Goal: Task Accomplishment & Management: Manage account settings

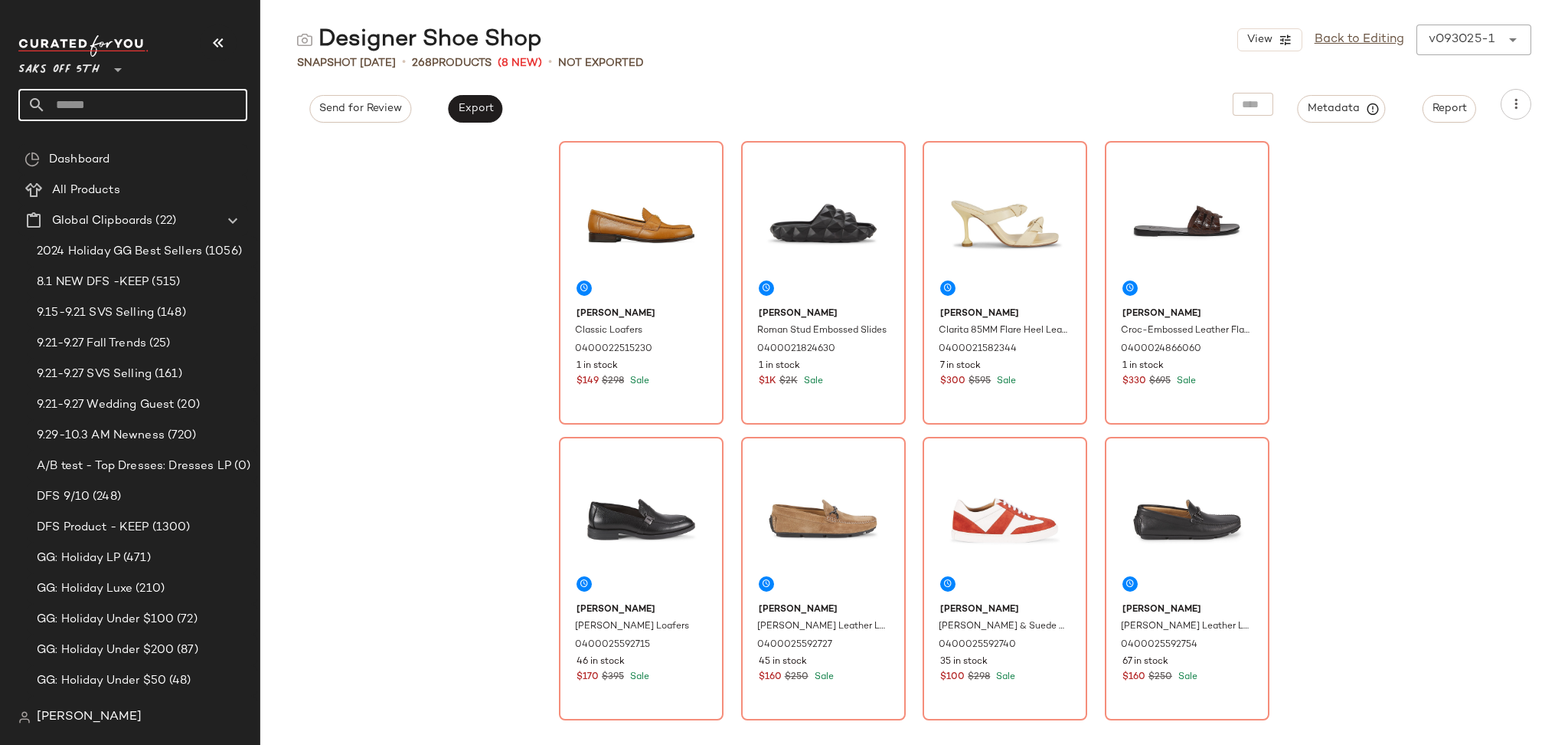
click at [133, 115] on input "text" at bounding box center [146, 105] width 201 height 33
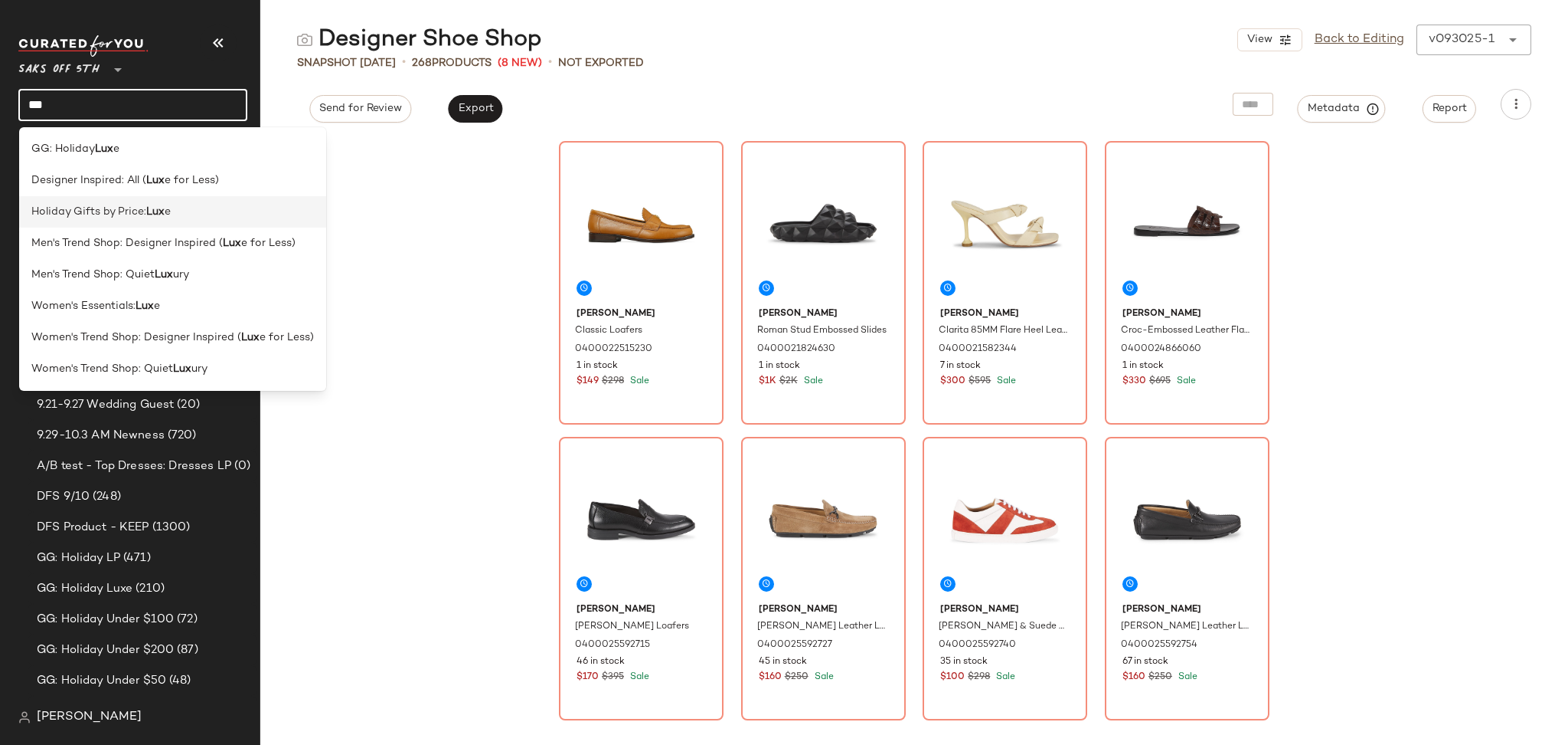
type input "***"
click at [140, 217] on span "Holiday Gifts by Price:" at bounding box center [89, 212] width 115 height 16
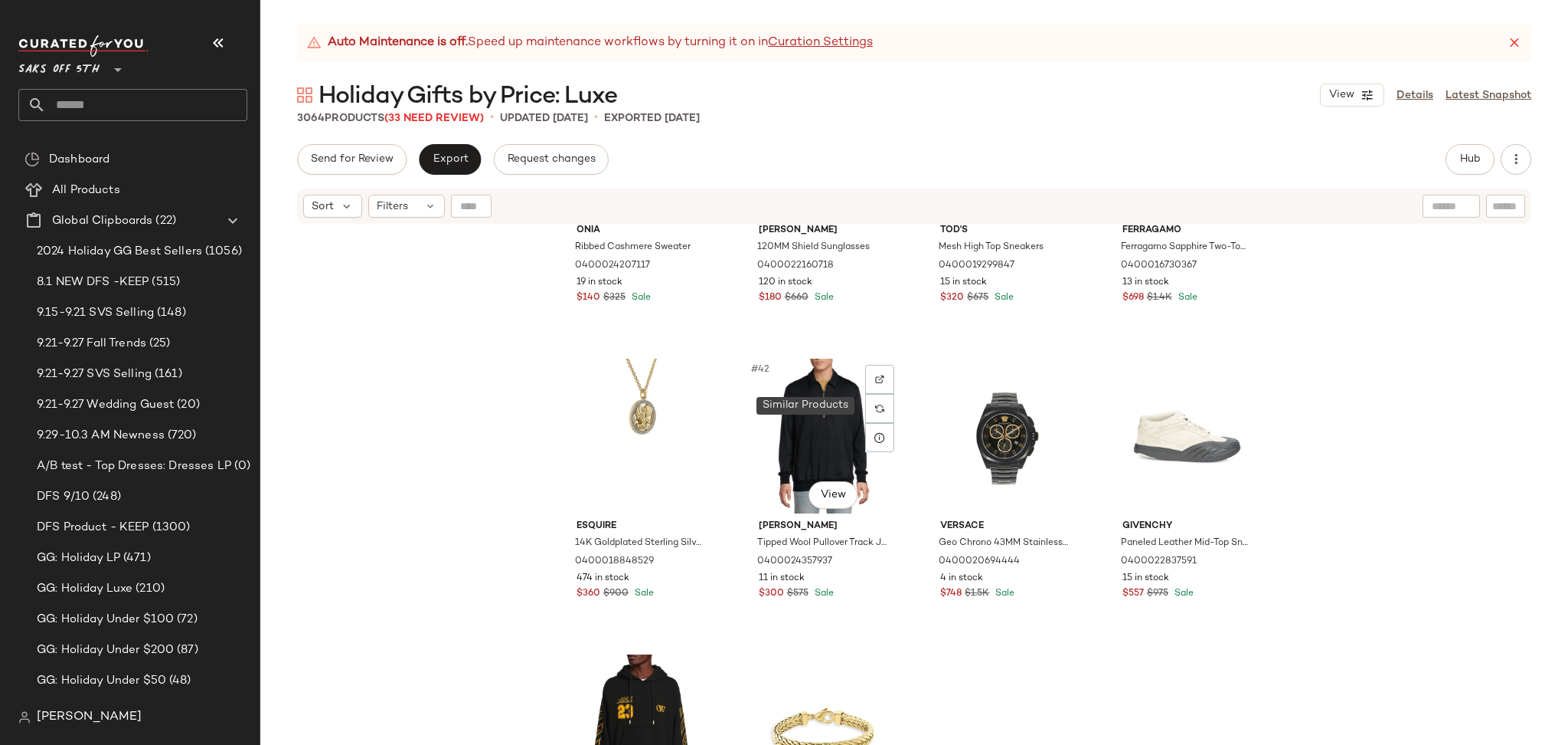
scroll to position [2846, 0]
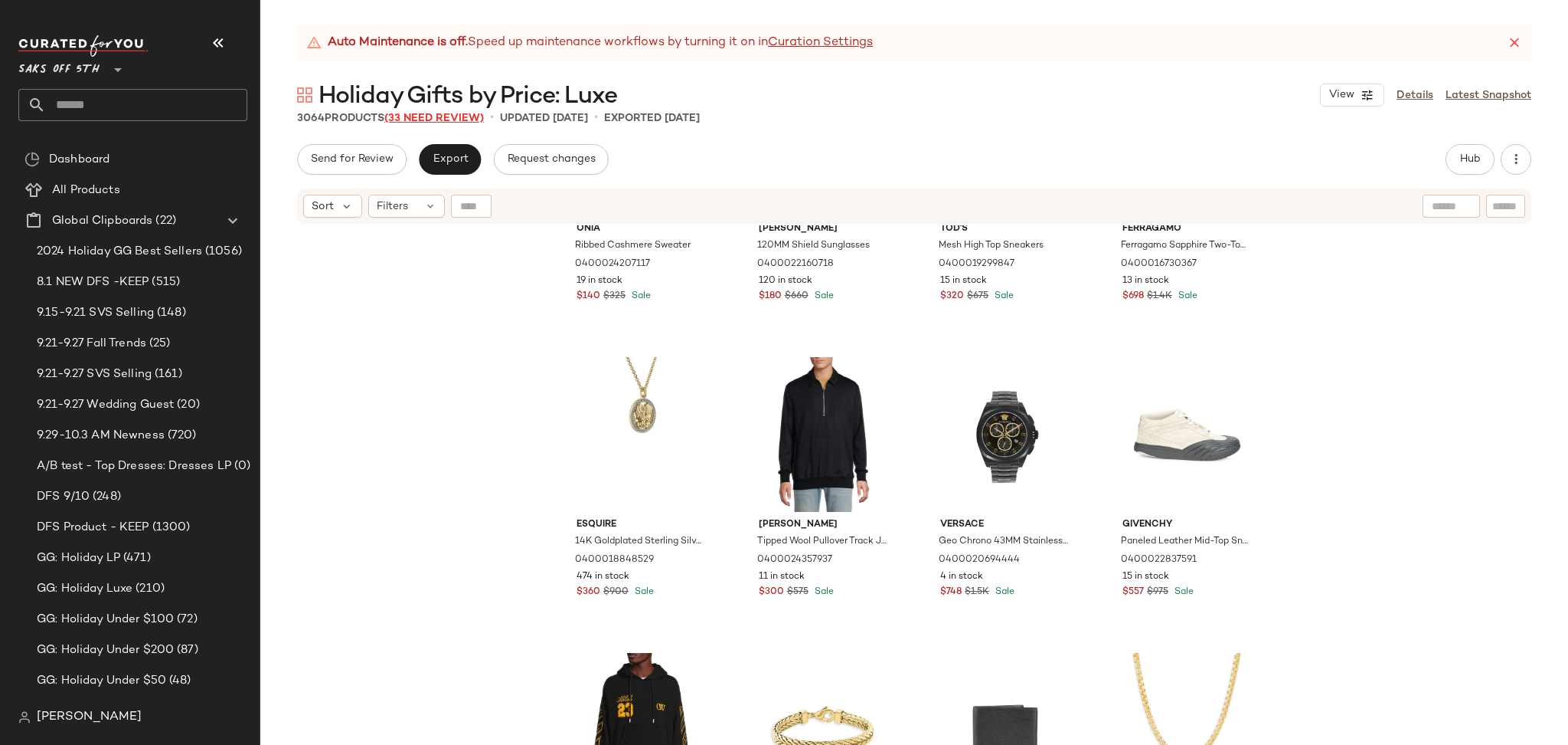
click at [448, 123] on span "(33 Need Review)" at bounding box center [434, 118] width 99 height 11
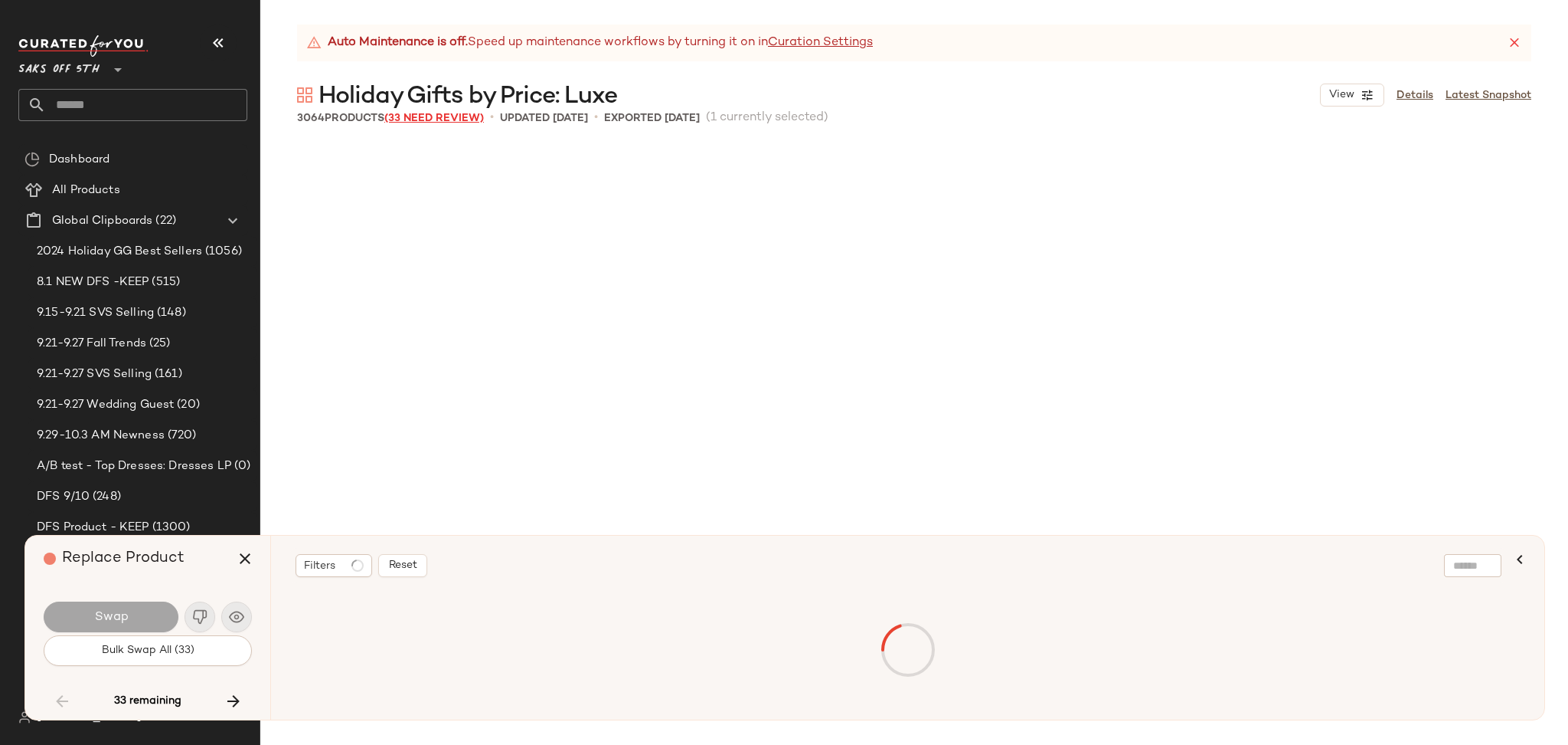
scroll to position [23656, 0]
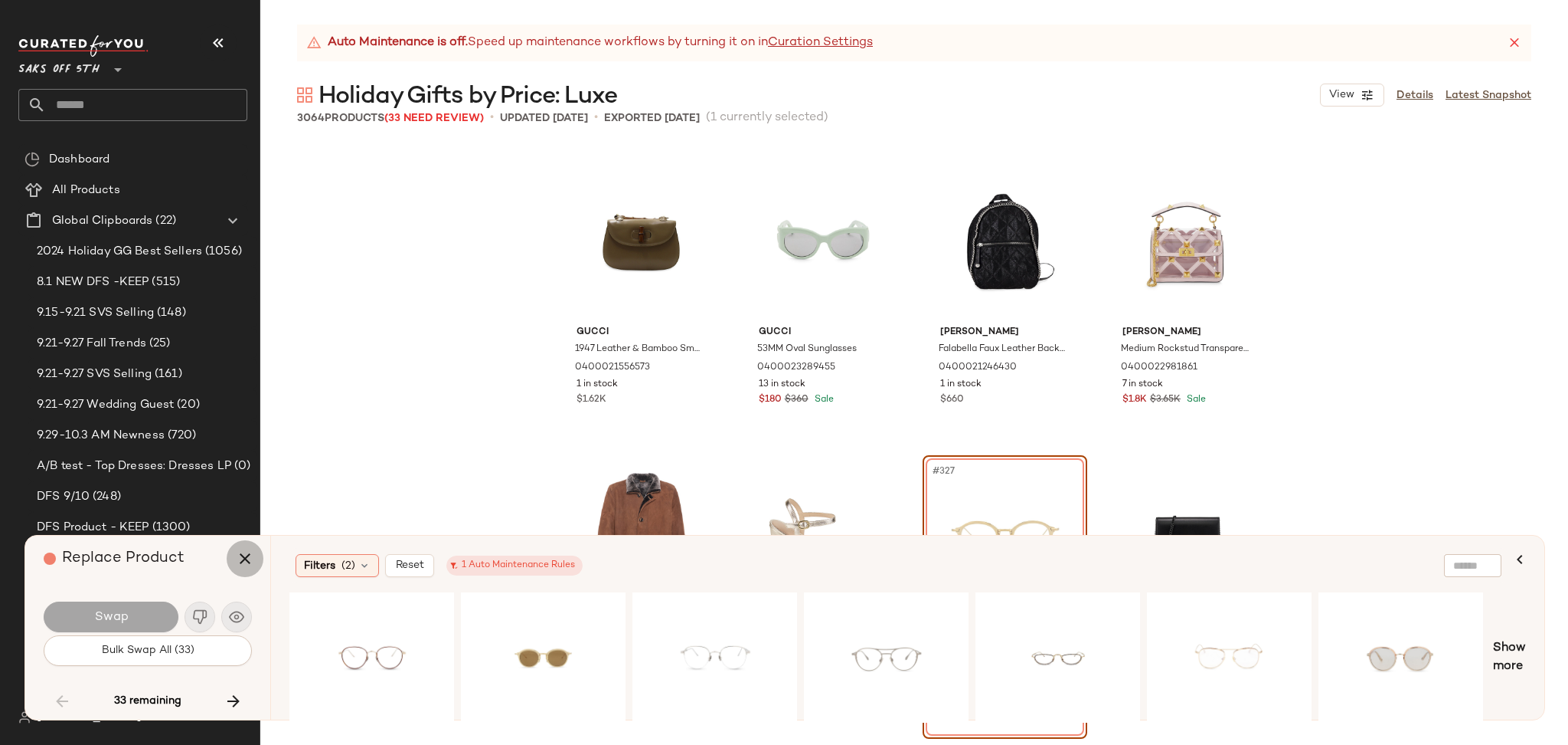
click at [239, 554] on icon "button" at bounding box center [245, 559] width 19 height 19
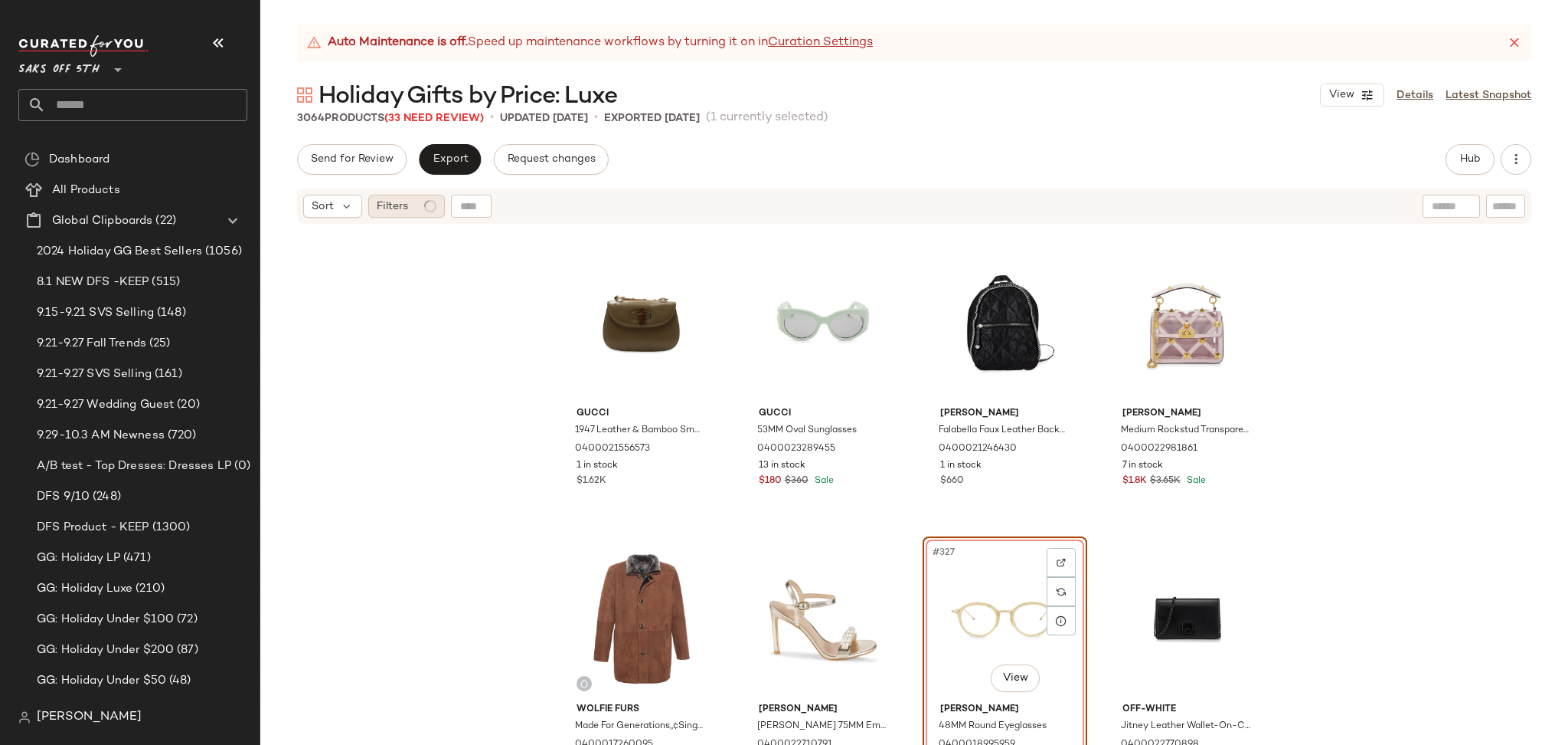
click at [393, 204] on span "Filters" at bounding box center [392, 207] width 32 height 16
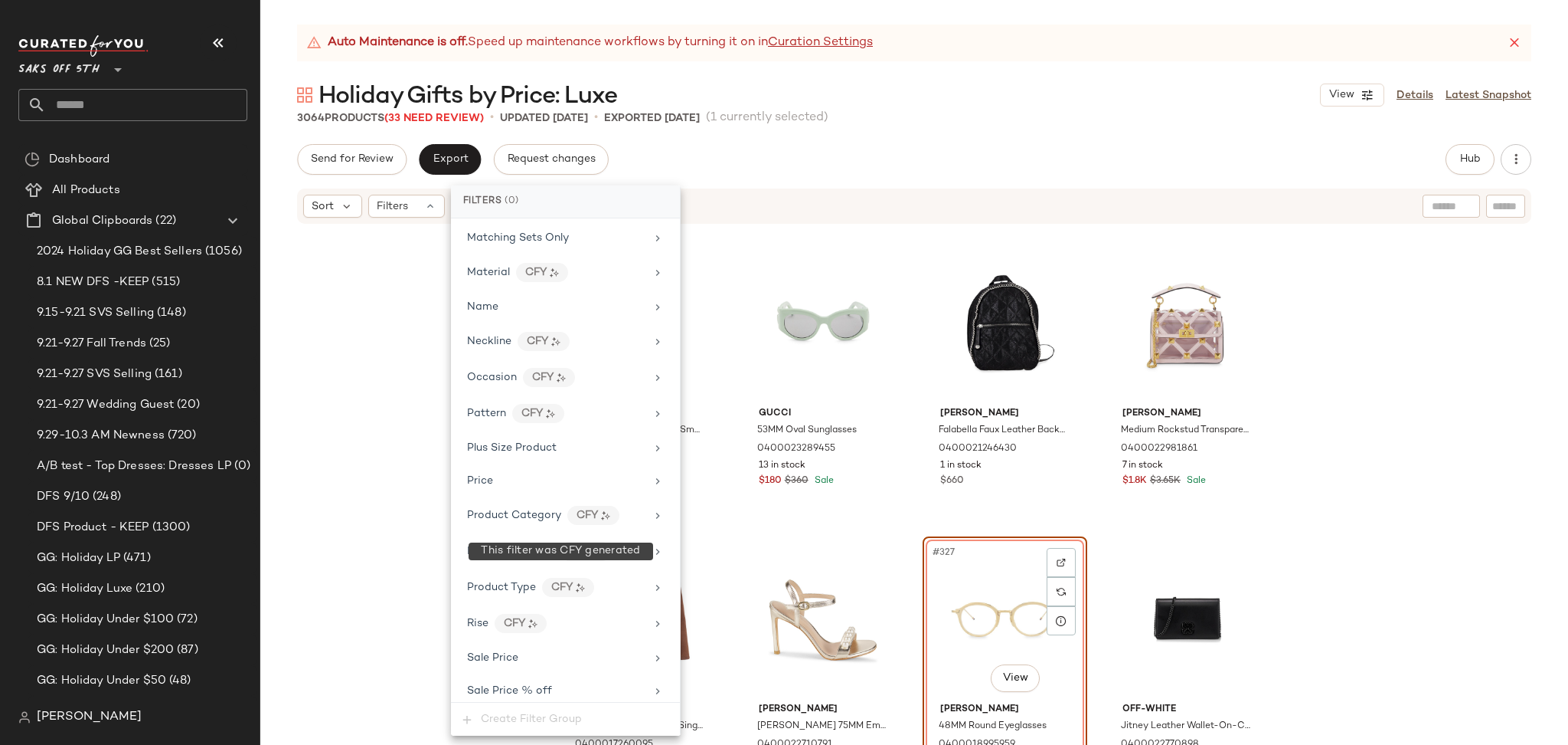
scroll to position [899, 0]
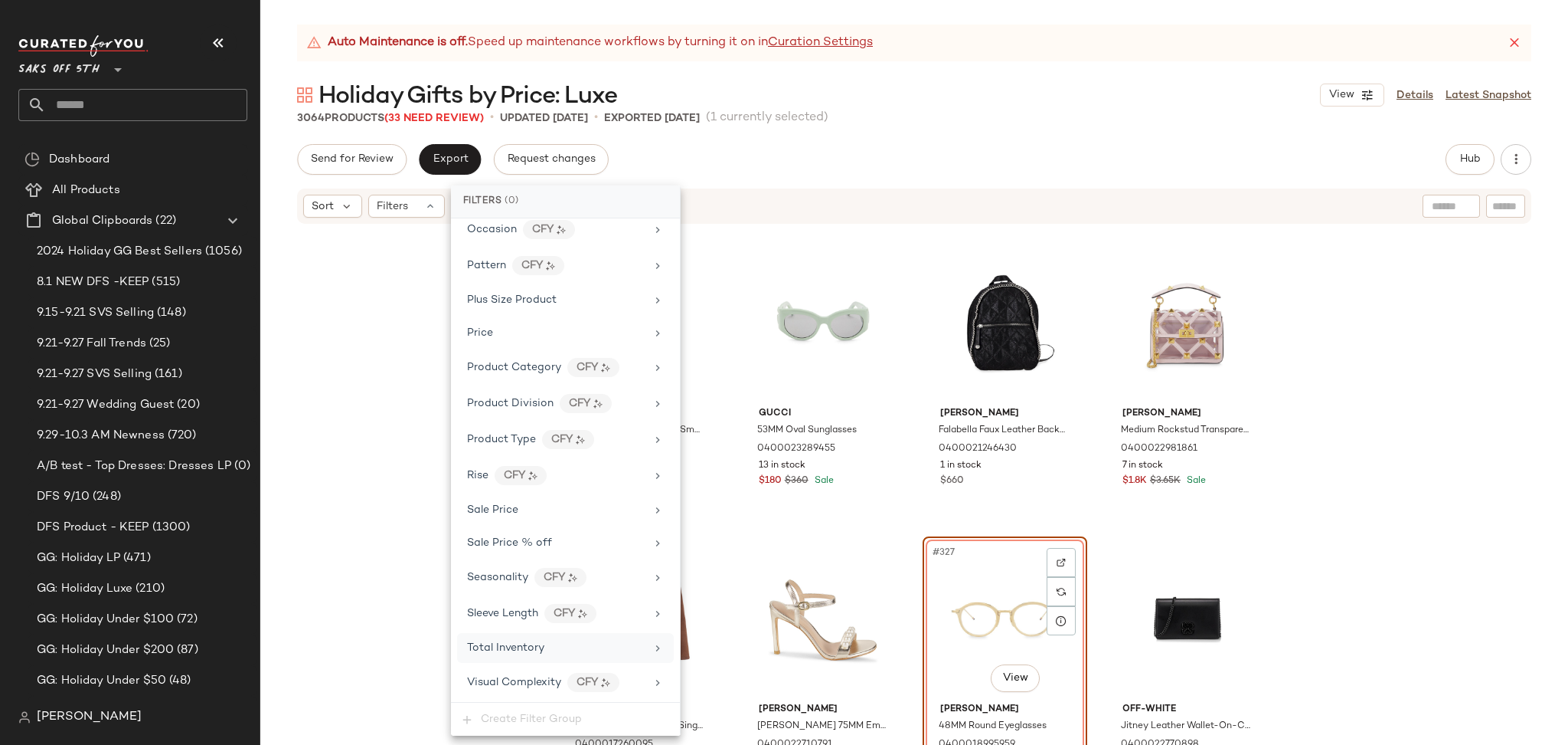
click at [557, 647] on div "Total Inventory" at bounding box center [556, 648] width 178 height 16
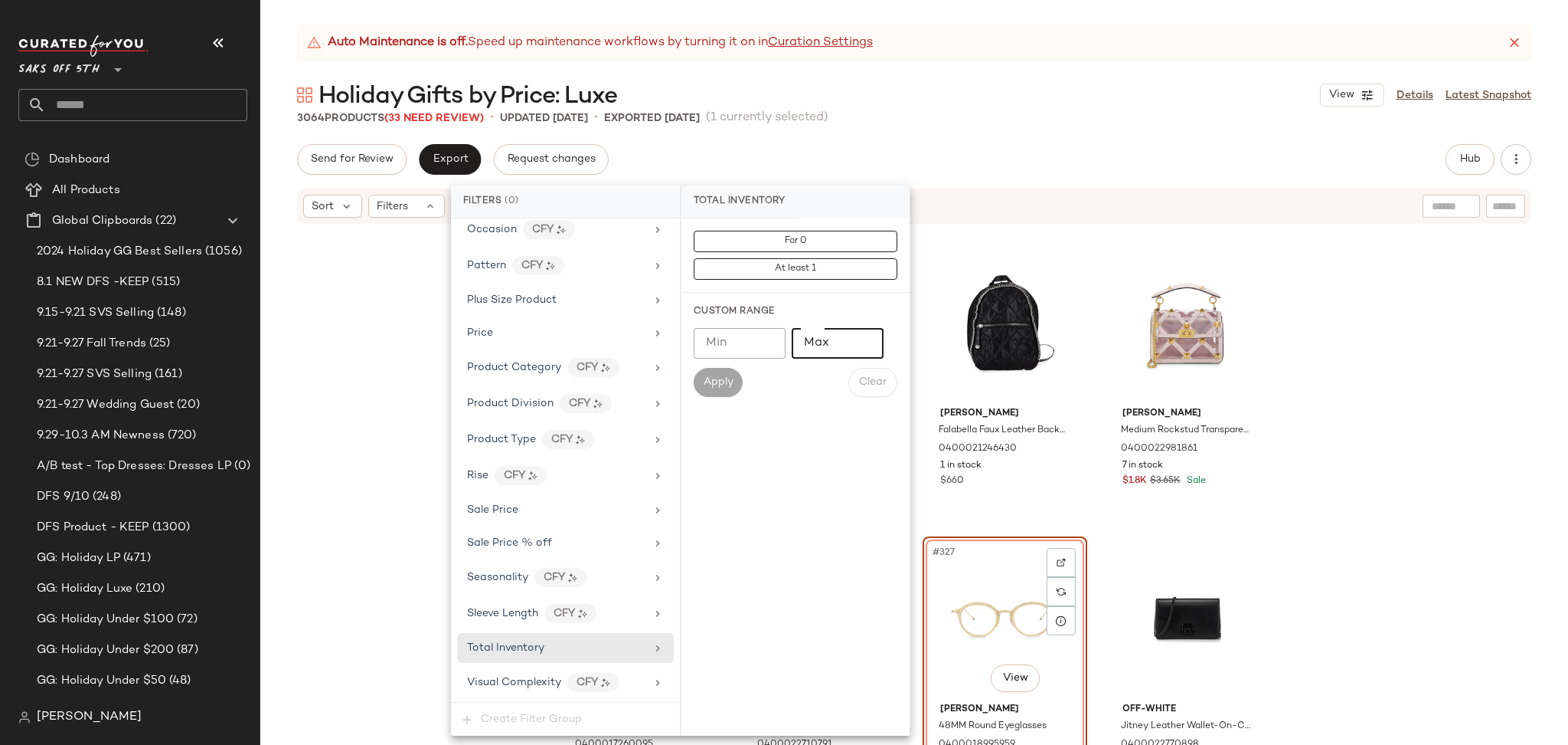
click at [817, 349] on input "Max" at bounding box center [837, 344] width 92 height 31
type input "*"
click at [732, 381] on span "Apply" at bounding box center [718, 382] width 31 height 12
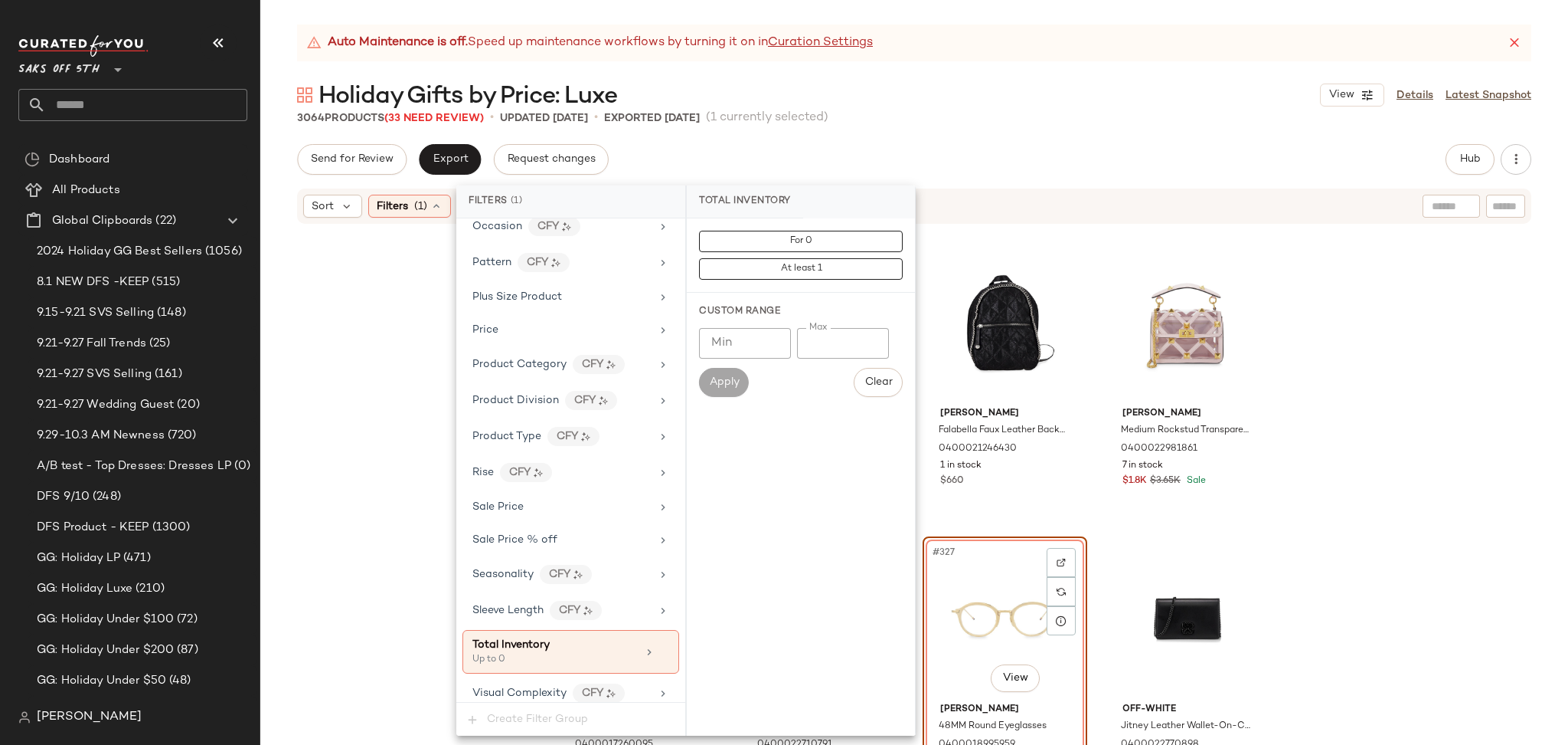
click at [1037, 94] on div "Holiday Gifts by Price: Luxe View Details Latest Snapshot" at bounding box center [914, 95] width 1308 height 31
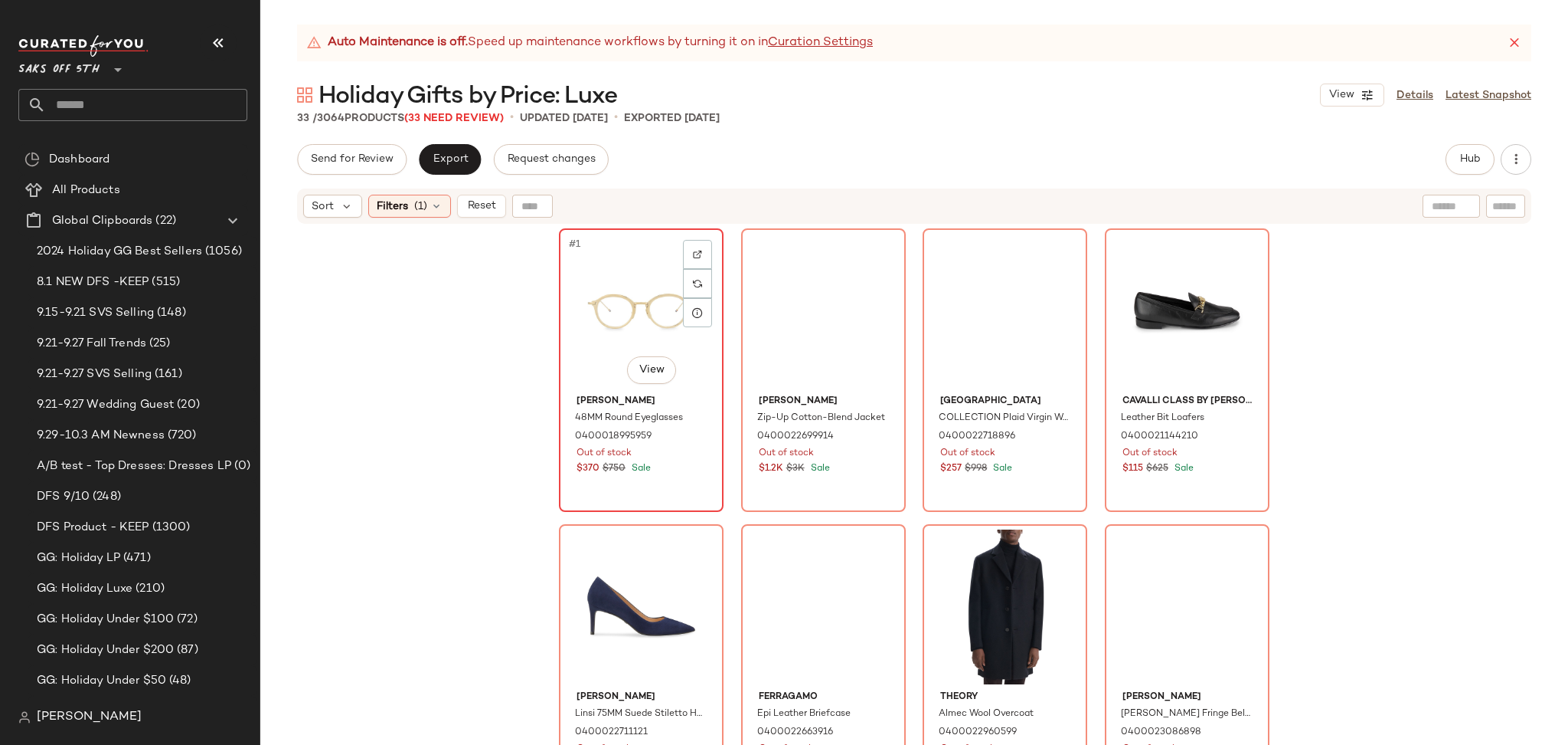
click at [614, 261] on div "#1 View" at bounding box center [640, 311] width 154 height 155
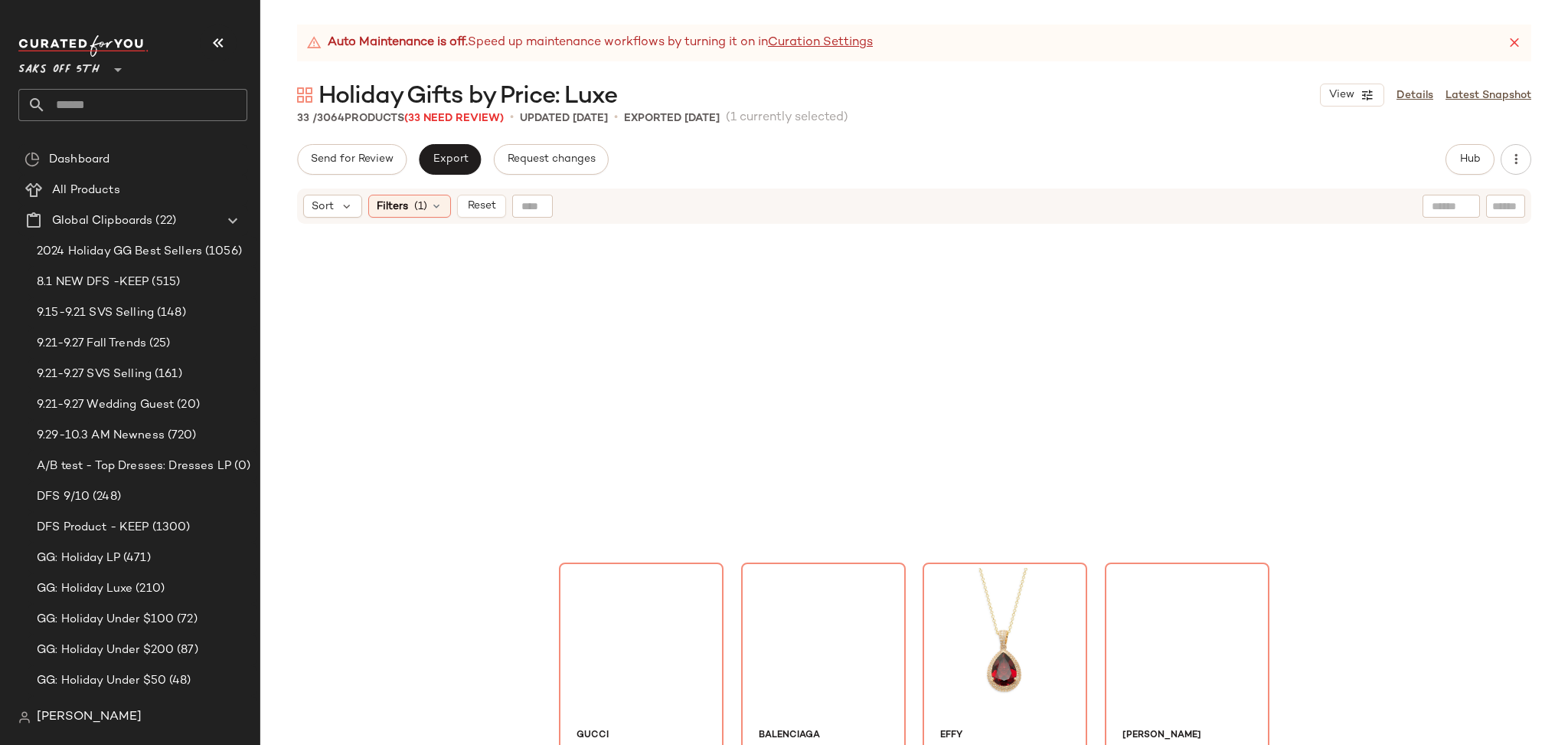
scroll to position [2105, 0]
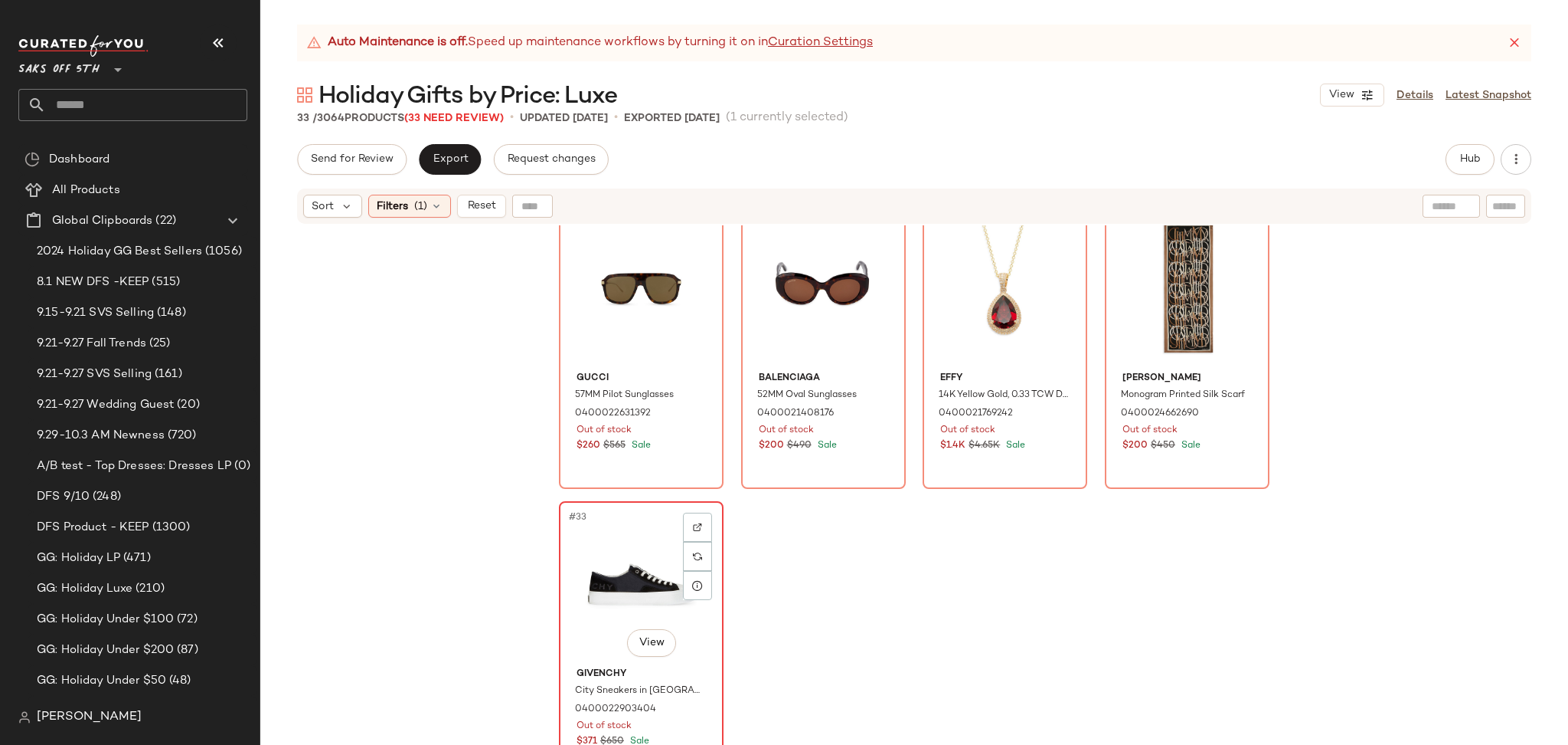
click at [599, 557] on div "#33 View" at bounding box center [640, 584] width 154 height 155
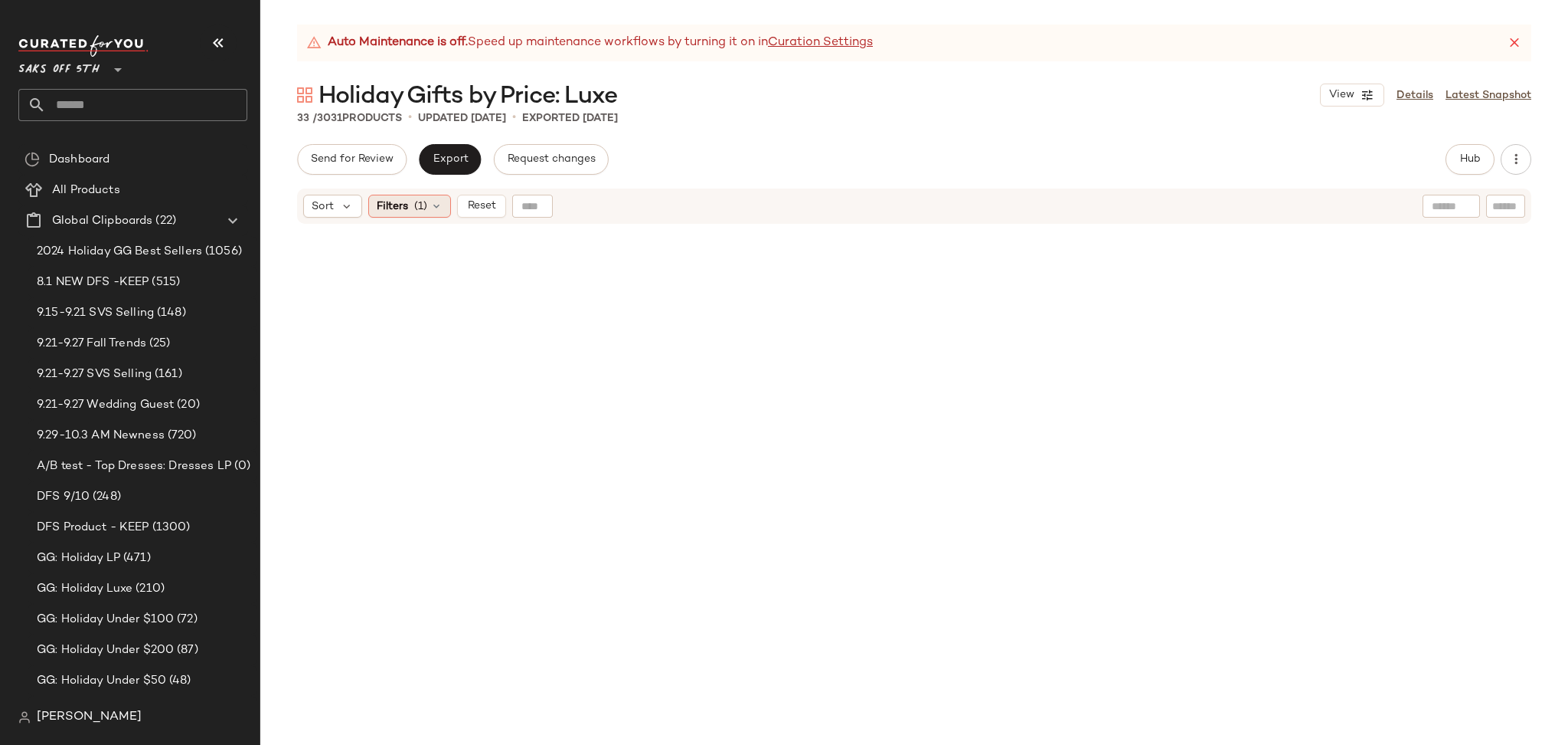
click at [435, 209] on icon at bounding box center [436, 206] width 12 height 12
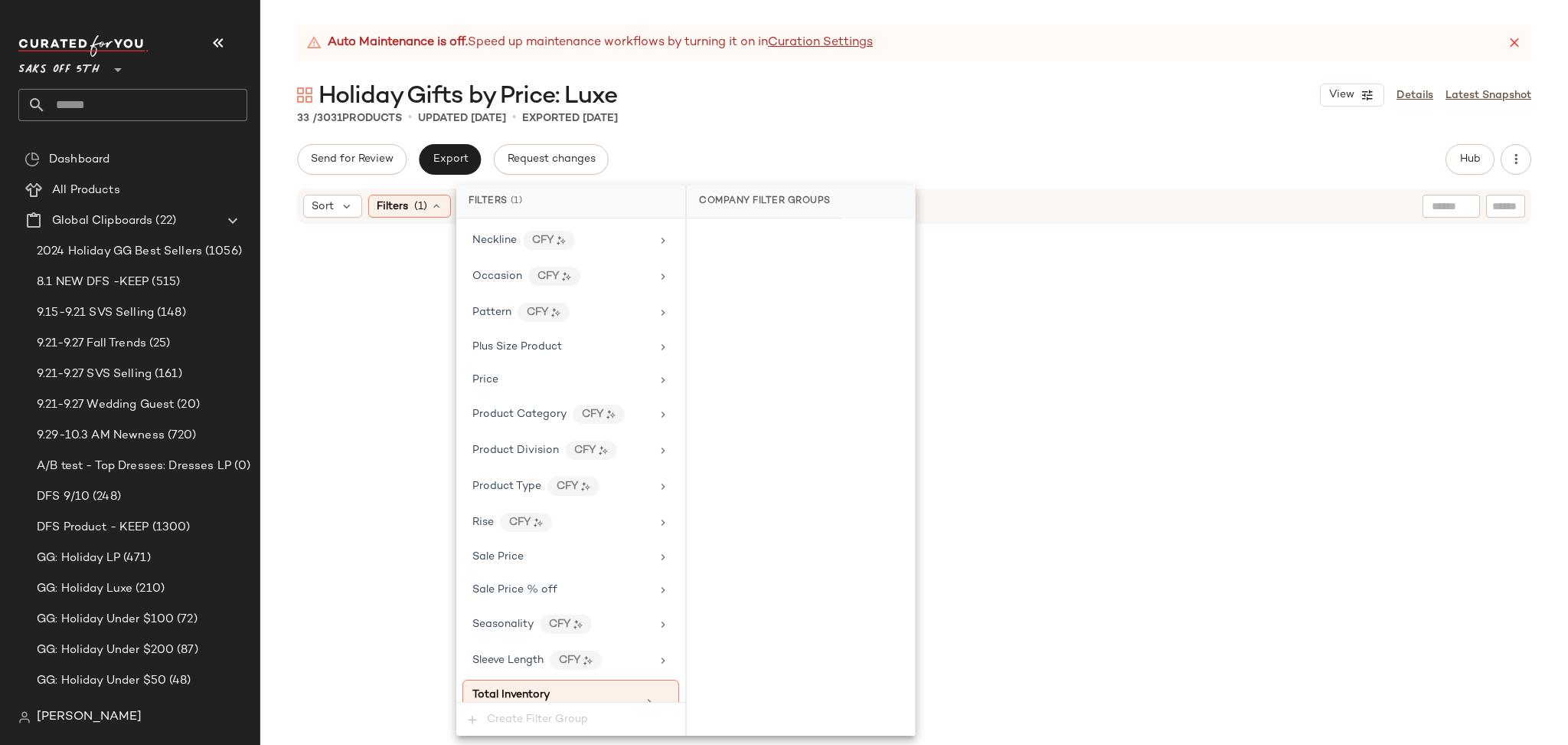
scroll to position [913, 0]
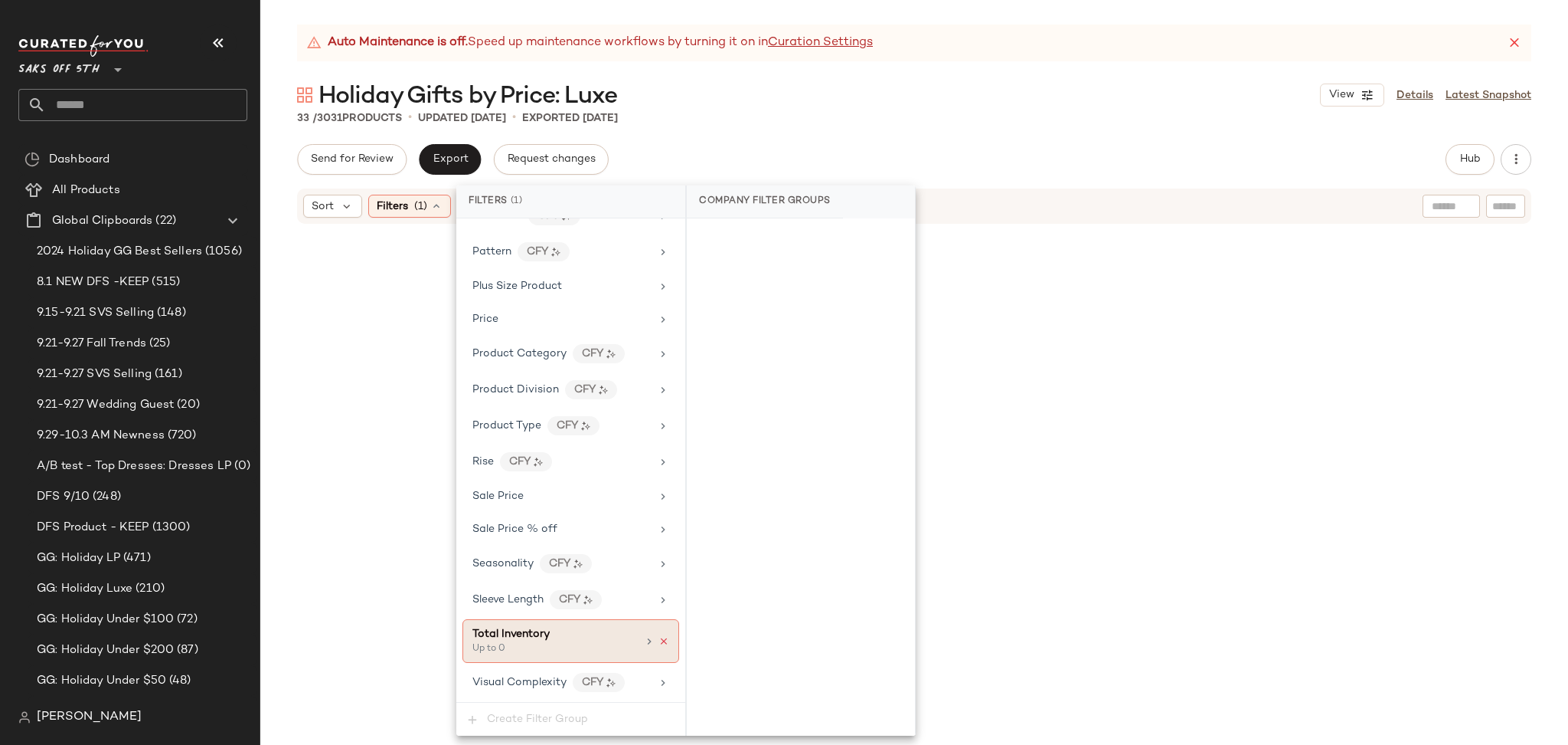
click at [660, 641] on icon at bounding box center [663, 641] width 11 height 11
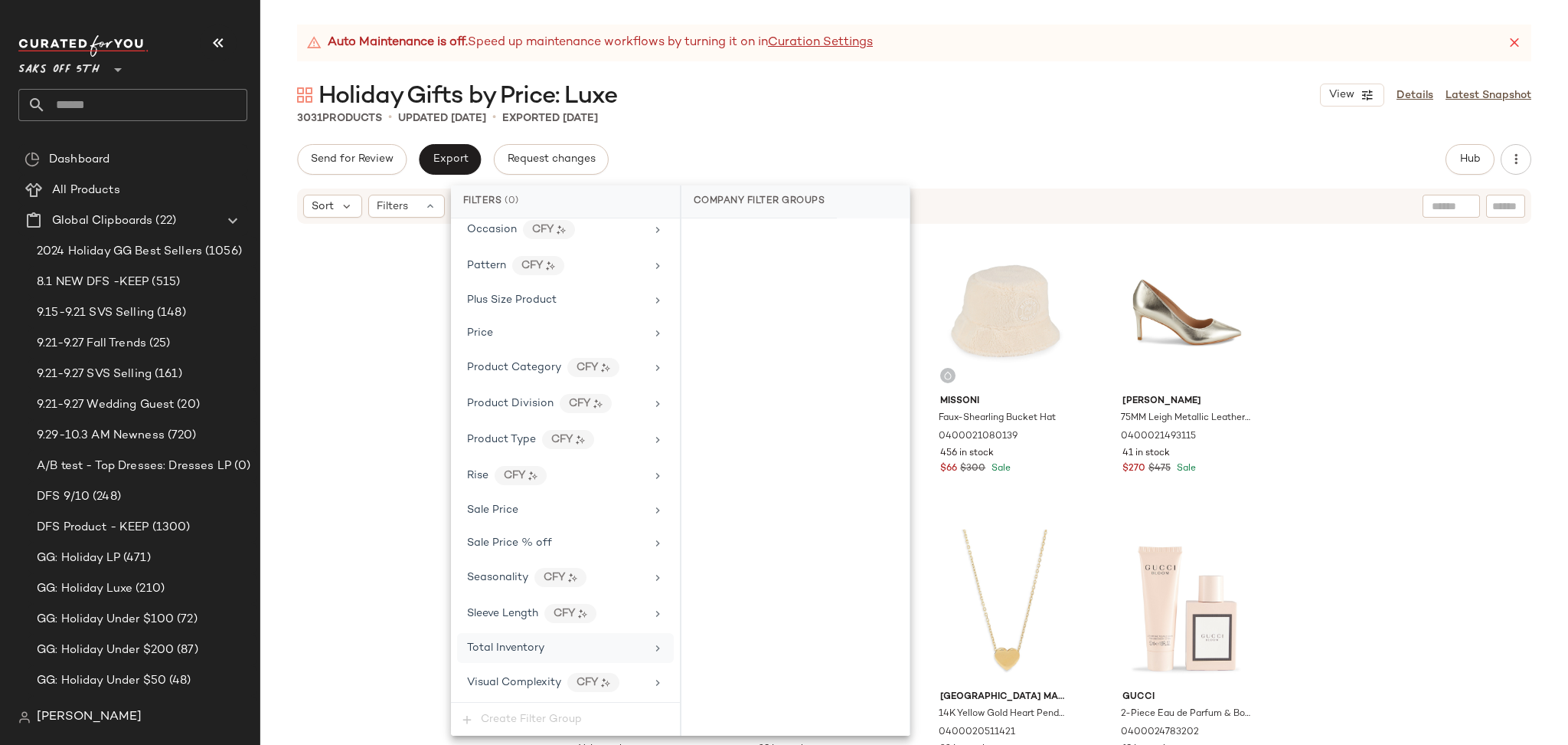
click at [1002, 154] on div "Send for Review Export Request changes Hub Send for Review External Review Inte…" at bounding box center [914, 160] width 1234 height 31
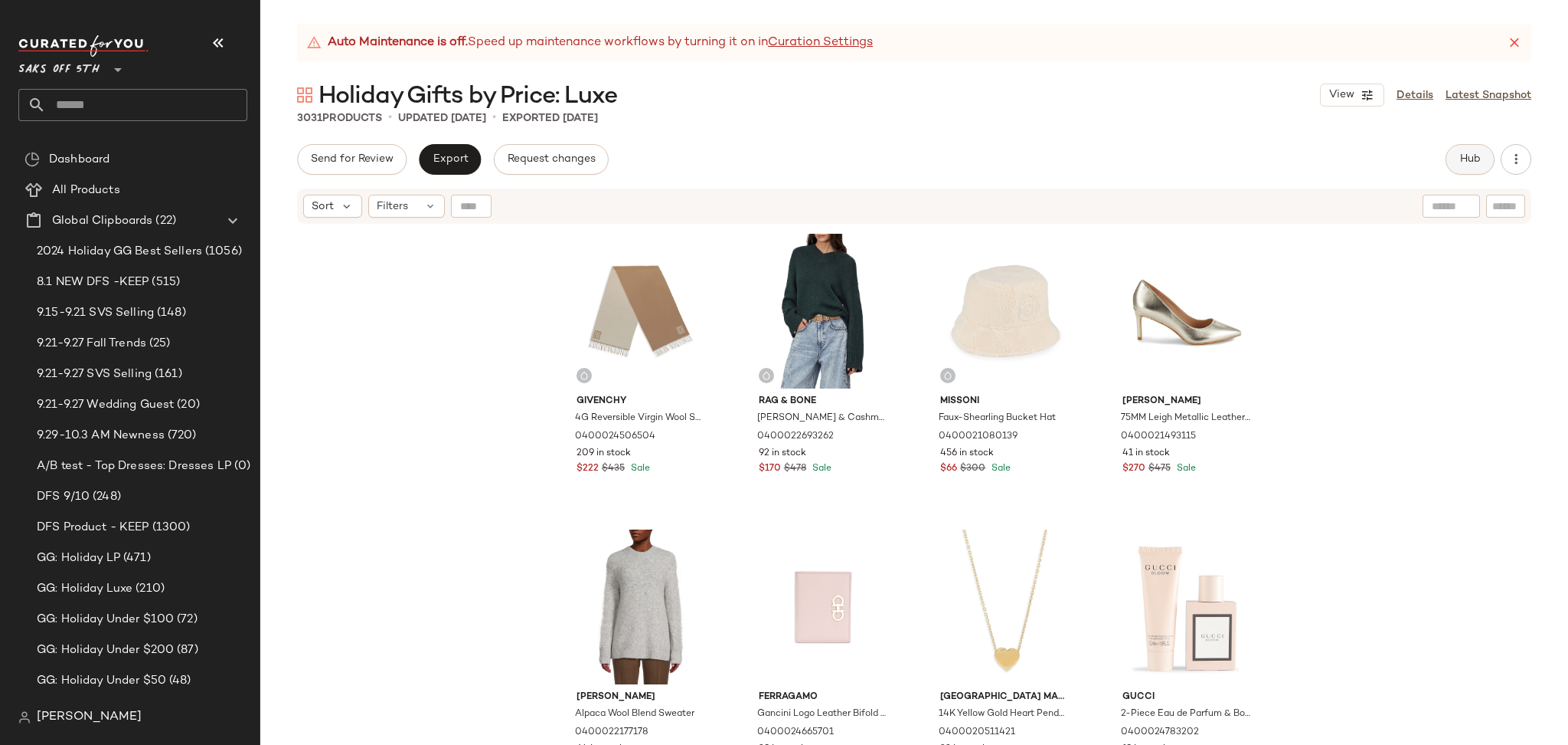
drag, startPoint x: 1450, startPoint y: 142, endPoint x: 1462, endPoint y: 160, distance: 21.6
click at [1462, 160] on div "Auto Maintenance is off. Speed up maintenance workflows by turning it on in Cur…" at bounding box center [914, 384] width 1308 height 720
click at [1462, 160] on span "Hub" at bounding box center [1470, 159] width 21 height 12
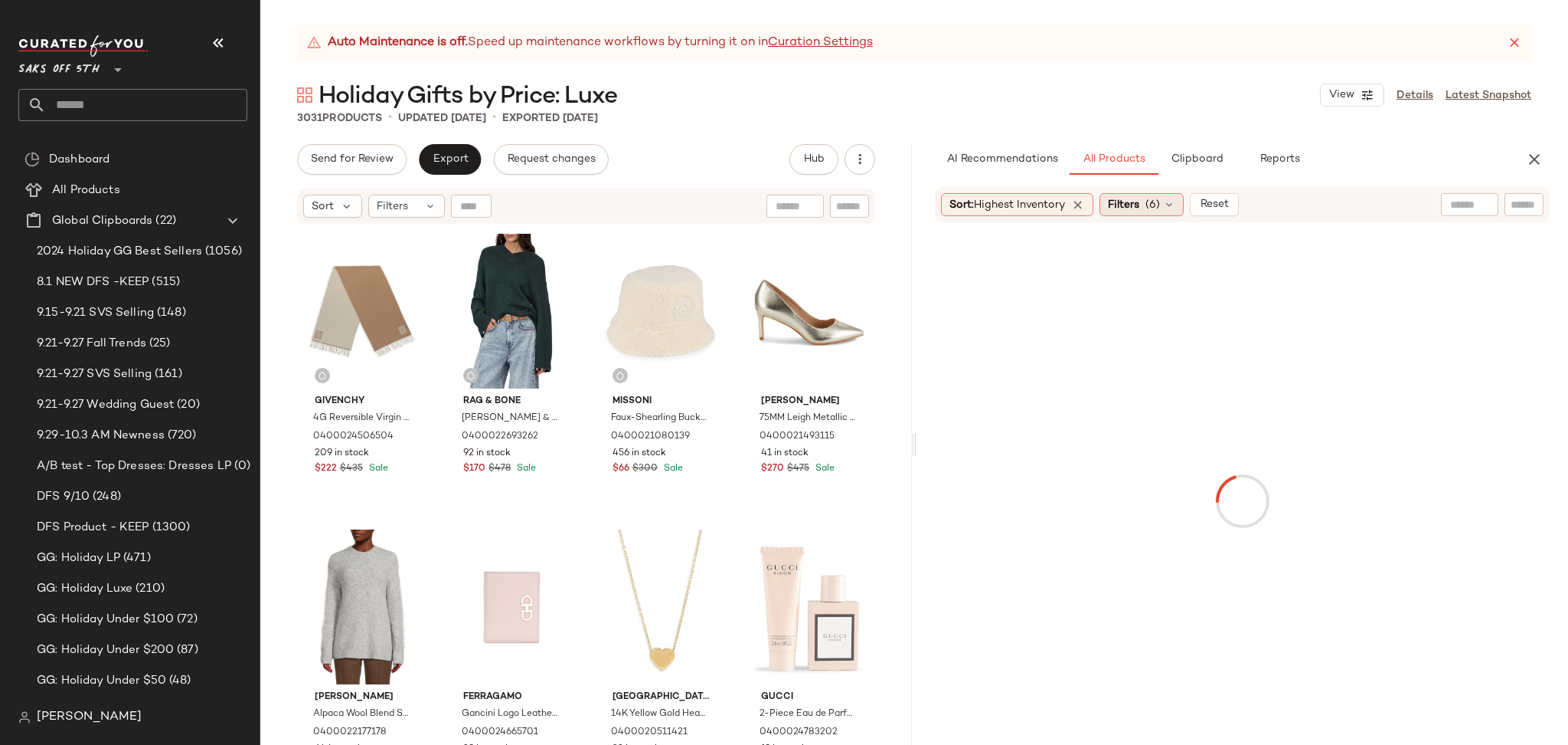
click at [1044, 214] on div "Sort: Highest Inventory" at bounding box center [1016, 204] width 152 height 23
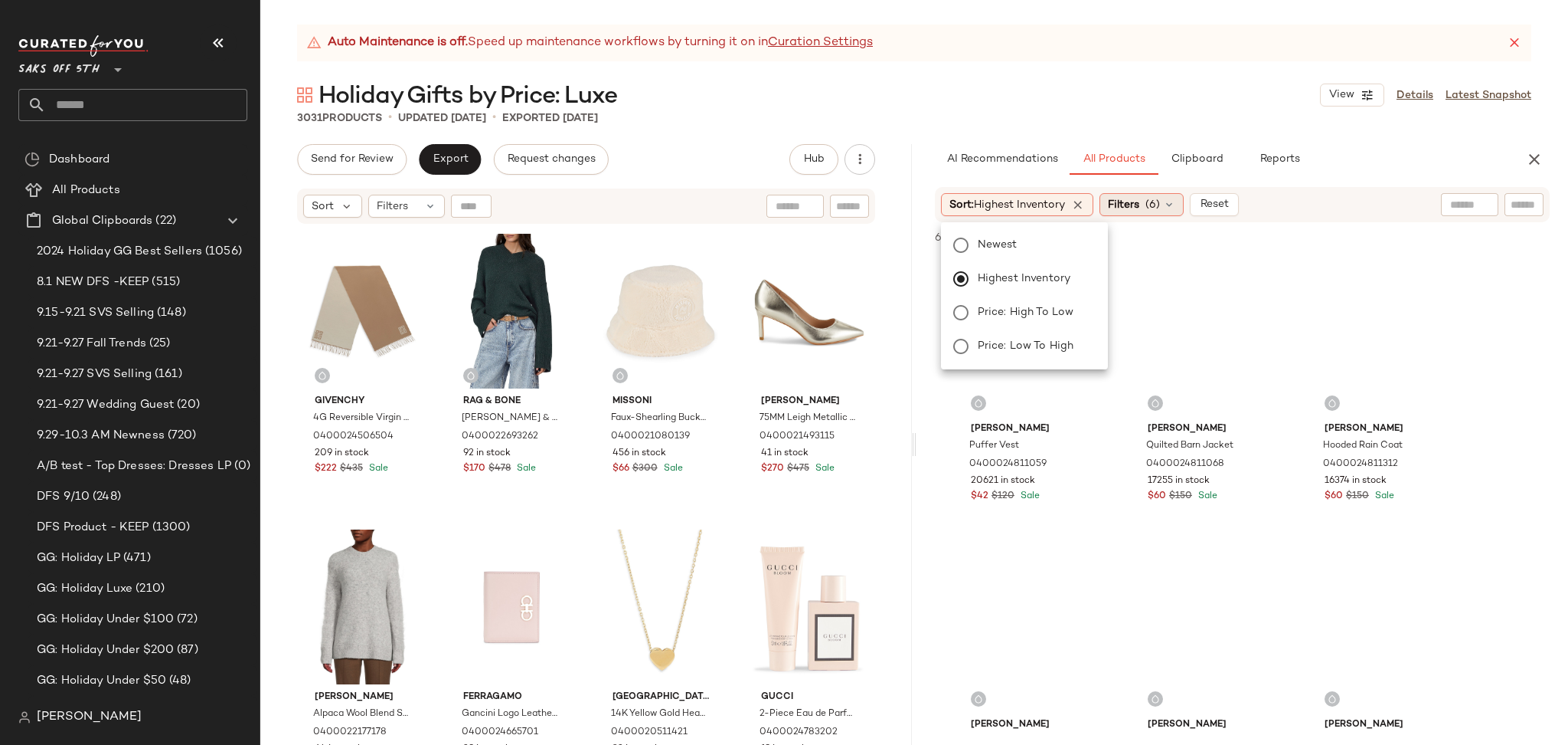
click at [1125, 201] on span "Filters" at bounding box center [1123, 205] width 32 height 16
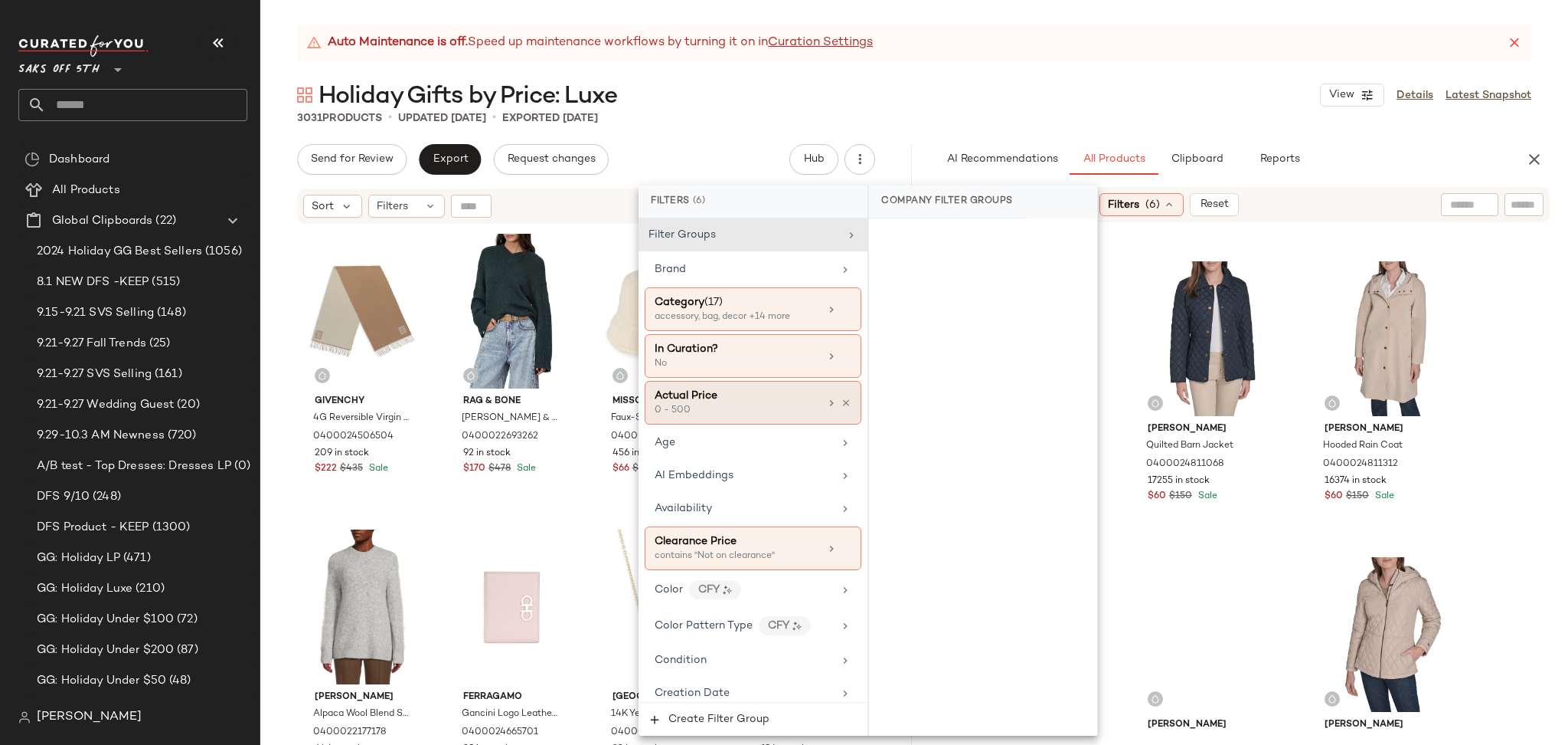
click at [801, 405] on div "0 - 500" at bounding box center [731, 410] width 153 height 14
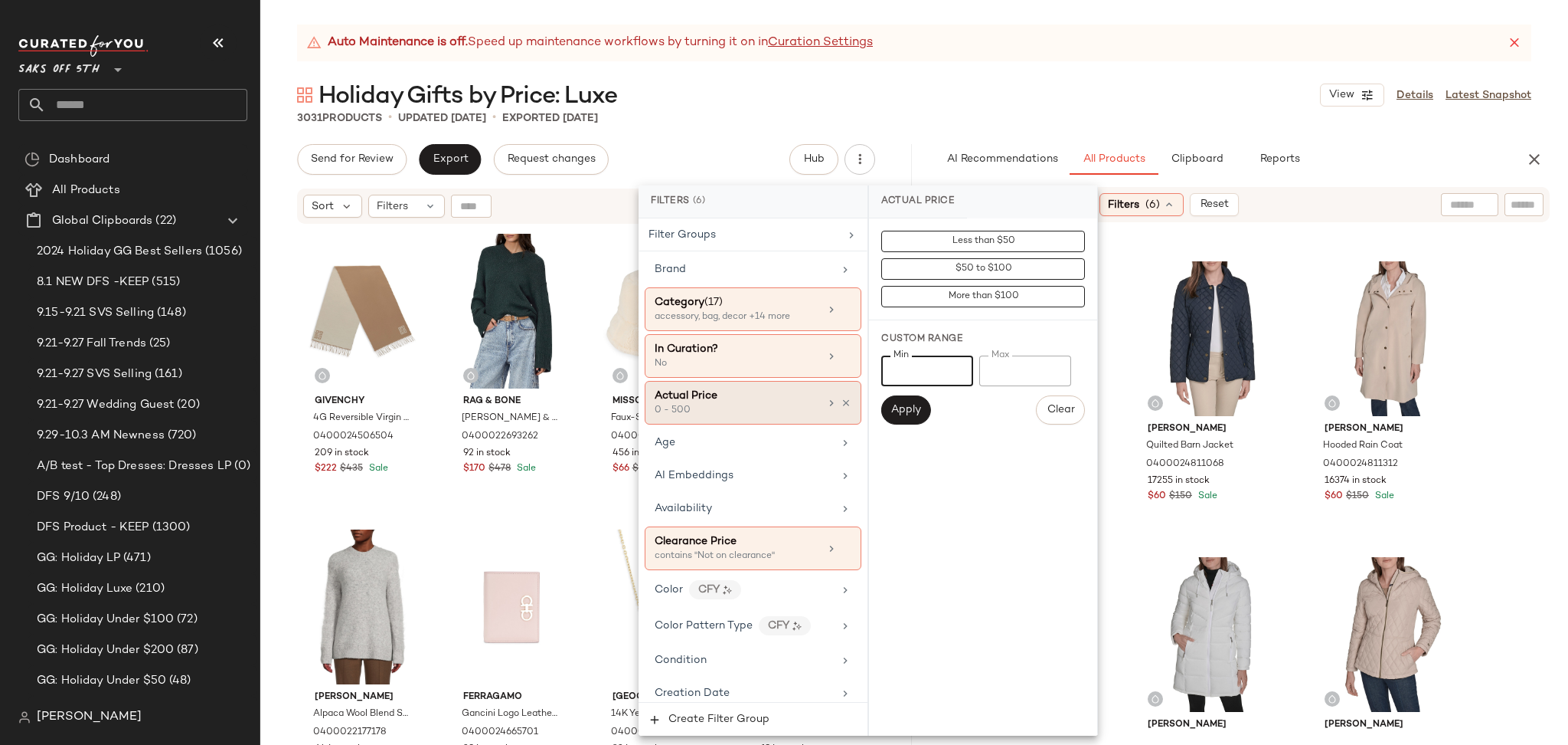
drag, startPoint x: 931, startPoint y: 367, endPoint x: 770, endPoint y: 408, distance: 166.1
click at [770, 408] on div "Filters (6) Filter Groups Brand Category (17) accessory, bag, decor +14 more In…" at bounding box center [868, 461] width 460 height 550
type input "***"
drag, startPoint x: 1024, startPoint y: 382, endPoint x: 950, endPoint y: 394, distance: 75.0
click at [950, 394] on div "Min *** Min Max *** Max Apply Clear" at bounding box center [983, 390] width 203 height 69
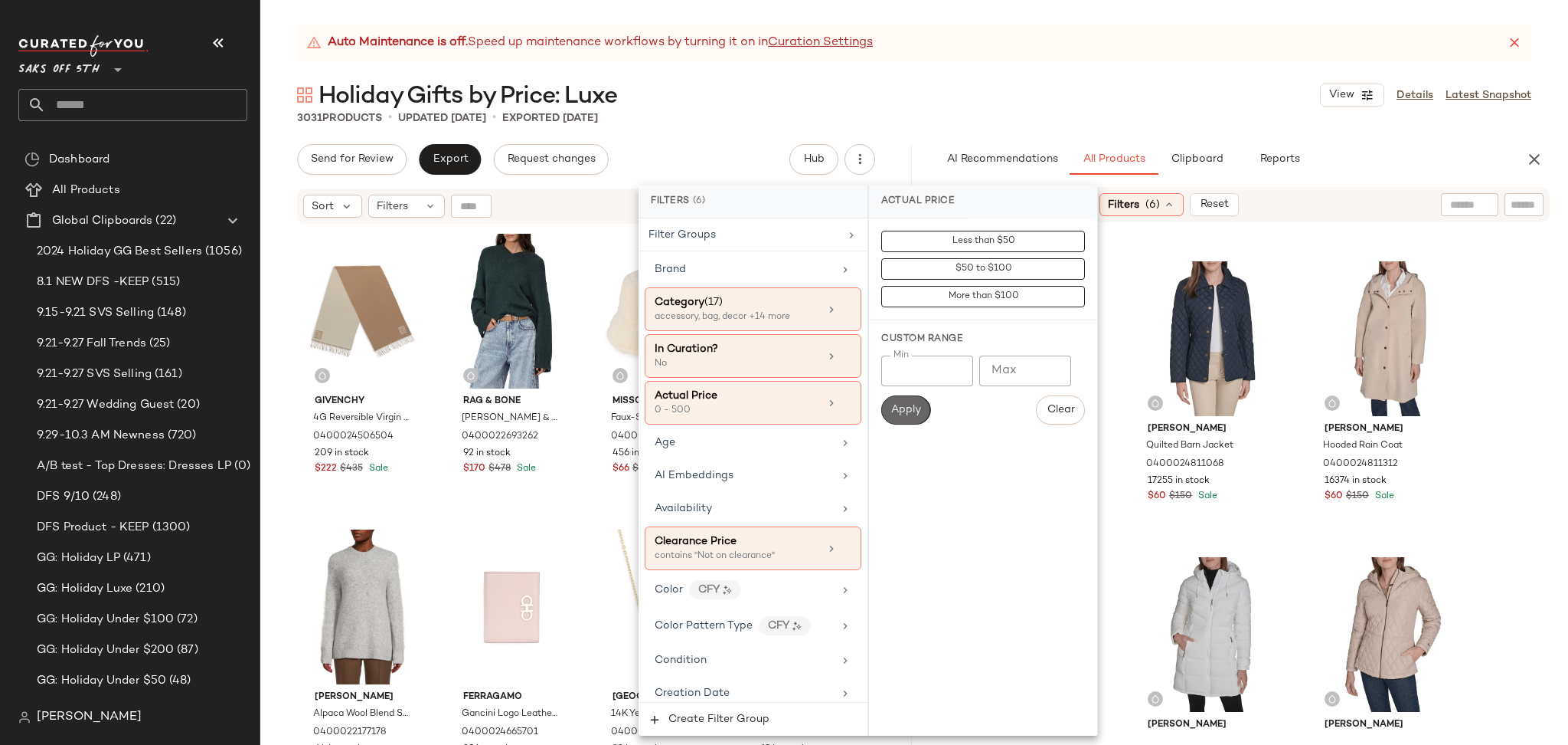
click at [906, 407] on span "Apply" at bounding box center [906, 410] width 31 height 12
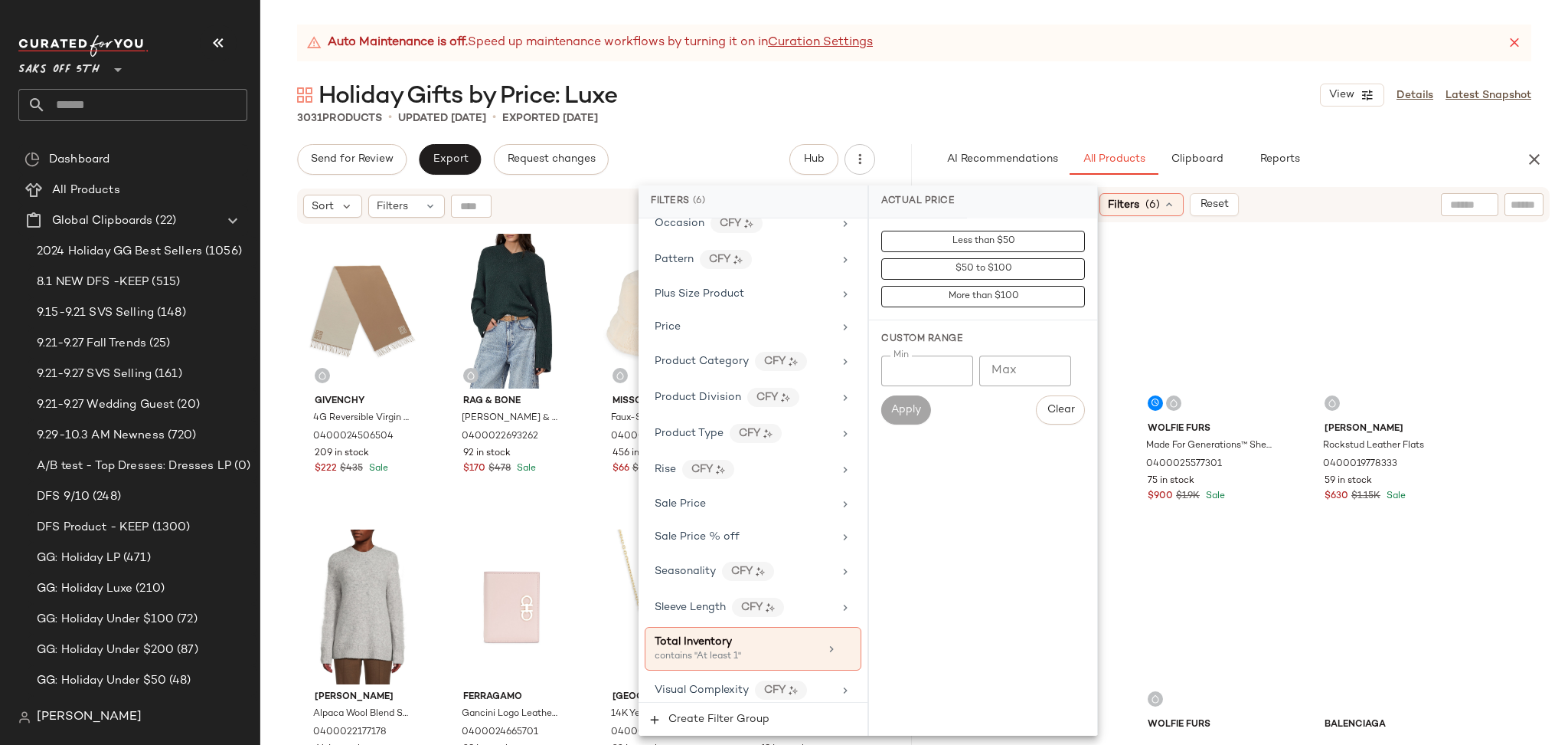
scroll to position [981, 0]
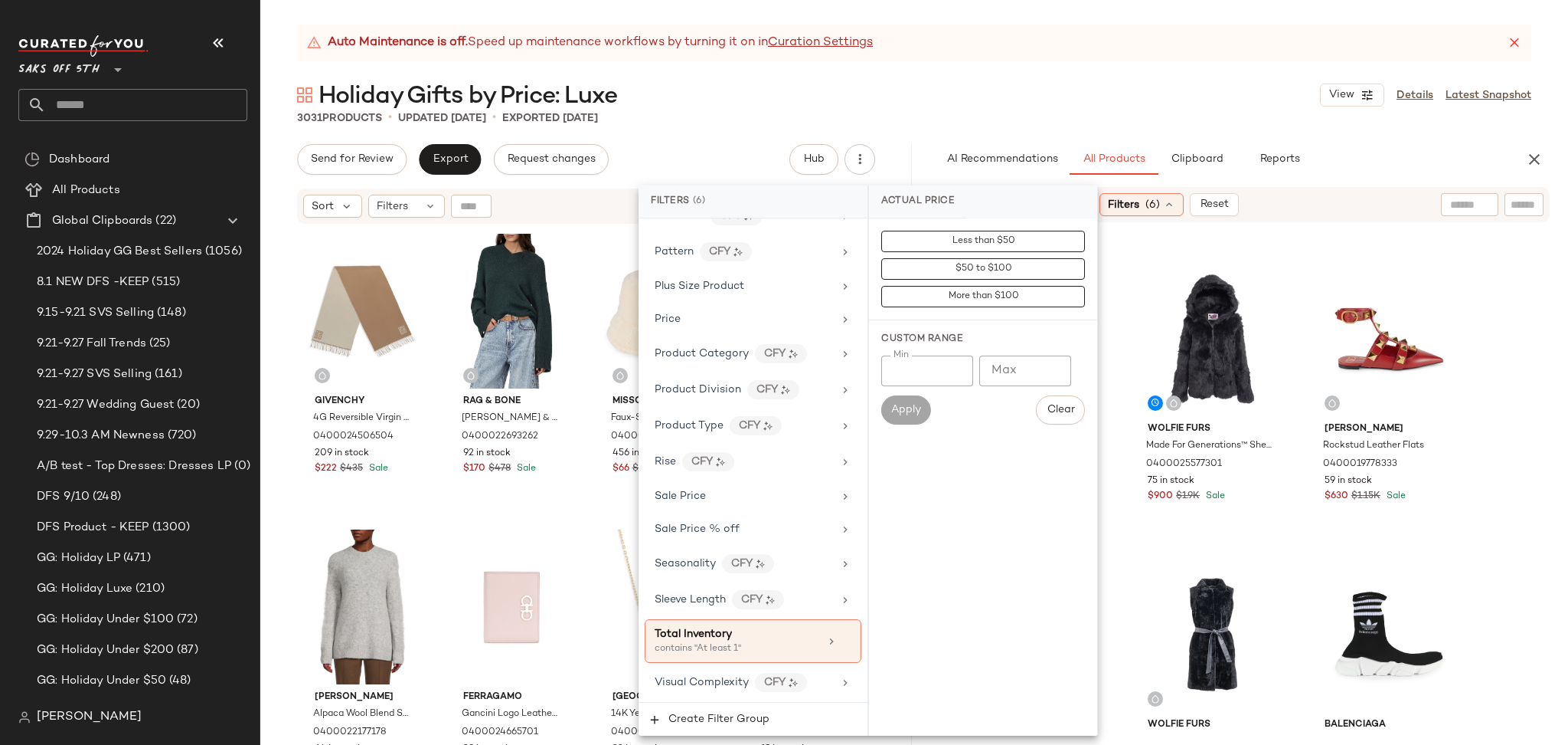
click at [1128, 110] on div "3031 Products • updated Sep 30th • Exported Sep 29th" at bounding box center [914, 117] width 1308 height 15
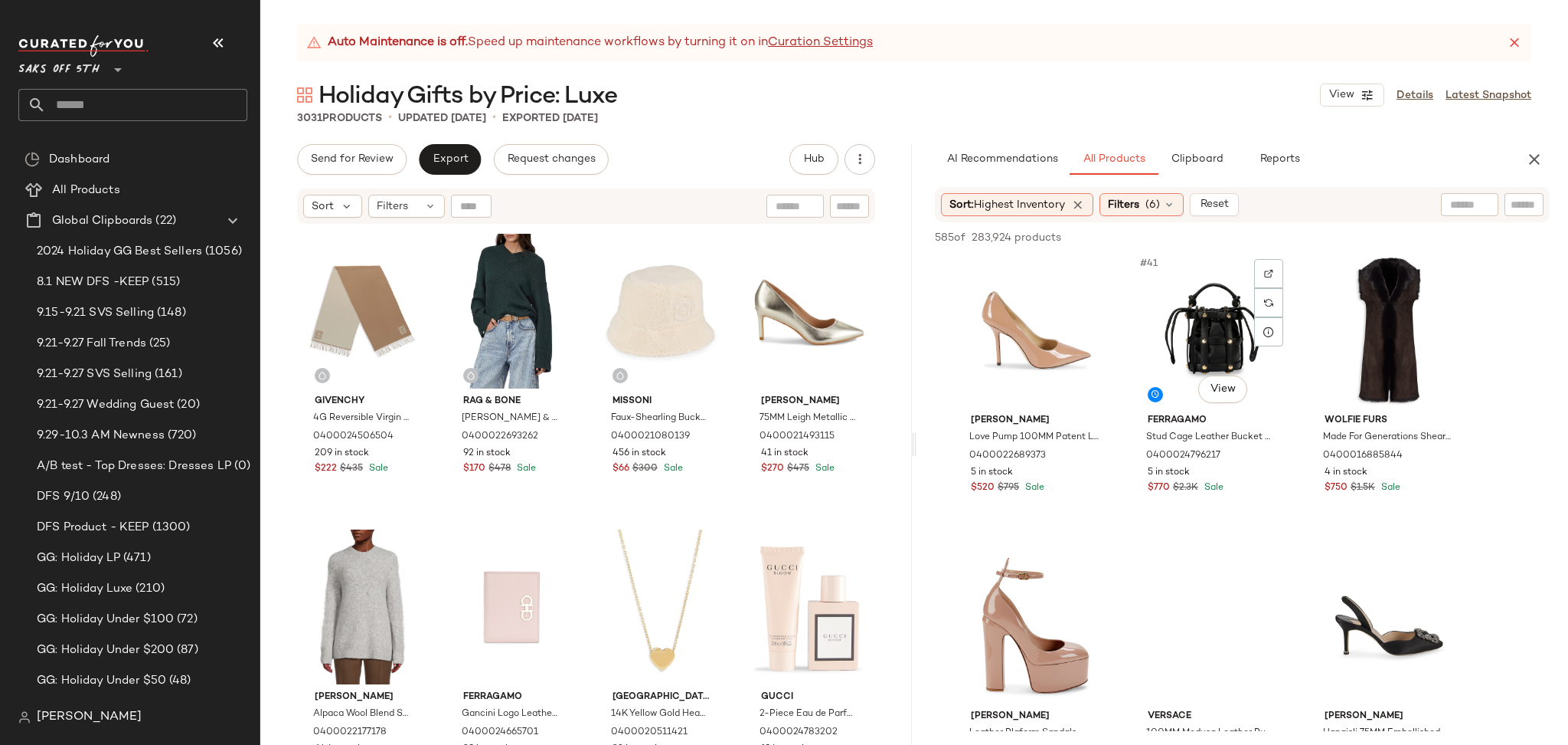
scroll to position [3853, 0]
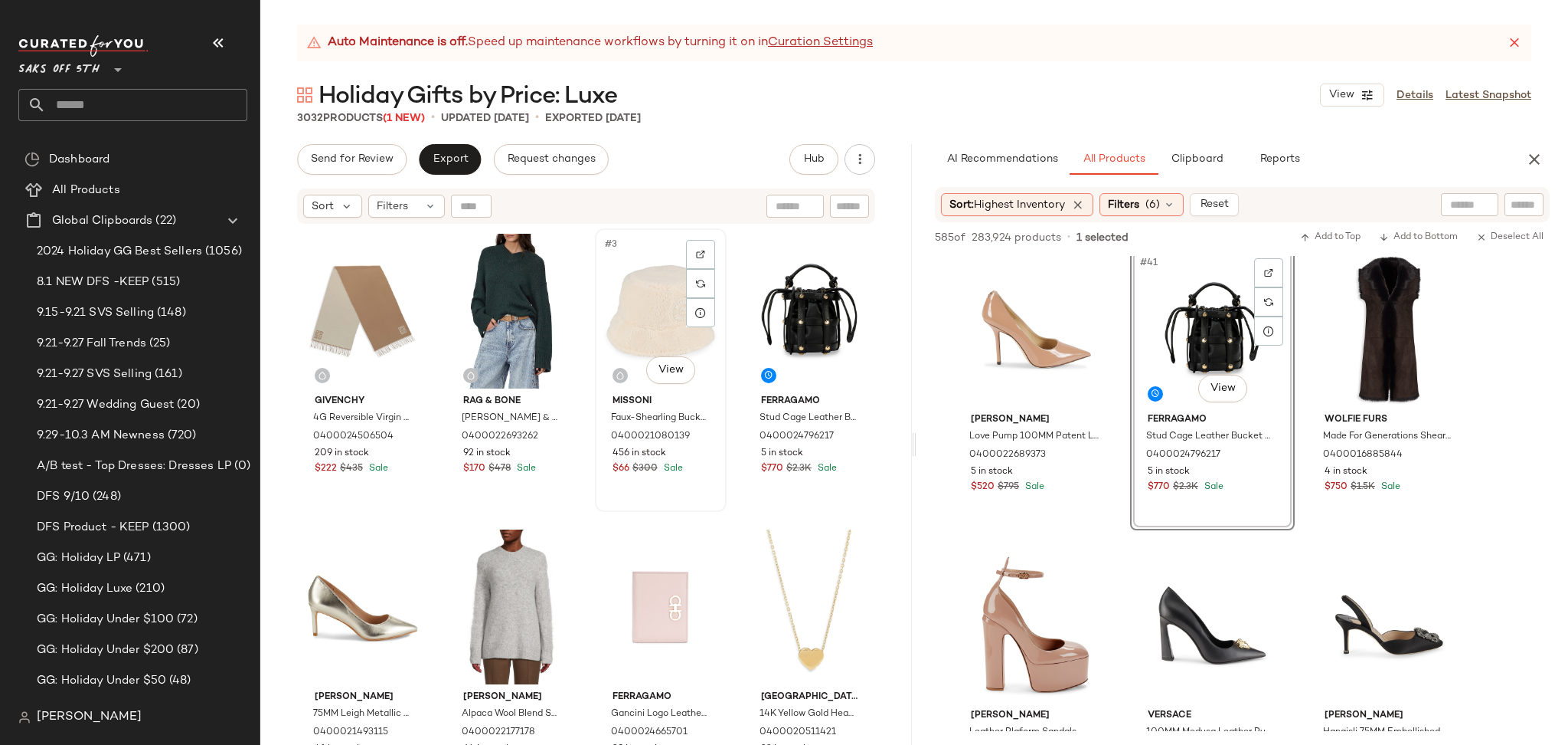
click at [644, 294] on div "#3 View" at bounding box center [661, 311] width 121 height 155
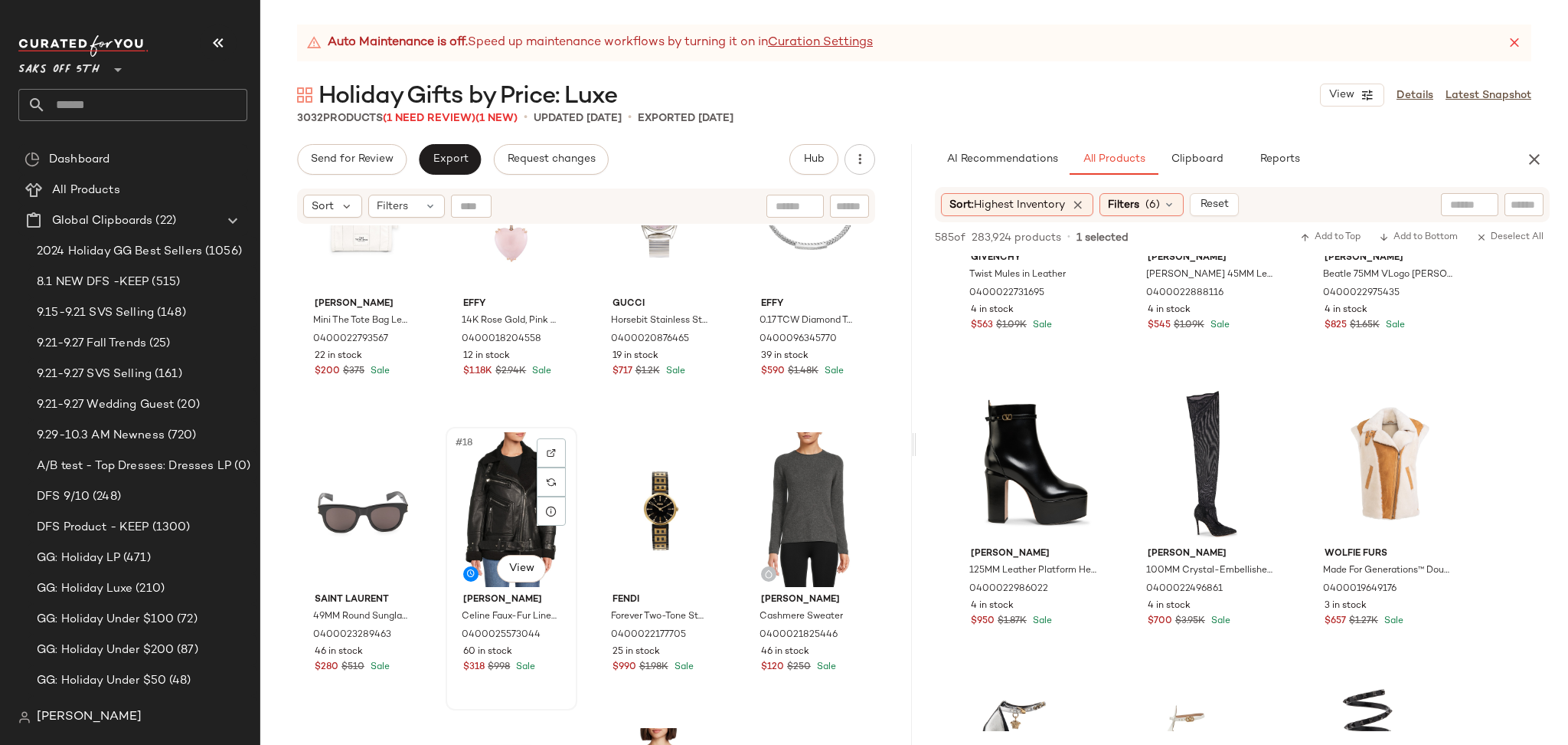
scroll to position [899, 0]
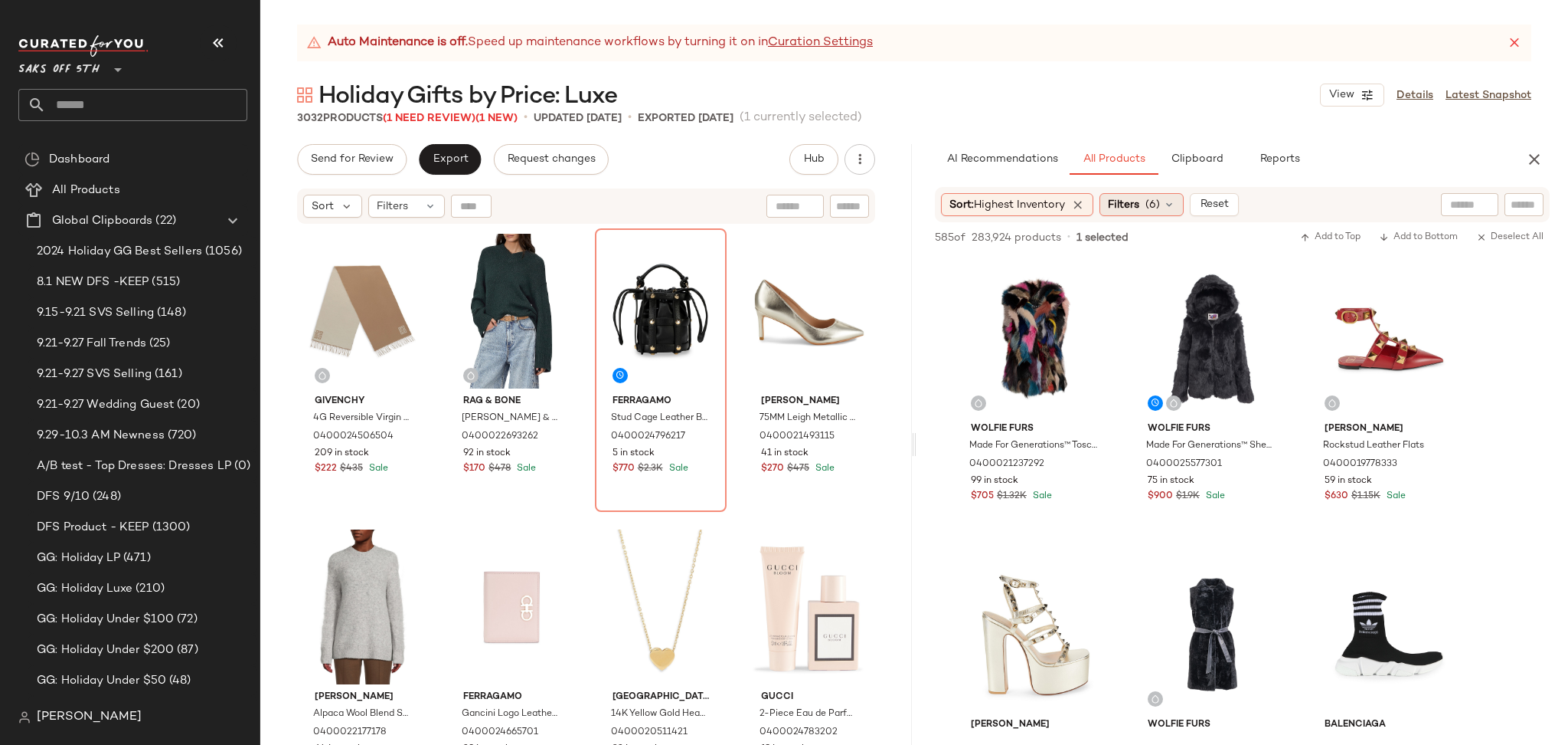
click at [1133, 193] on div "Filters (6)" at bounding box center [1141, 204] width 84 height 23
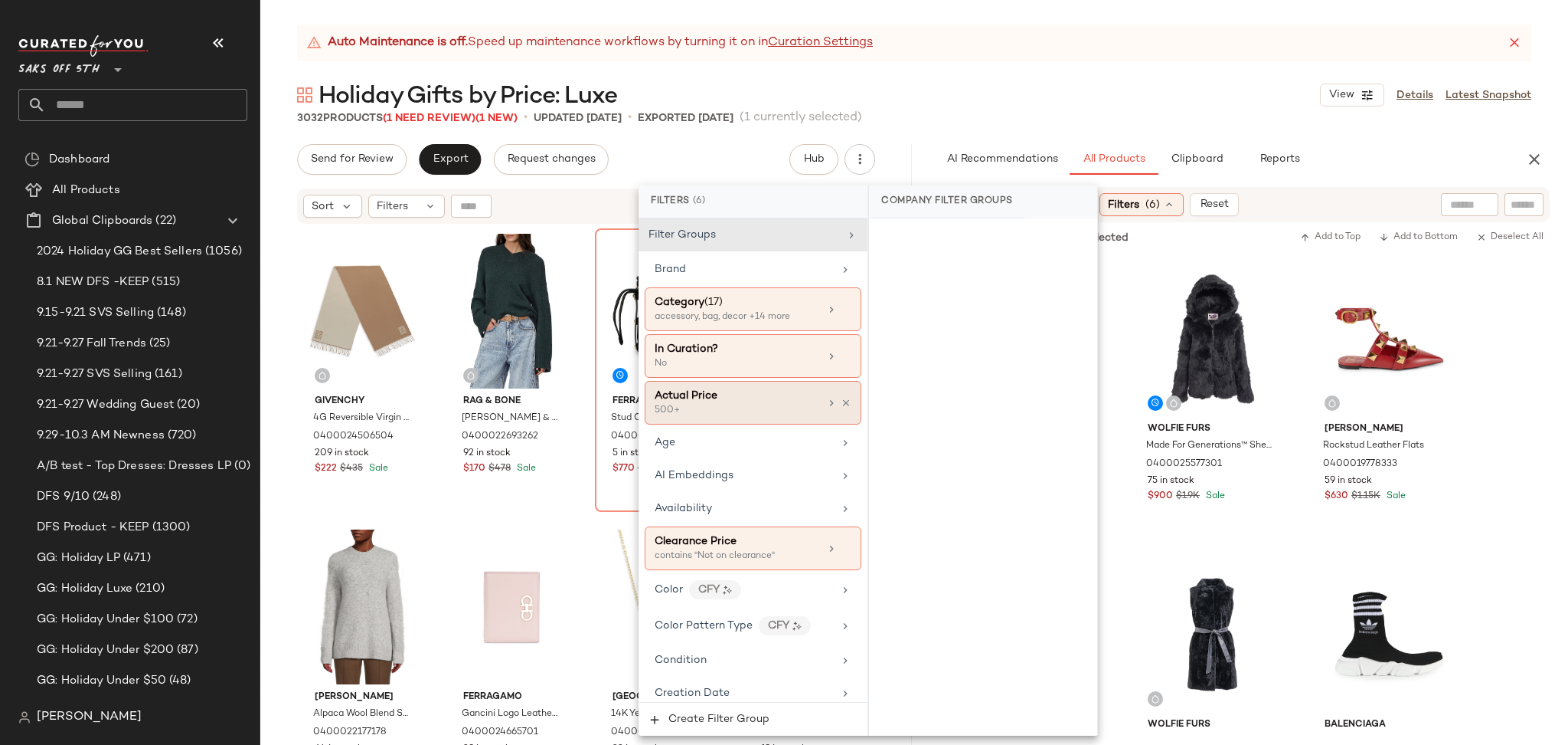
click at [749, 423] on div "Actual Price 500+" at bounding box center [753, 403] width 216 height 44
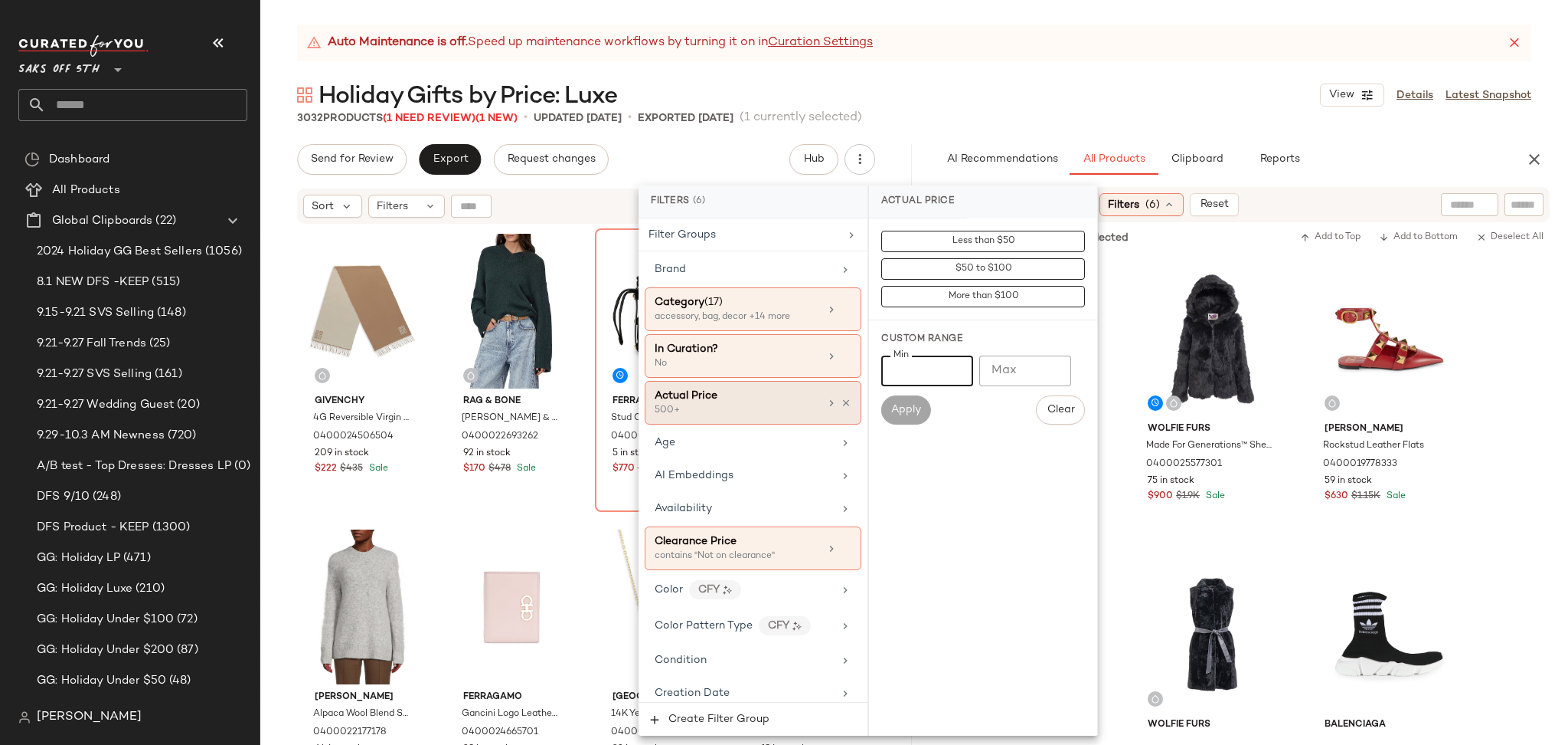
drag, startPoint x: 939, startPoint y: 370, endPoint x: 751, endPoint y: 415, distance: 193.3
click at [751, 415] on div "Filters (6) Filter Groups Brand Category (17) accessory, bag, decor +14 more In…" at bounding box center [868, 461] width 460 height 550
type input "***"
click at [893, 411] on span "Apply" at bounding box center [906, 410] width 31 height 12
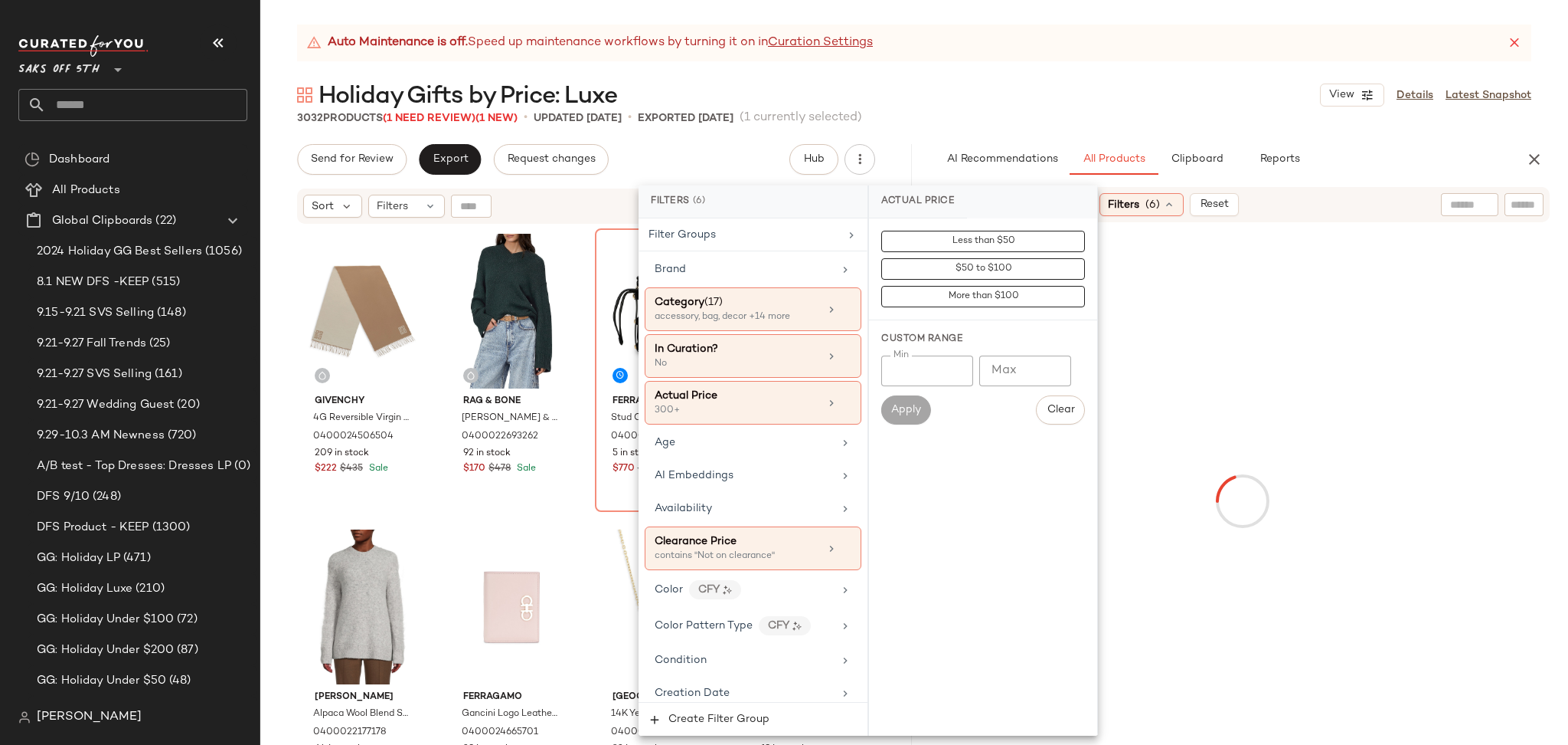
click at [1149, 129] on div "Auto Maintenance is off. Speed up maintenance workflows by turning it on in Cur…" at bounding box center [914, 384] width 1308 height 720
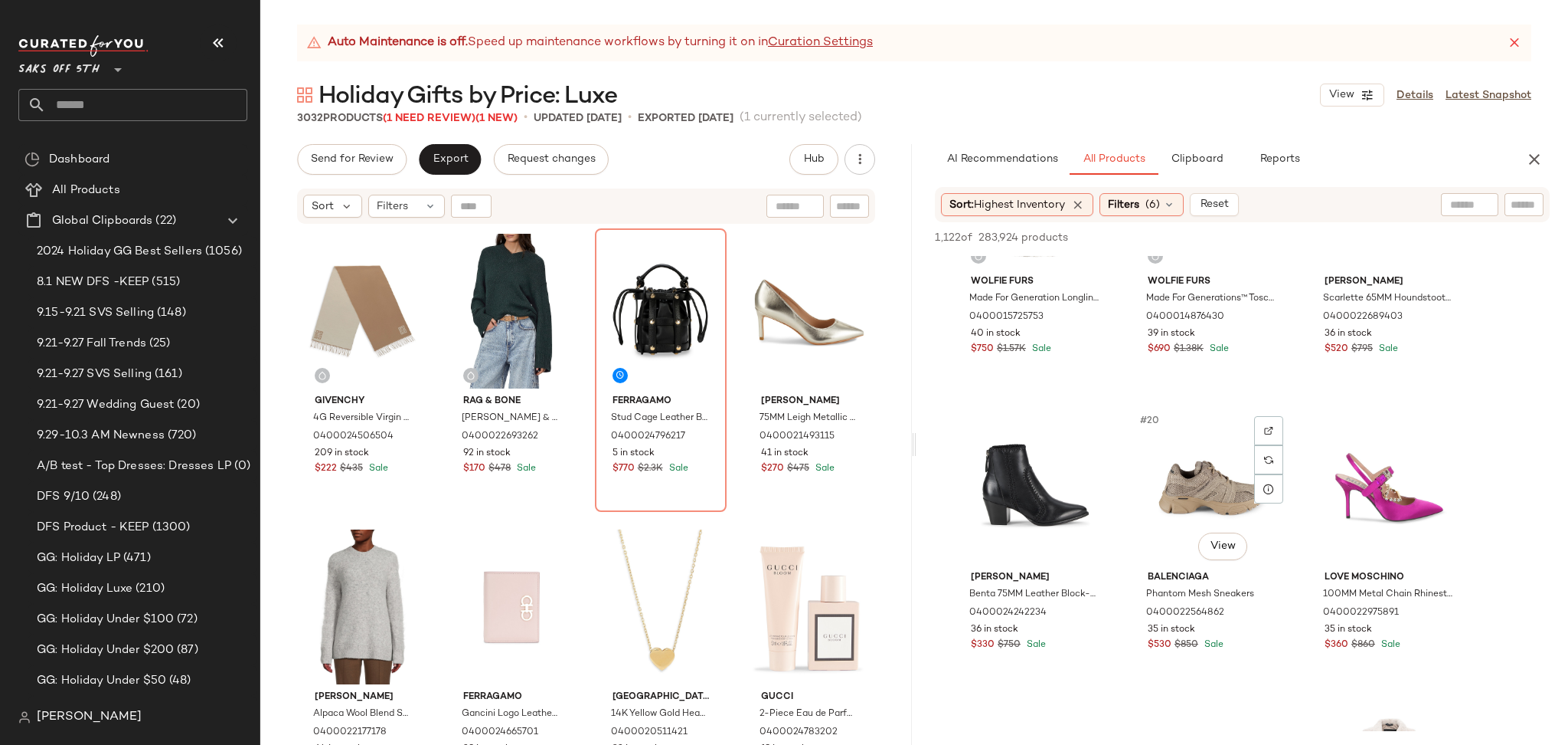
scroll to position [1659, 0]
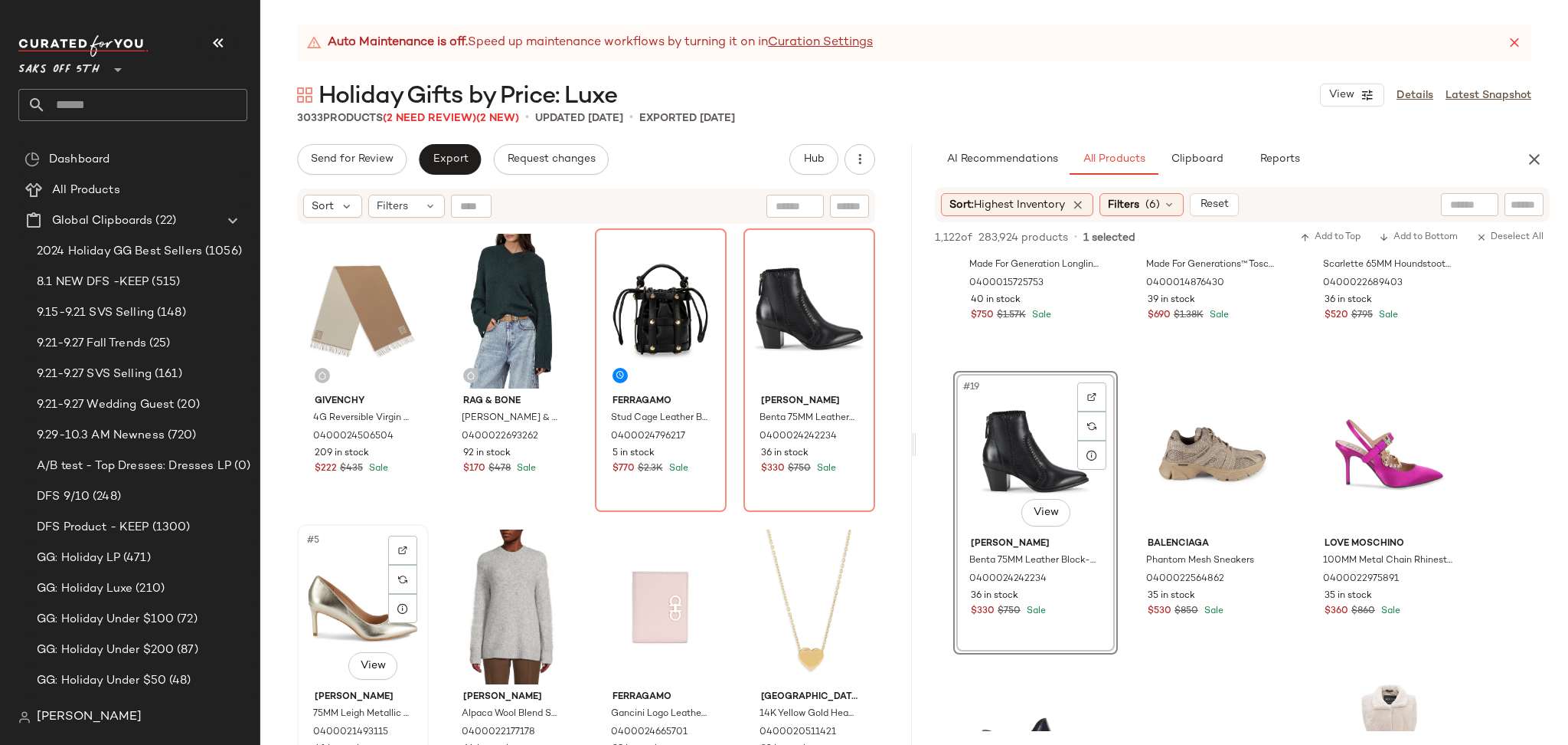
click at [304, 594] on div "#5 View" at bounding box center [363, 607] width 121 height 155
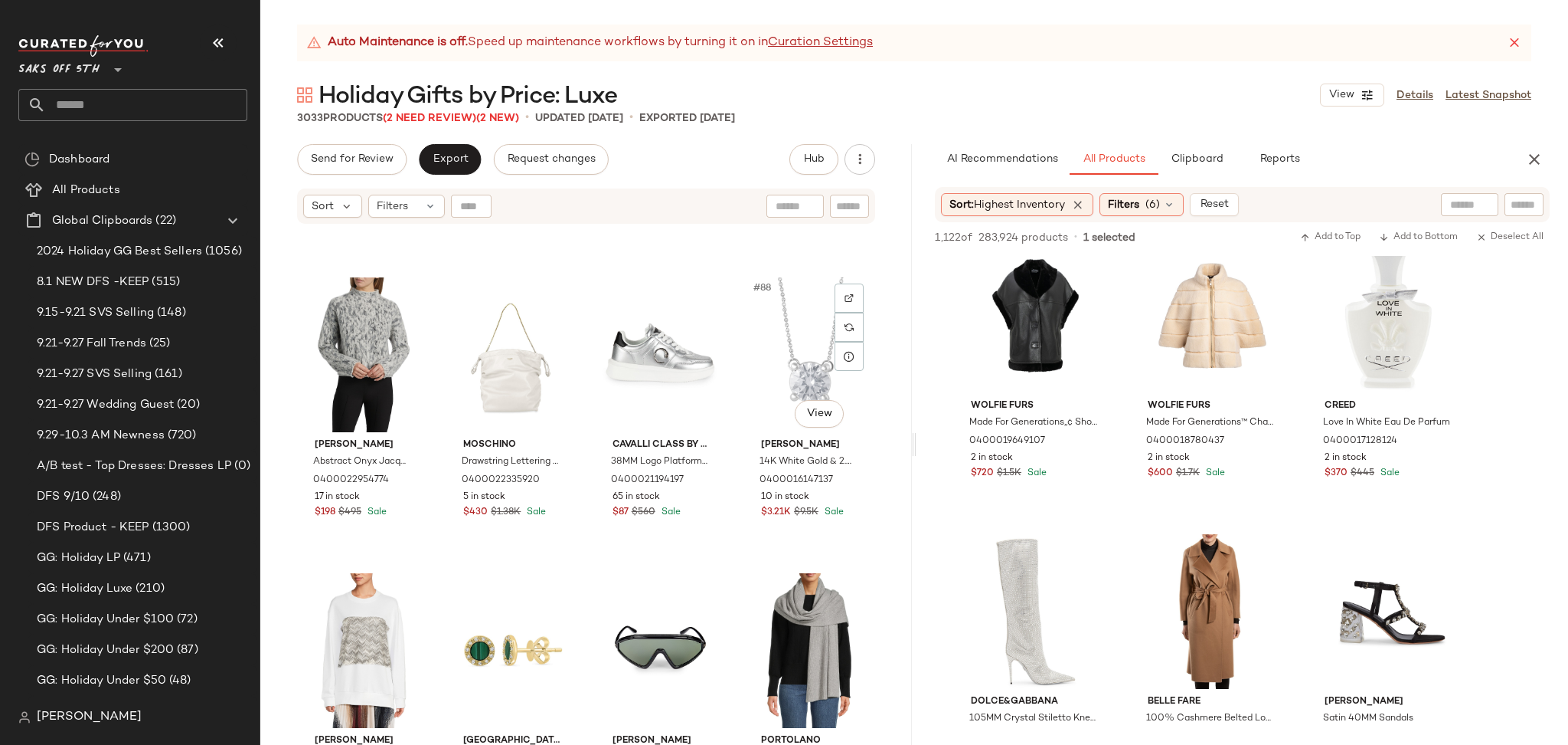
scroll to position [6180, 0]
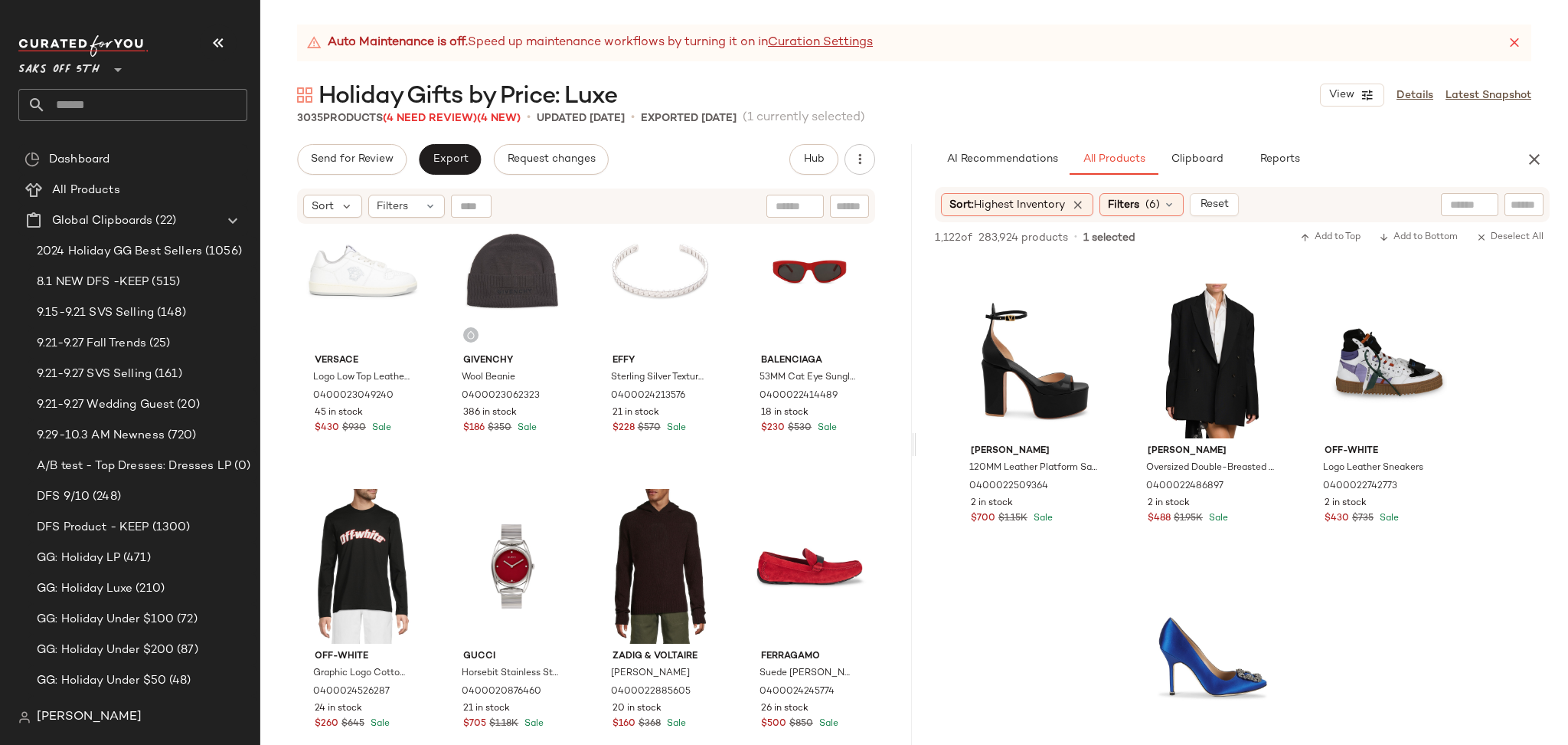
scroll to position [17721, 0]
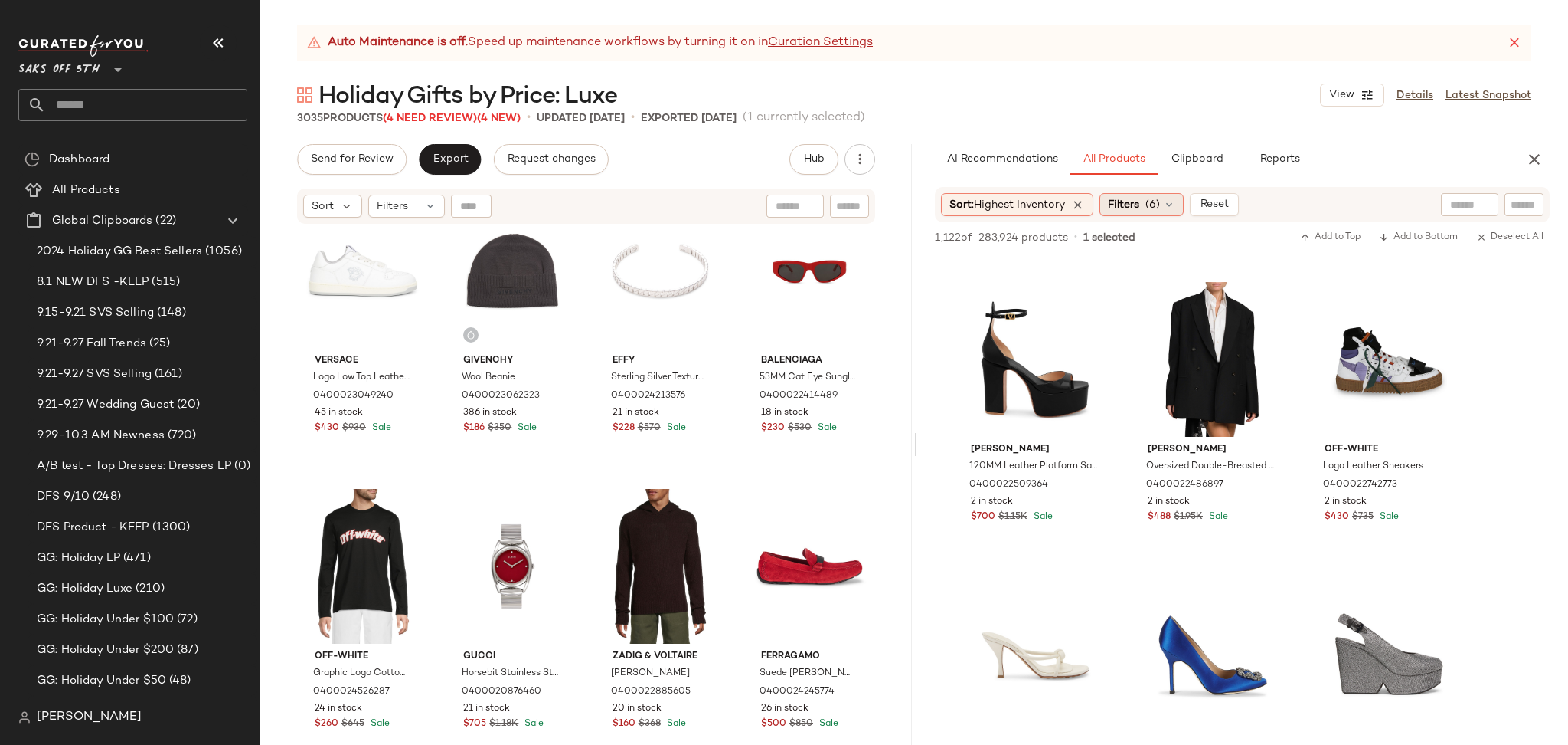
click at [1131, 200] on span "Filters" at bounding box center [1123, 205] width 32 height 16
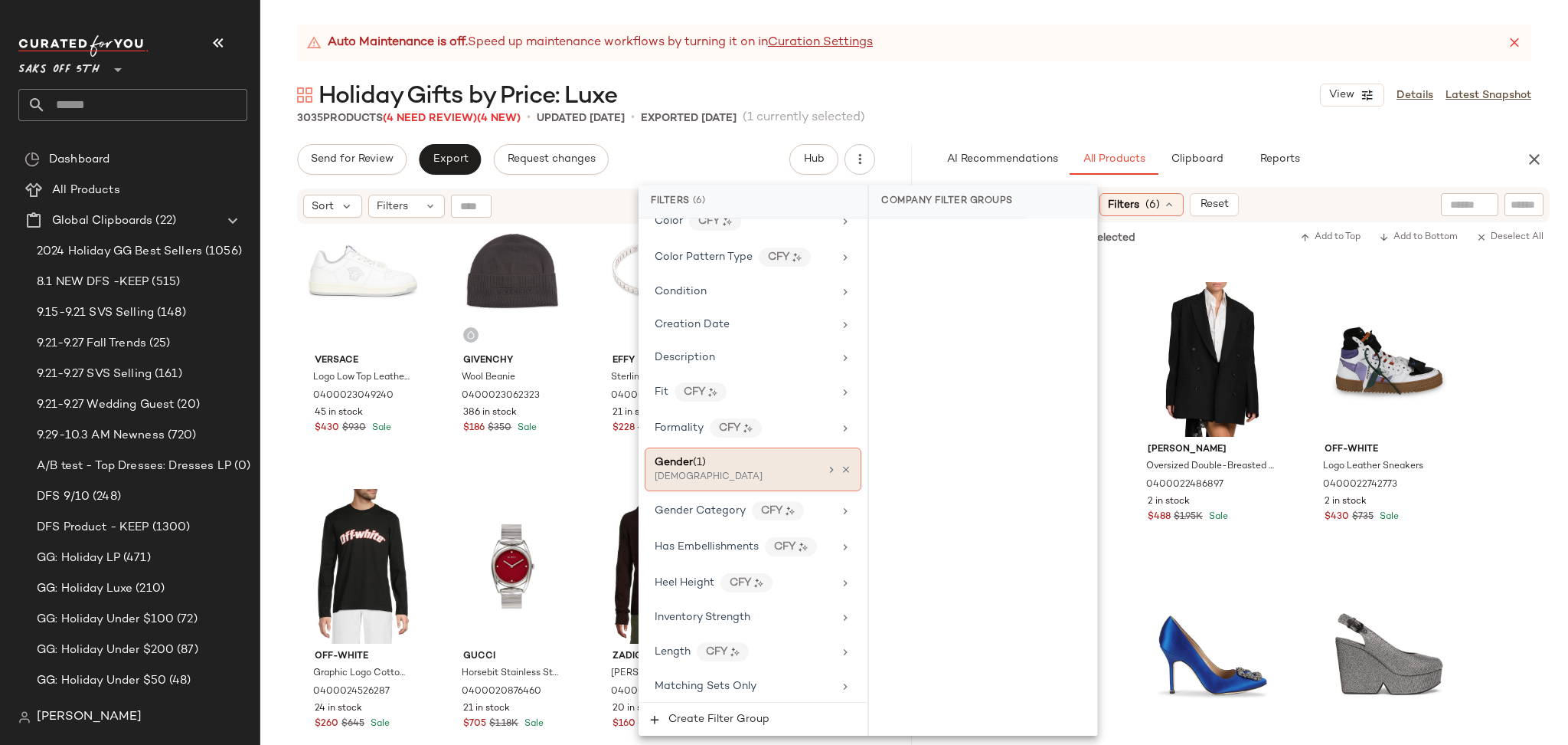
scroll to position [368, 0]
click at [723, 467] on div "Gender (1)" at bounding box center [736, 463] width 164 height 16
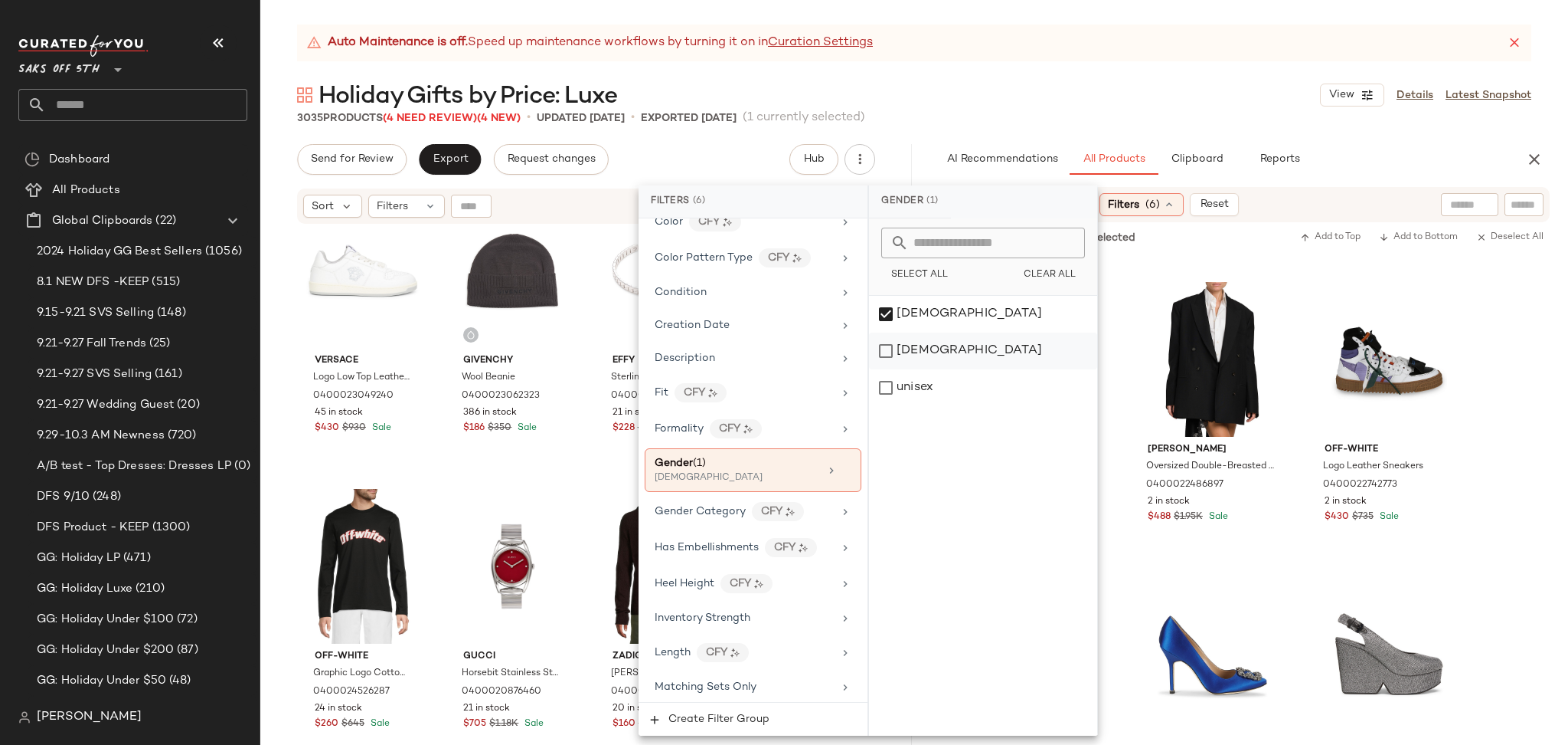
click at [887, 344] on div "male" at bounding box center [983, 350] width 228 height 37
click at [889, 323] on div "[DEMOGRAPHIC_DATA]" at bounding box center [983, 313] width 228 height 37
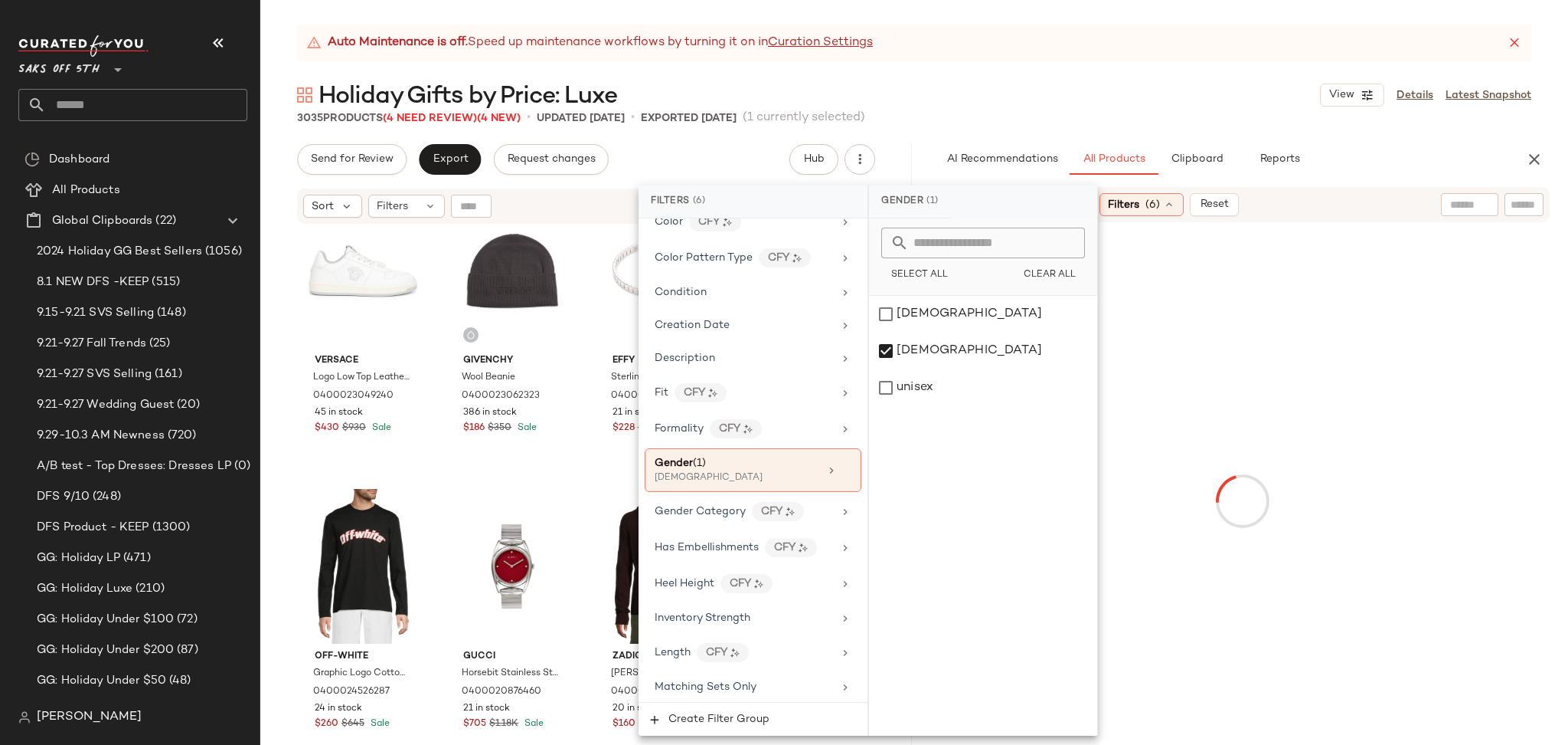
click at [957, 112] on div "3035 Products (4 Need Review) (4 New) • updated Sep 30th • Exported Sep 29th (1…" at bounding box center [914, 117] width 1308 height 15
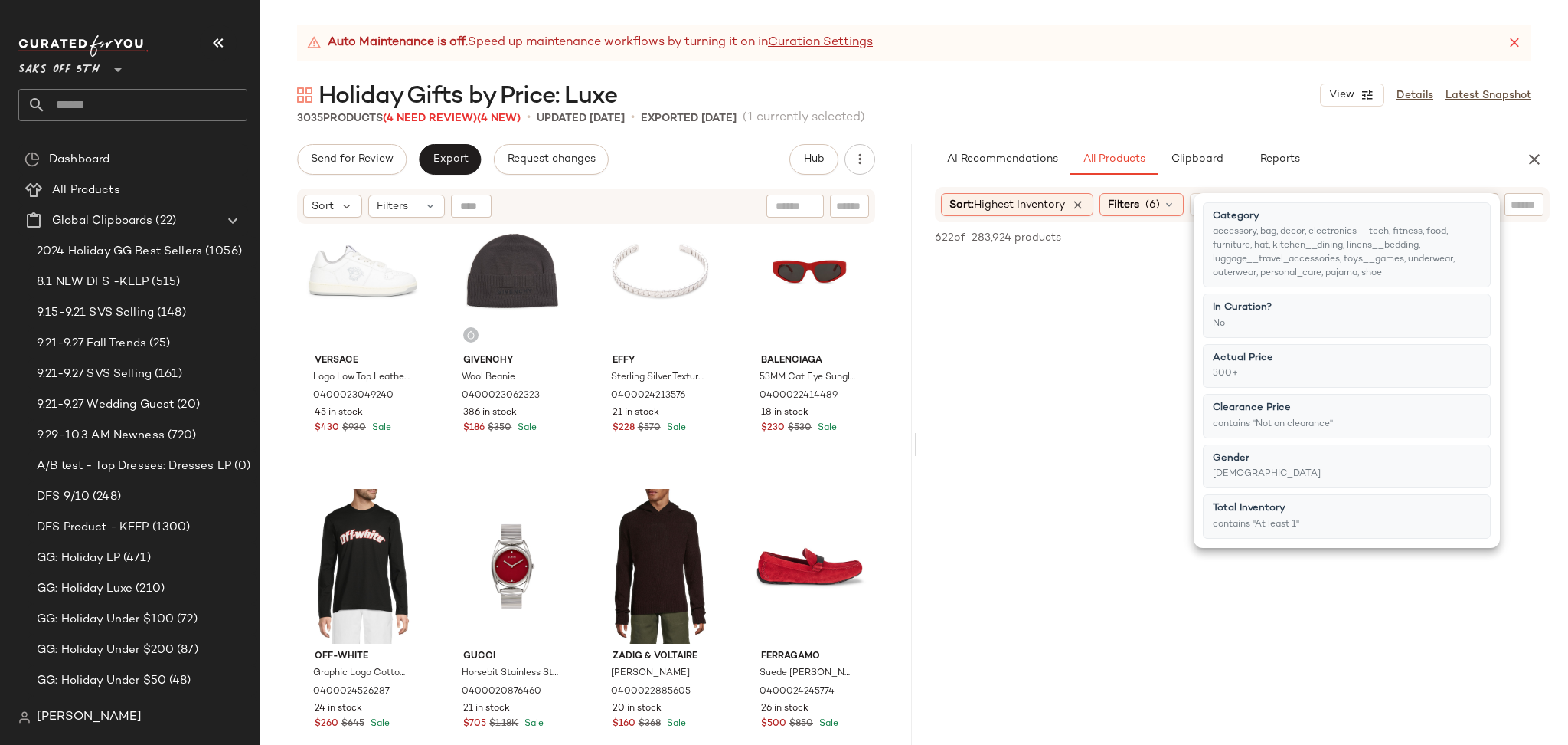
click at [1054, 117] on div "3035 Products (4 Need Review) (4 New) • updated Sep 30th • Exported Sep 29th (1…" at bounding box center [914, 117] width 1308 height 15
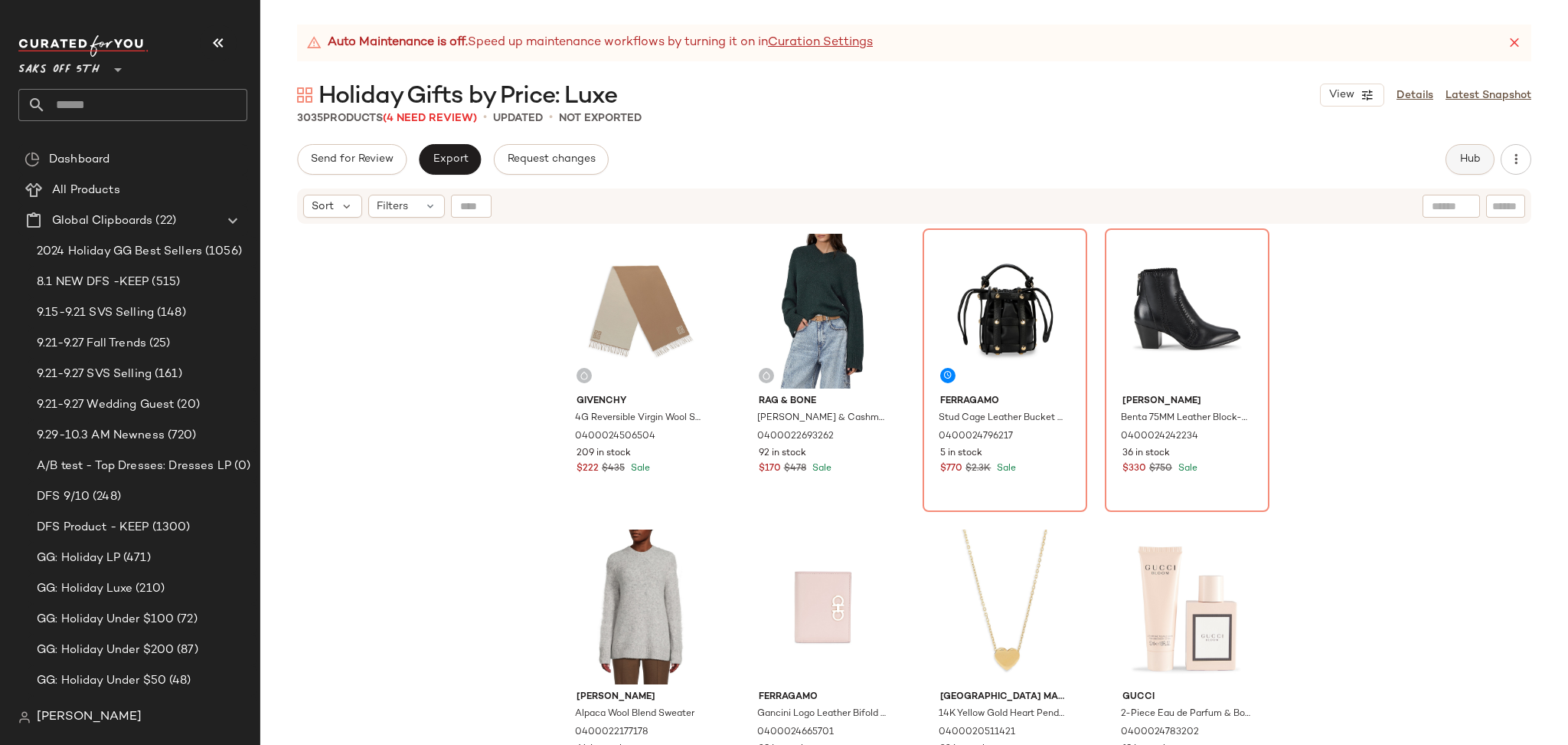
click at [1467, 164] on span "Hub" at bounding box center [1470, 159] width 21 height 12
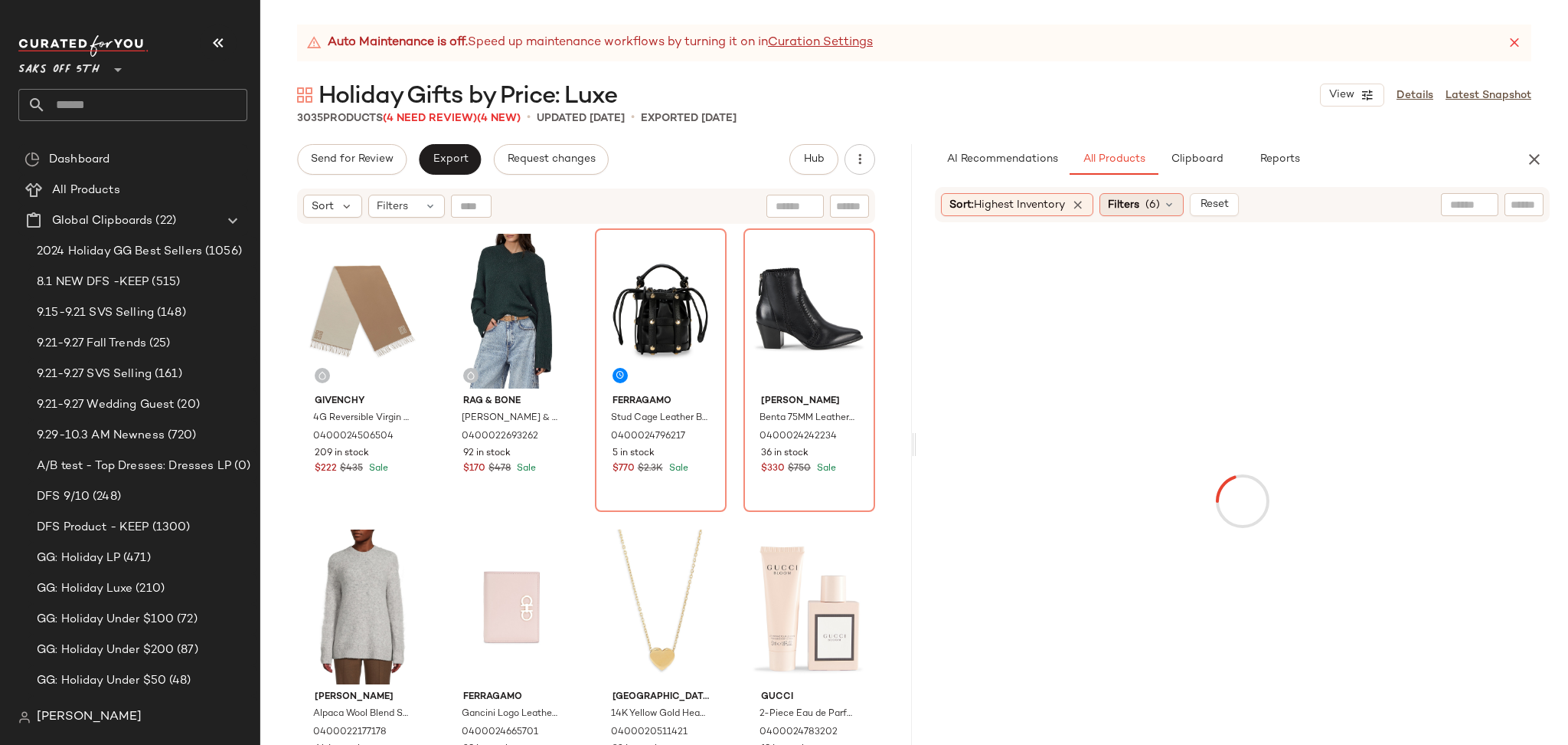
click at [1155, 199] on span "(6)" at bounding box center [1153, 205] width 15 height 16
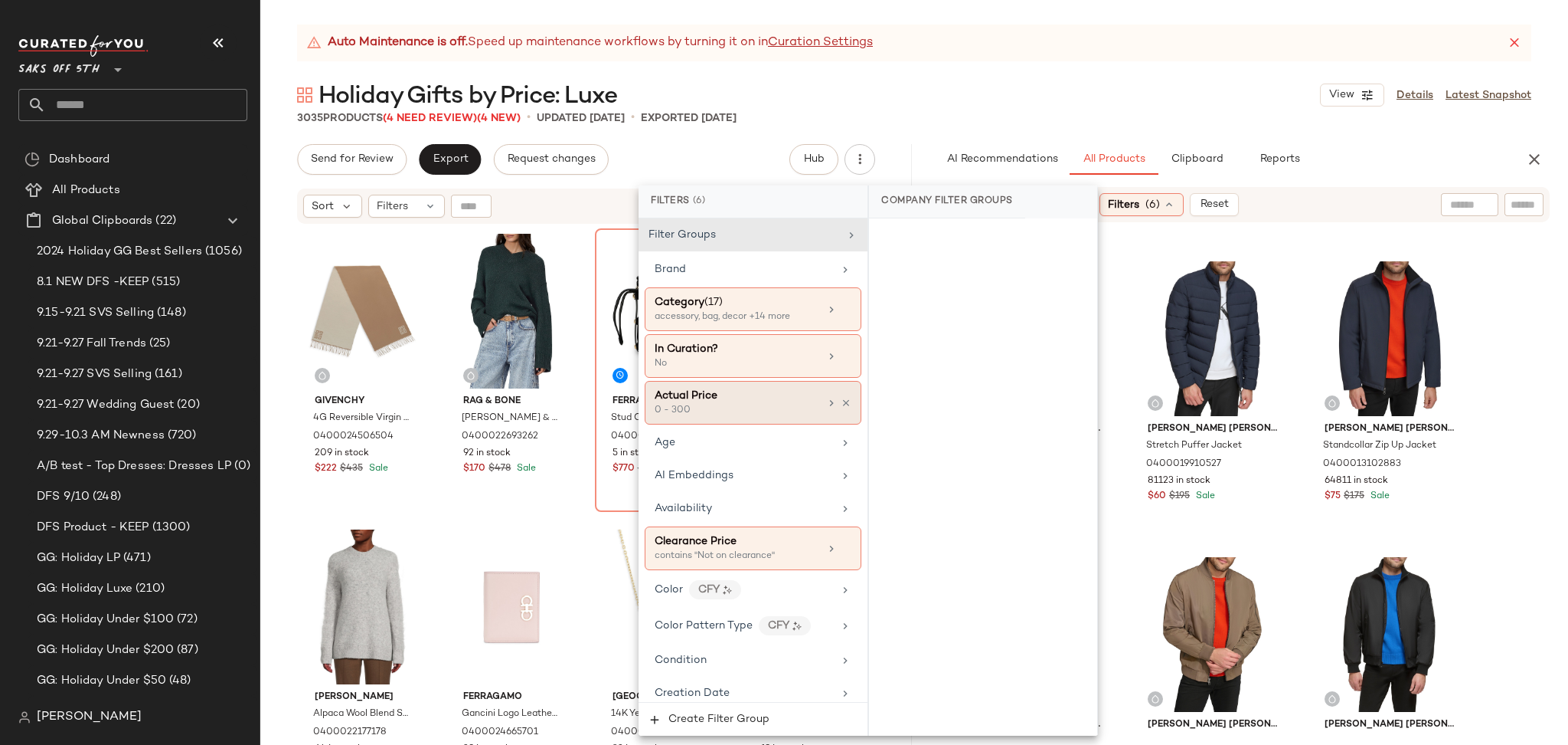
click at [768, 401] on div "Actual Price" at bounding box center [736, 396] width 164 height 16
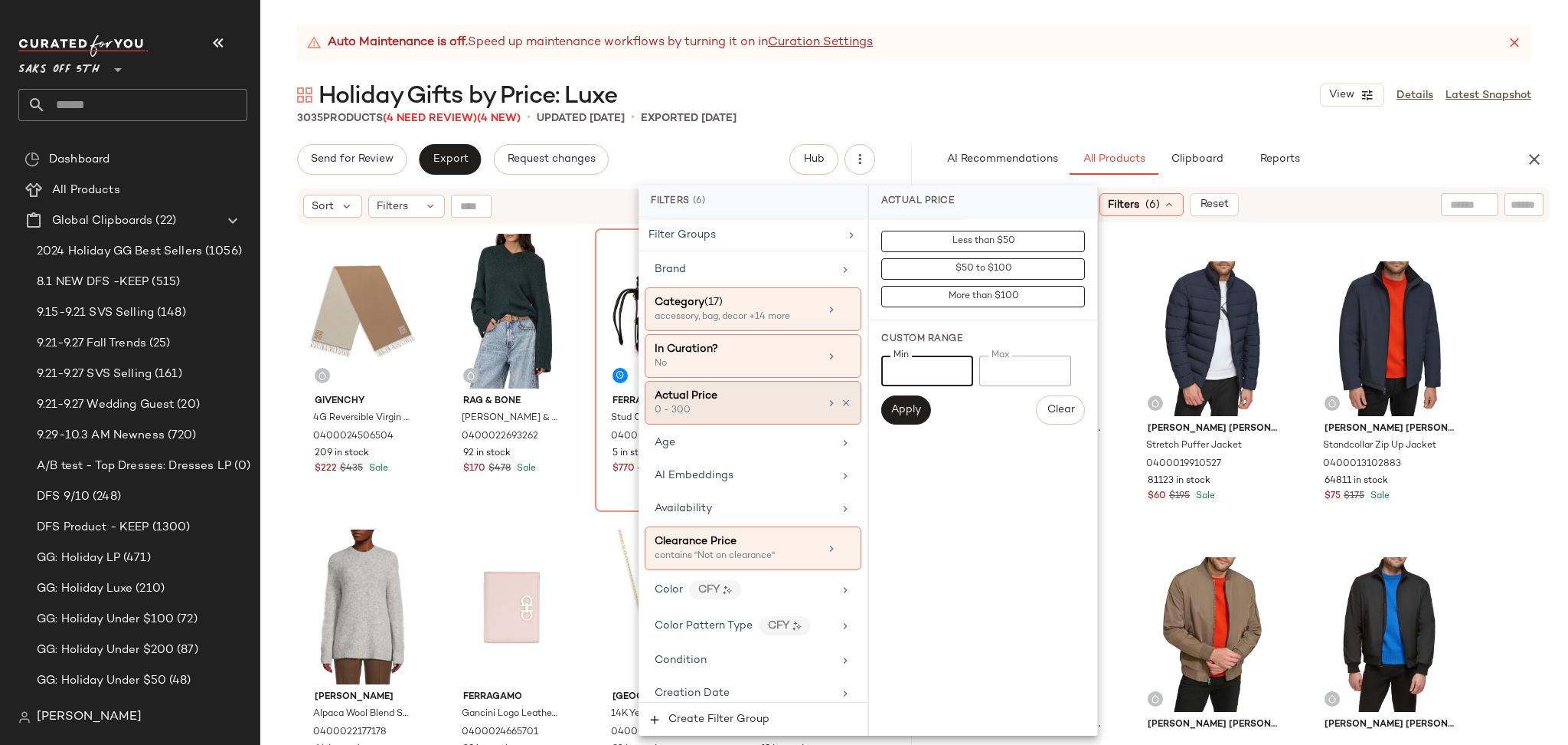
drag, startPoint x: 933, startPoint y: 368, endPoint x: 847, endPoint y: 402, distance: 92.5
click at [847, 402] on div "Filters (6) Filter Groups Brand Category (17) accessory, bag, decor +14 more In…" at bounding box center [868, 461] width 460 height 550
type input "***"
drag, startPoint x: 1008, startPoint y: 378, endPoint x: 939, endPoint y: 385, distance: 69.4
click at [939, 385] on div "Min *** Min Max *** Max" at bounding box center [983, 371] width 203 height 31
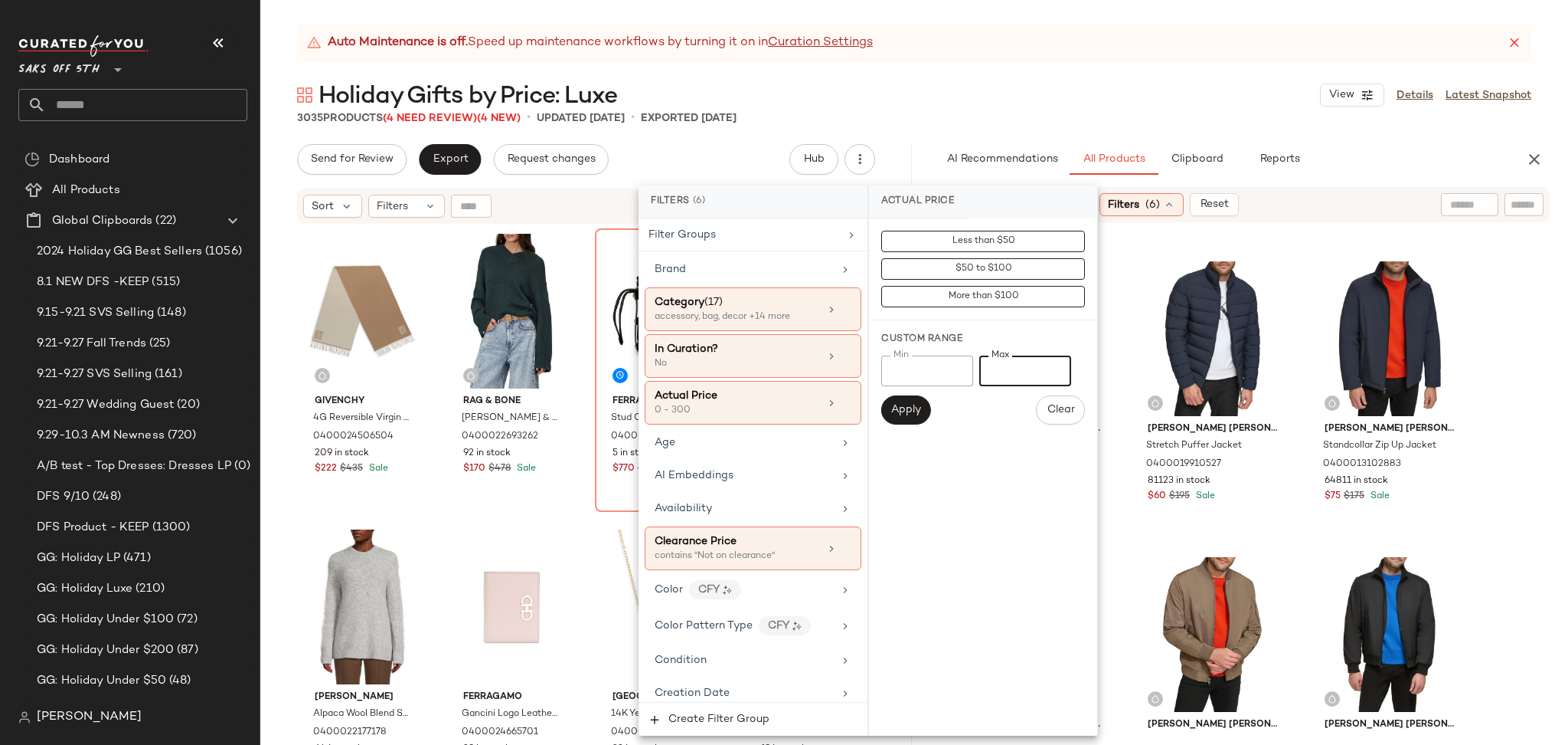
drag, startPoint x: 1017, startPoint y: 370, endPoint x: 974, endPoint y: 375, distance: 43.3
click at [974, 375] on div "Min *** Min Max *** Max" at bounding box center [983, 371] width 203 height 31
click at [903, 401] on button "Apply" at bounding box center [906, 410] width 49 height 29
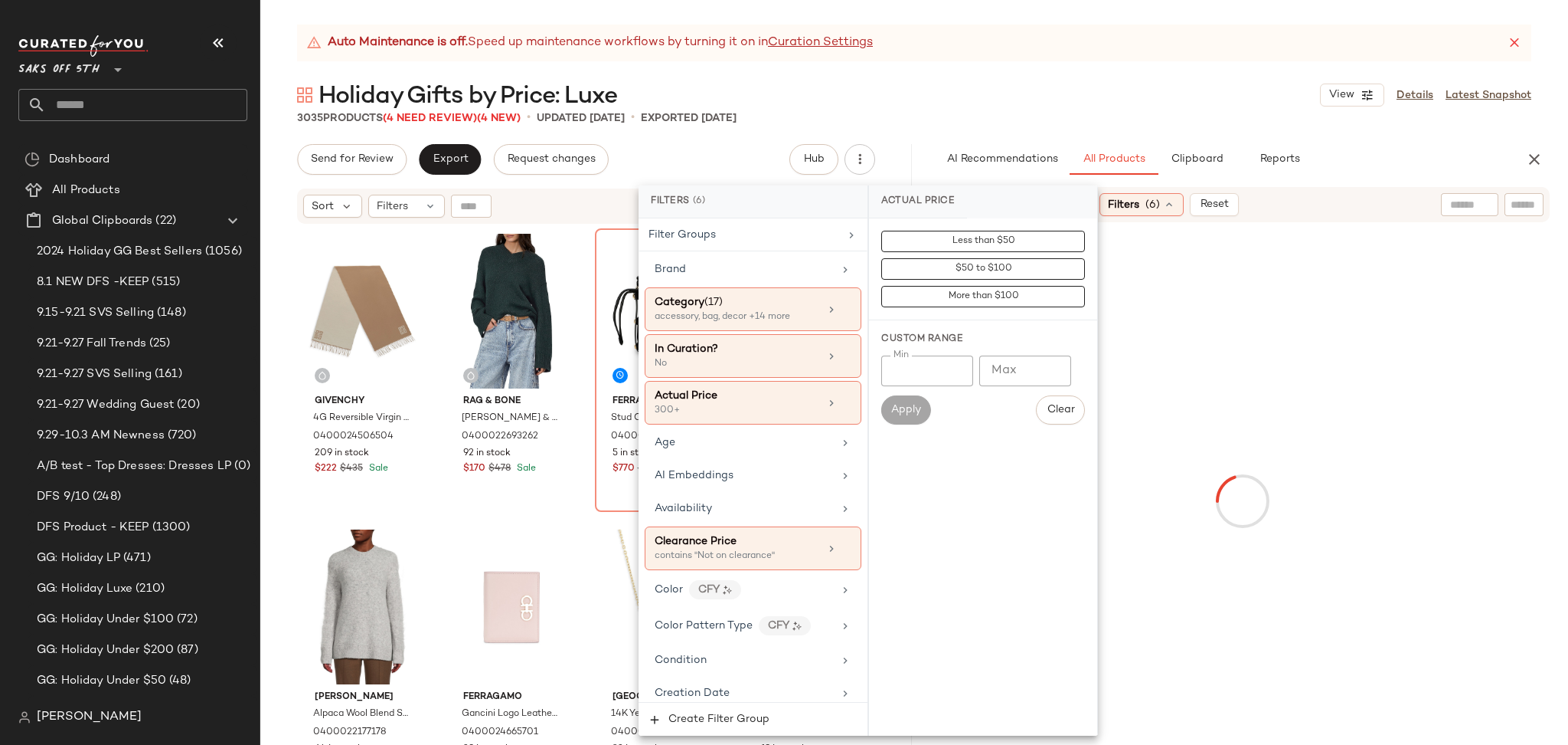
click at [1046, 102] on div "Holiday Gifts by Price: Luxe View Details Latest Snapshot" at bounding box center [914, 95] width 1308 height 31
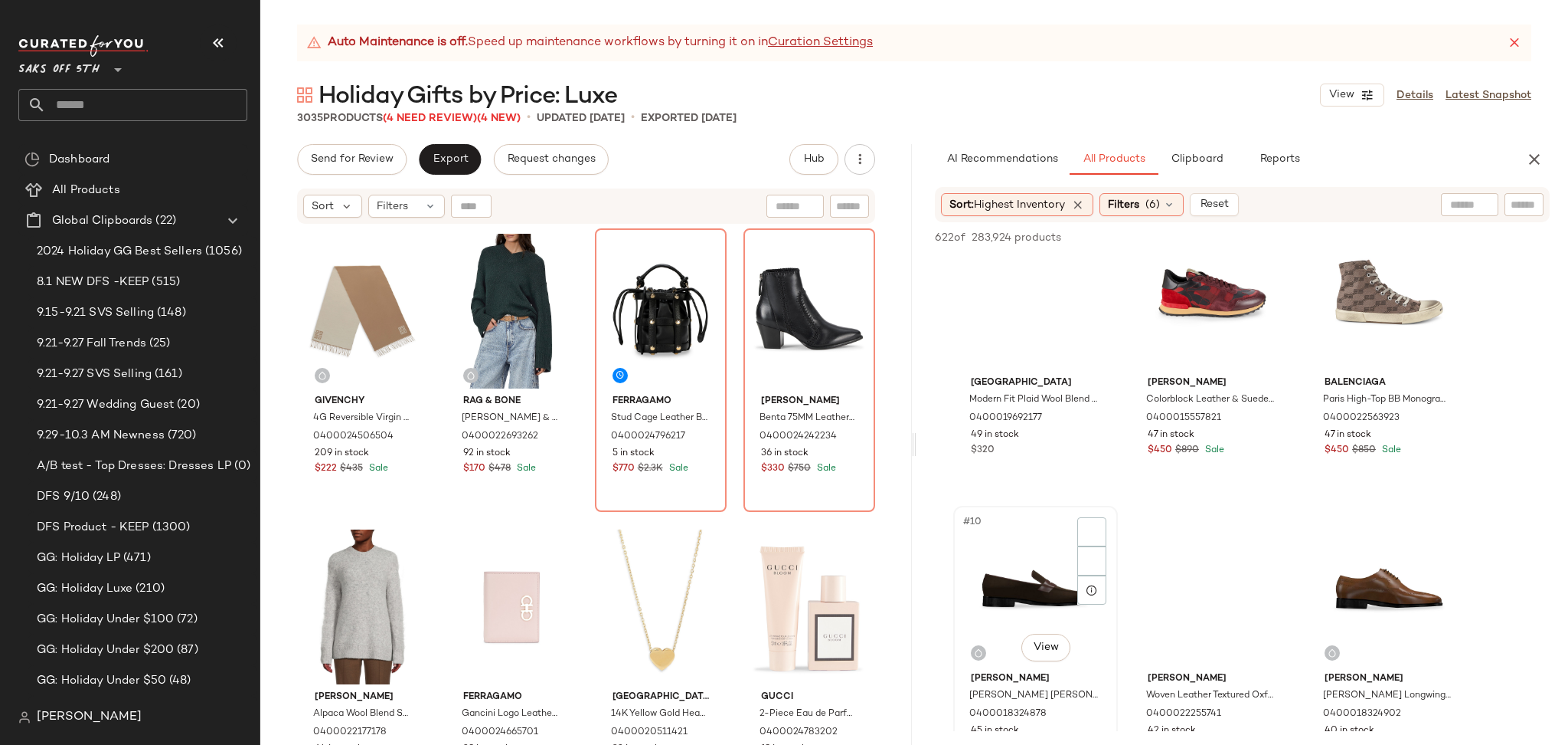
scroll to position [640, 0]
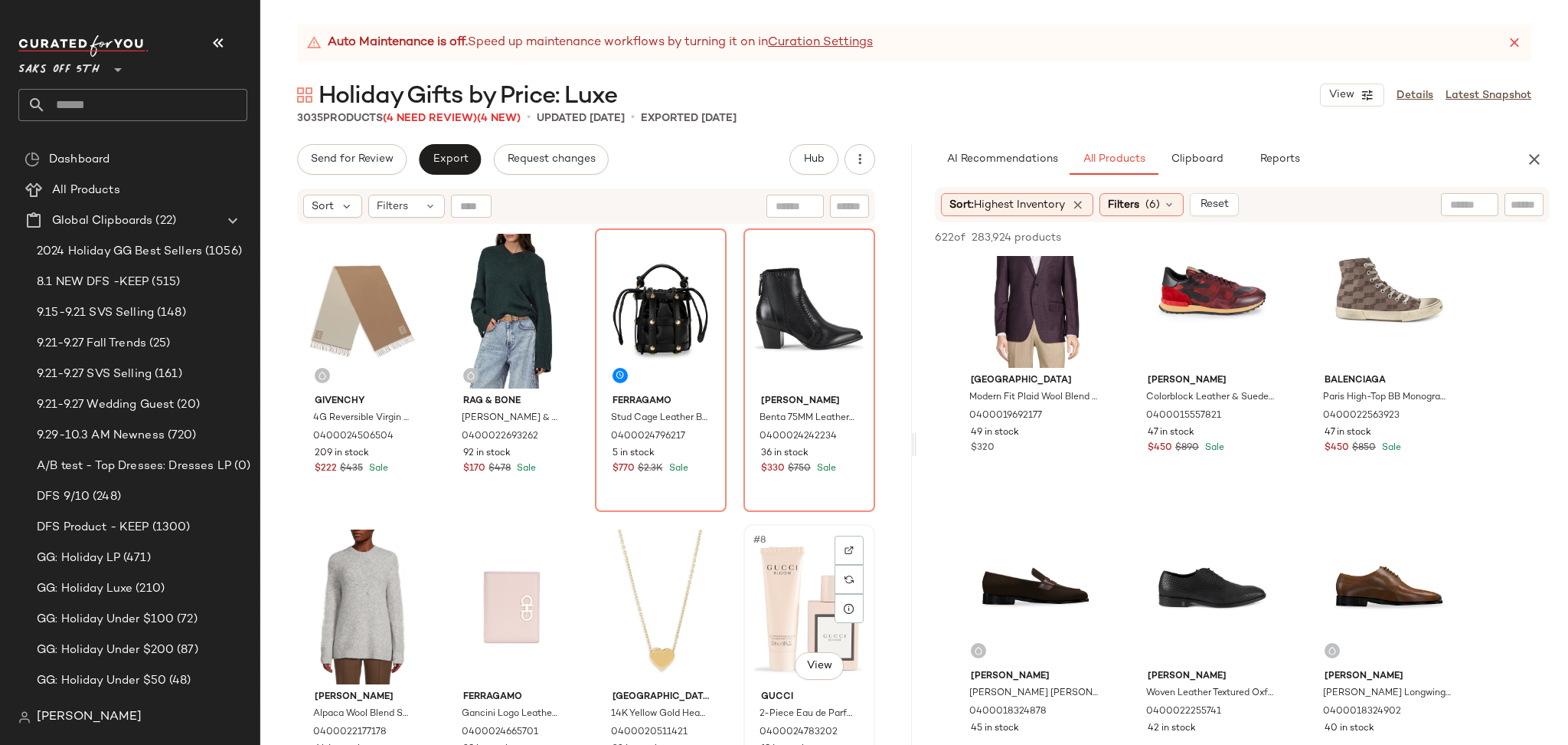
click at [753, 576] on div "#8 View" at bounding box center [809, 607] width 121 height 155
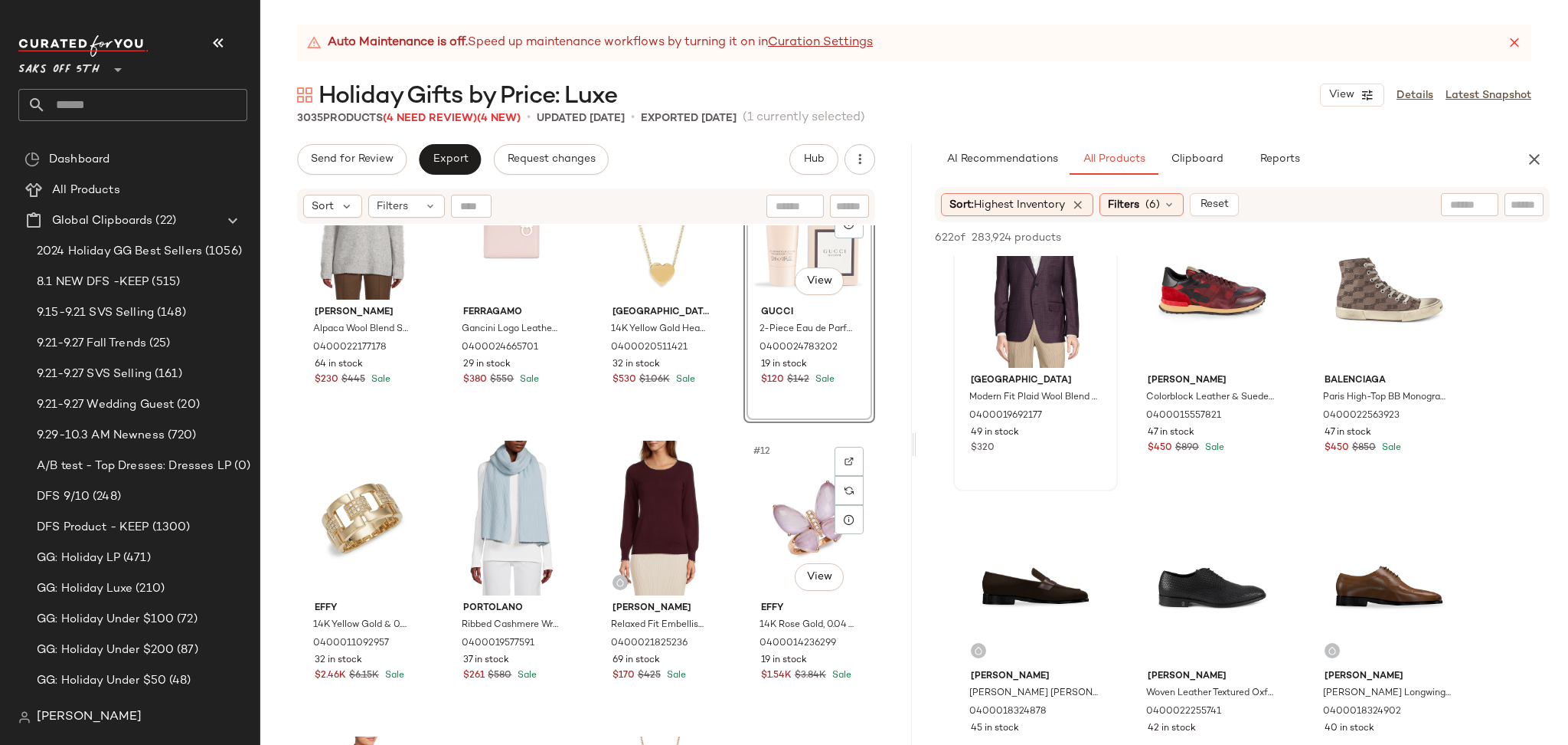
scroll to position [436, 0]
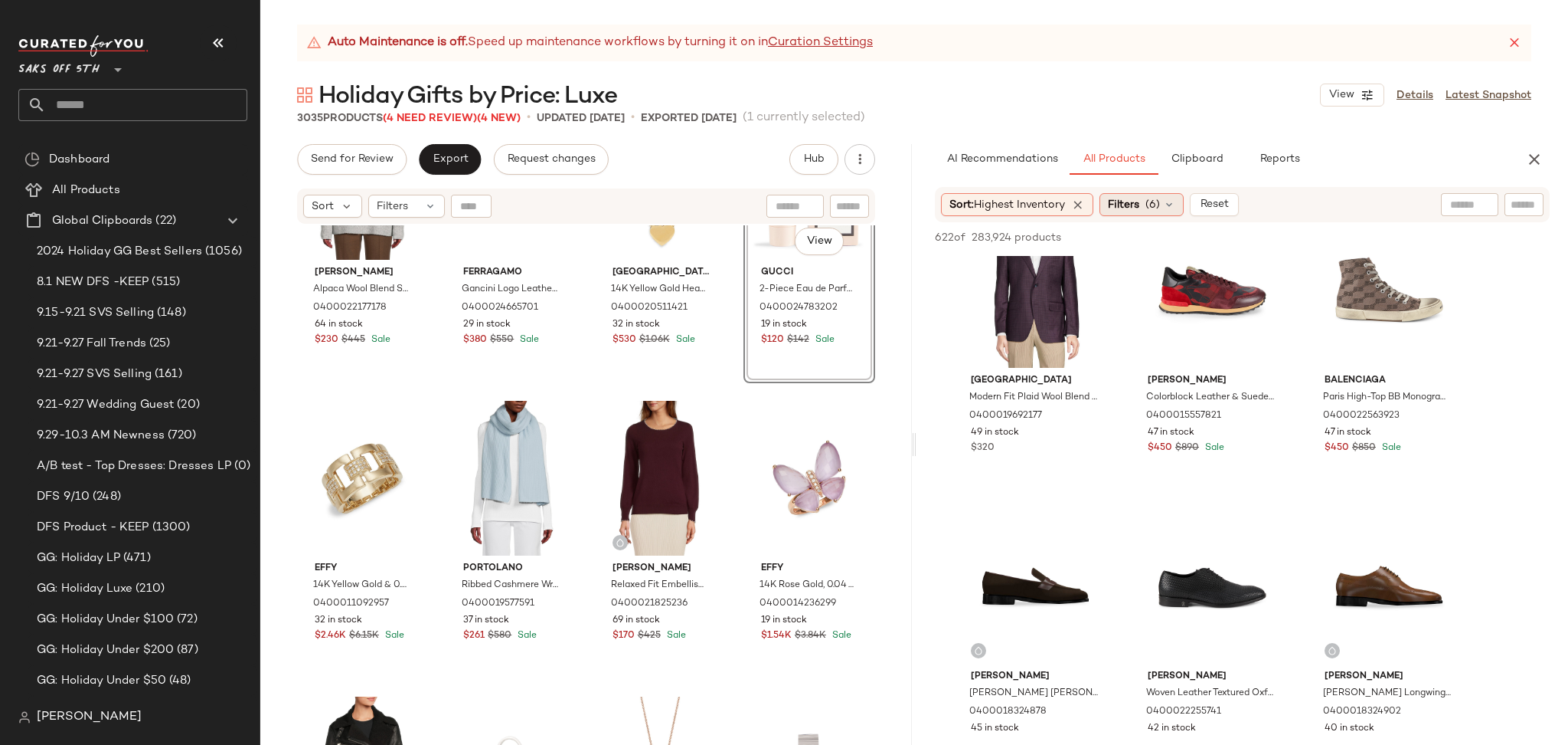
click at [1164, 214] on div "Filters (6)" at bounding box center [1141, 204] width 84 height 23
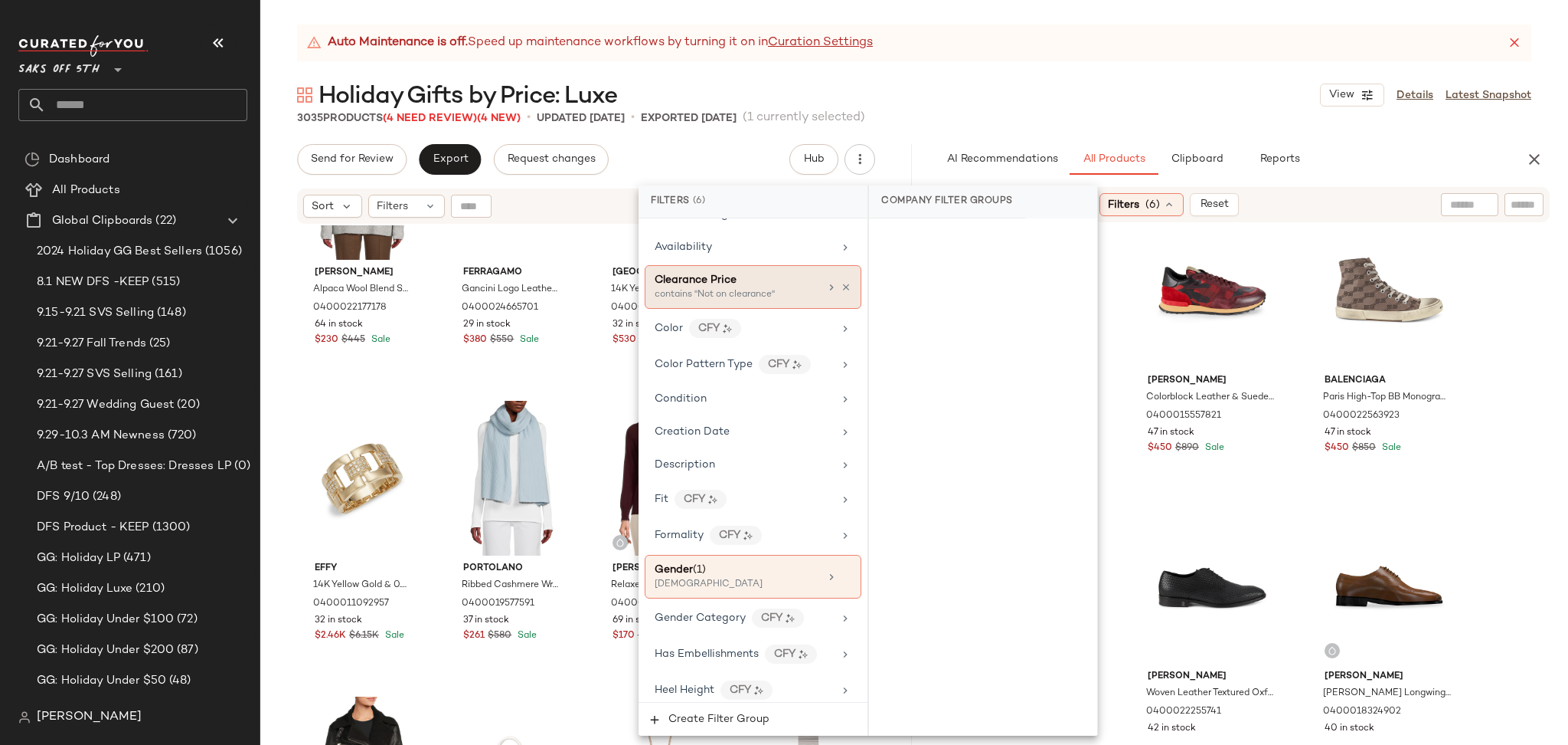
scroll to position [306, 0]
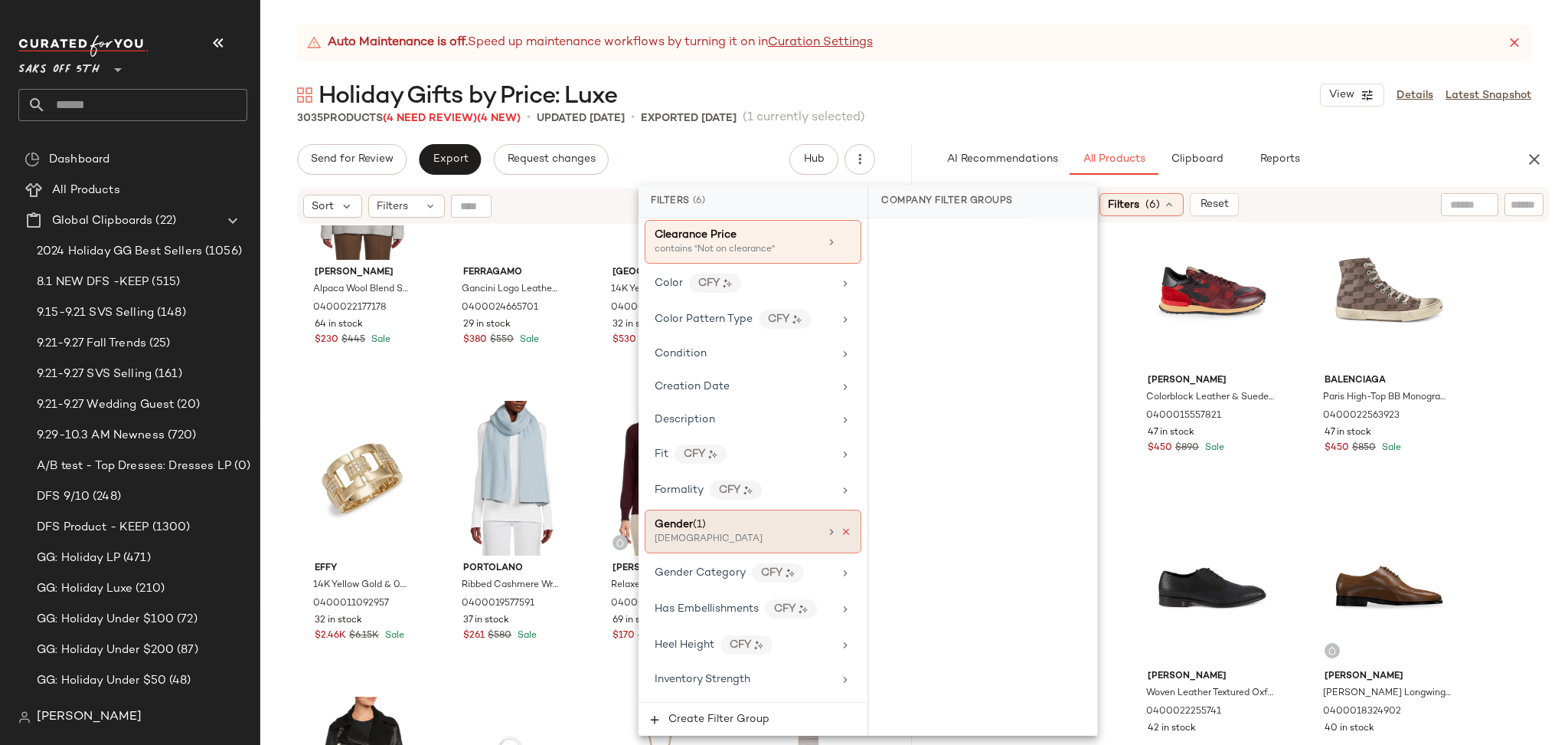
click at [841, 535] on icon at bounding box center [845, 531] width 11 height 11
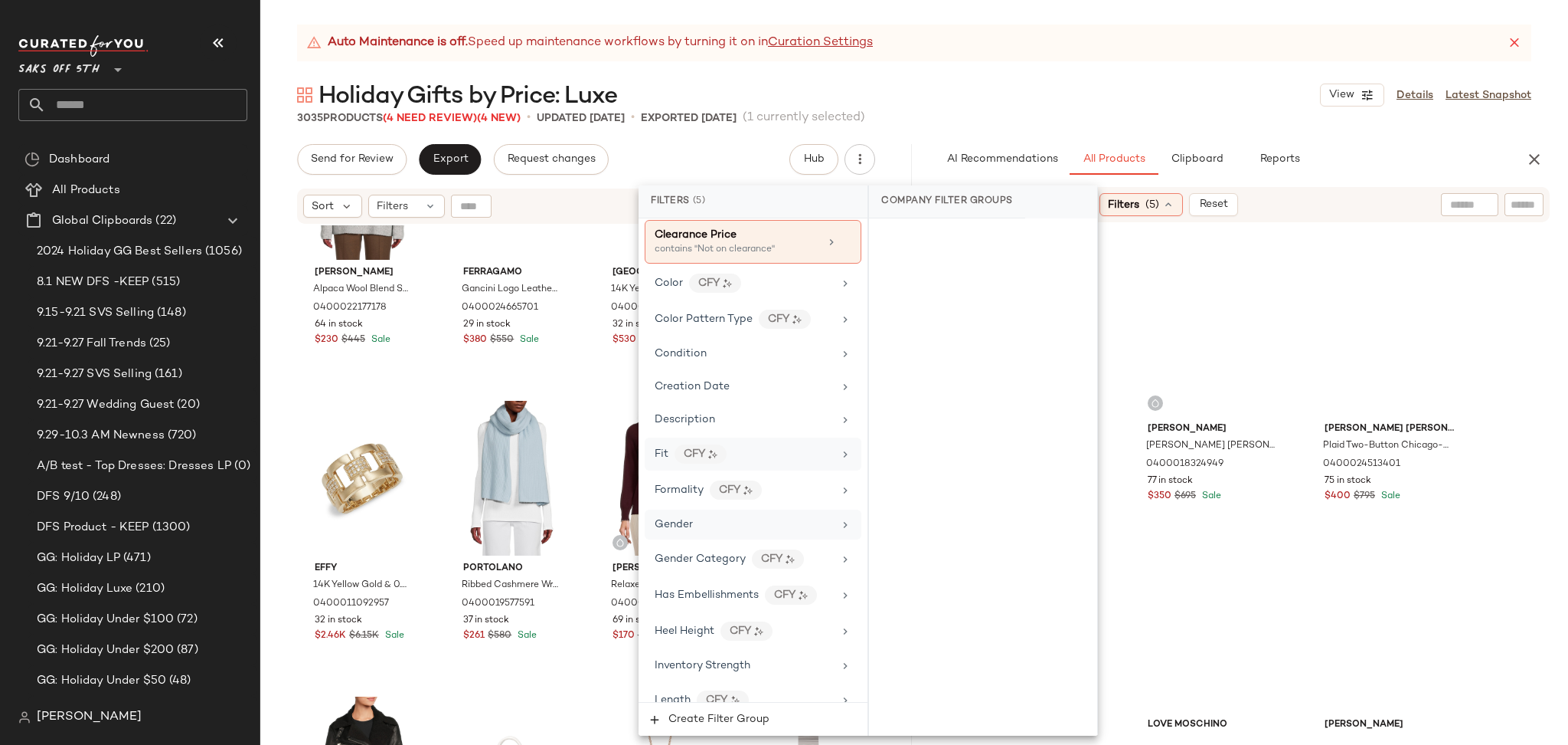
scroll to position [472, 0]
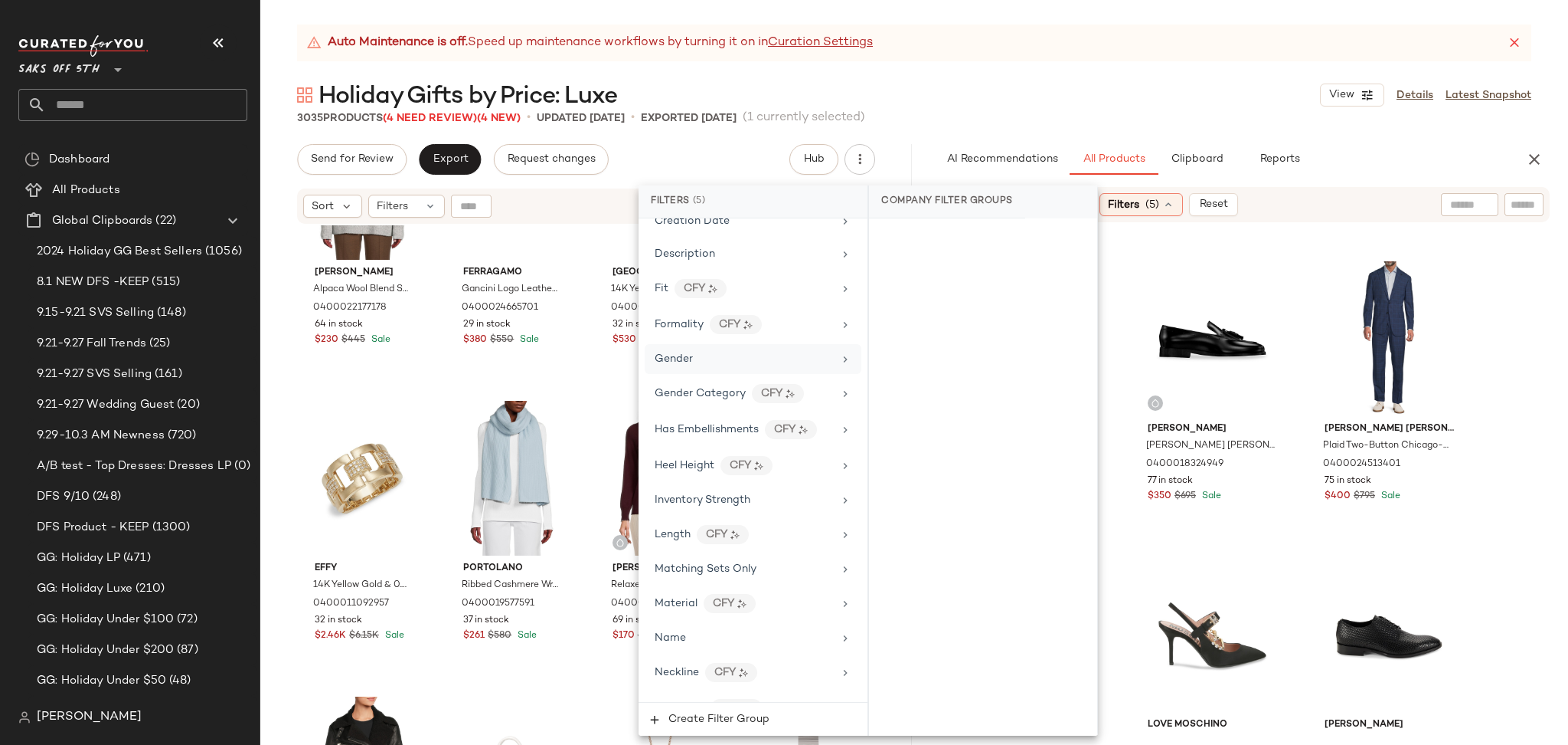
click at [1027, 125] on div "Auto Maintenance is off. Speed up maintenance workflows by turning it on in Cur…" at bounding box center [914, 384] width 1308 height 720
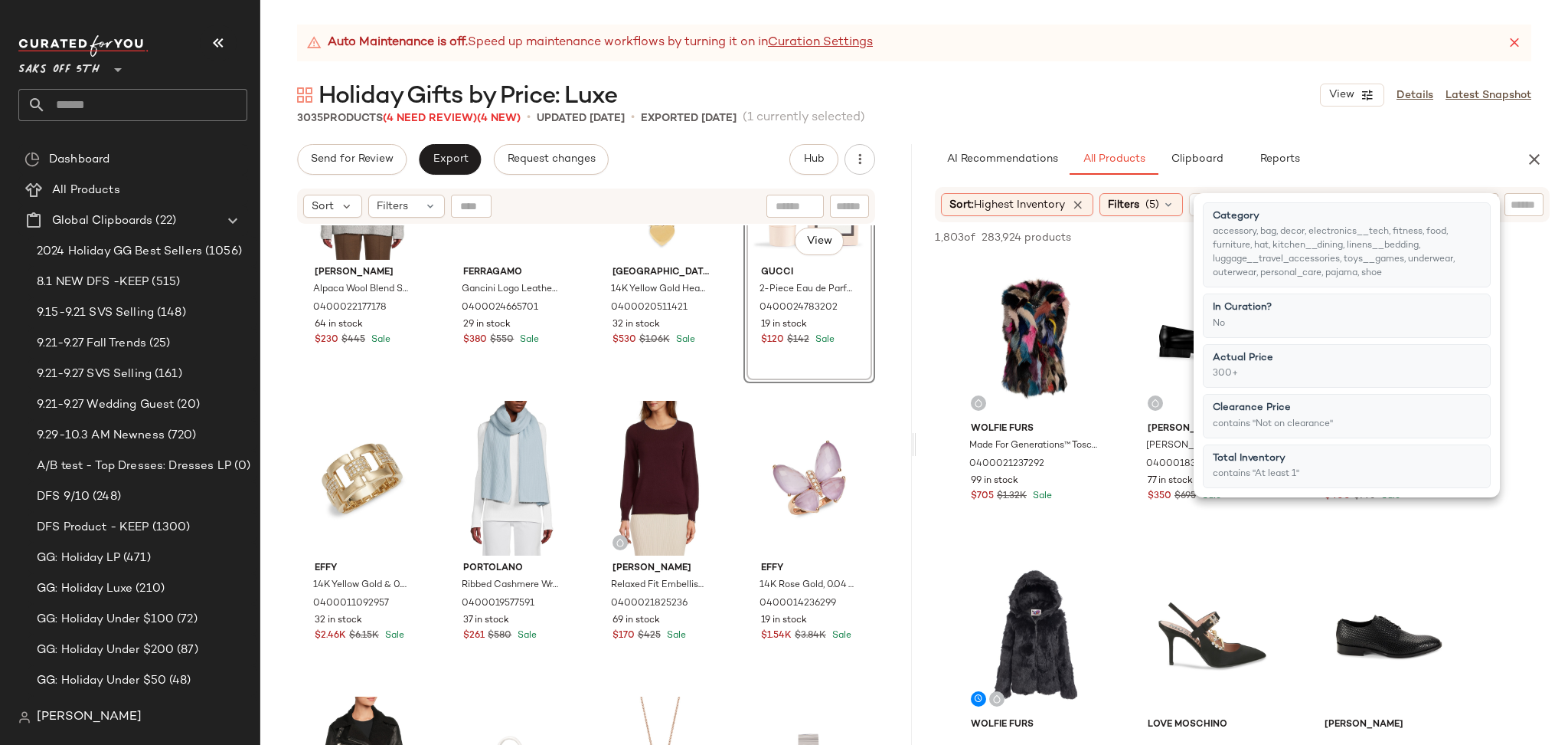
click at [1027, 125] on div "Auto Maintenance is off. Speed up maintenance workflows by turning it on in Cur…" at bounding box center [914, 384] width 1308 height 720
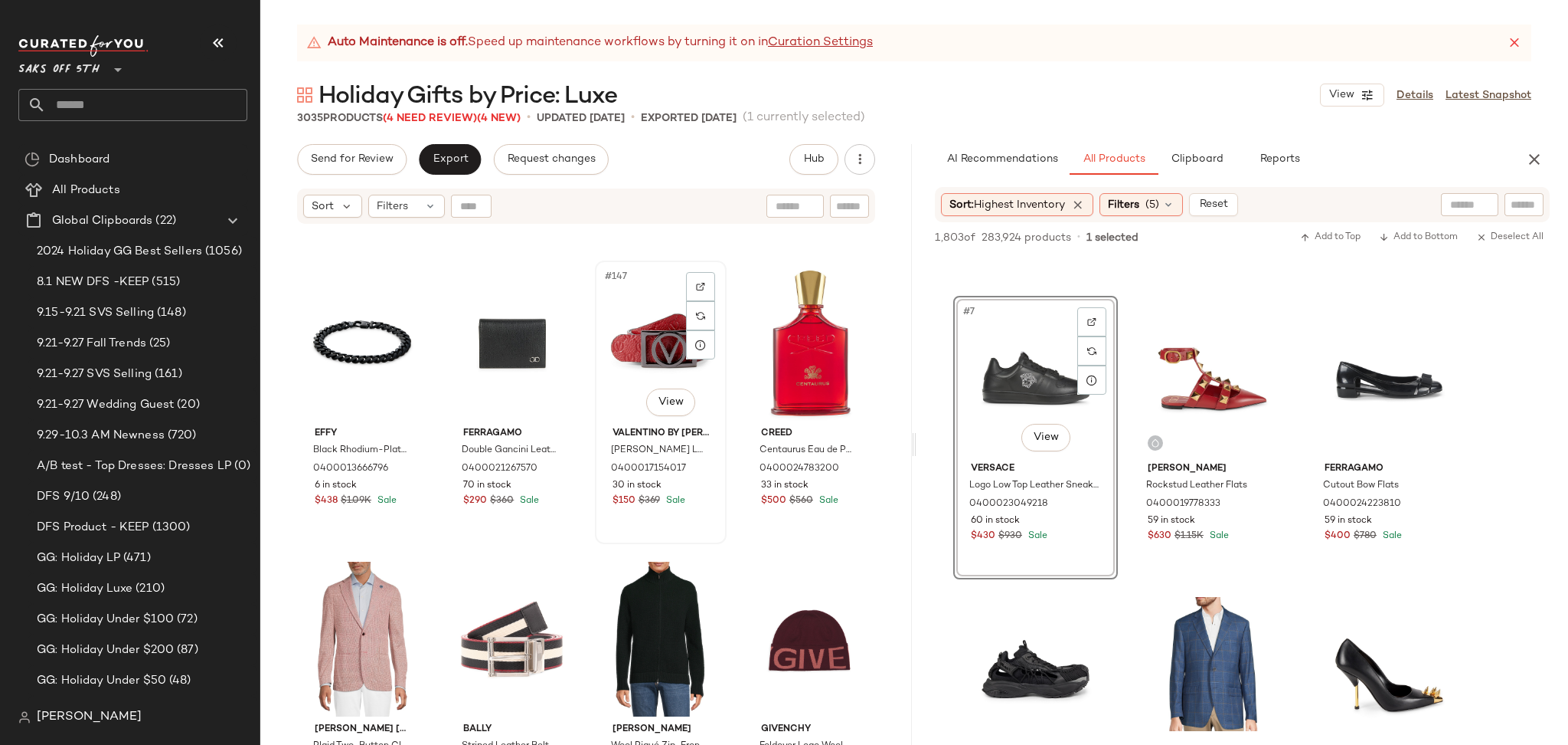
scroll to position [10627, 0]
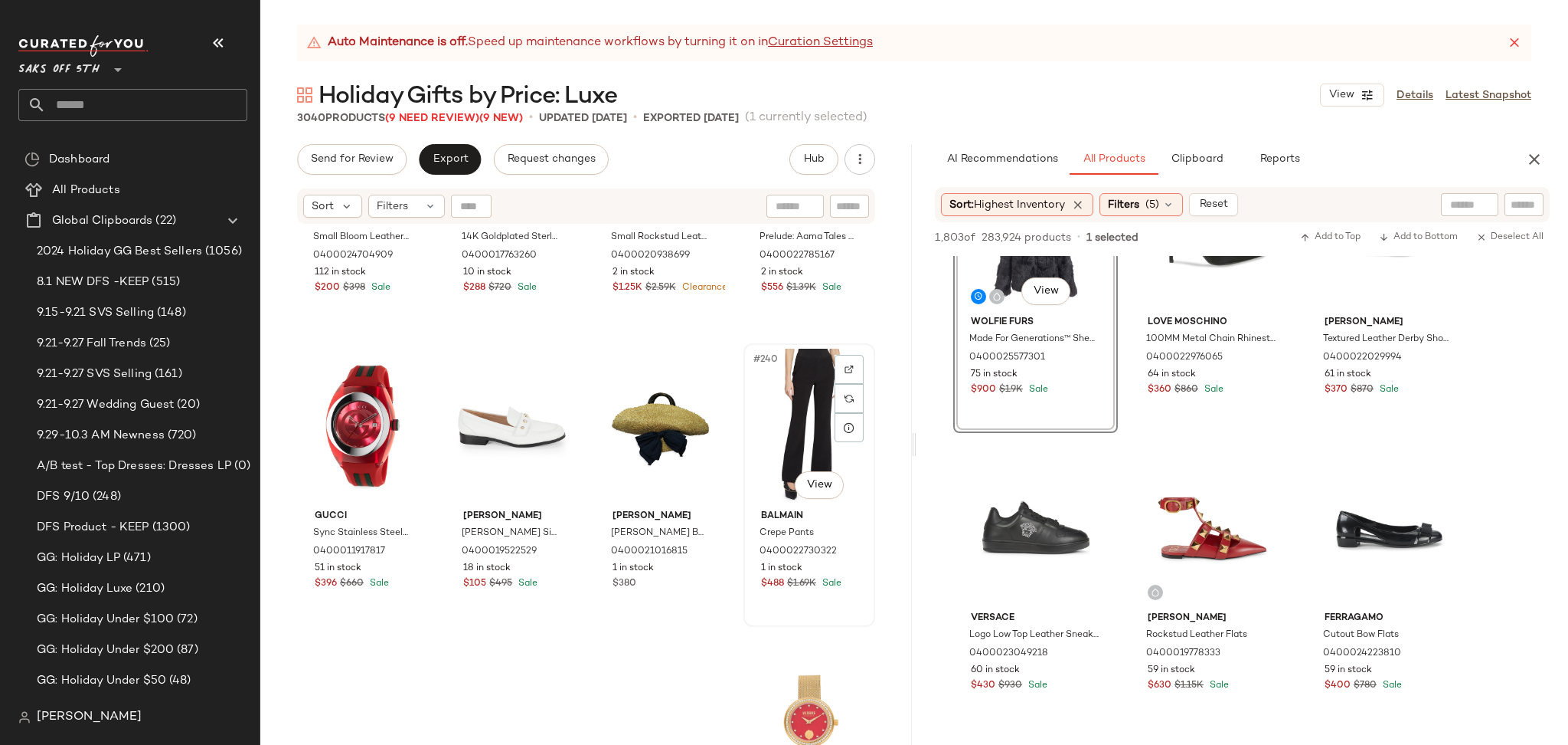
scroll to position [17348, 0]
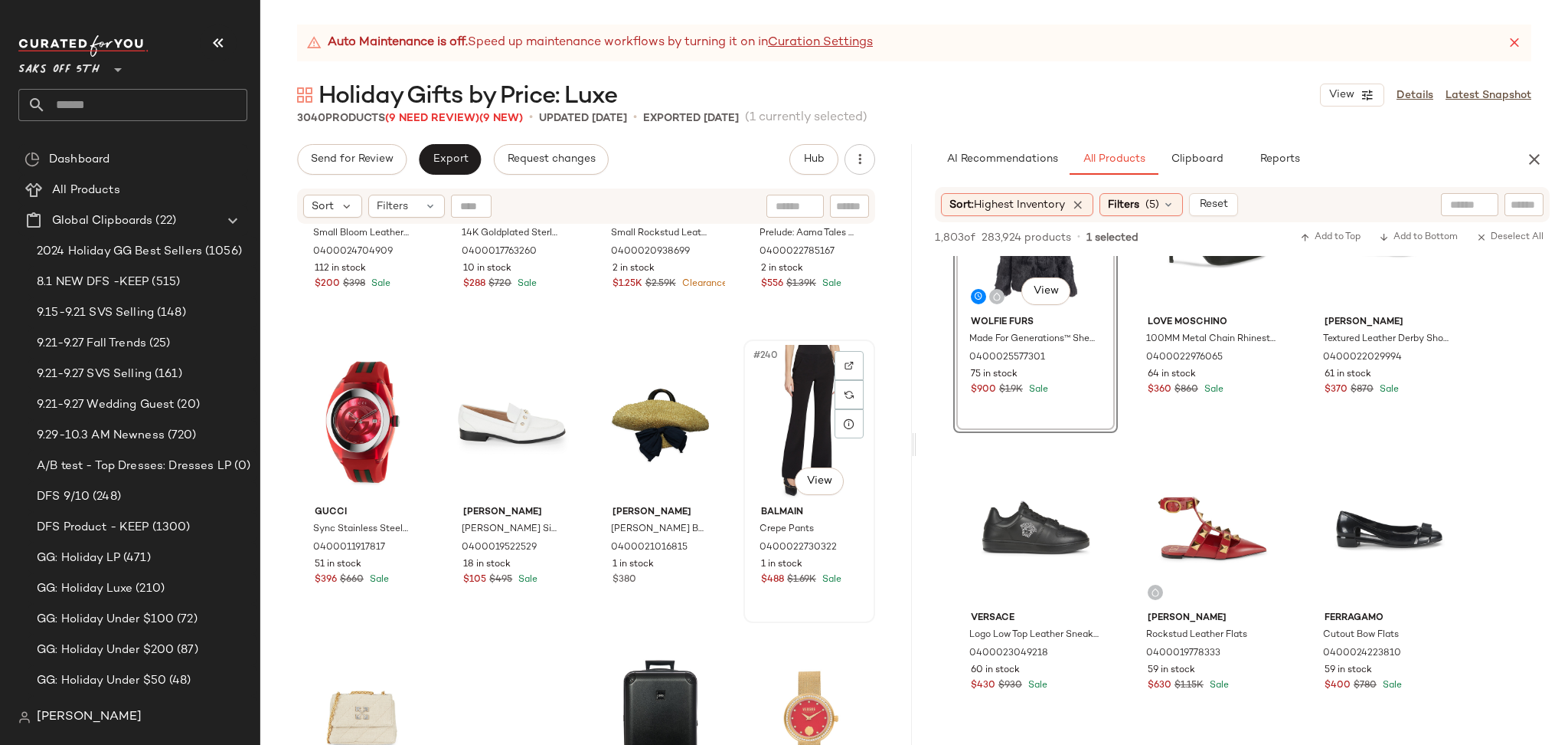
click at [767, 395] on div "#240 View" at bounding box center [809, 422] width 121 height 155
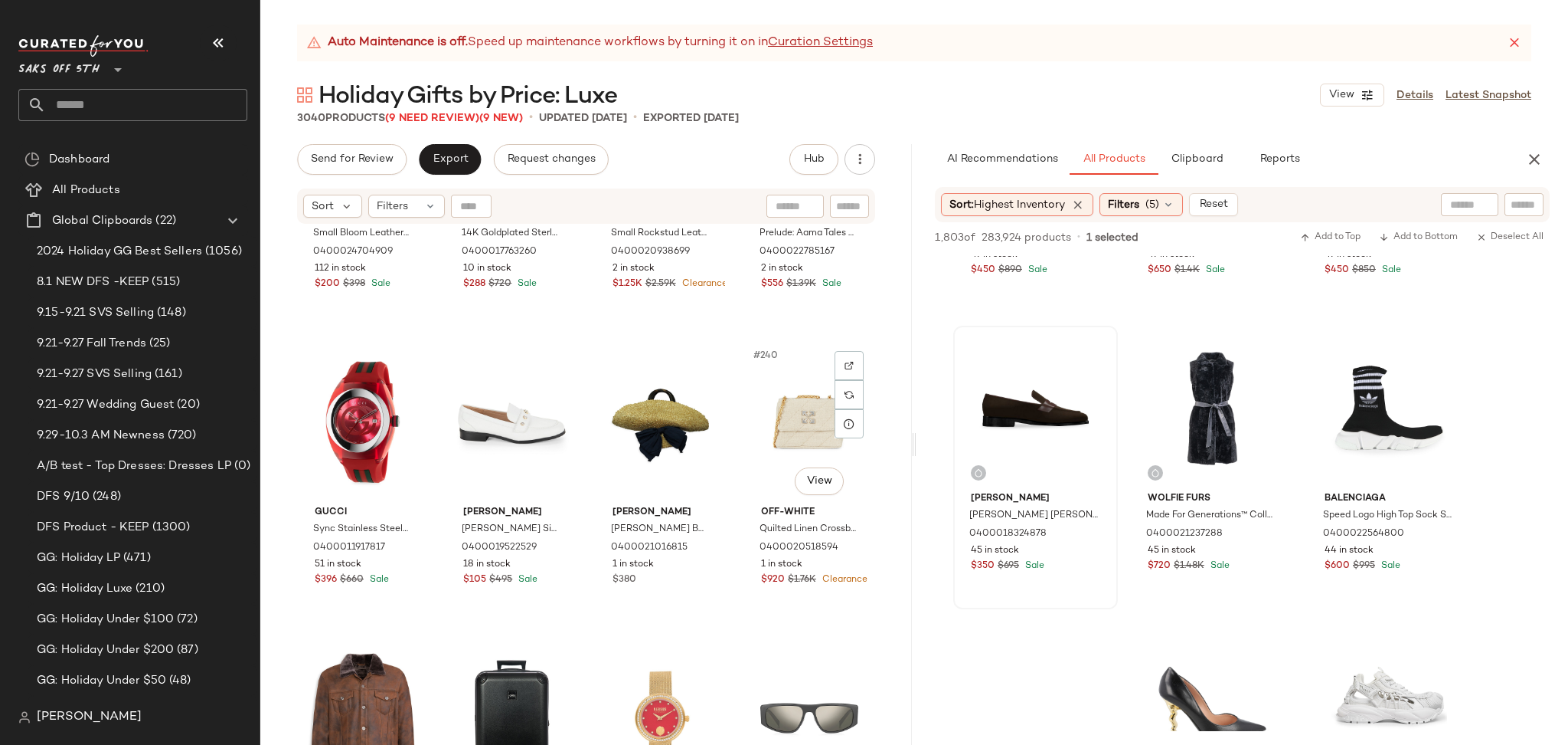
scroll to position [1703, 0]
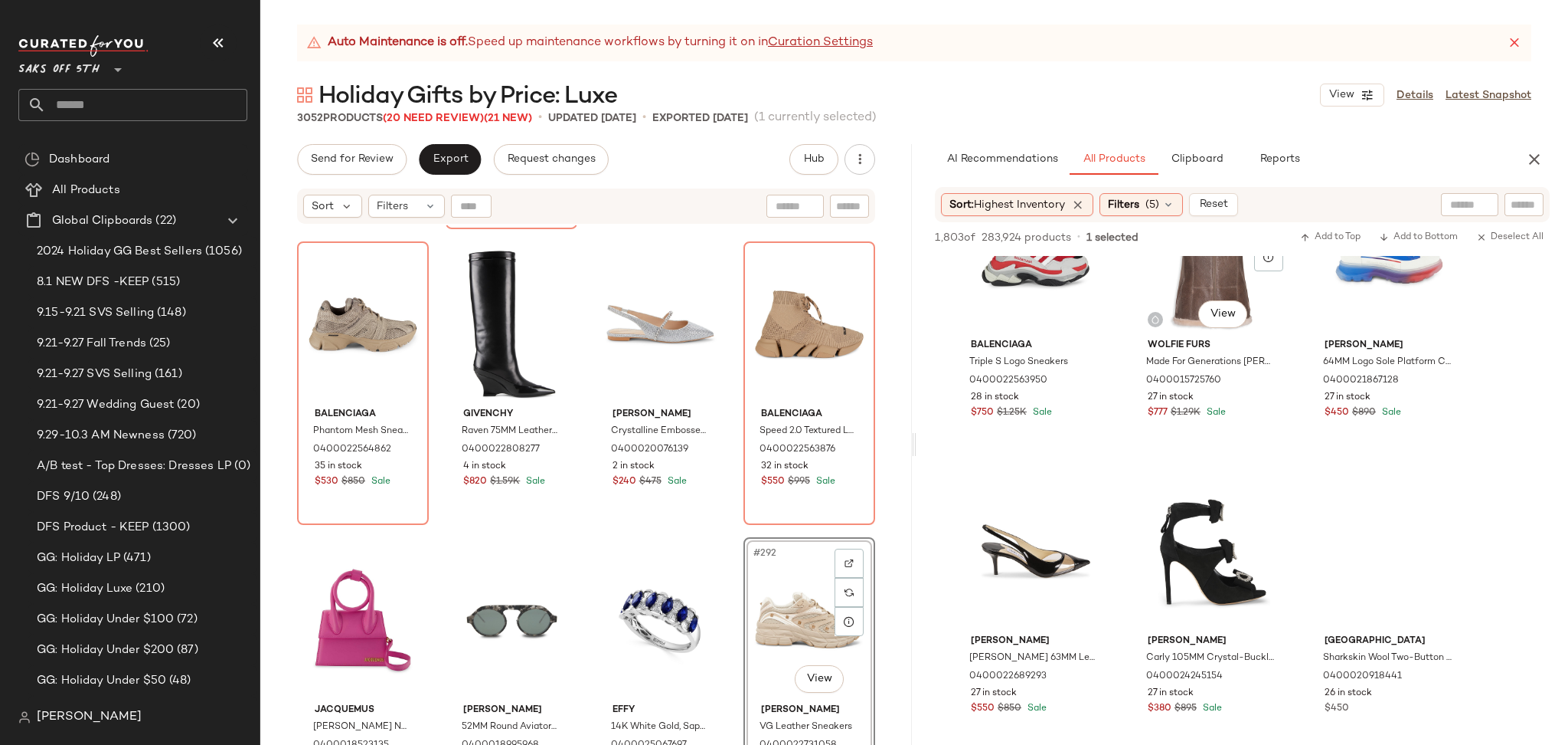
scroll to position [4818, 0]
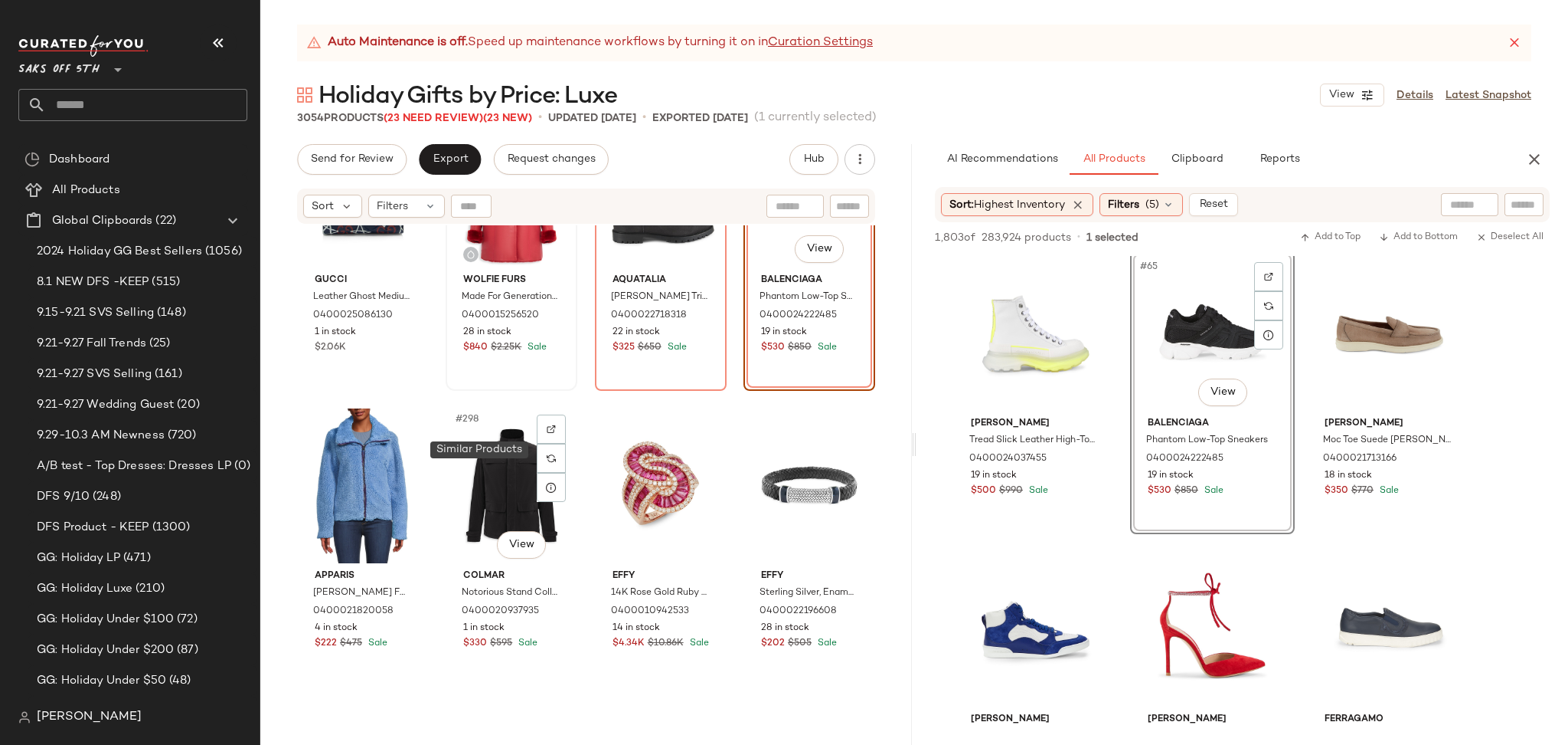
scroll to position [21730, 0]
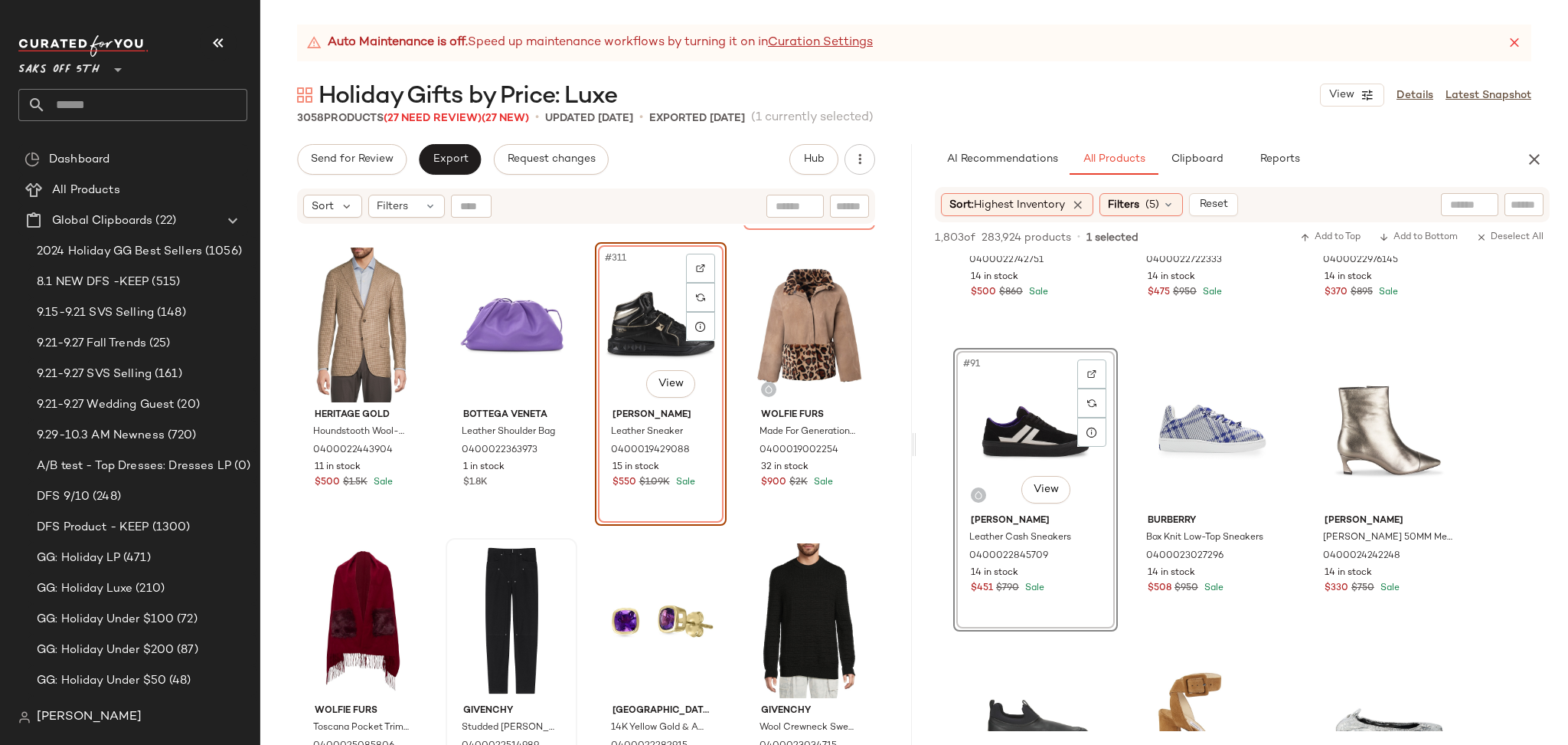
scroll to position [22795, 0]
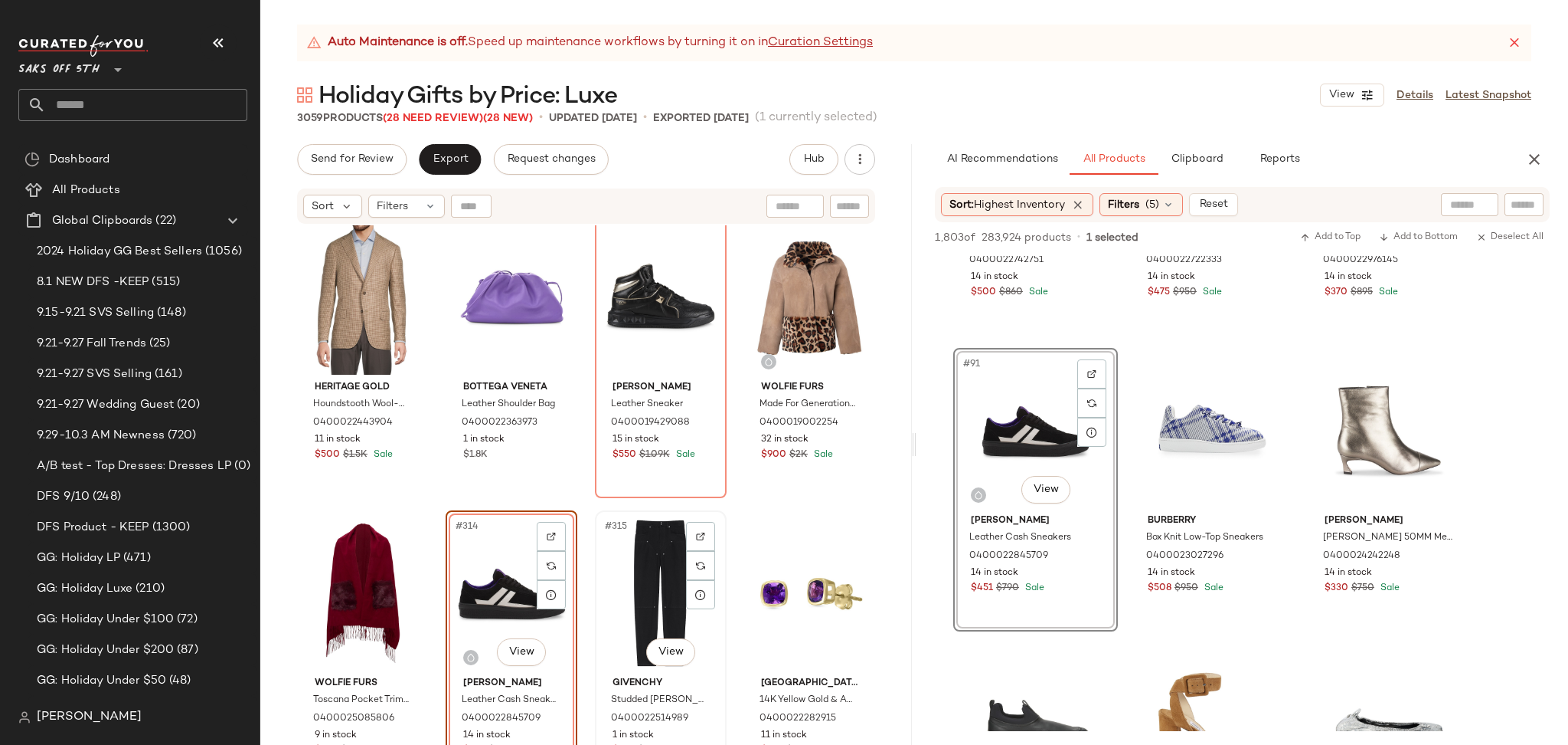
click at [667, 589] on div "#315 View" at bounding box center [661, 593] width 121 height 155
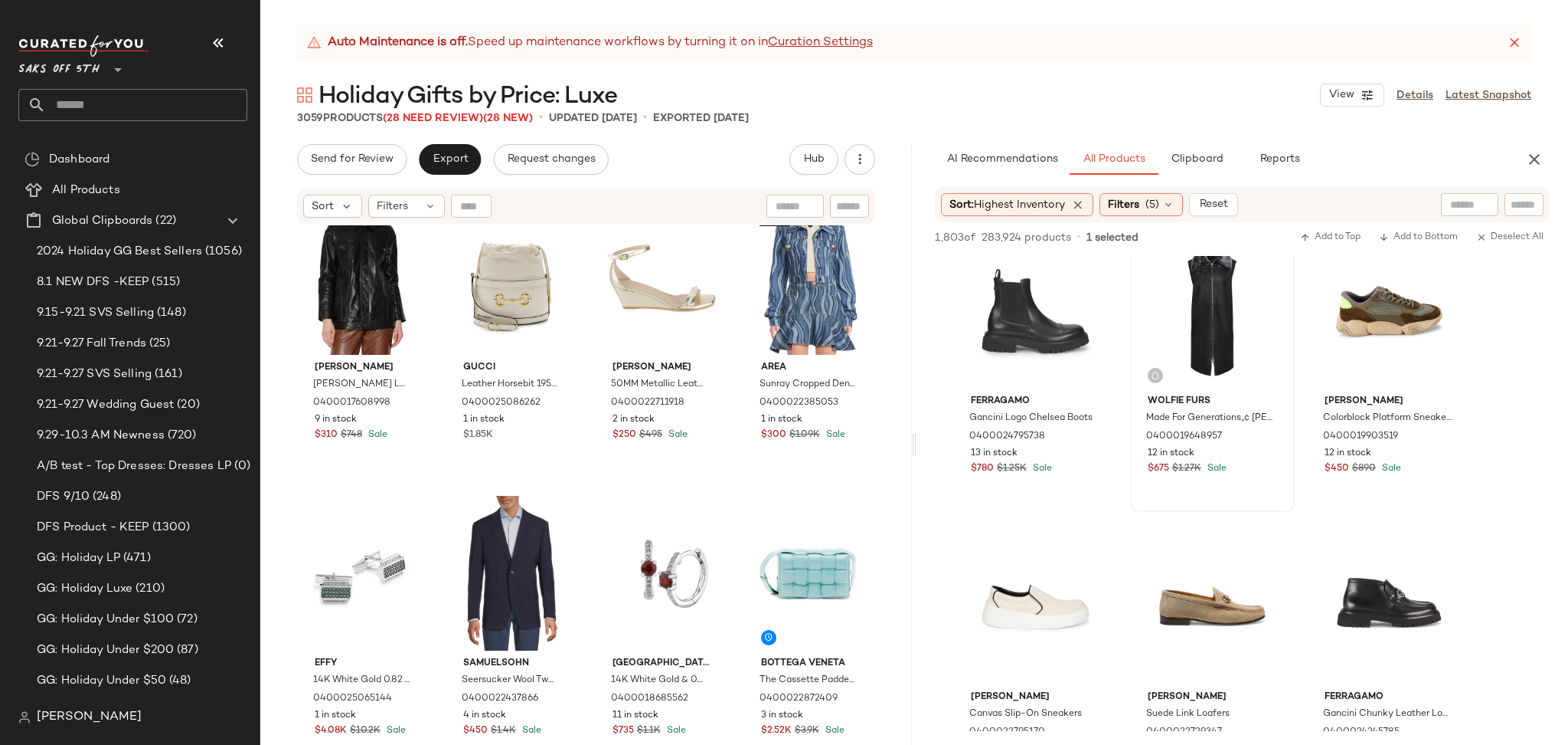
scroll to position [9788, 0]
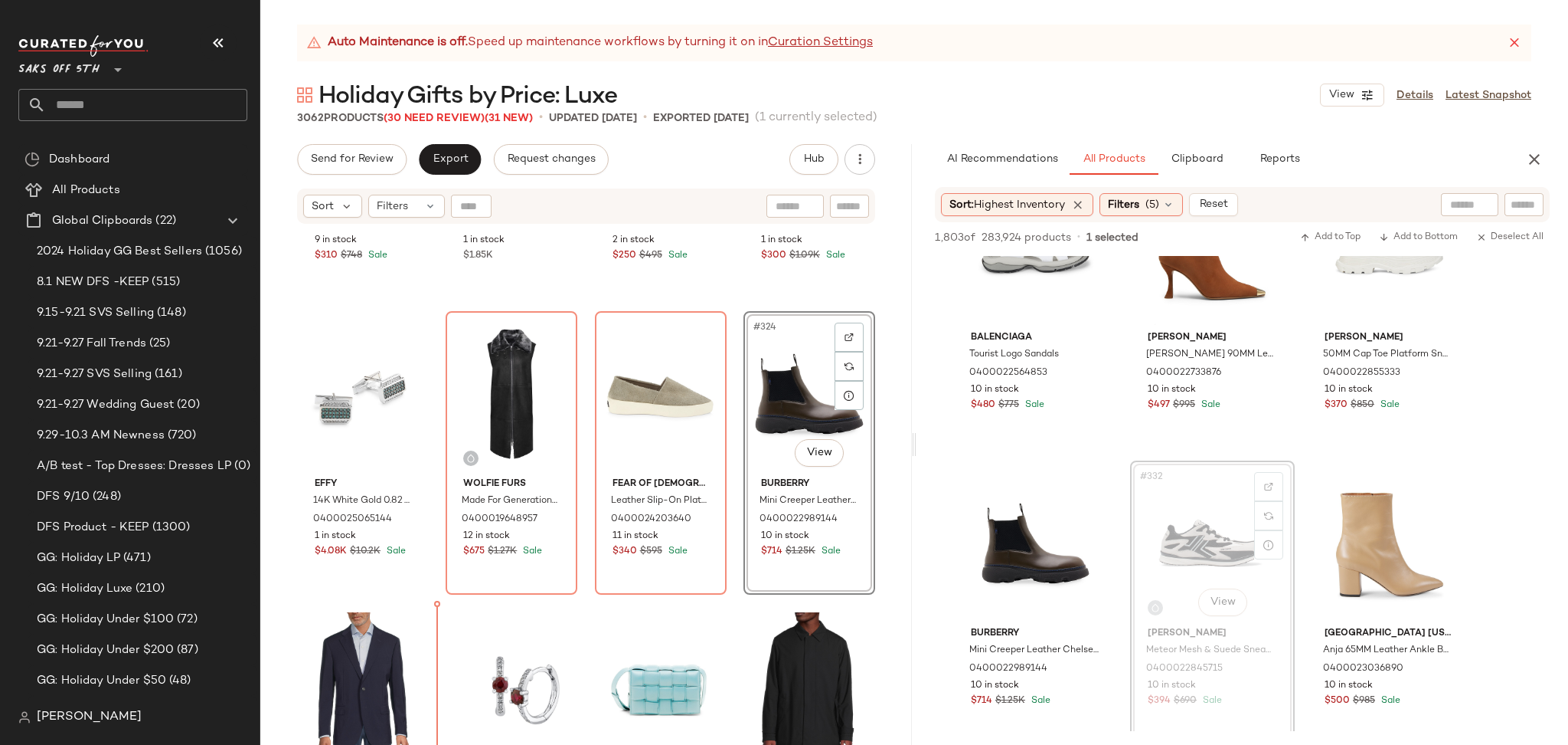
scroll to position [23589, 0]
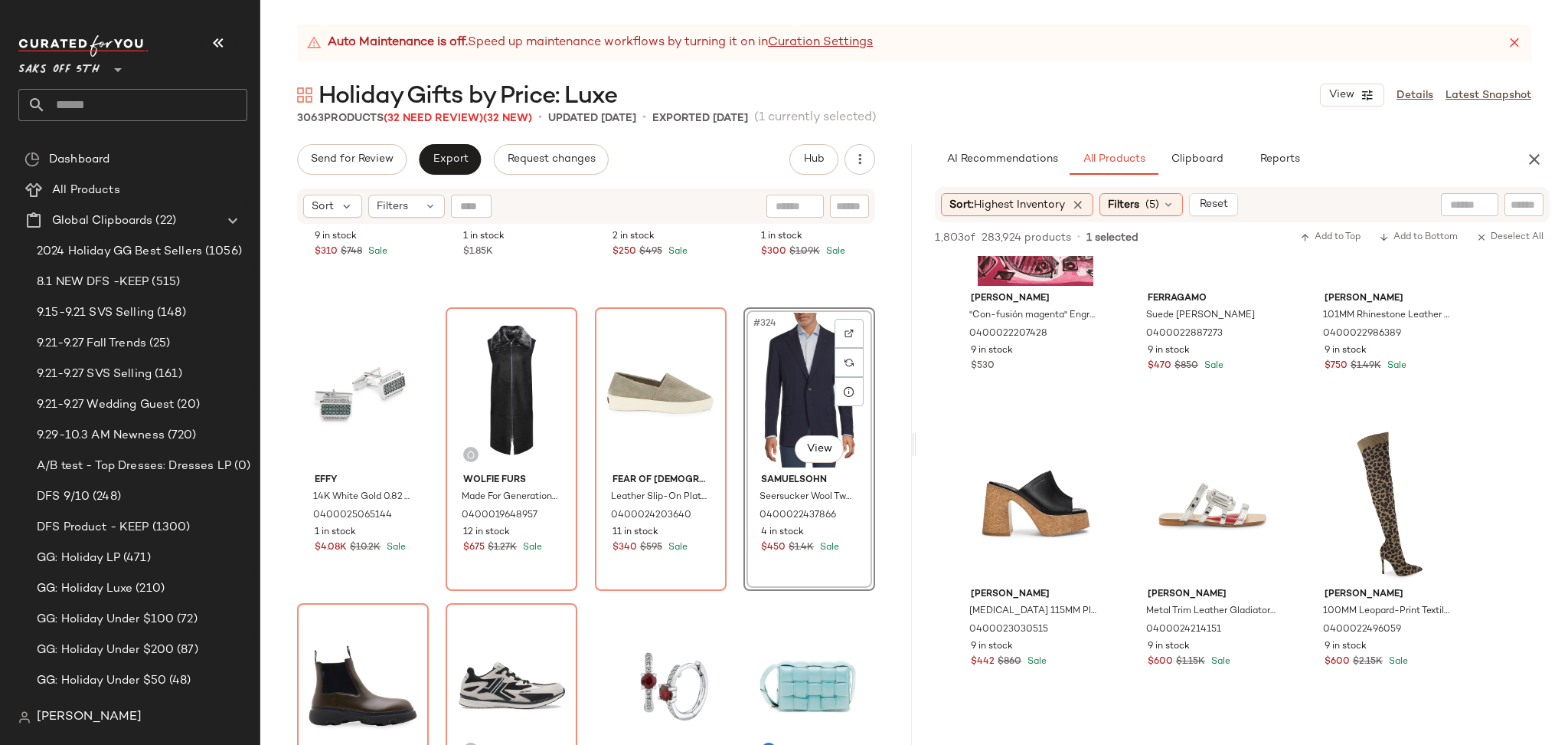
scroll to position [12551, 0]
click at [353, 166] on button "Send for Review" at bounding box center [352, 160] width 110 height 31
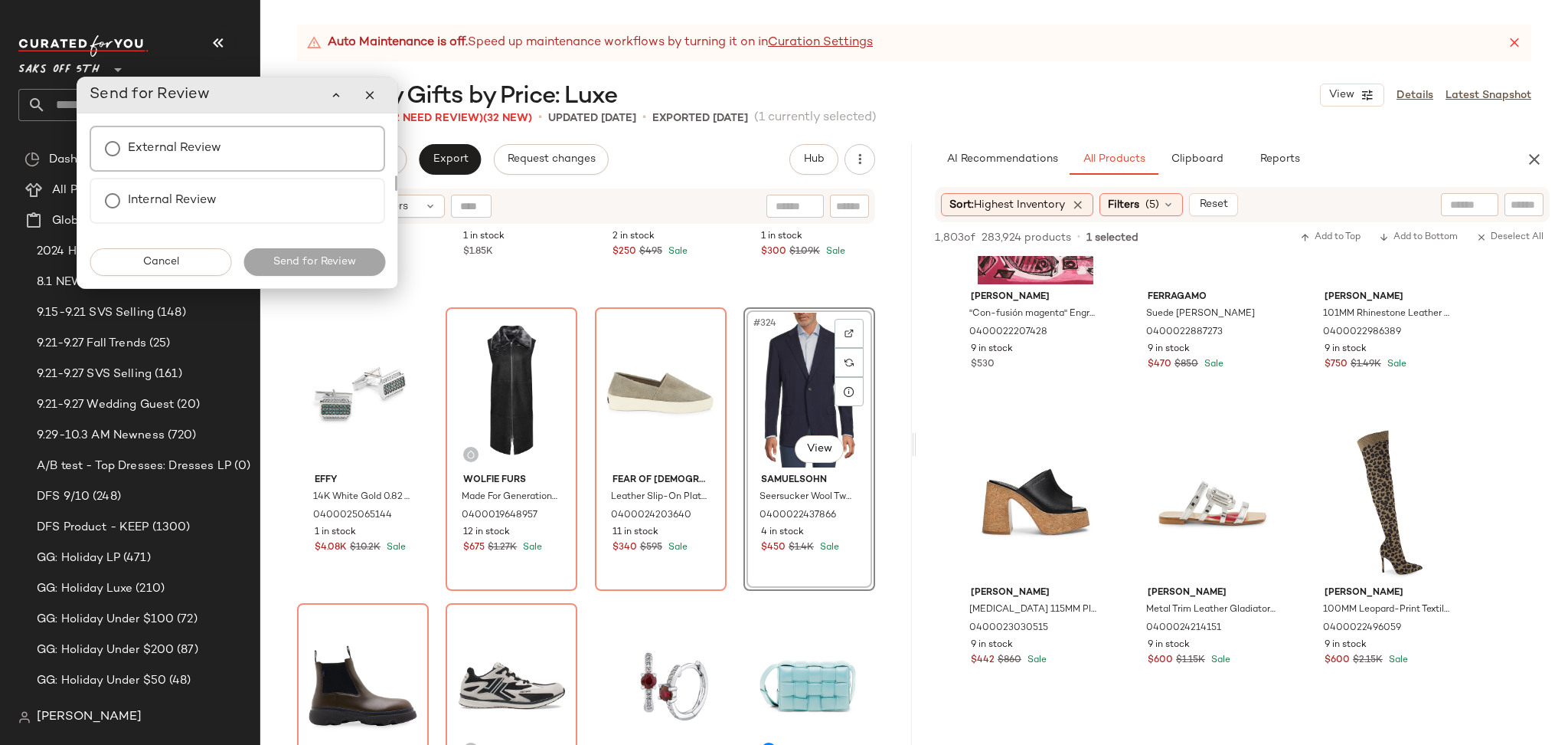
click at [263, 141] on div "External Review" at bounding box center [237, 148] width 295 height 46
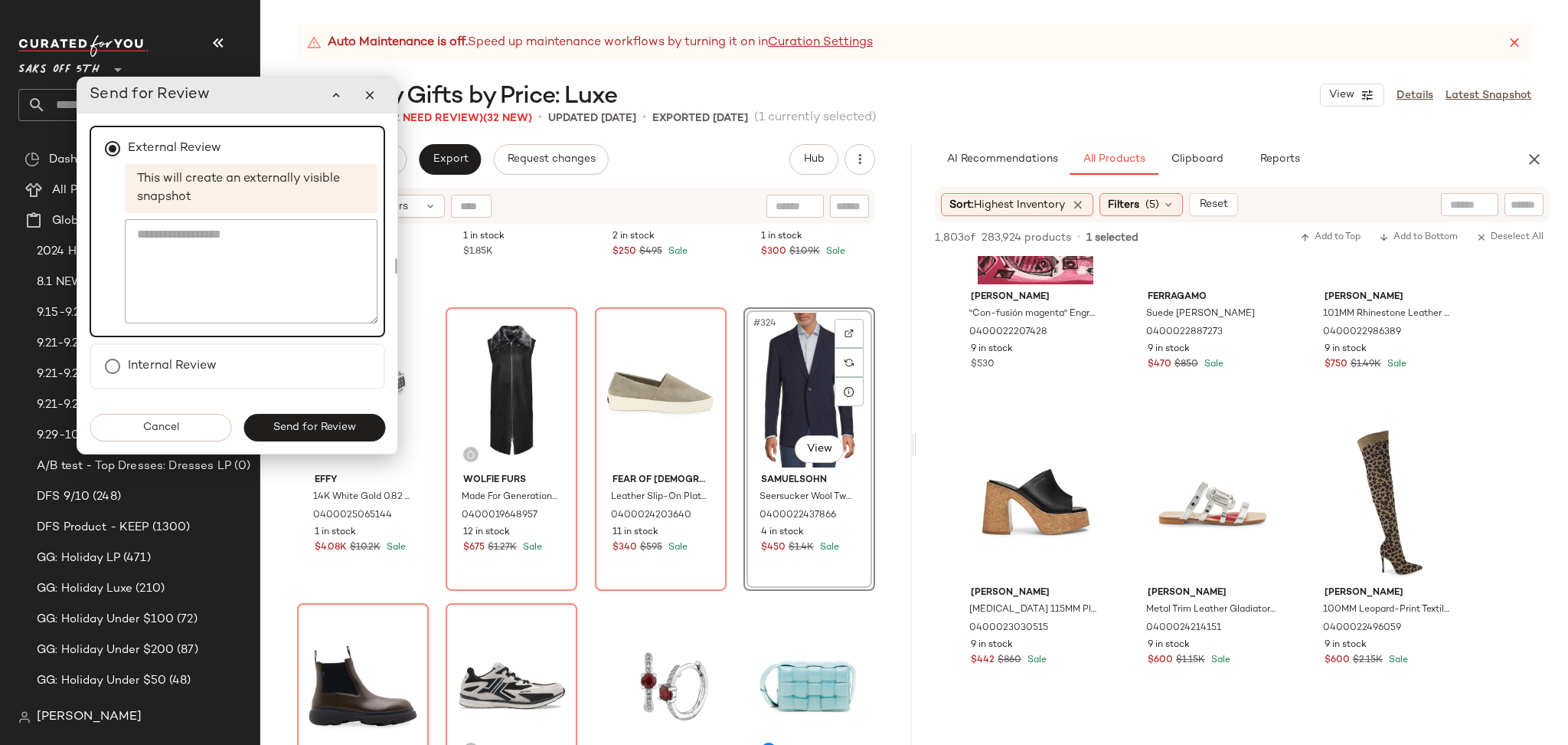
click at [328, 440] on div "Cancel Send for Review" at bounding box center [237, 427] width 320 height 52
click at [286, 417] on button "Send for Review" at bounding box center [314, 427] width 142 height 28
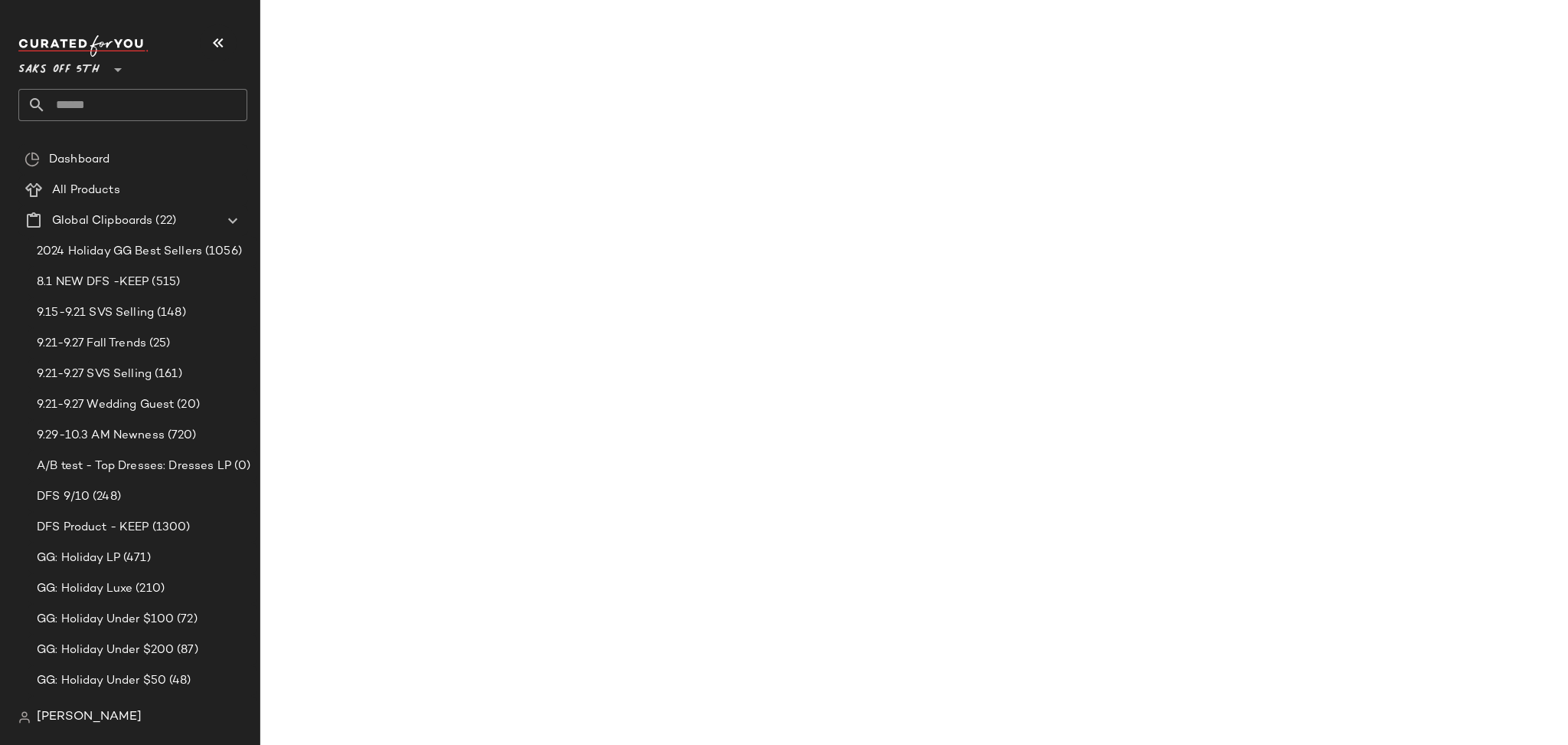
scroll to position [18760, 0]
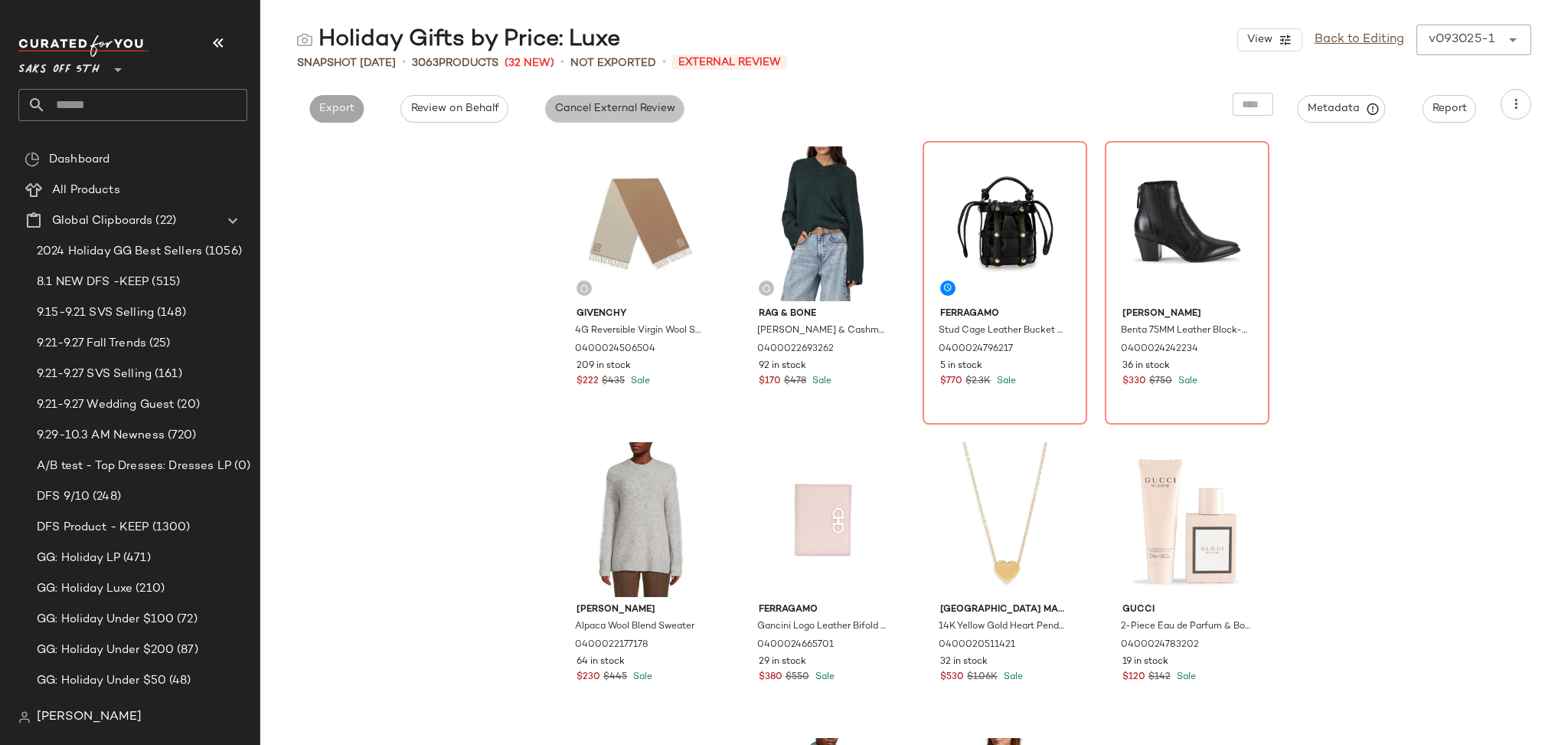
click at [655, 112] on span "Cancel External Review" at bounding box center [614, 108] width 121 height 12
click at [1334, 49] on div "View Back to Editing v093025-1 ******" at bounding box center [1383, 40] width 294 height 31
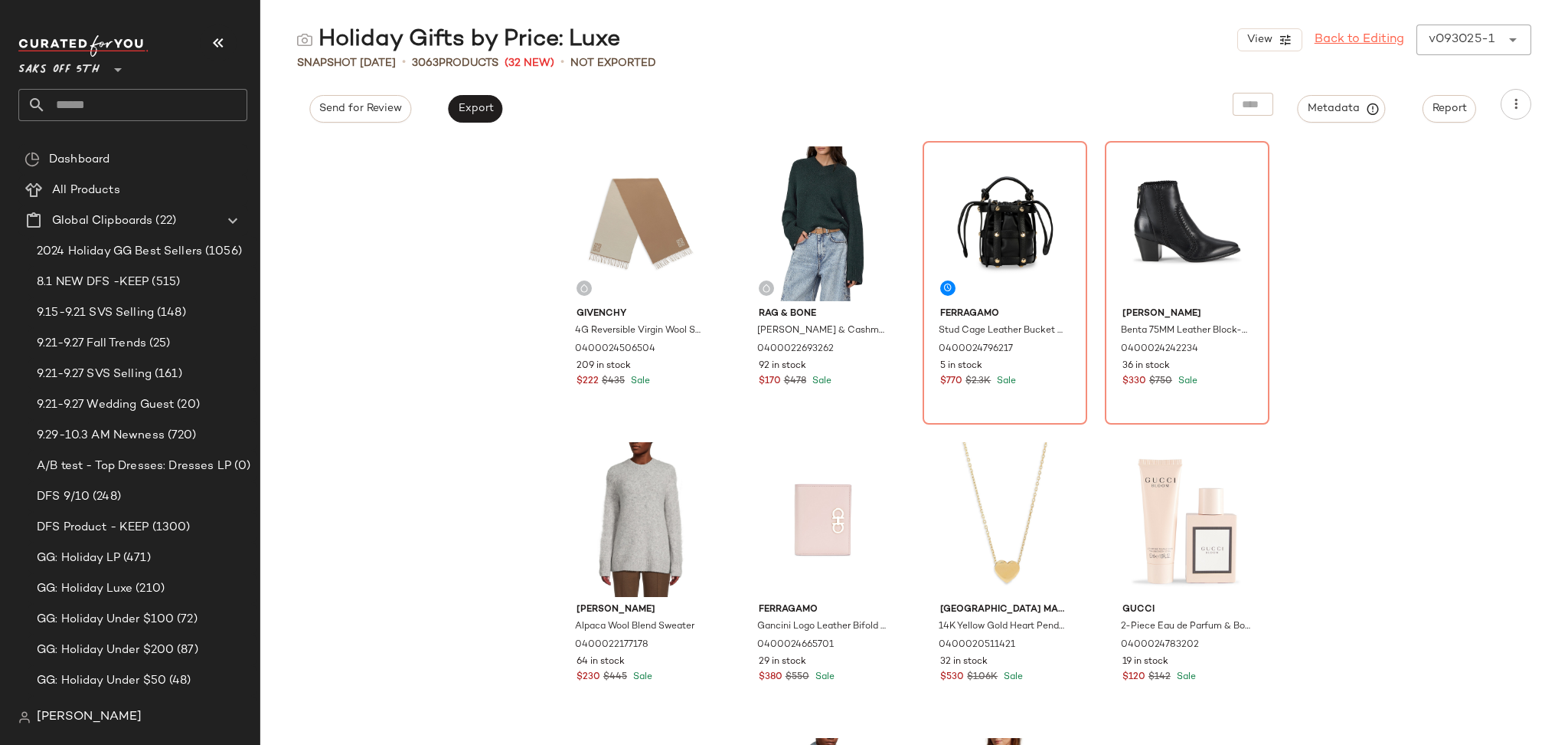
click at [1328, 36] on link "Back to Editing" at bounding box center [1359, 40] width 90 height 19
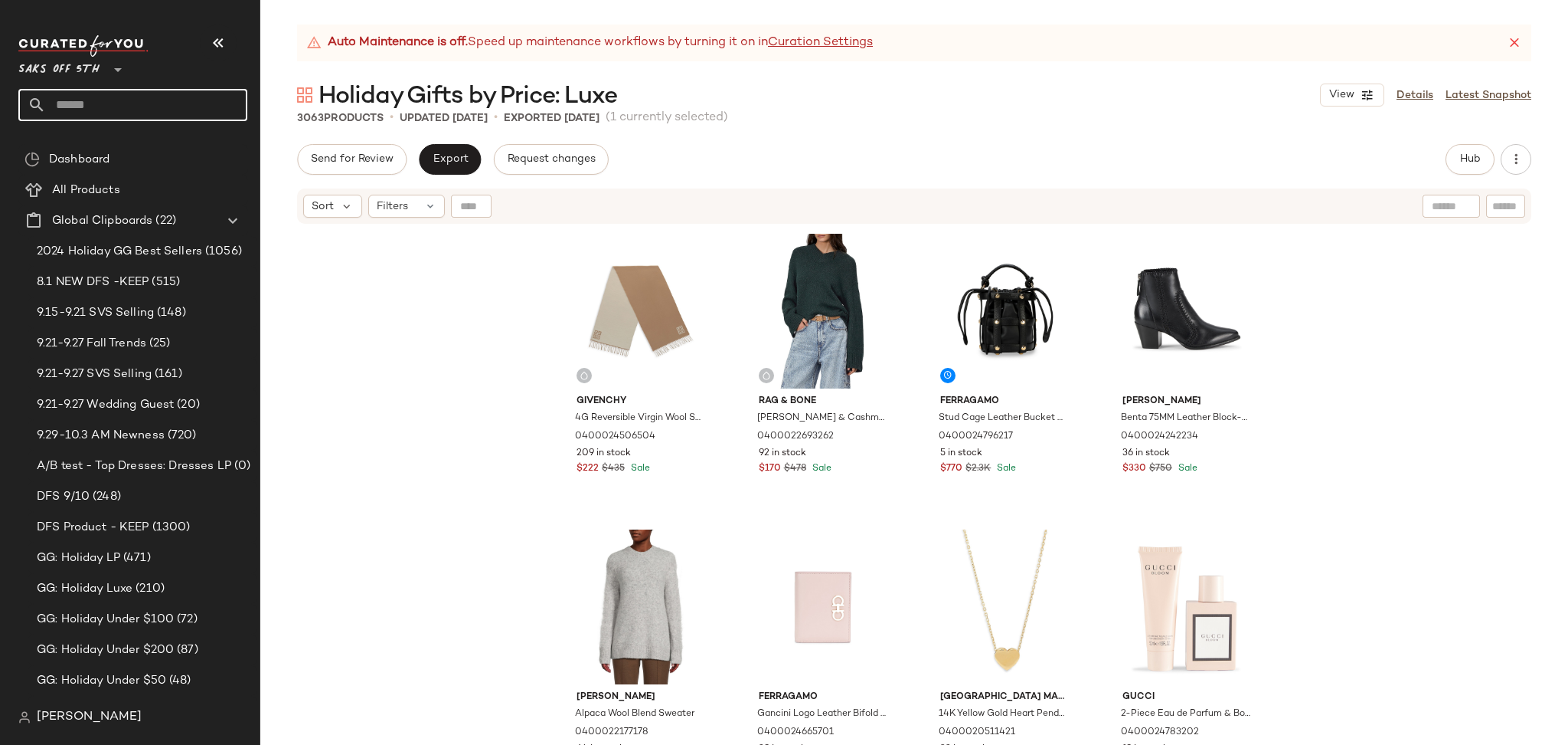
click at [136, 108] on input "text" at bounding box center [146, 105] width 201 height 33
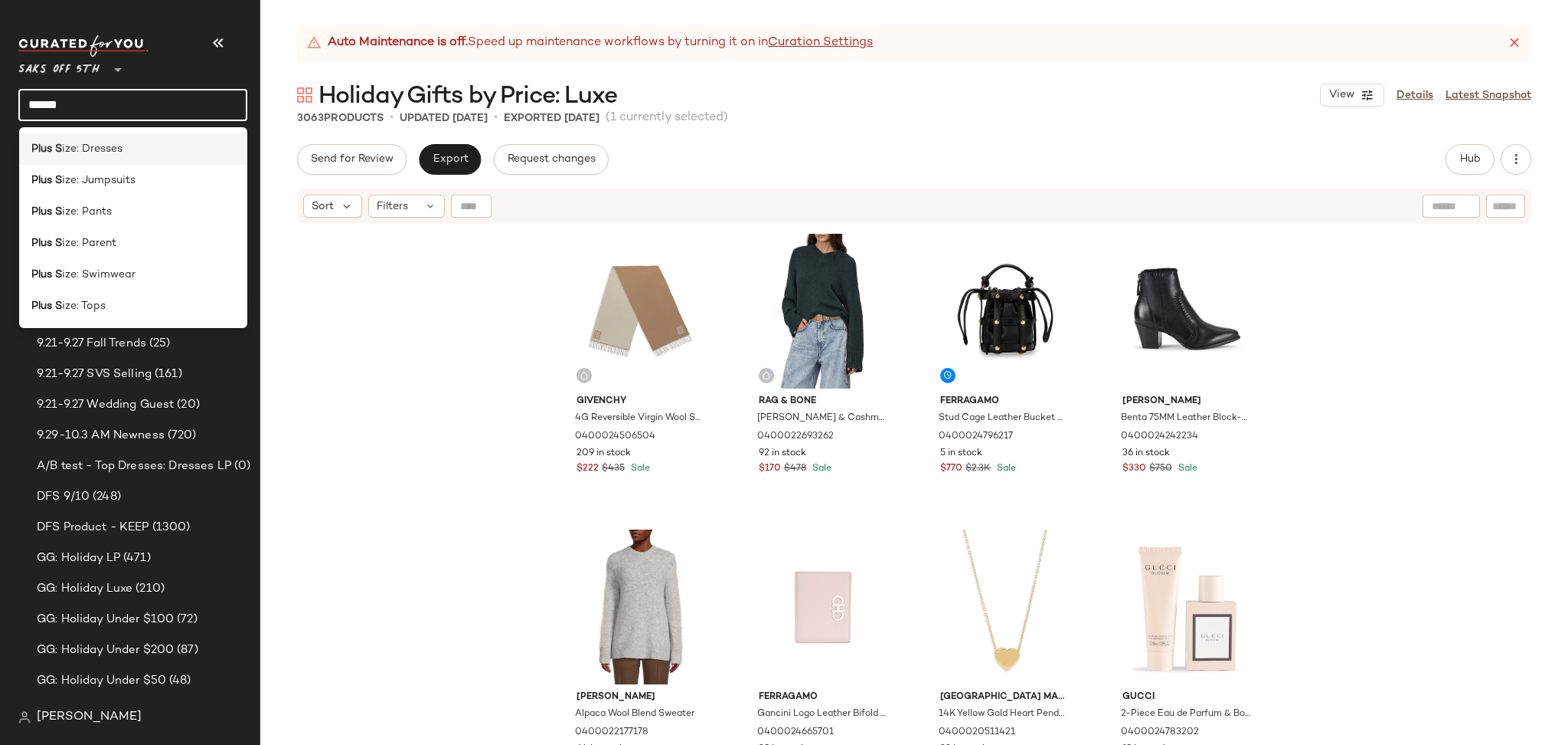
type input "******"
click at [130, 147] on div "Plus S ize: Dresses" at bounding box center [133, 149] width 204 height 16
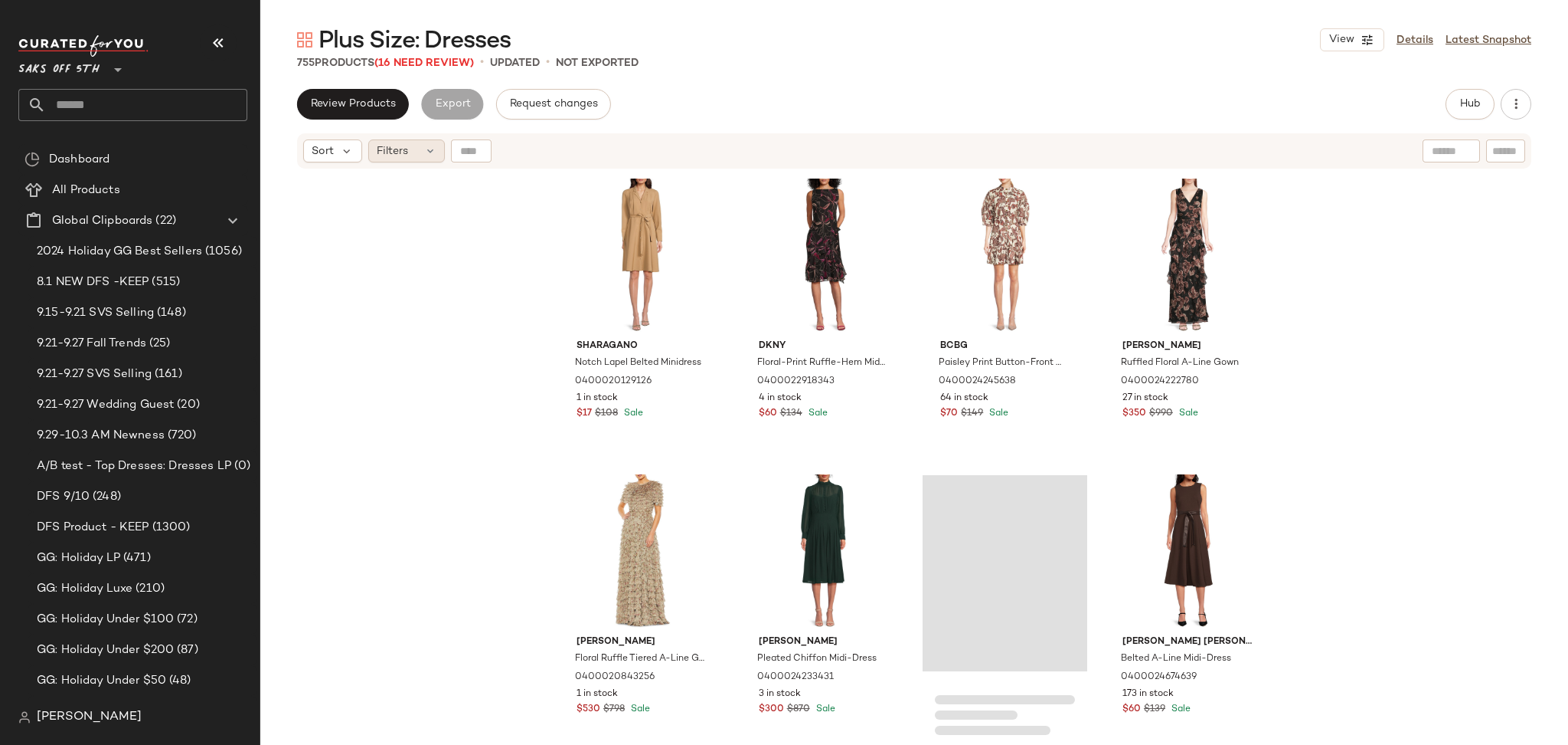
click at [417, 142] on div "Filters" at bounding box center [407, 151] width 76 height 23
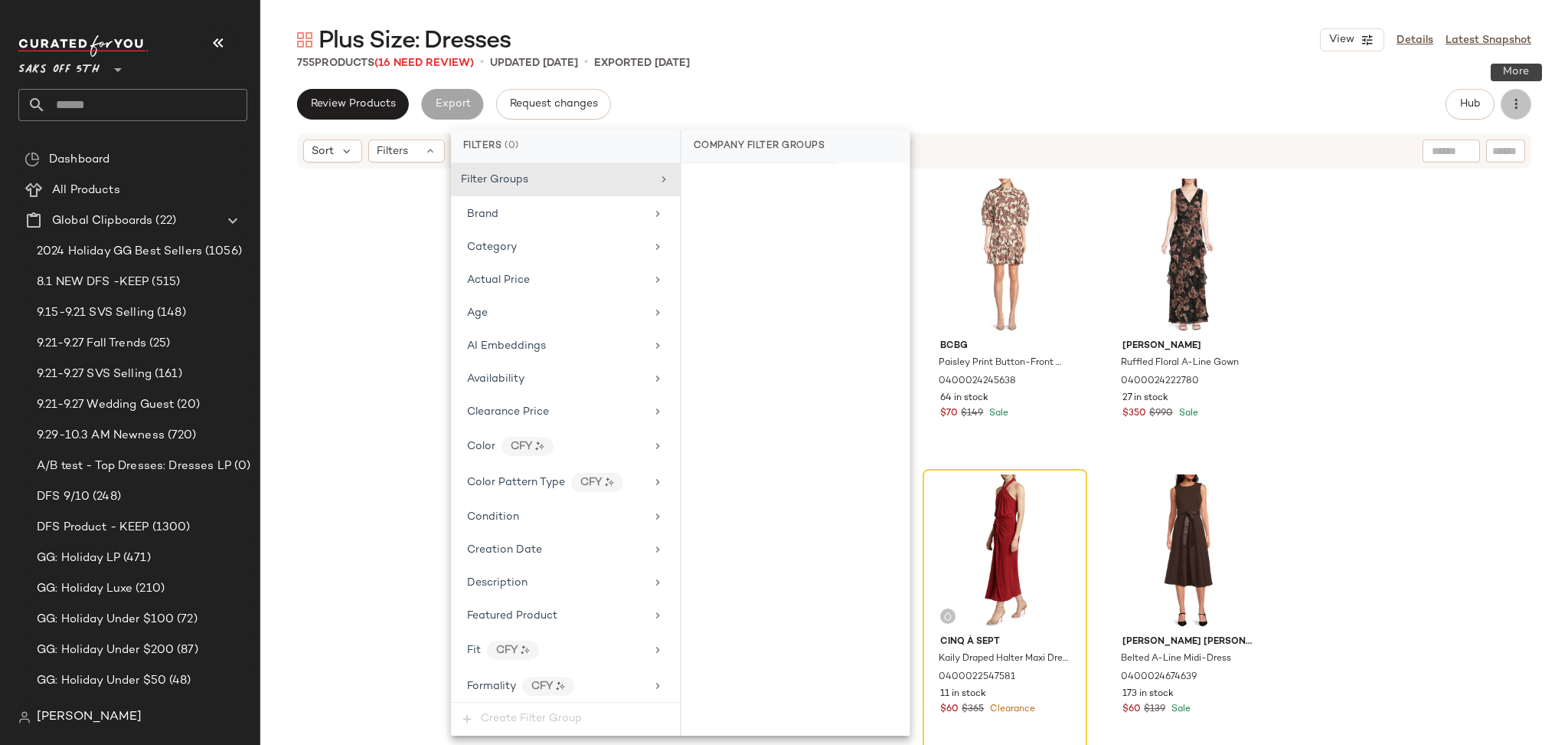
click at [1516, 108] on icon "button" at bounding box center [1515, 104] width 15 height 15
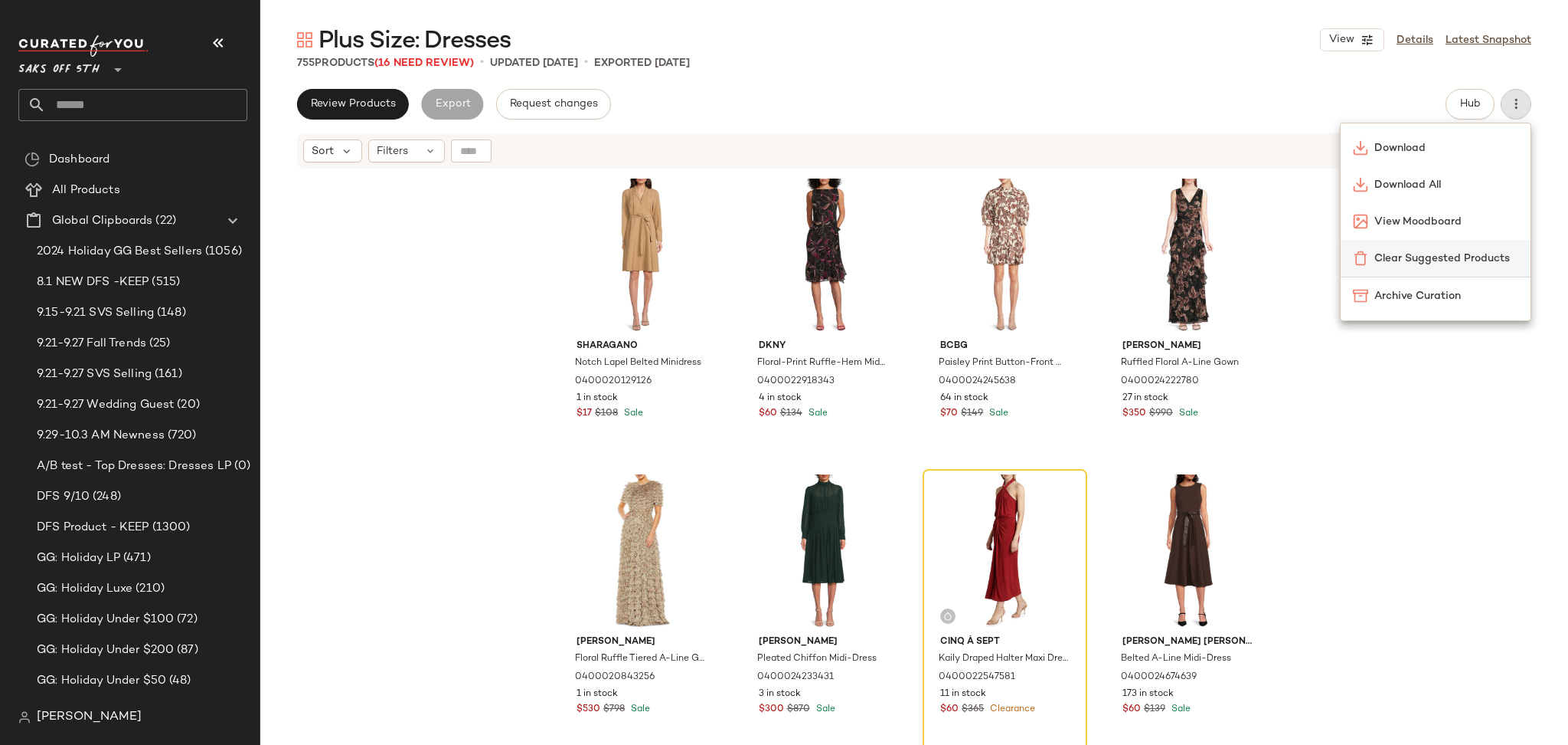
click at [1426, 258] on span "Clear Suggested Products" at bounding box center [1446, 259] width 144 height 16
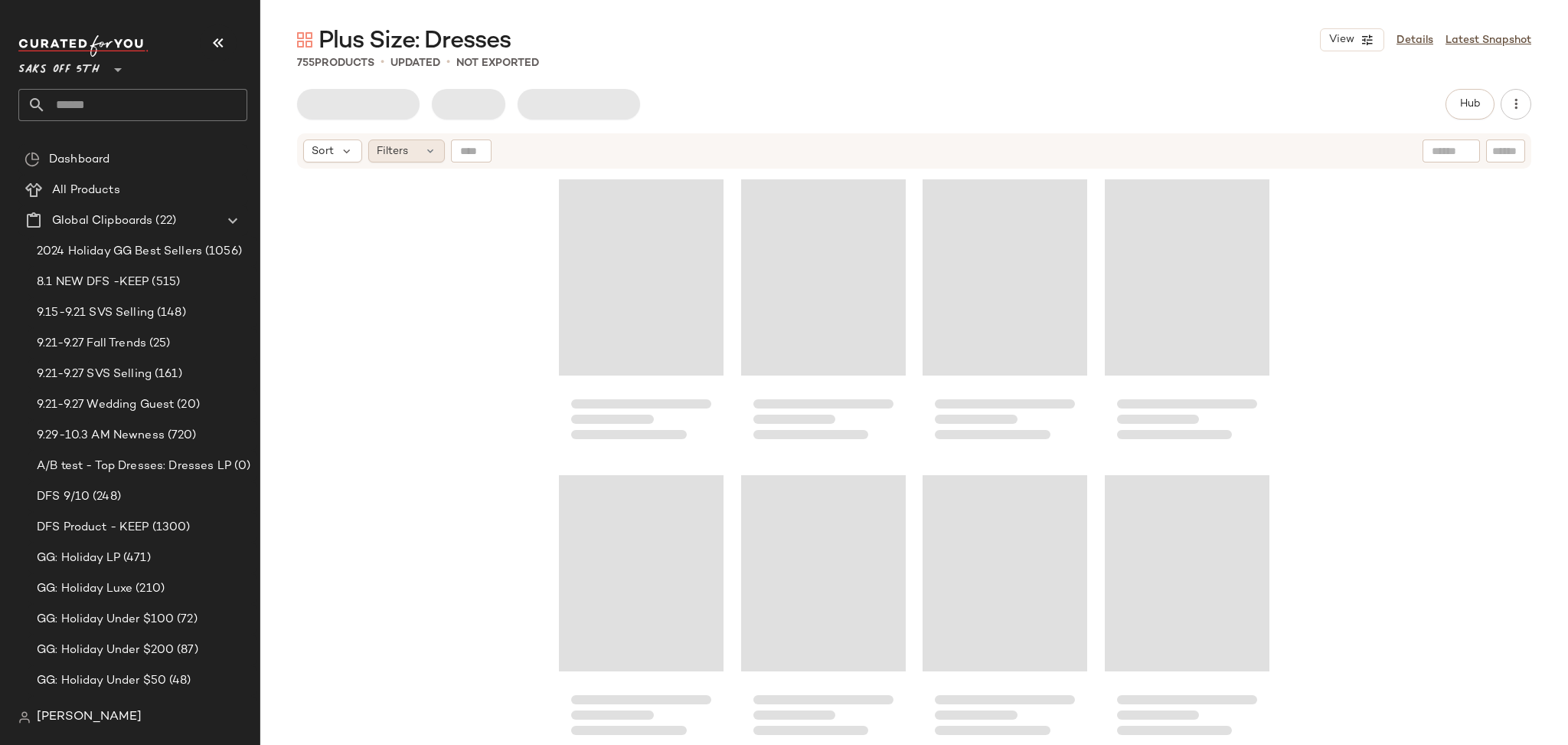
click at [380, 149] on span "Filters" at bounding box center [392, 151] width 32 height 16
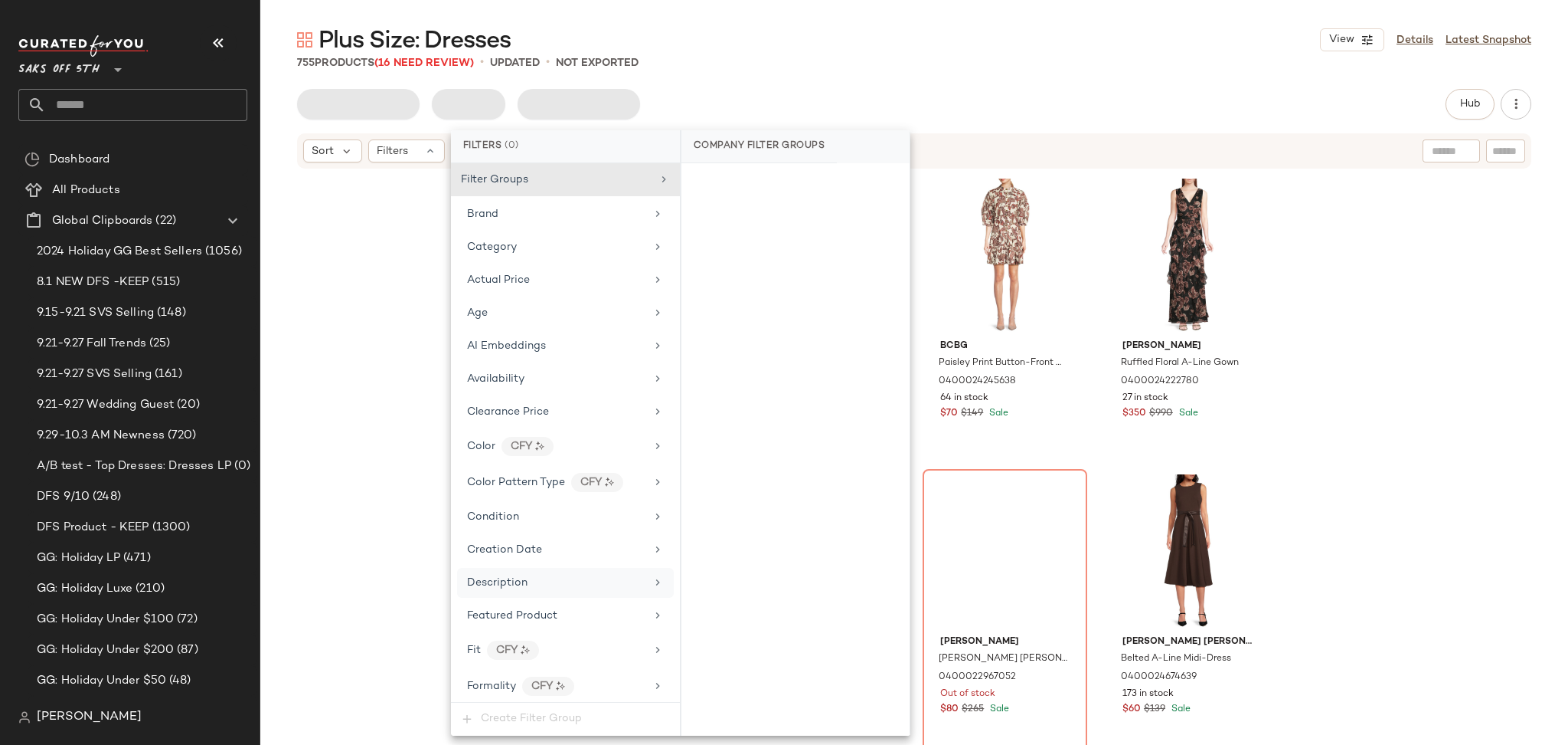
scroll to position [770, 0]
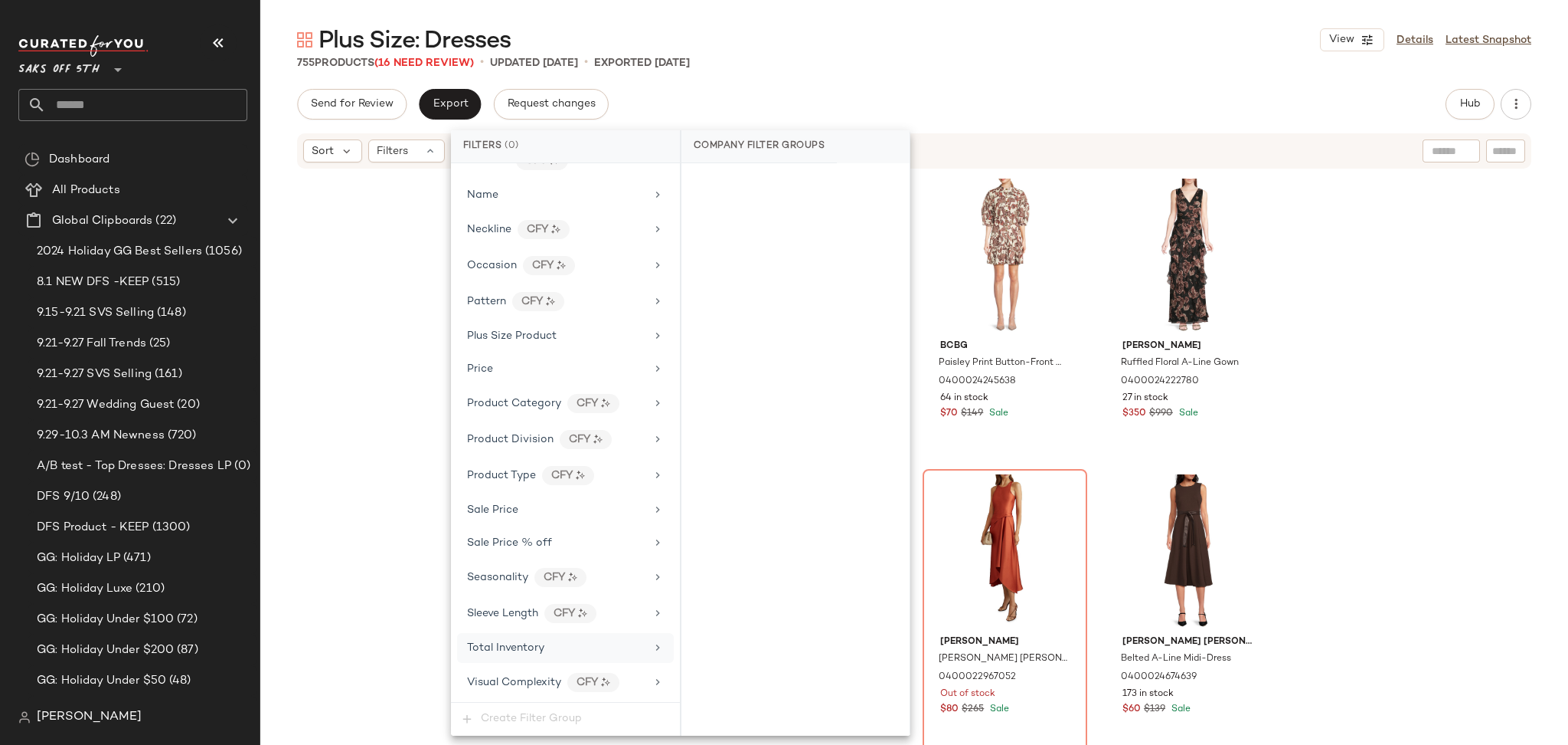
click at [557, 652] on div "Total Inventory" at bounding box center [556, 648] width 178 height 16
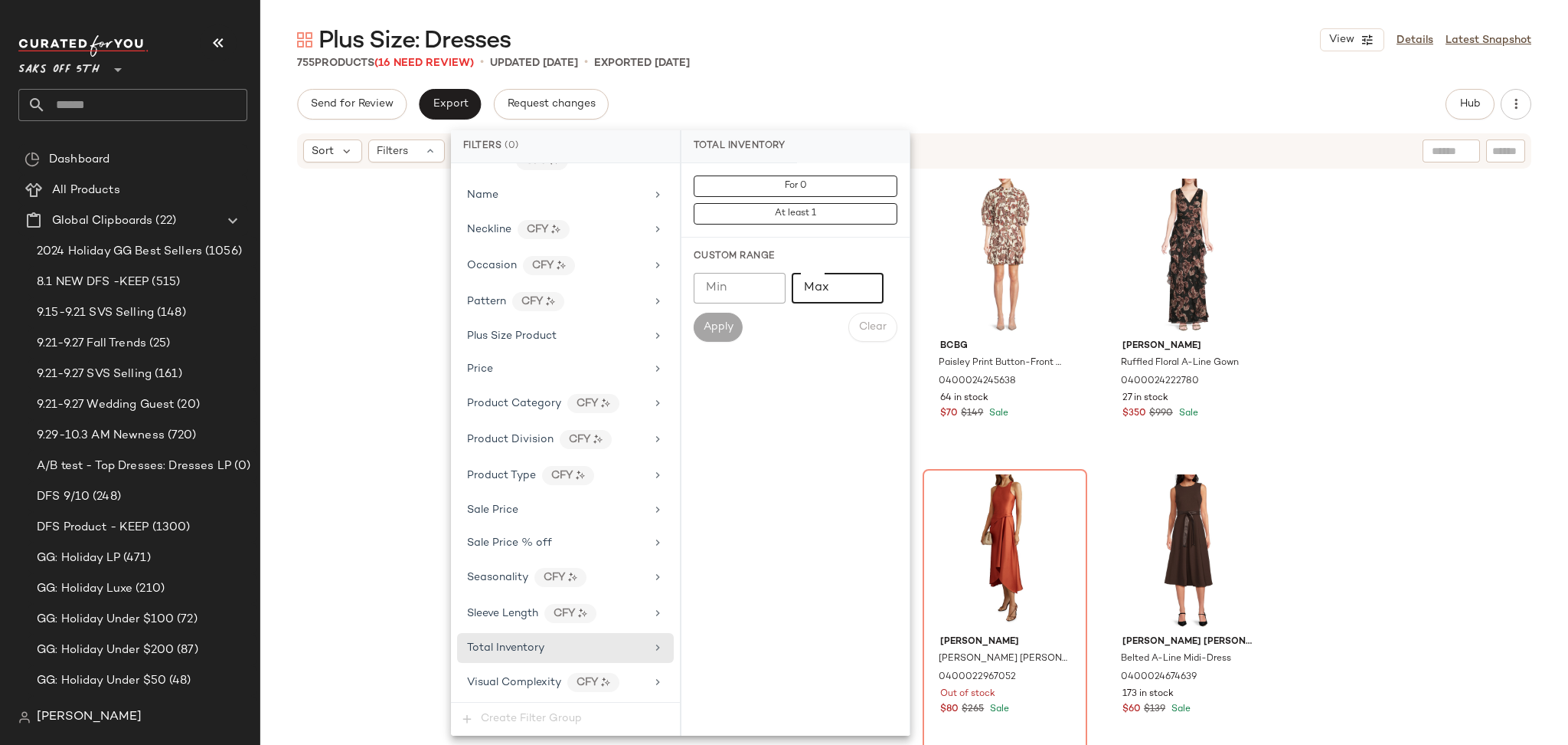
click at [817, 294] on input "Max" at bounding box center [837, 288] width 92 height 31
type input "*"
click at [718, 321] on span "Apply" at bounding box center [718, 326] width 31 height 12
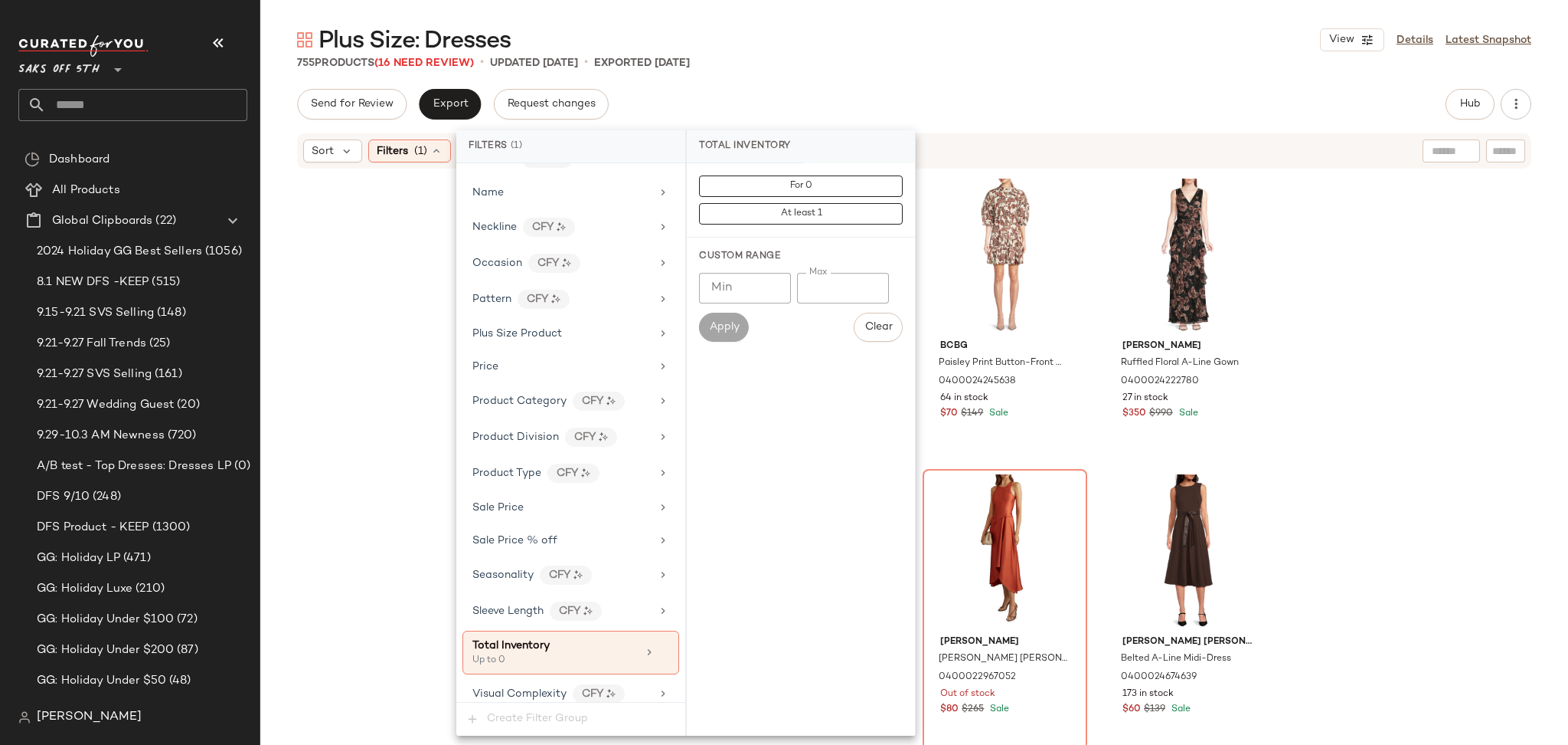
click at [854, 86] on div "Plus Size: Dresses View Details Latest Snapshot 755 Products (16 Need Review) •…" at bounding box center [914, 384] width 1308 height 720
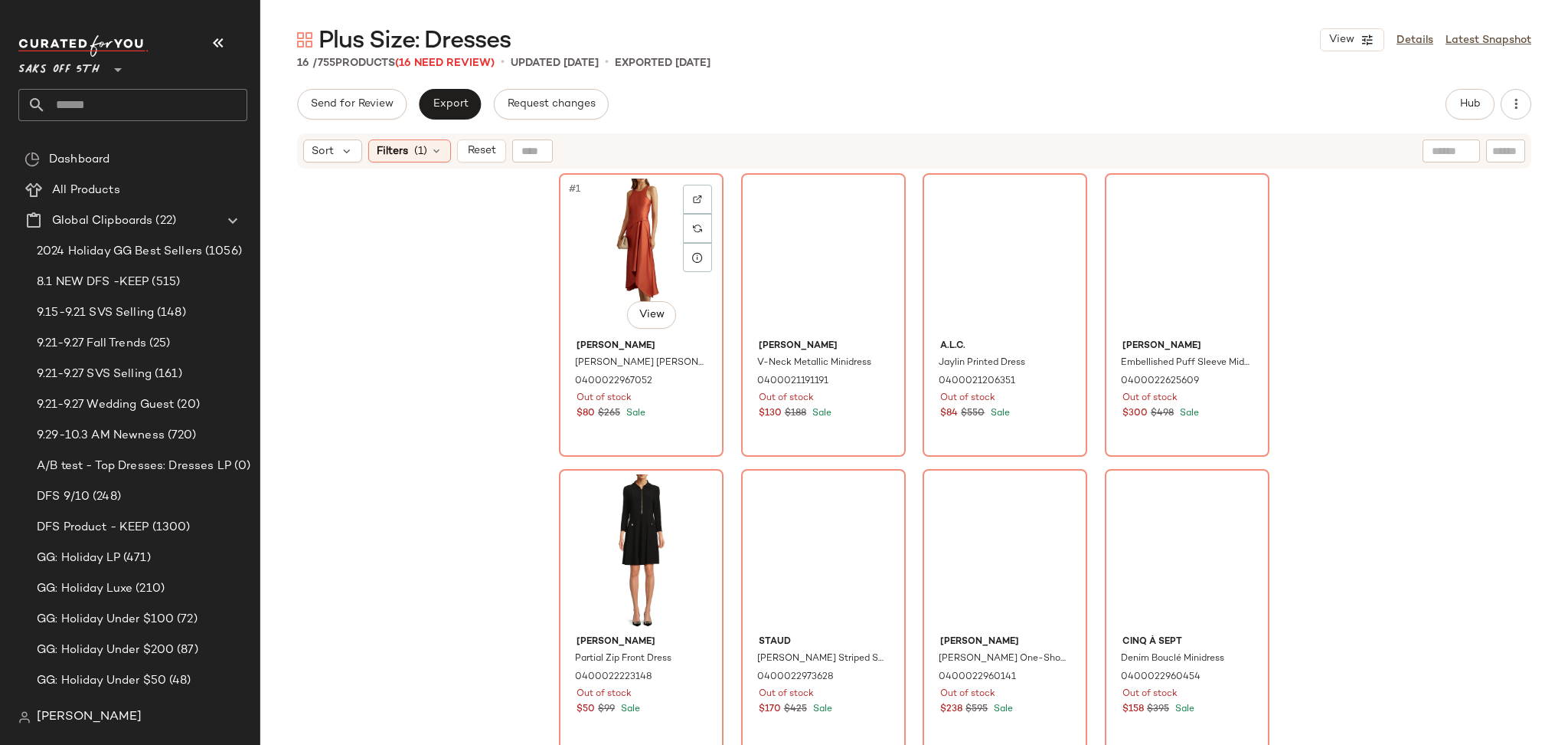
click at [584, 213] on div "#1 View" at bounding box center [640, 256] width 154 height 155
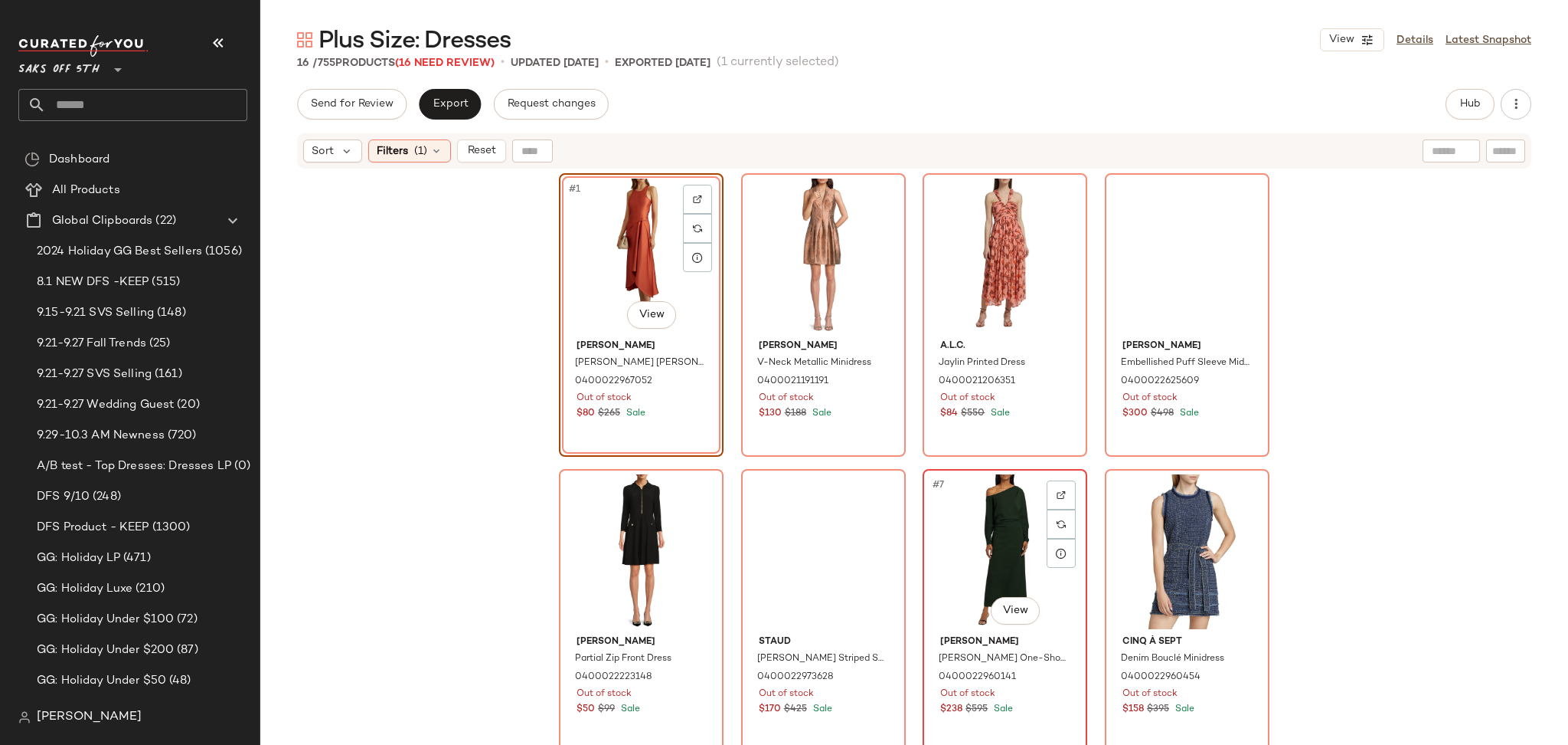
scroll to position [572, 0]
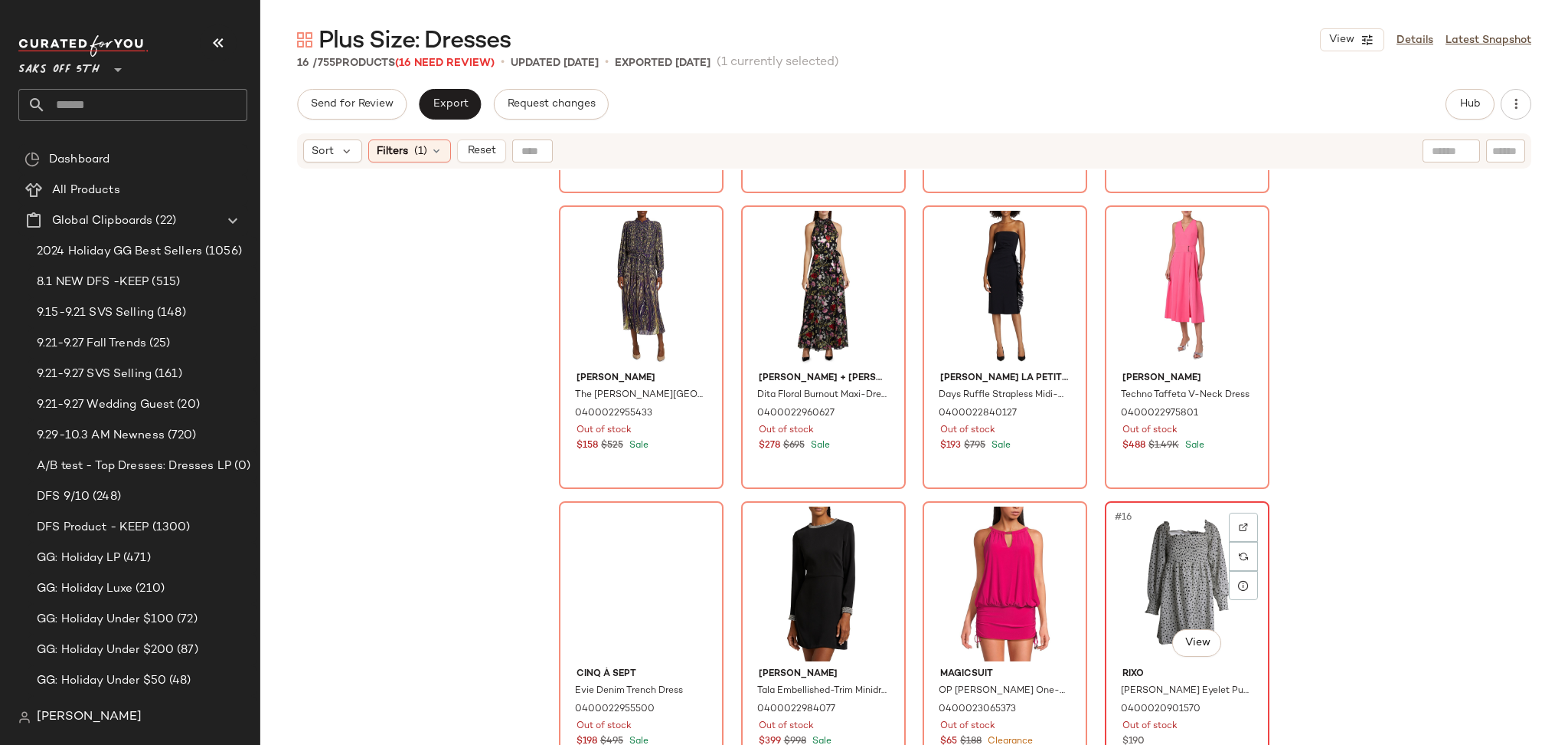
click at [1186, 594] on div "#16 View" at bounding box center [1186, 584] width 154 height 155
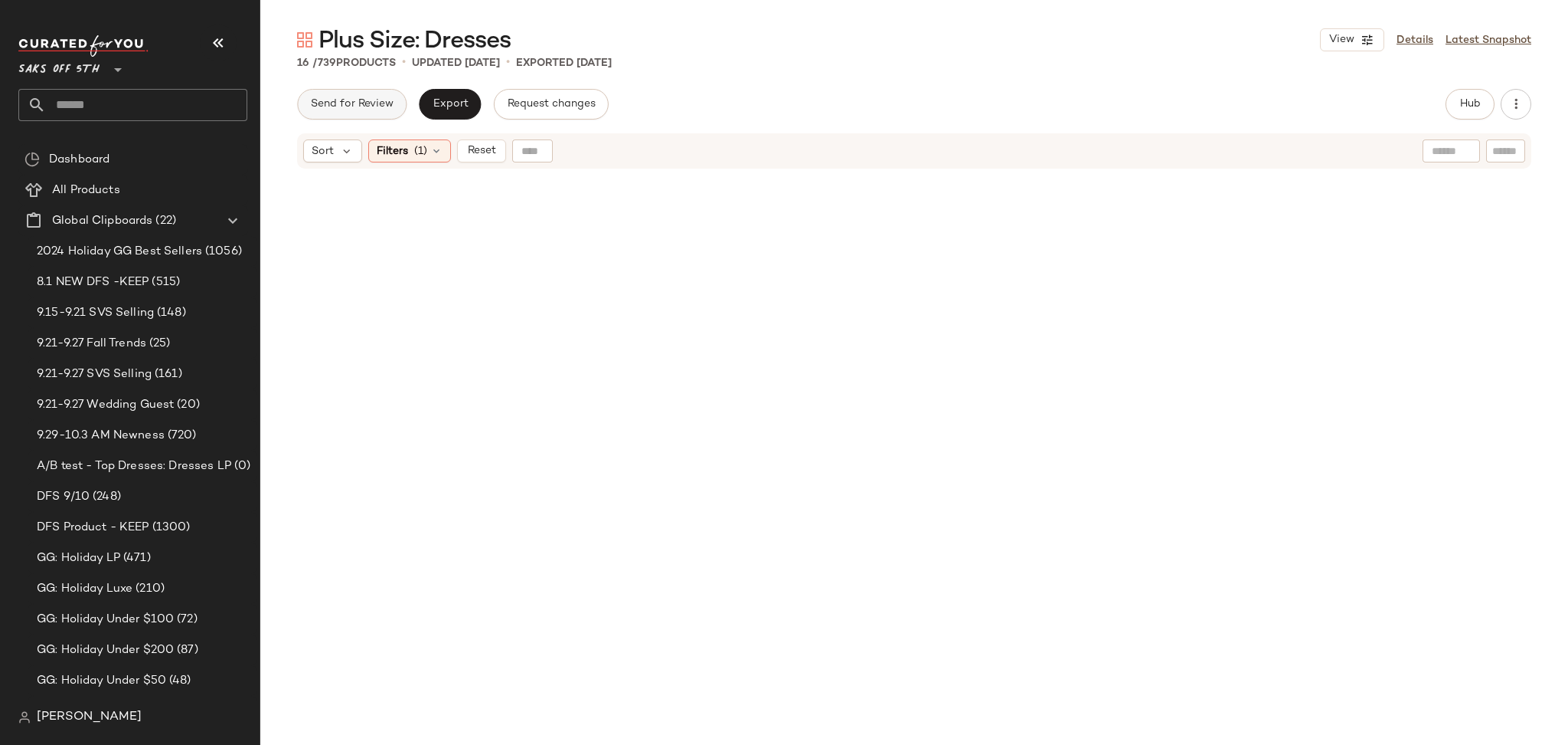
click at [358, 103] on span "Send for Review" at bounding box center [352, 103] width 84 height 12
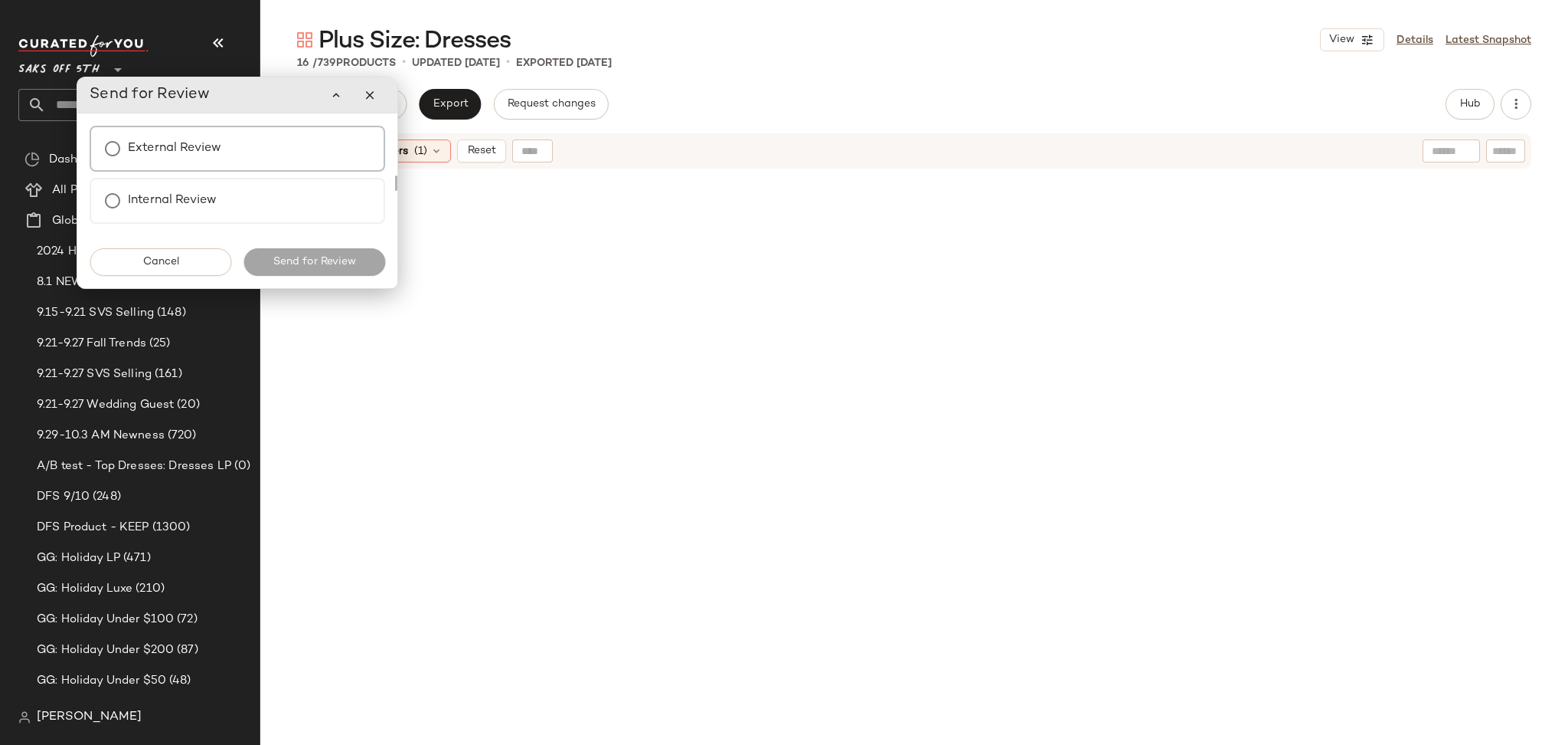
click at [246, 148] on div "External Review" at bounding box center [237, 148] width 295 height 46
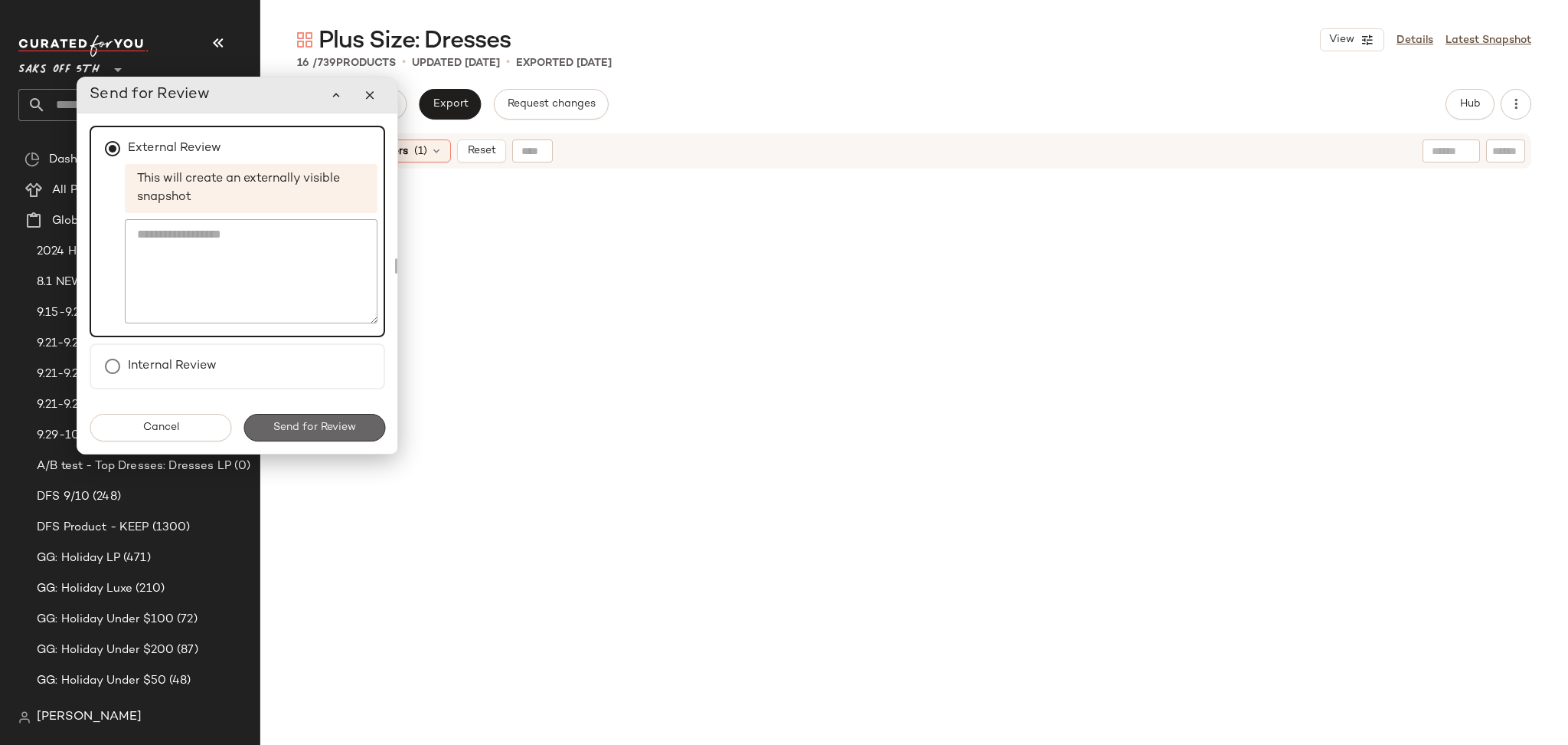
click at [334, 417] on button "Send for Review" at bounding box center [314, 427] width 142 height 28
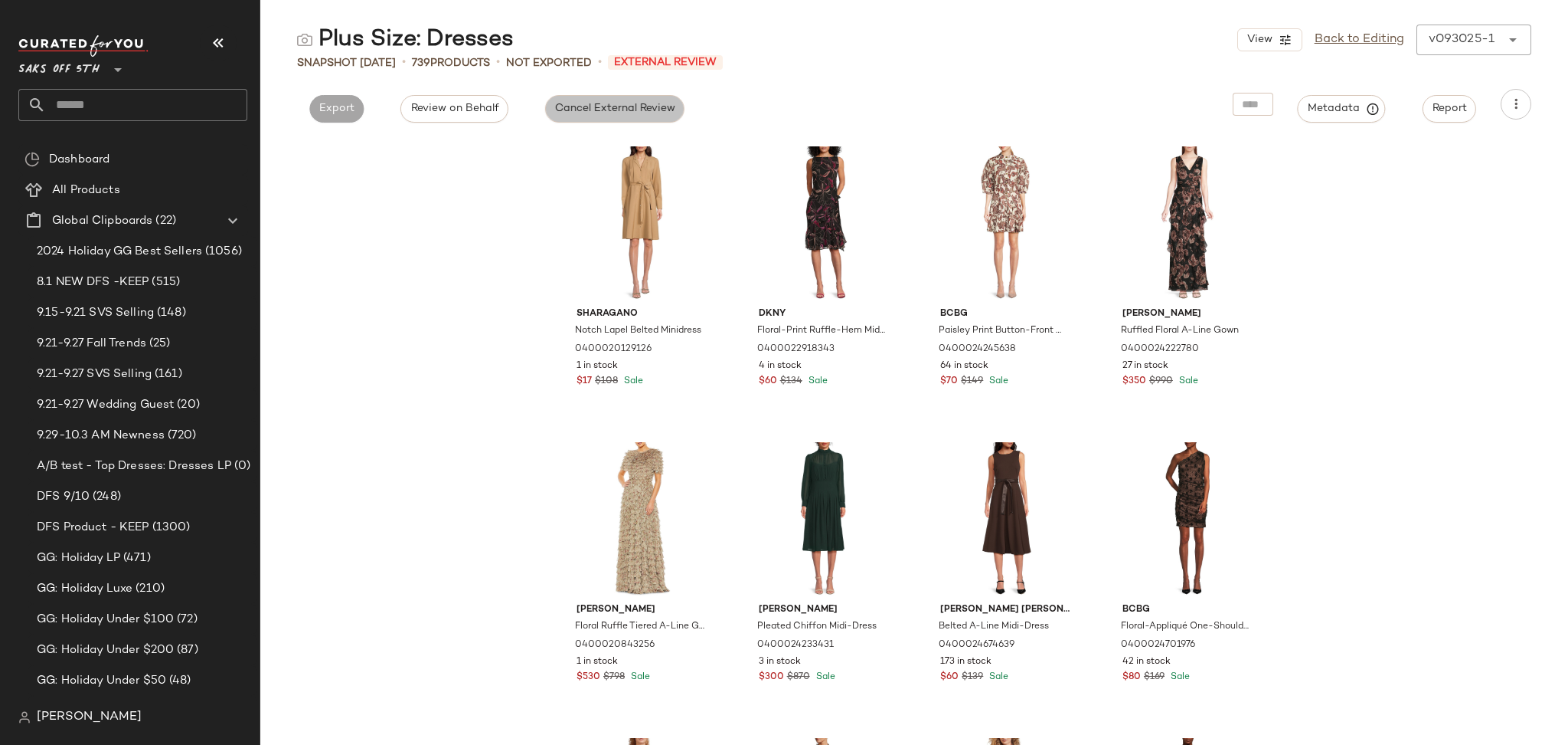
click at [640, 112] on span "Cancel External Review" at bounding box center [614, 108] width 121 height 12
click at [474, 105] on span "Export" at bounding box center [475, 108] width 36 height 12
click at [486, 121] on button "Export" at bounding box center [474, 109] width 55 height 28
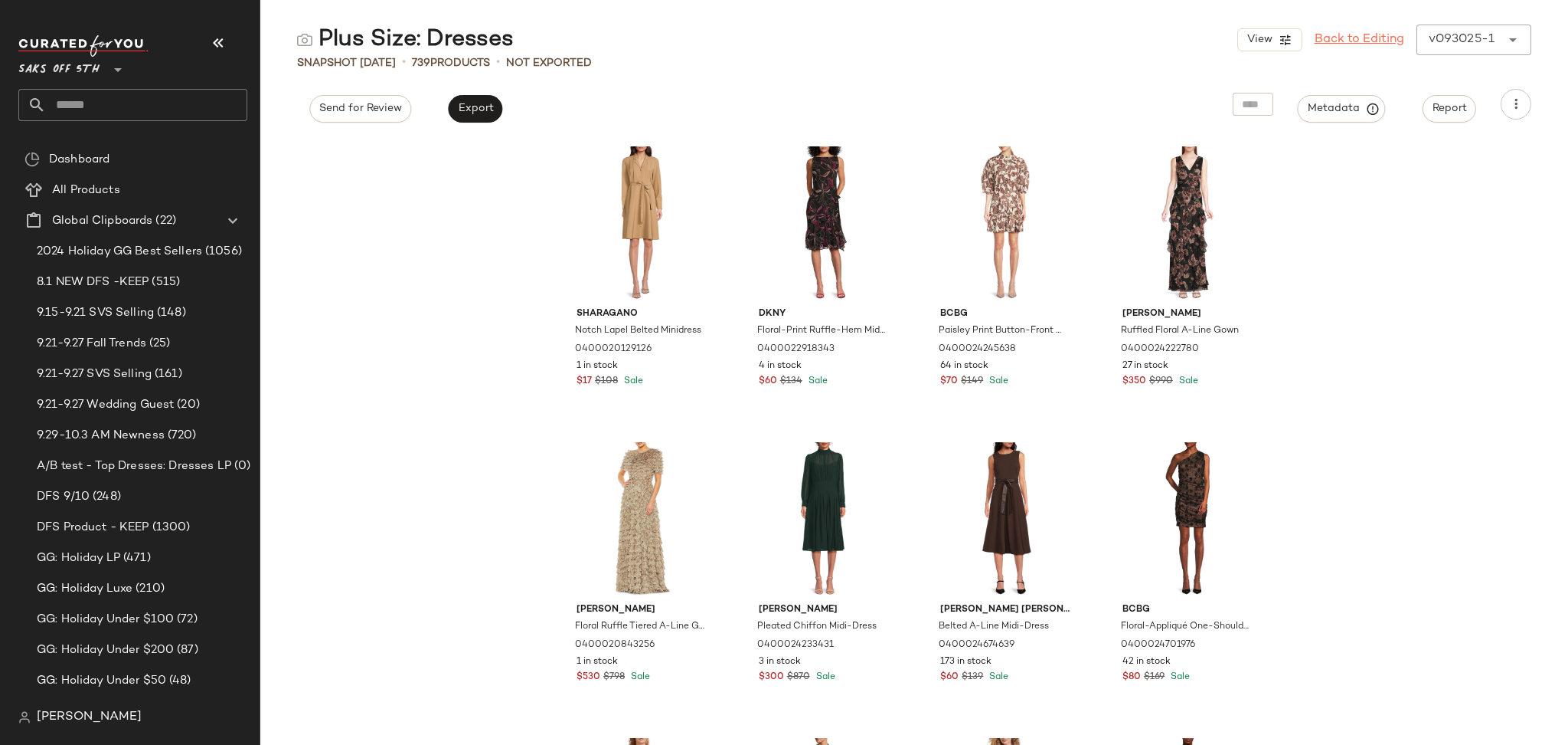
click at [1378, 40] on link "Back to Editing" at bounding box center [1359, 40] width 90 height 19
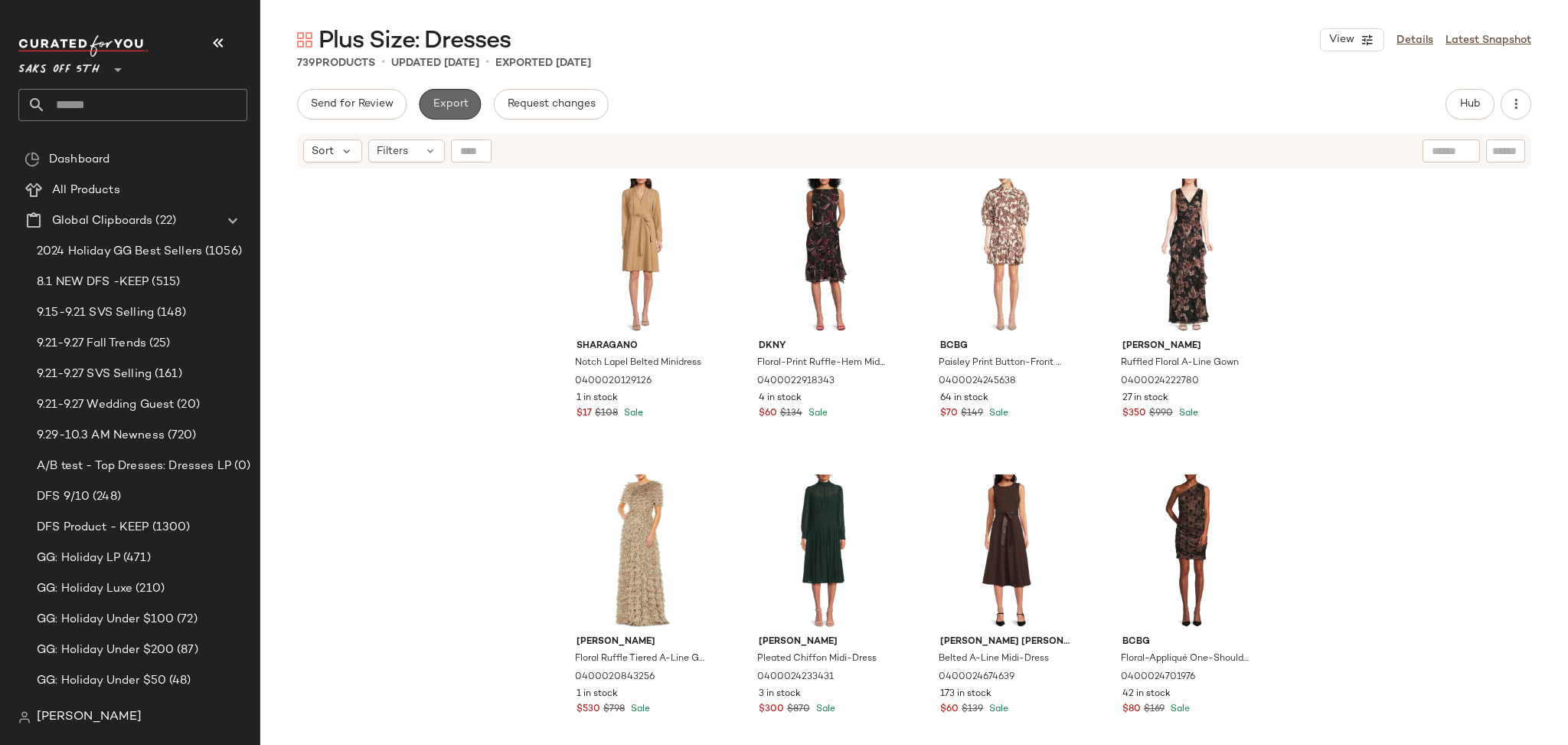
click at [436, 103] on span "Export" at bounding box center [450, 103] width 36 height 12
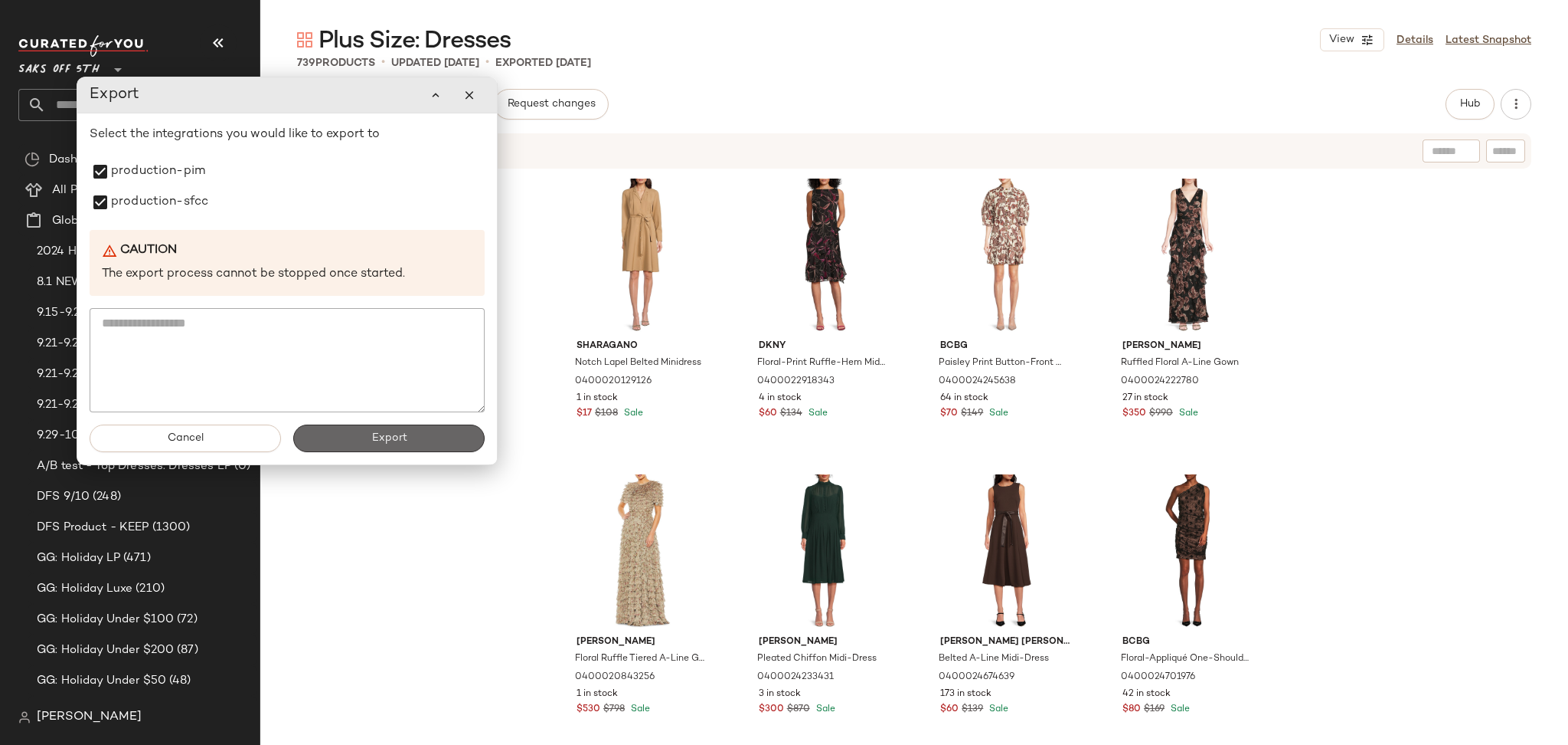
click at [354, 447] on button "Export" at bounding box center [388, 438] width 191 height 28
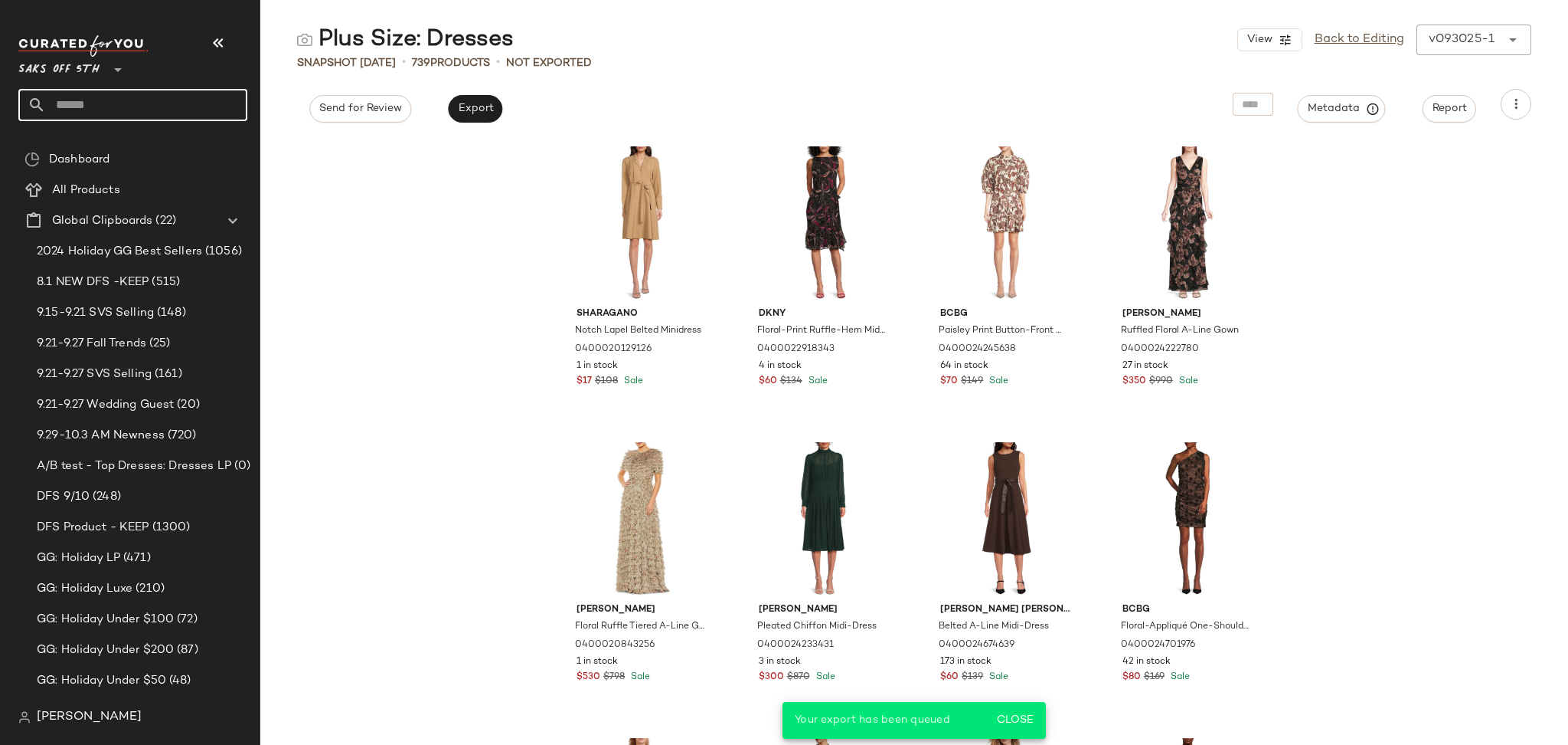
click at [167, 99] on input "text" at bounding box center [146, 105] width 201 height 33
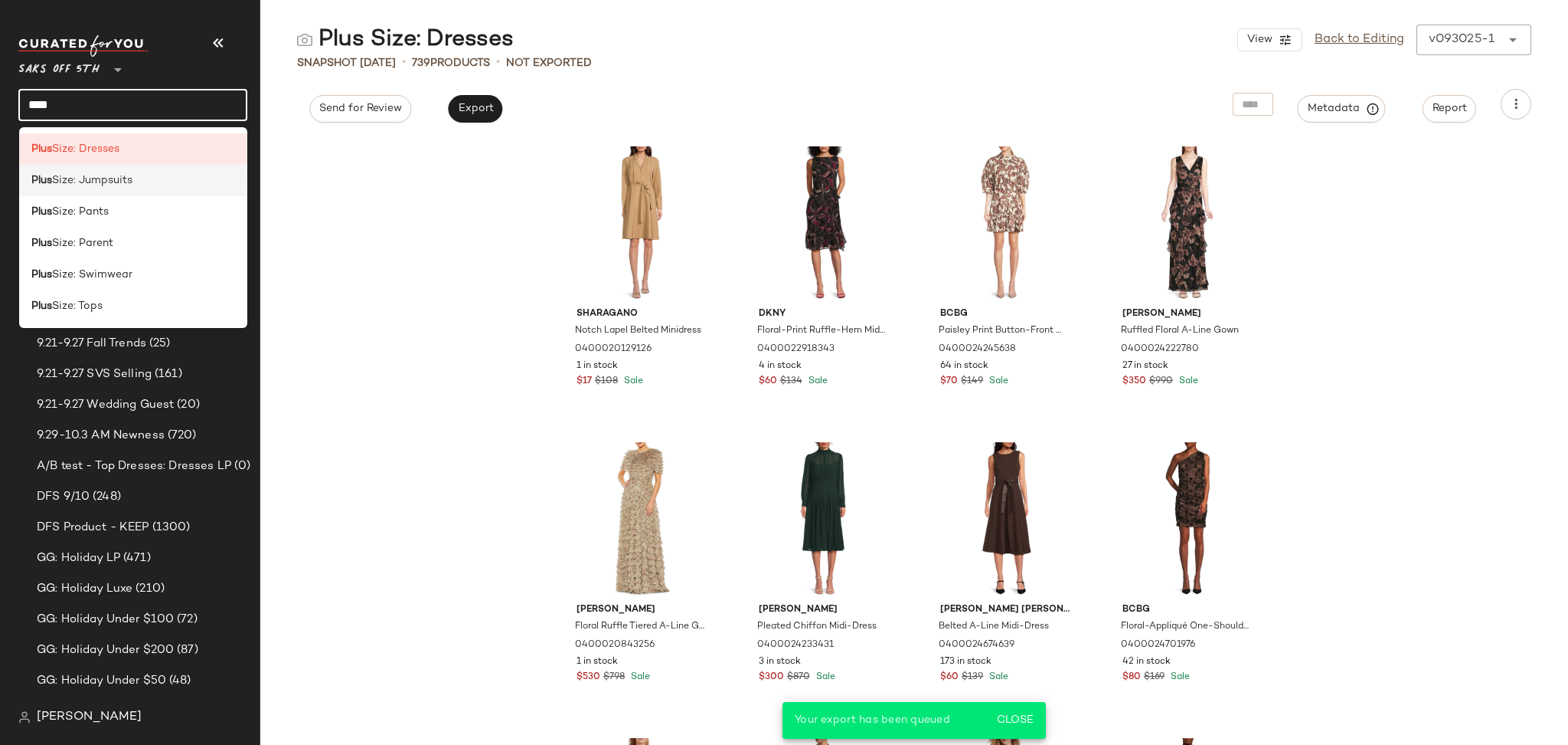
type input "****"
click at [146, 189] on div "Plus Size: Jumpsuits" at bounding box center [133, 180] width 229 height 32
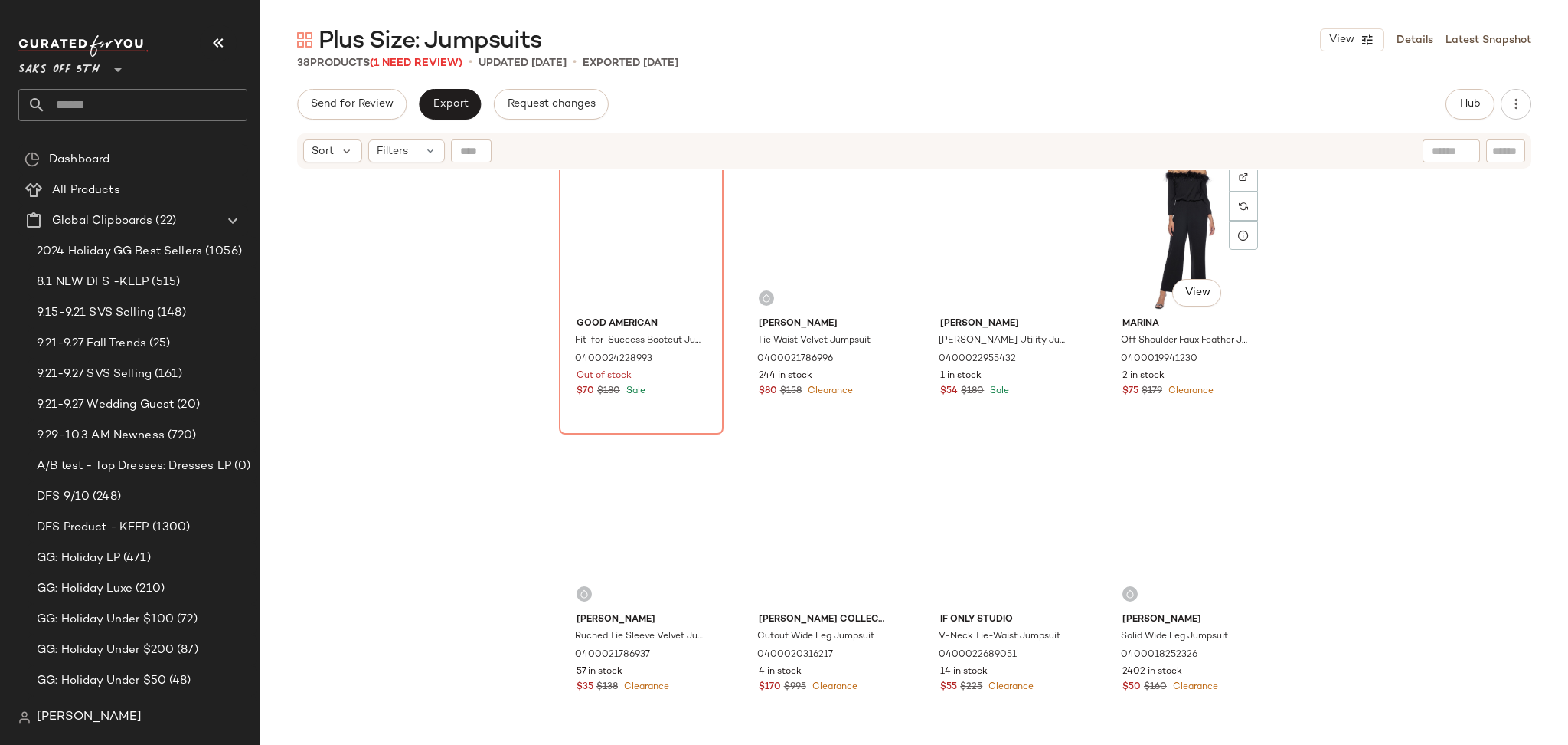
scroll to position [2104, 0]
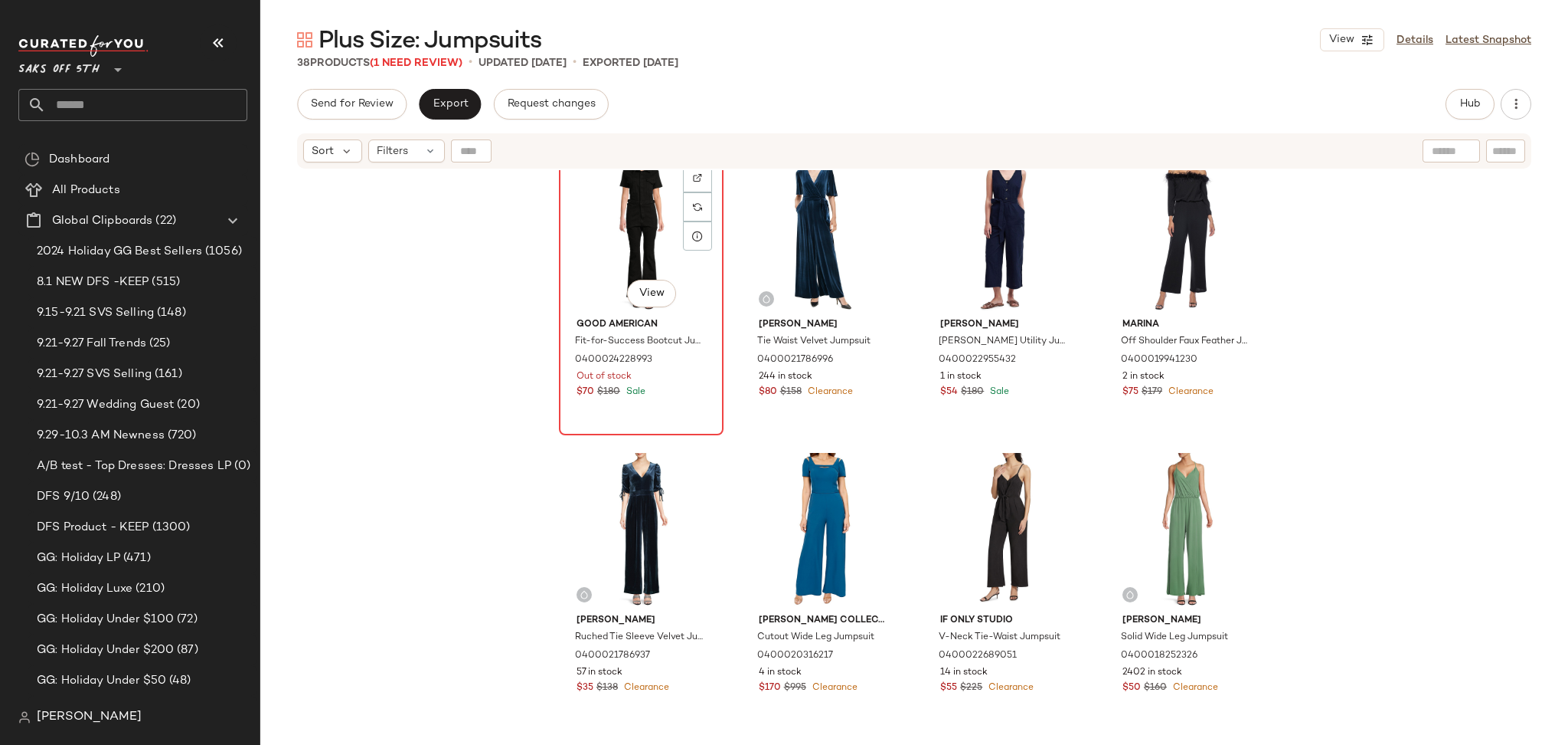
click at [605, 214] on div "#29 View" at bounding box center [640, 234] width 154 height 155
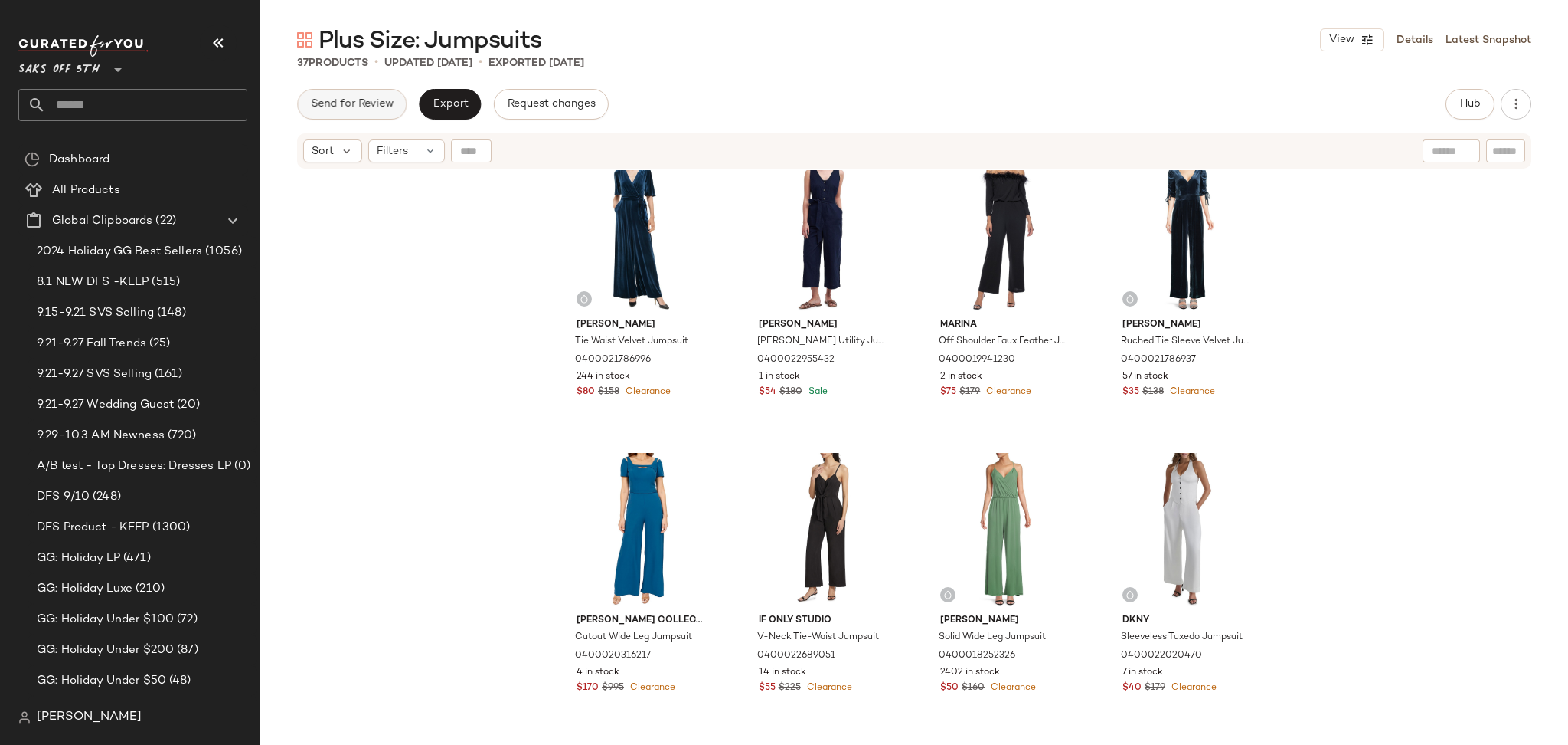
click at [339, 98] on span "Send for Review" at bounding box center [352, 103] width 84 height 12
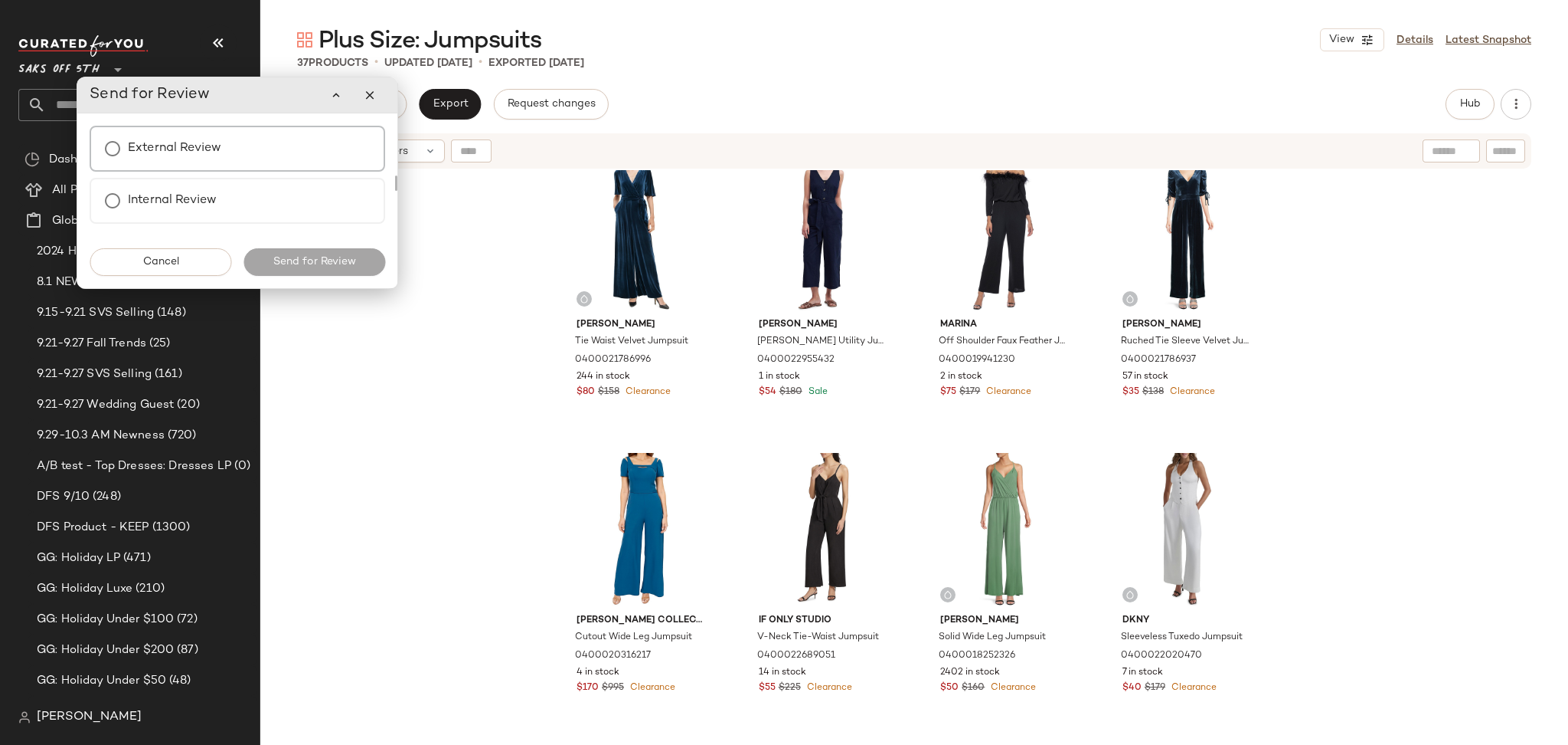
click at [206, 160] on label "External Review" at bounding box center [174, 149] width 94 height 31
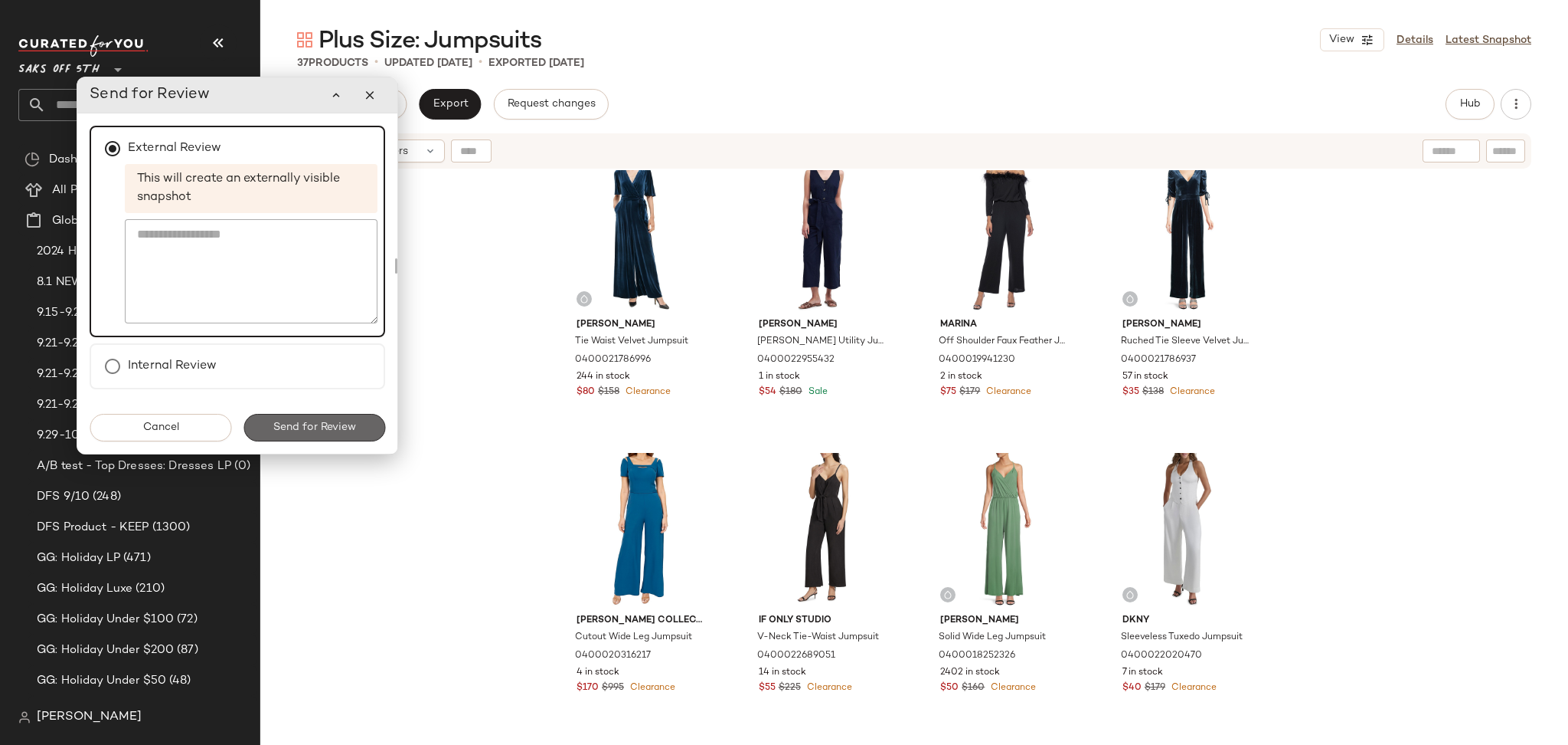
click at [316, 430] on span "Send for Review" at bounding box center [314, 427] width 84 height 12
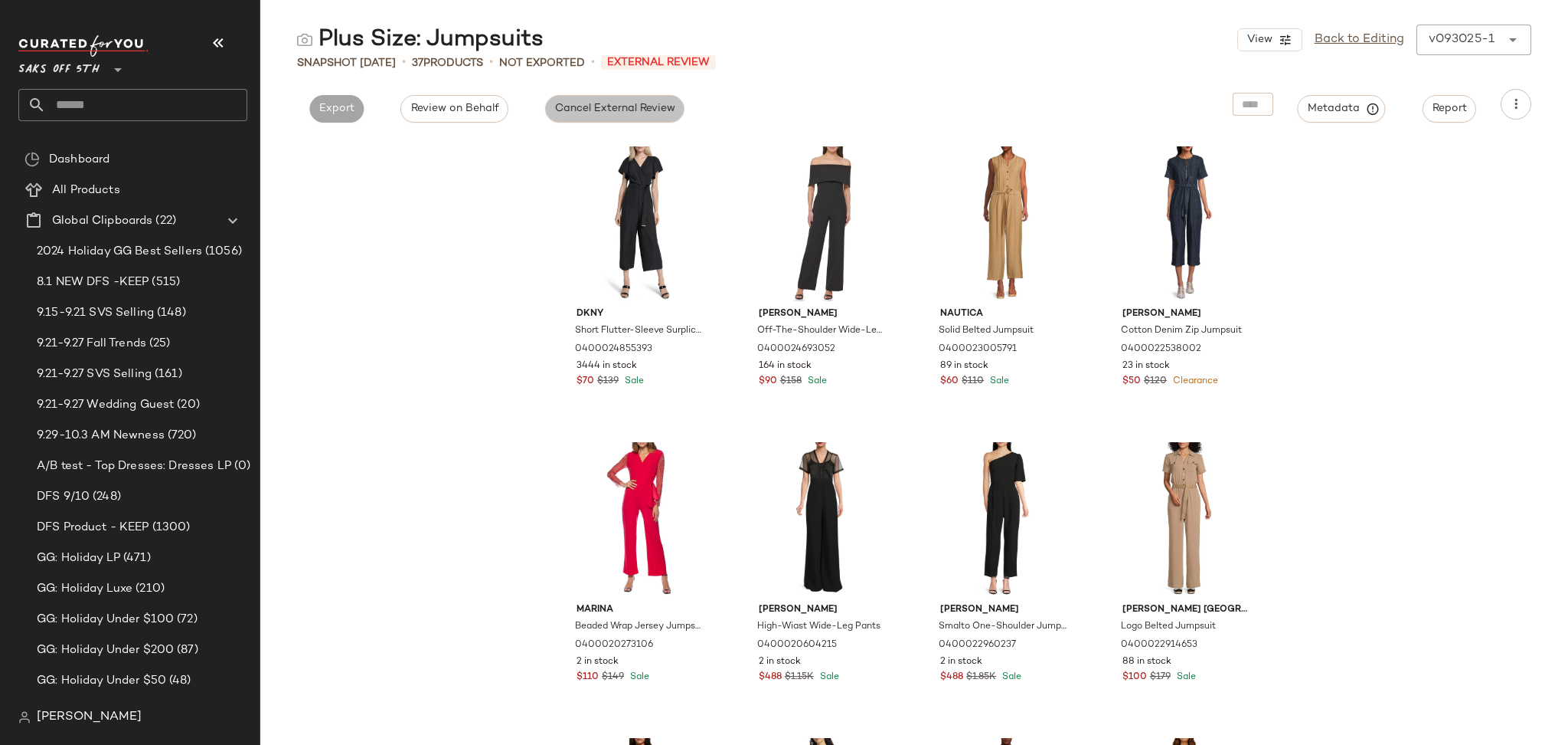
click at [602, 109] on span "Cancel External Review" at bounding box center [614, 108] width 121 height 12
click at [1344, 39] on link "Back to Editing" at bounding box center [1359, 40] width 90 height 19
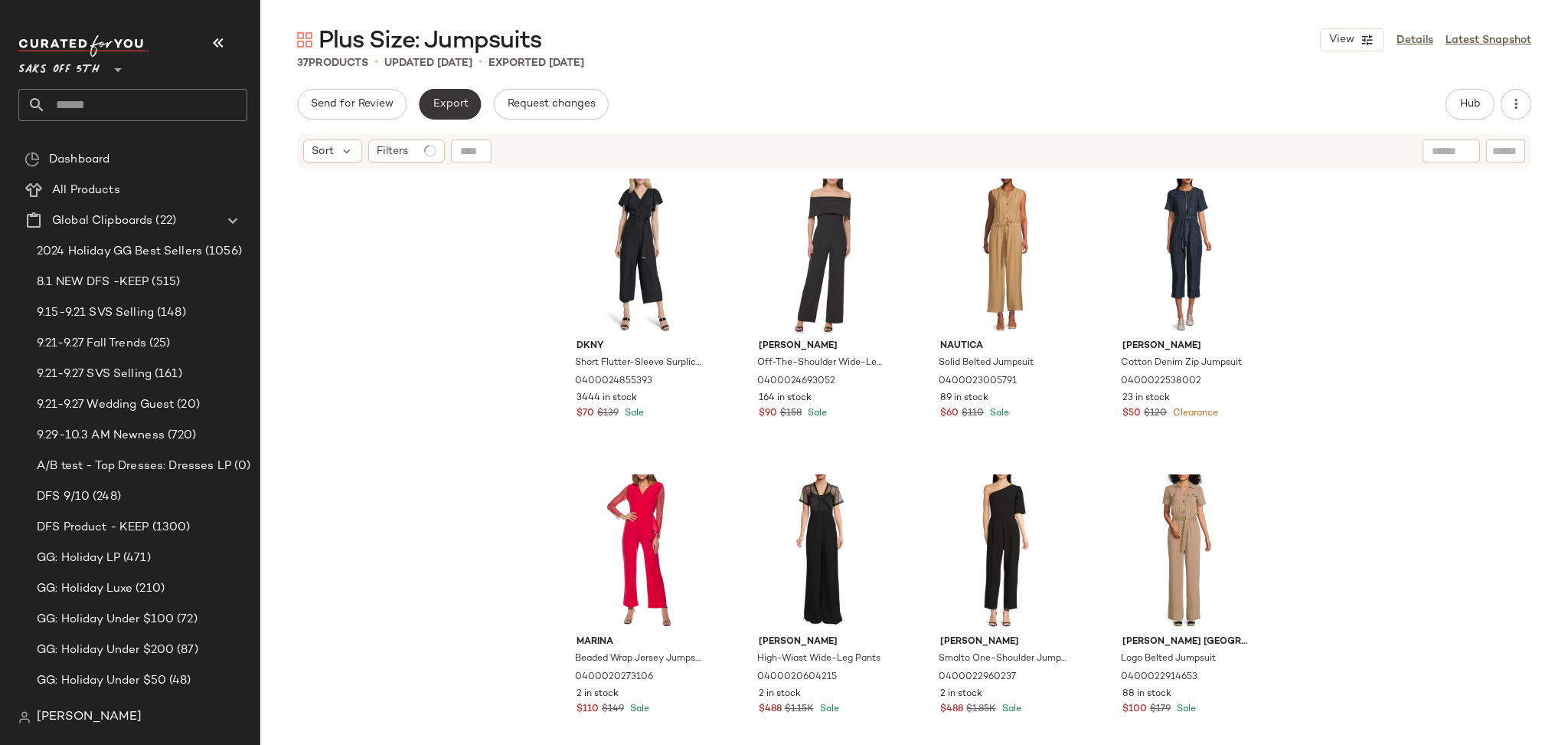
click at [460, 112] on button "Export" at bounding box center [450, 104] width 62 height 31
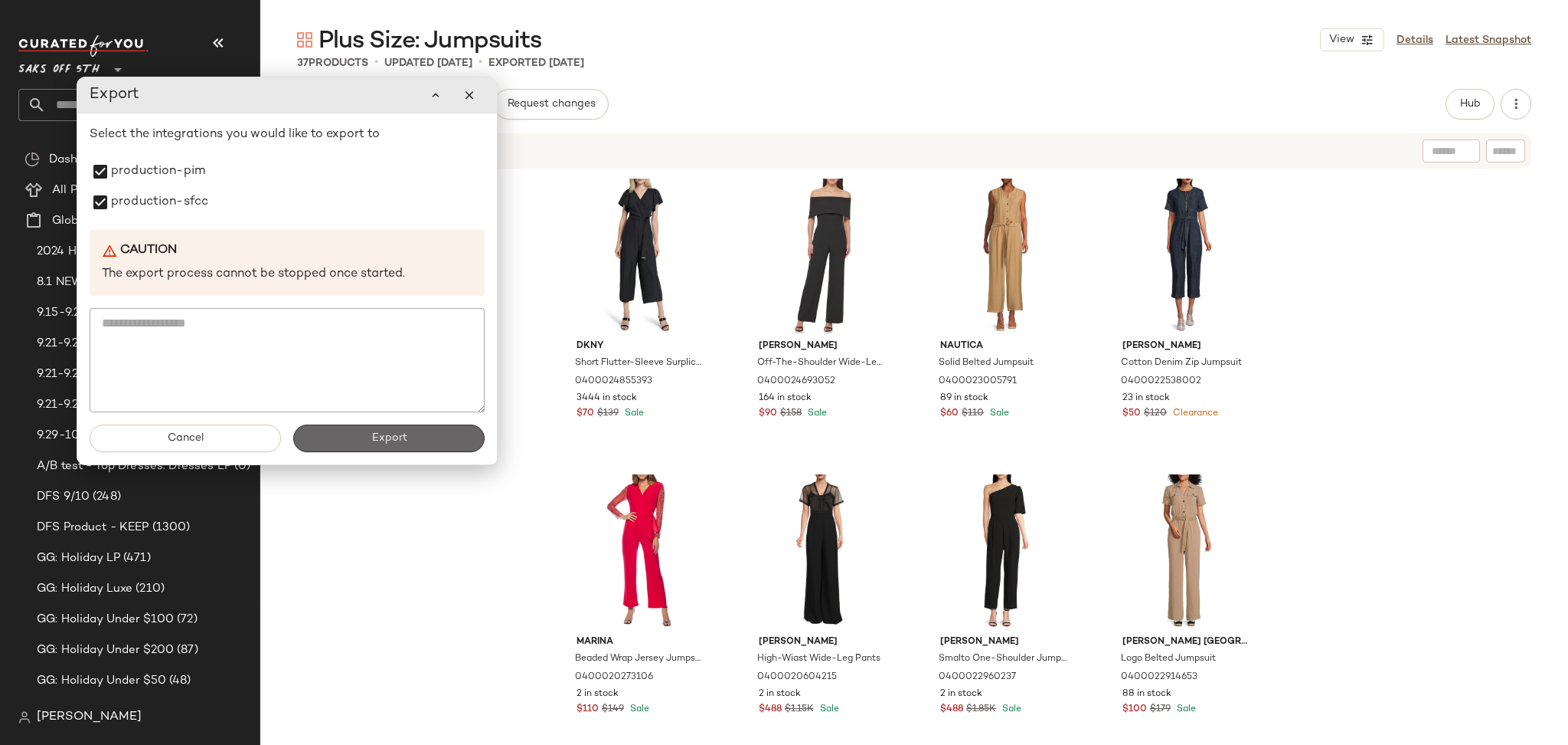
click at [372, 445] on button "Export" at bounding box center [388, 438] width 191 height 28
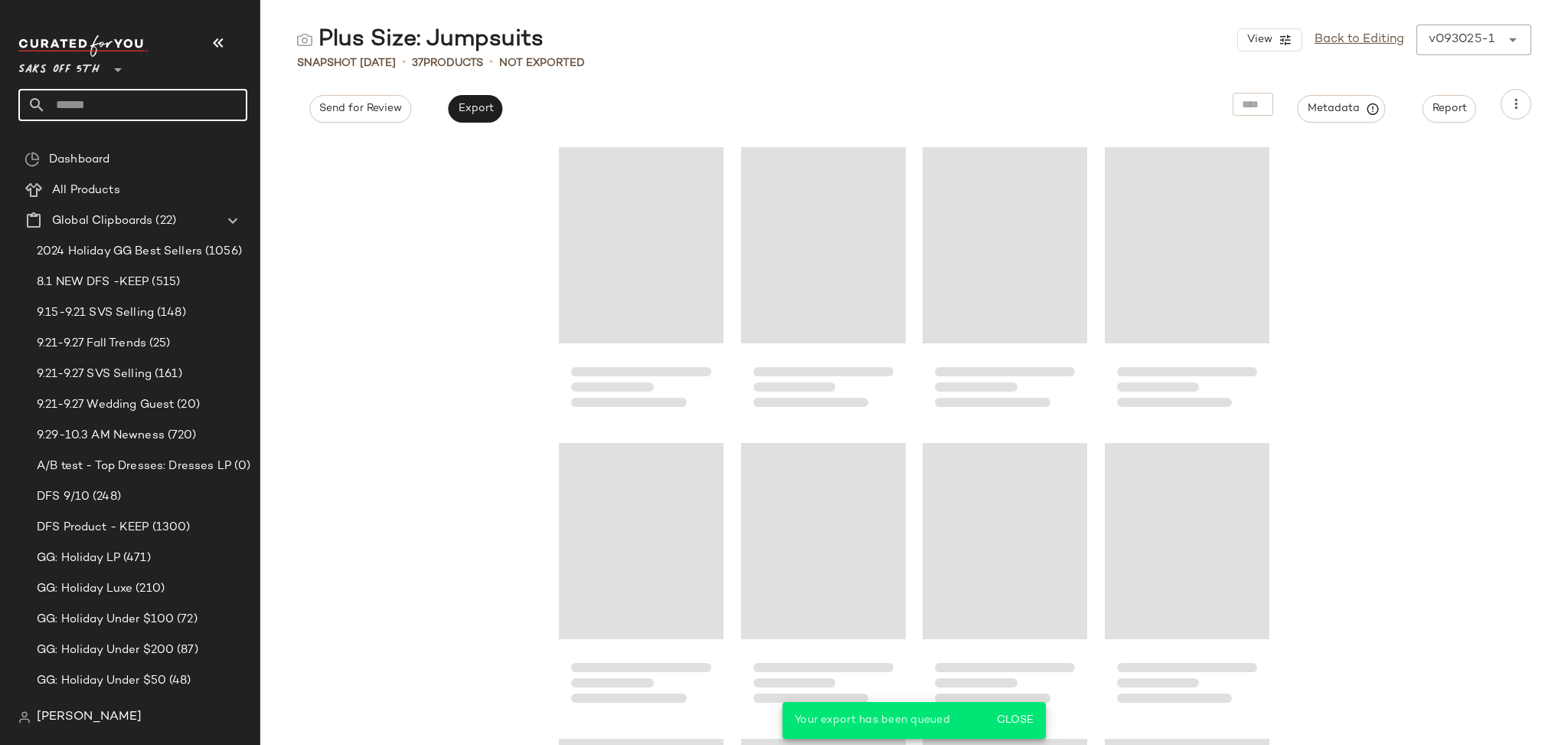
click at [156, 108] on input "text" at bounding box center [146, 105] width 201 height 33
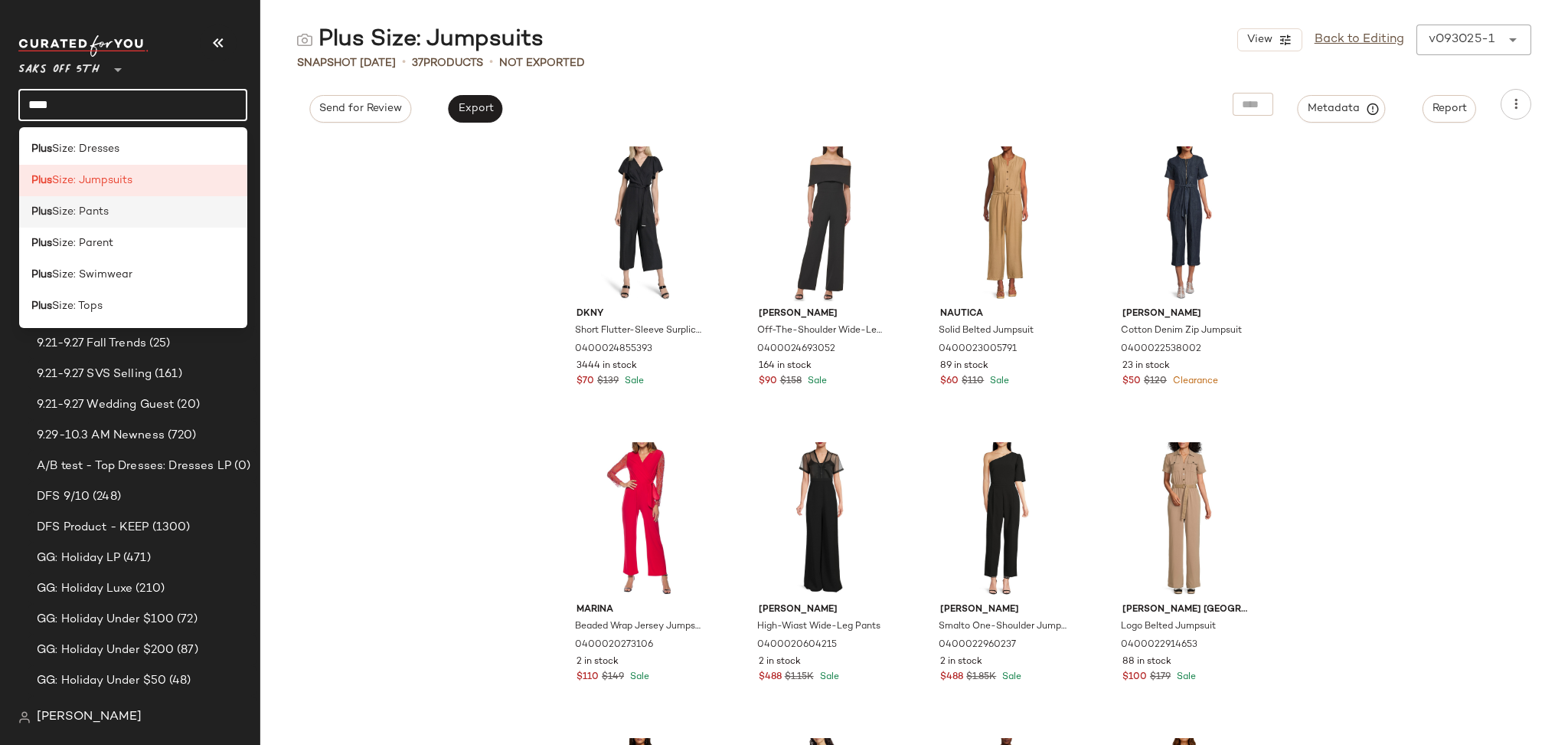
type input "****"
click at [121, 213] on div "Plus Size: Pants" at bounding box center [133, 212] width 204 height 16
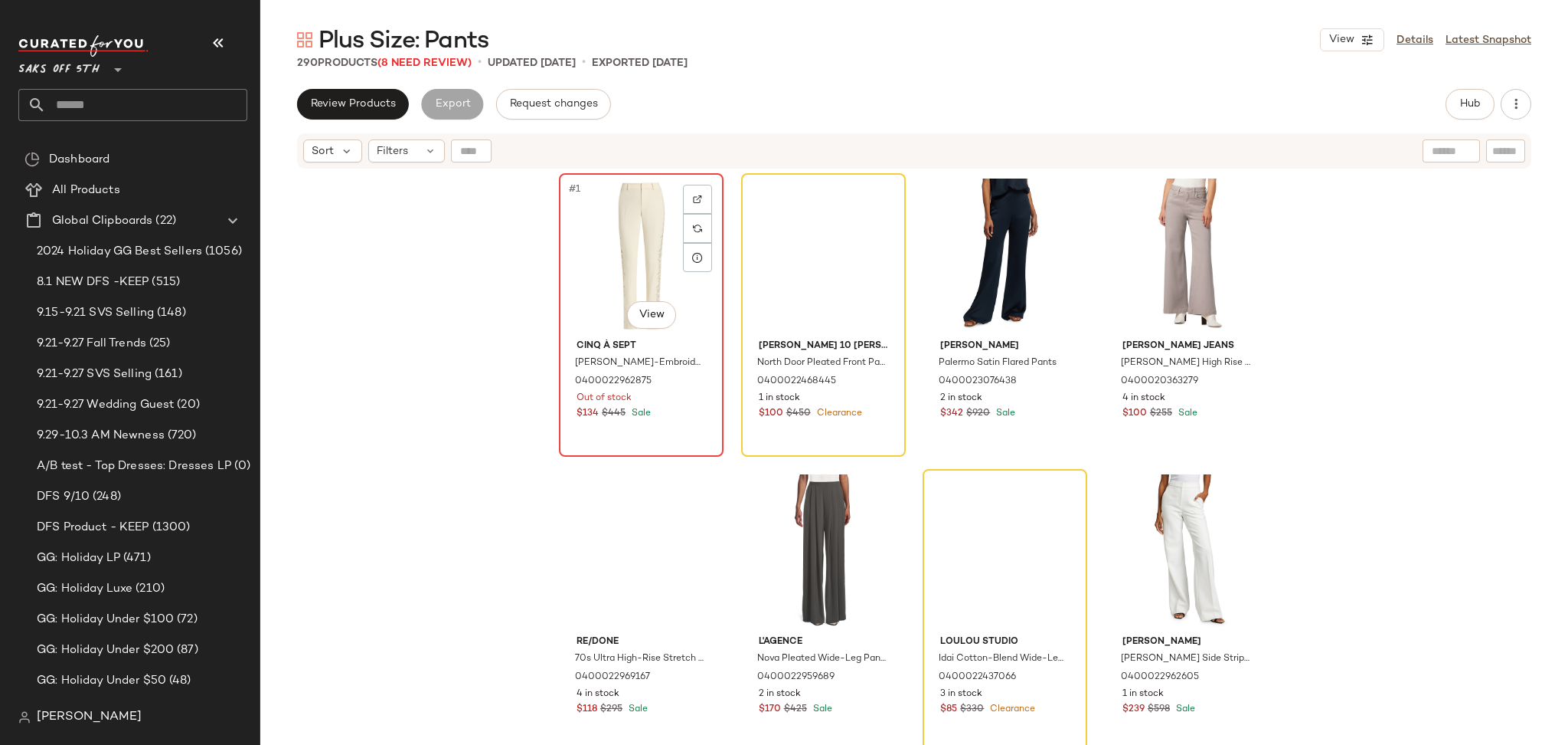
click at [601, 223] on div "#1 View" at bounding box center [640, 256] width 154 height 155
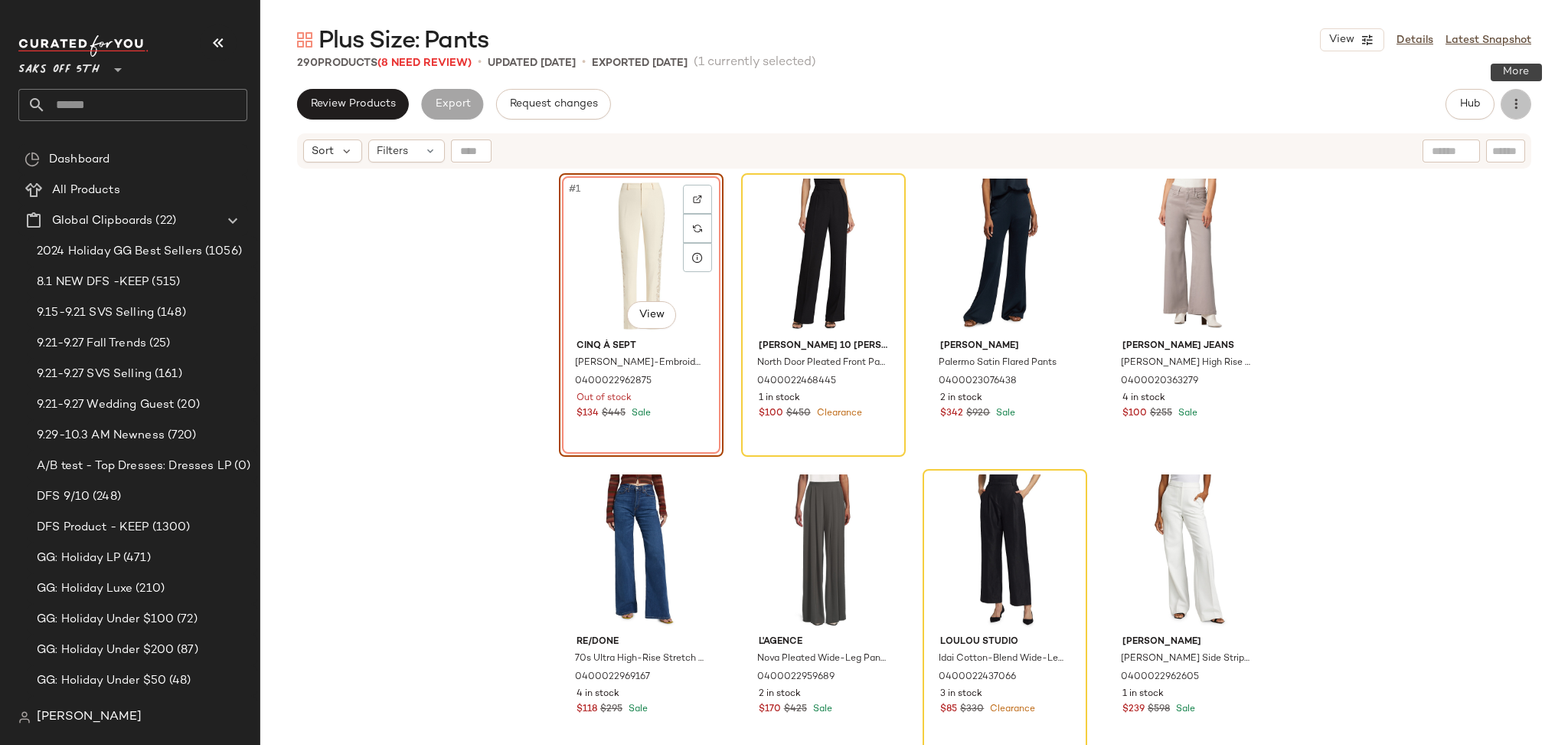
click at [1507, 99] on button "button" at bounding box center [1516, 104] width 31 height 31
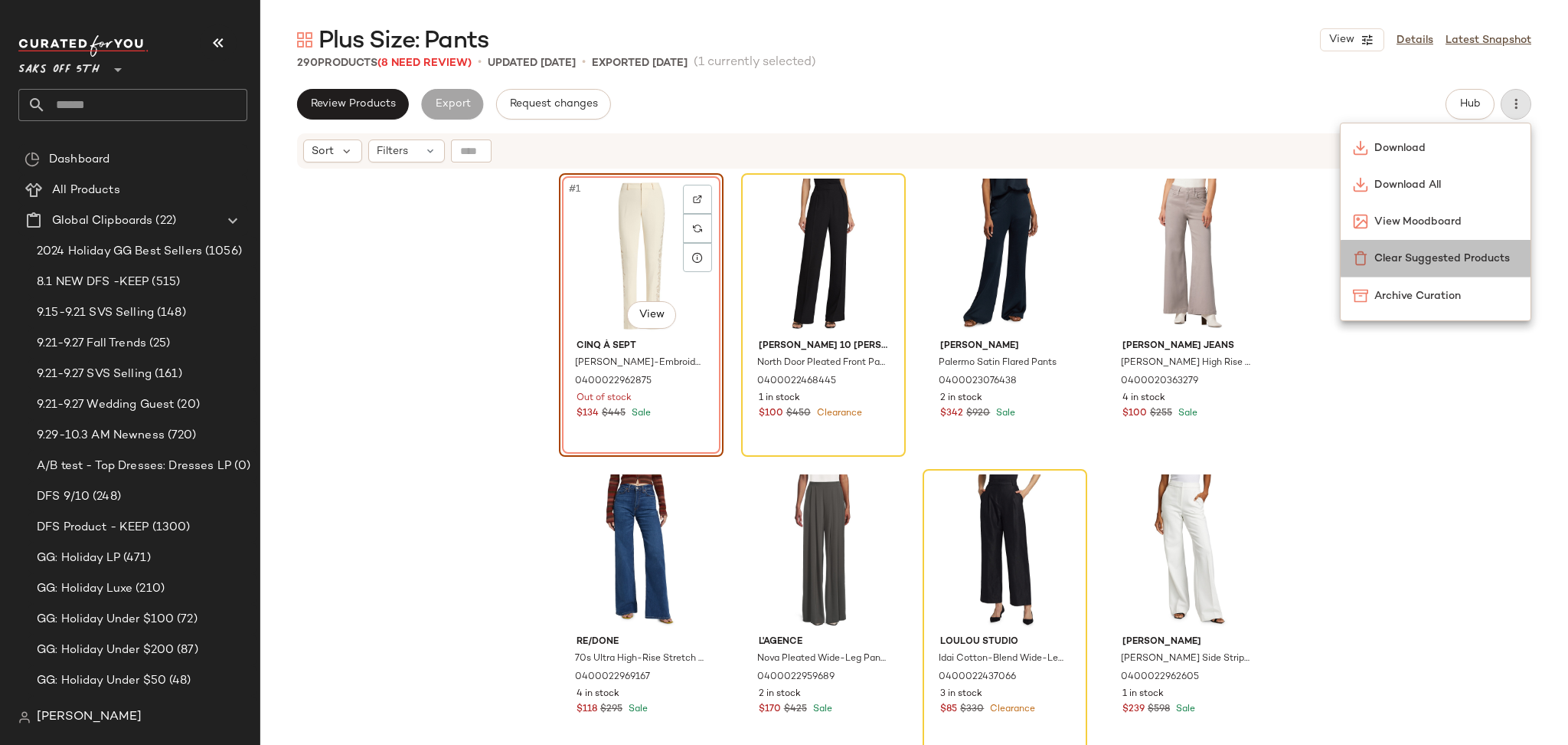
click at [1479, 258] on span "Clear Suggested Products" at bounding box center [1446, 259] width 144 height 16
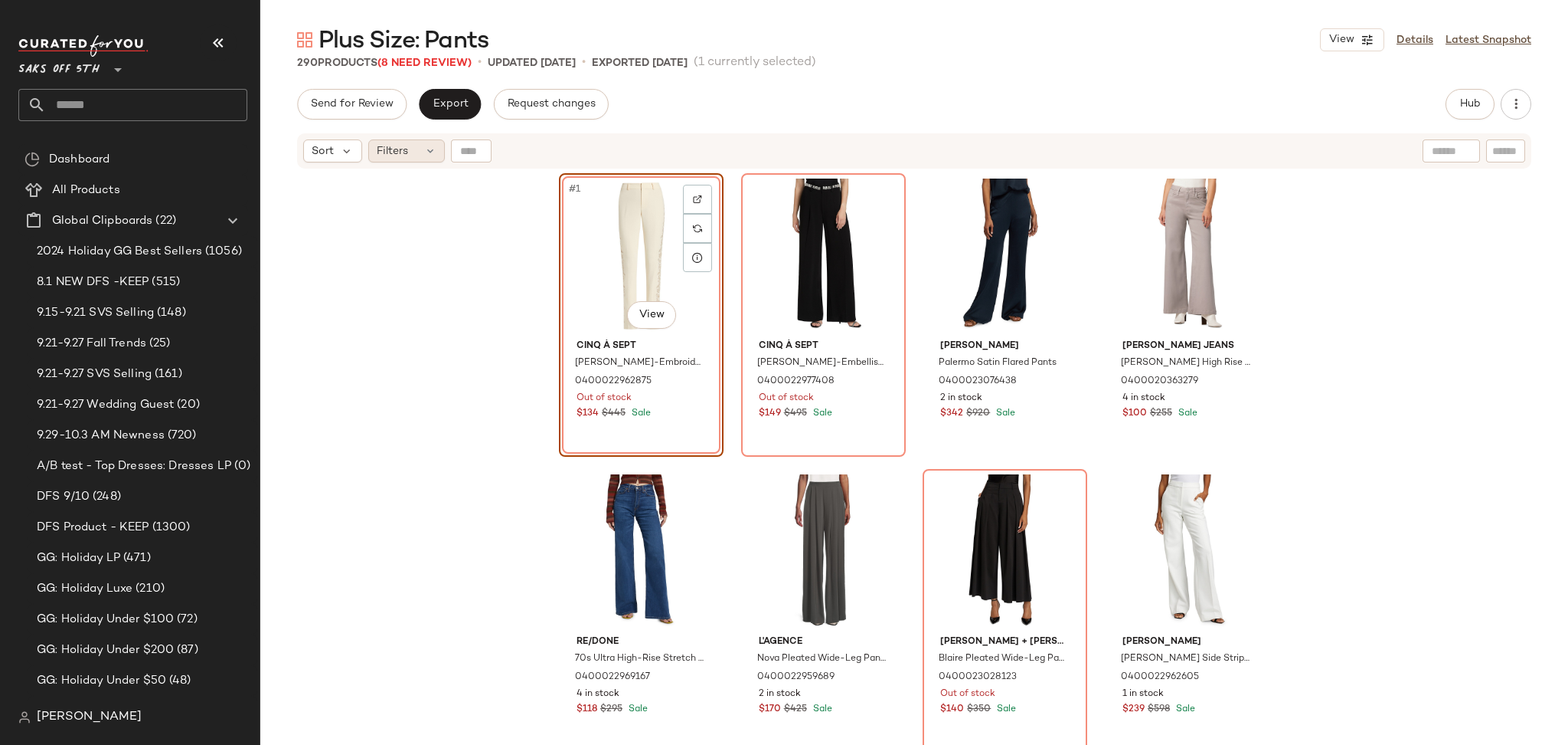
click at [395, 156] on span "Filters" at bounding box center [392, 151] width 32 height 16
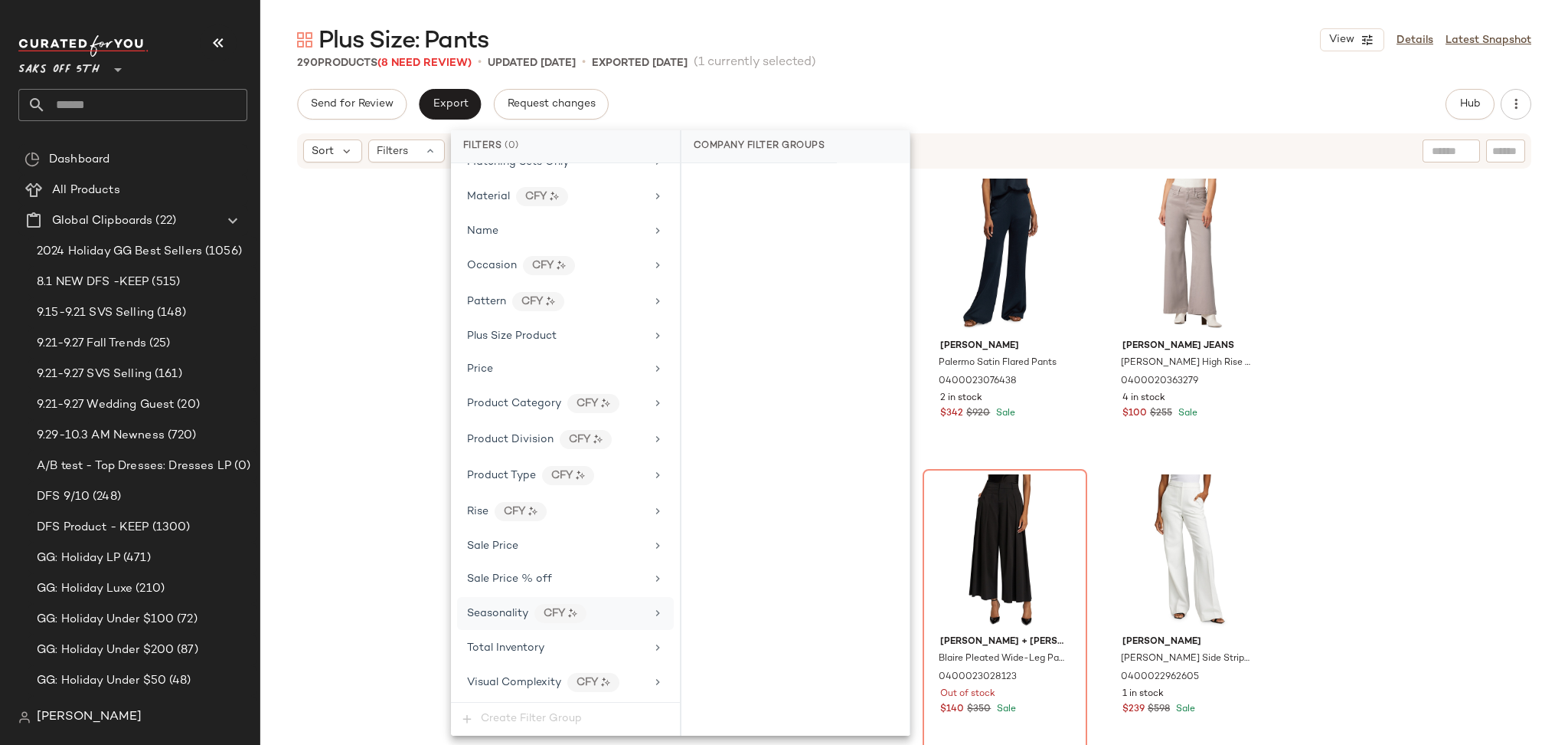
scroll to position [734, 0]
click at [528, 652] on span "Total Inventory" at bounding box center [505, 647] width 77 height 11
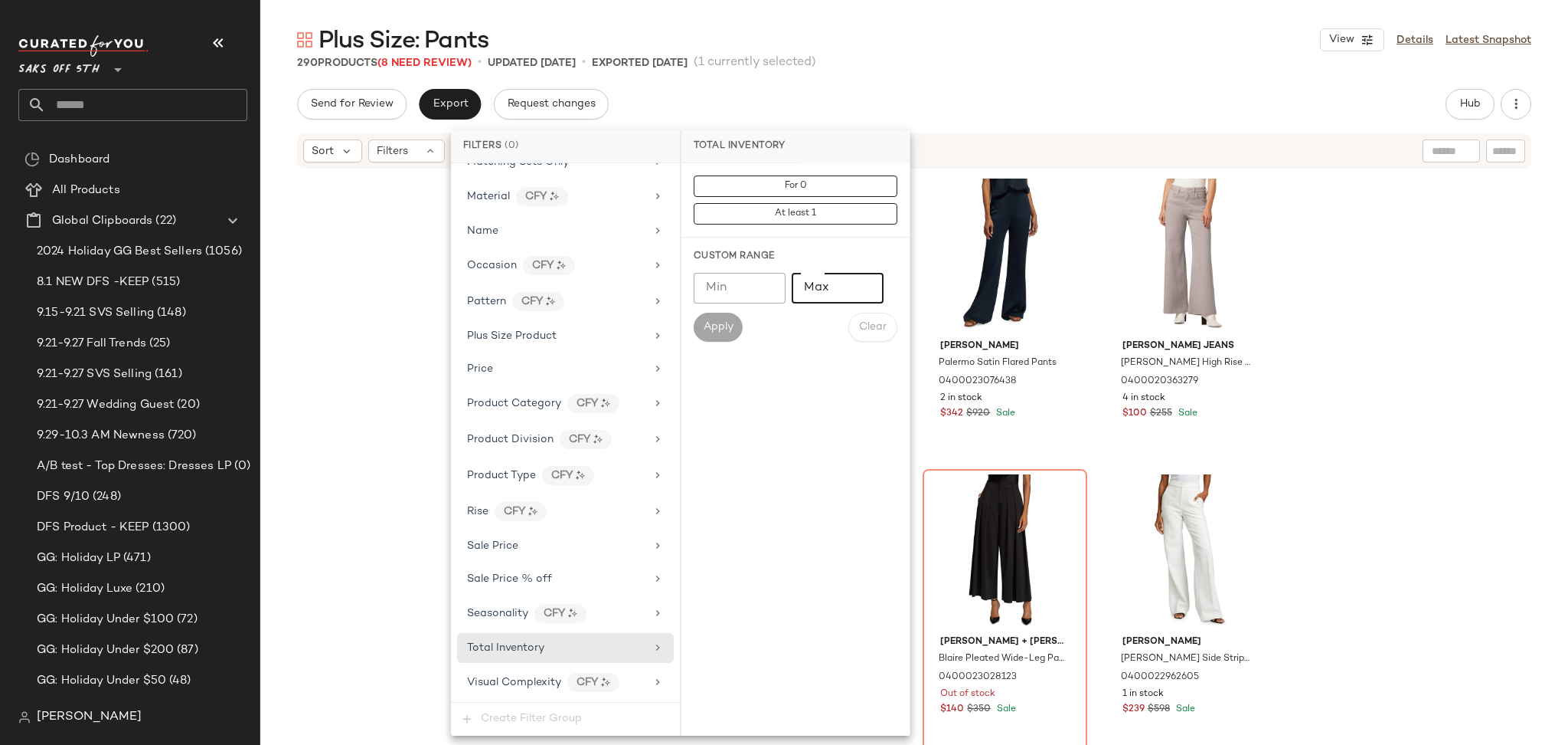
click at [822, 287] on input "Max" at bounding box center [837, 288] width 92 height 31
type input "*"
click at [726, 318] on button "Apply" at bounding box center [718, 327] width 49 height 29
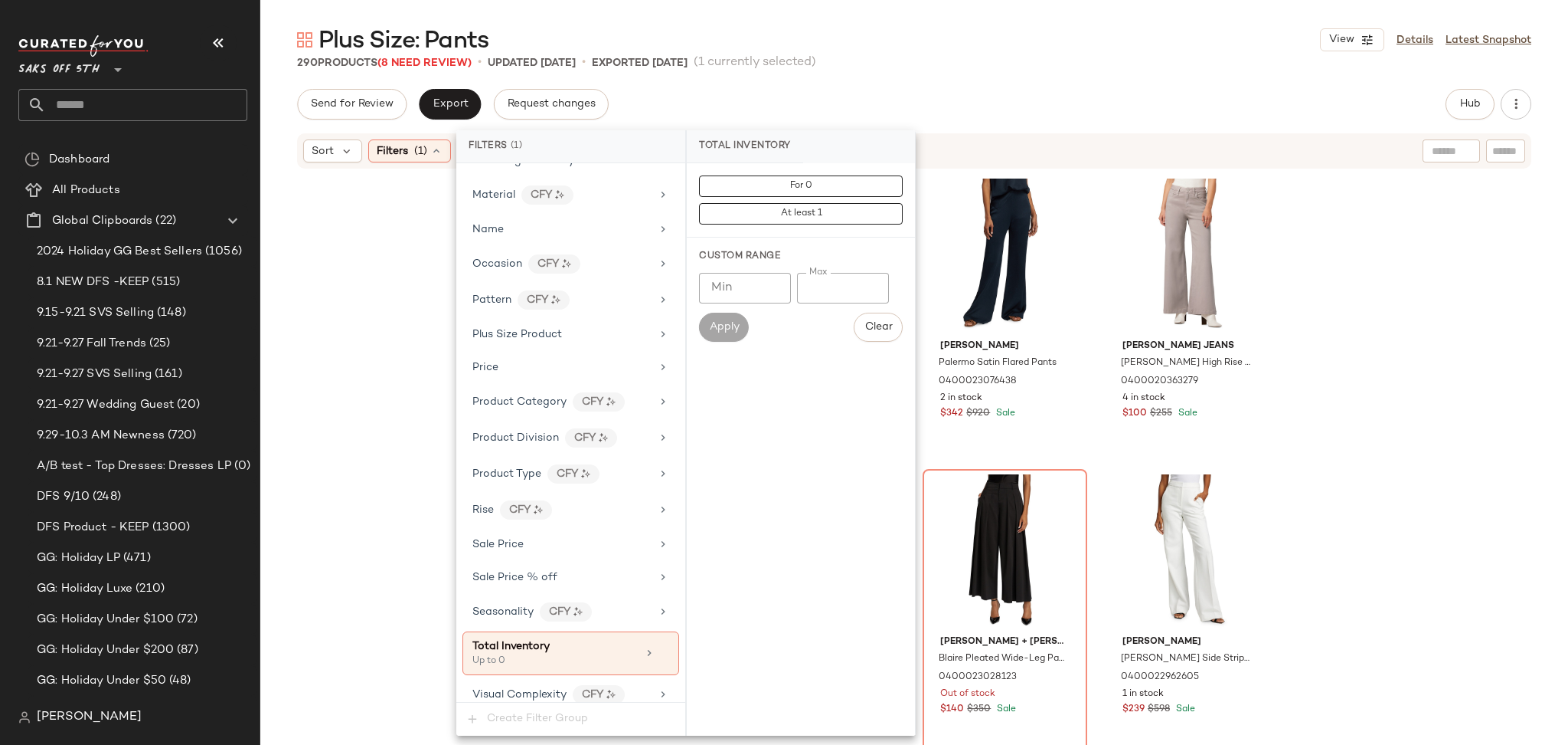
click at [996, 64] on div "290 Products (8 Need Review) • updated Sep 18th • Exported Sep 18th (1 currentl…" at bounding box center [914, 63] width 1308 height 15
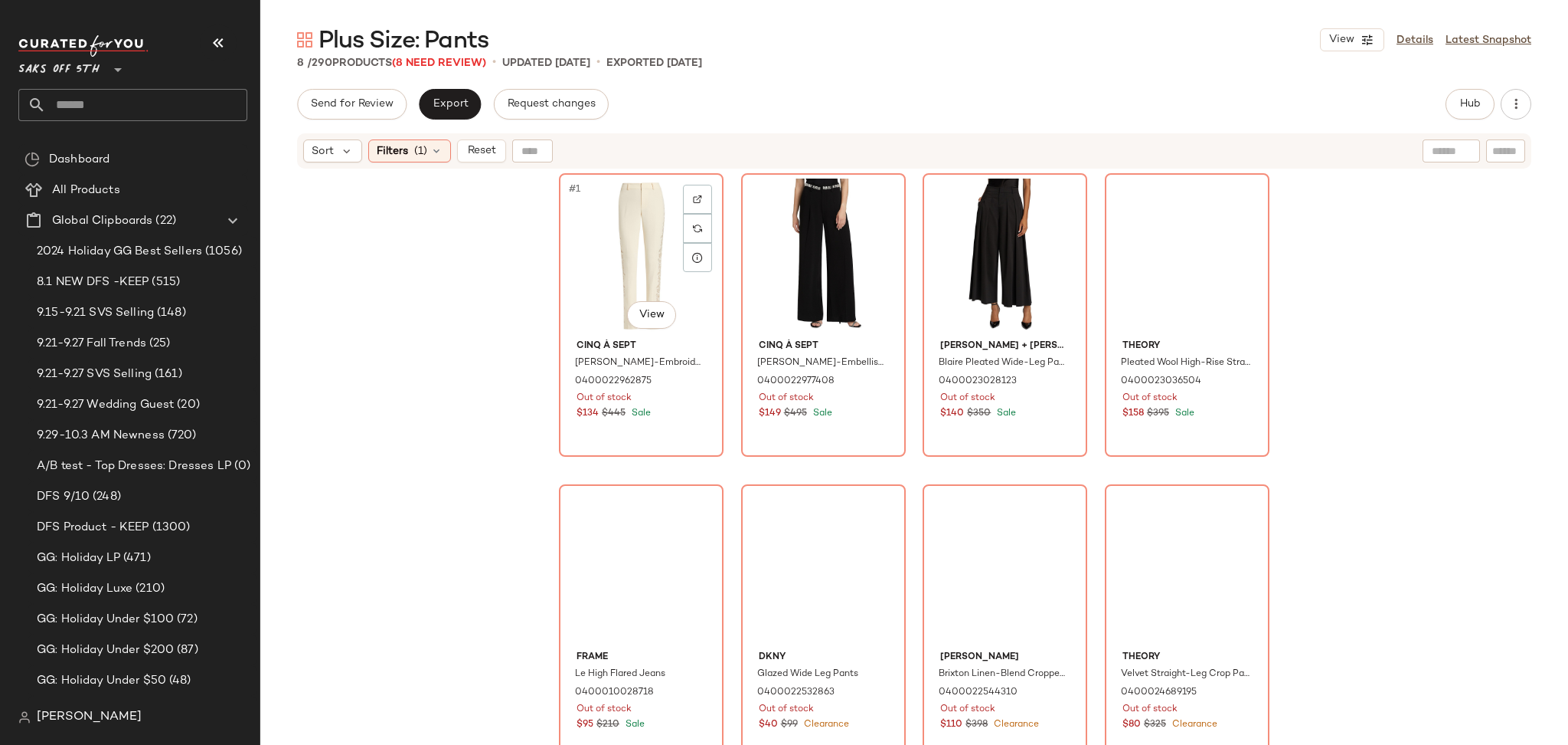
click at [651, 240] on div "#1 View" at bounding box center [640, 256] width 154 height 155
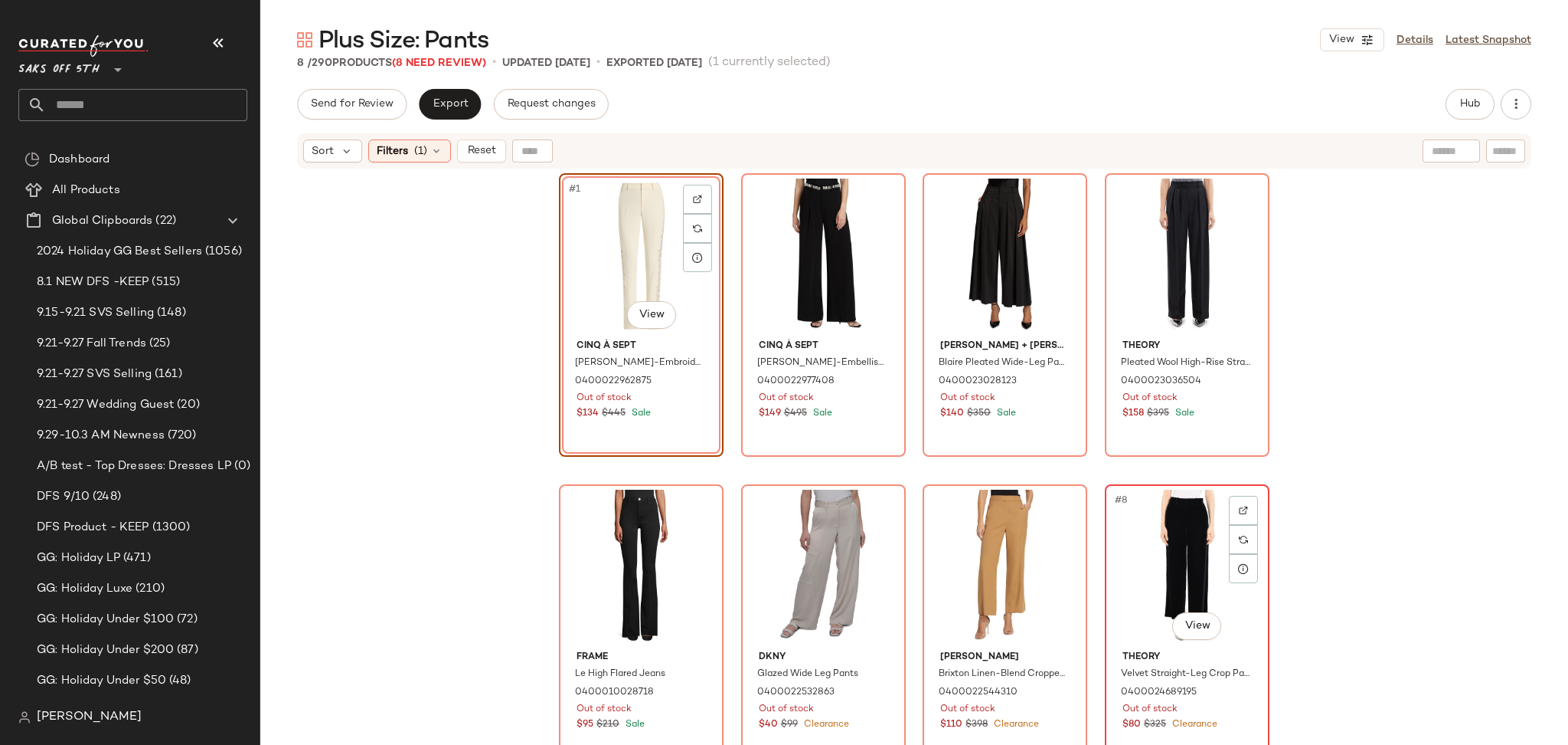
click at [1168, 538] on div "#8 View" at bounding box center [1186, 567] width 154 height 155
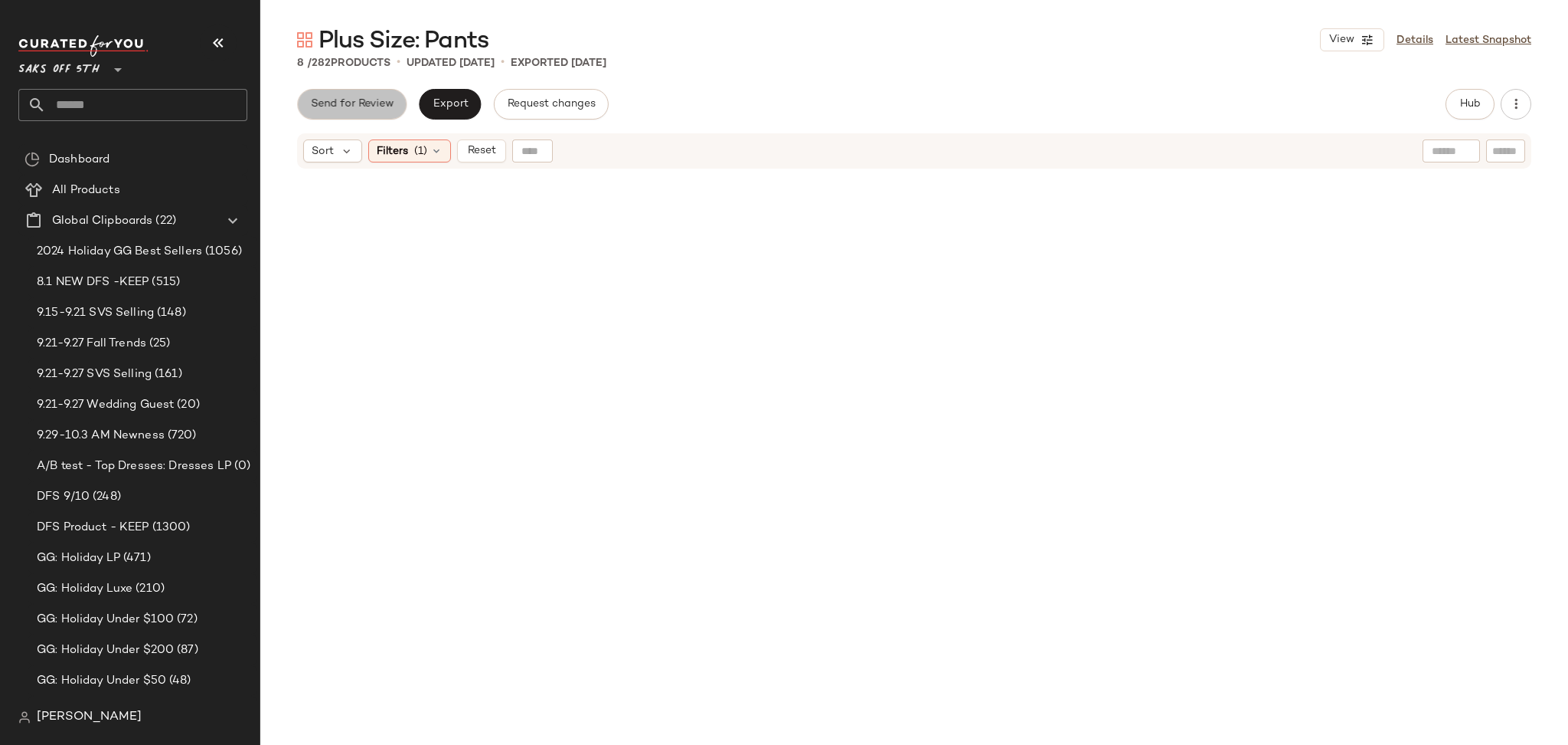
click at [373, 110] on span "Send for Review" at bounding box center [352, 103] width 84 height 12
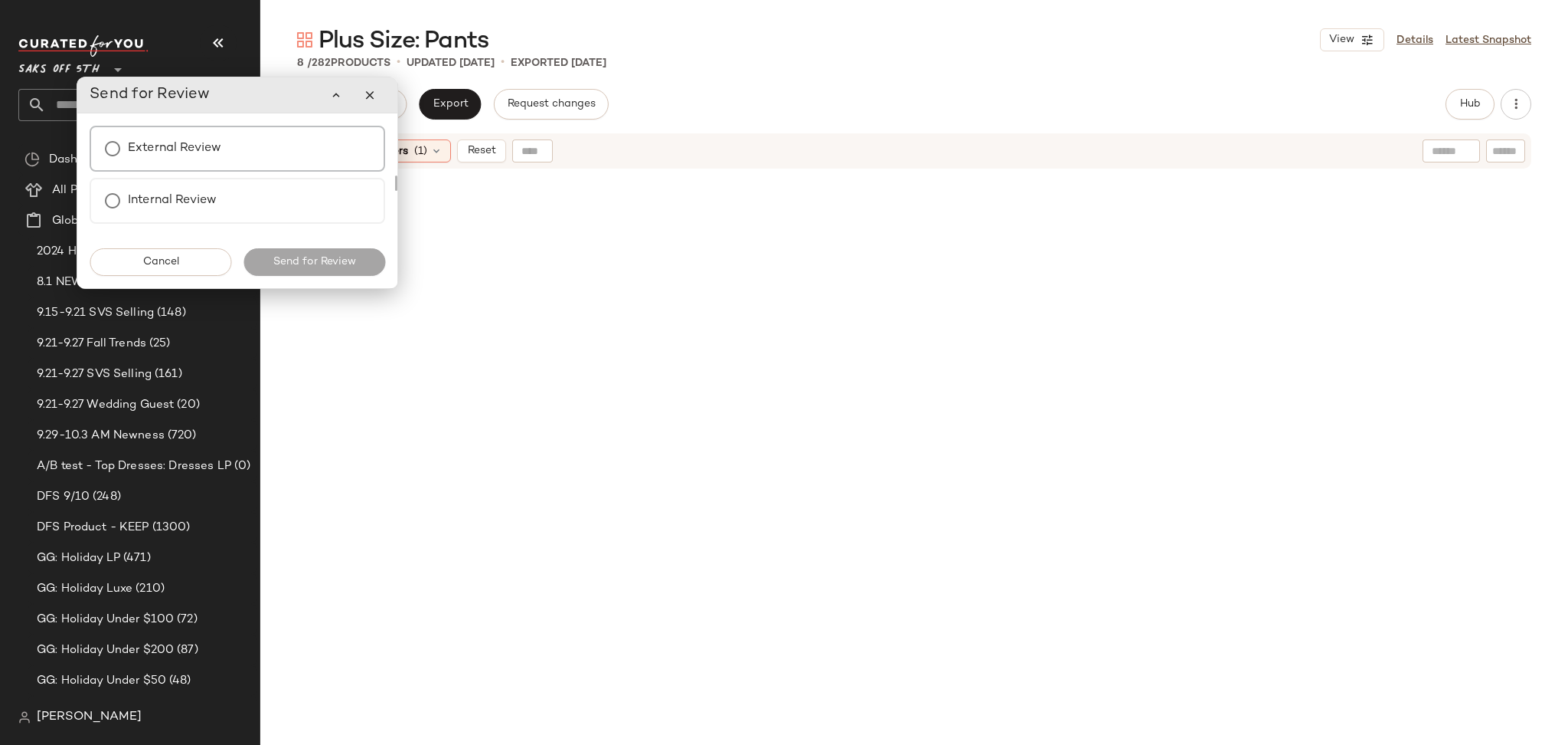
click at [201, 142] on label "External Review" at bounding box center [174, 149] width 94 height 31
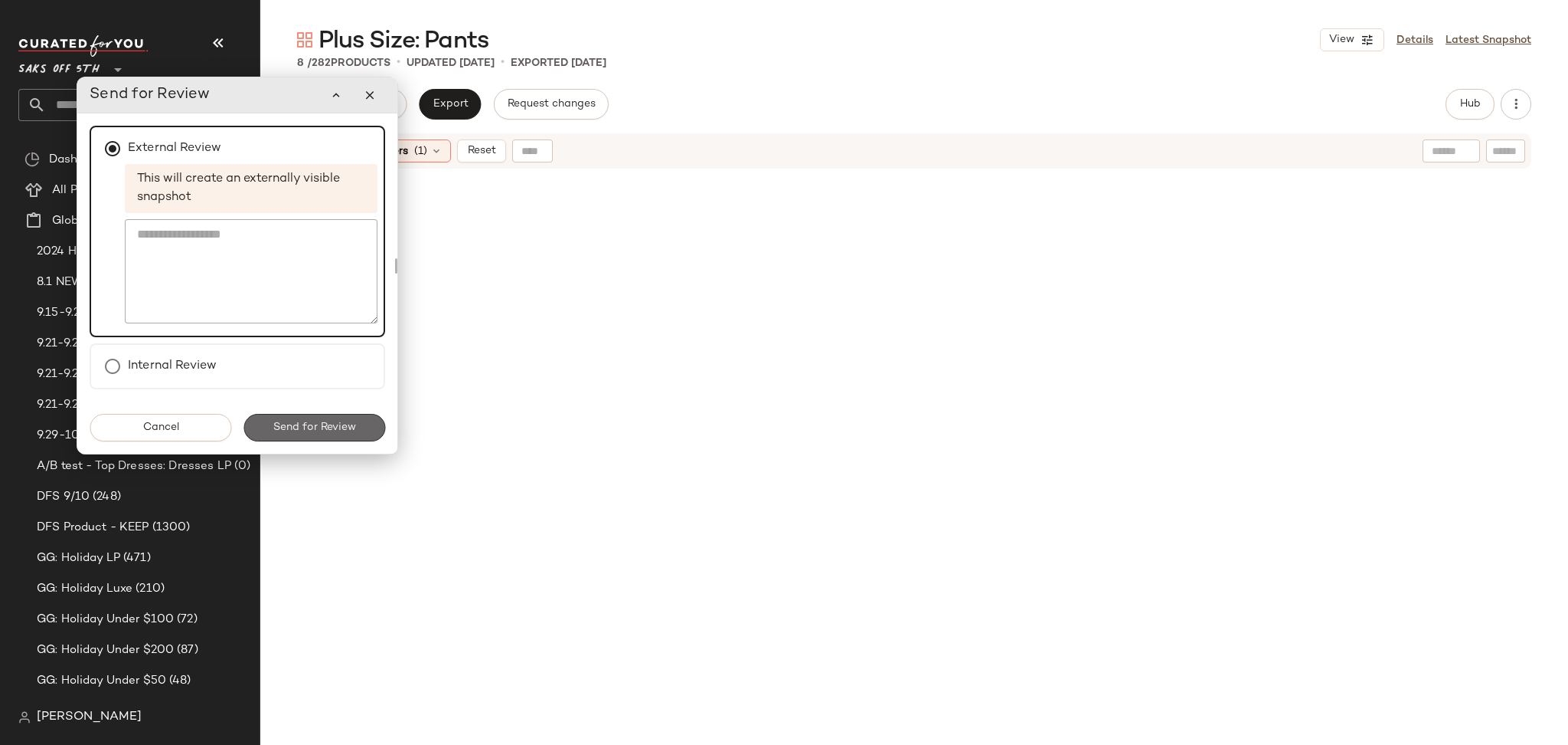
click at [317, 429] on span "Send for Review" at bounding box center [314, 427] width 84 height 12
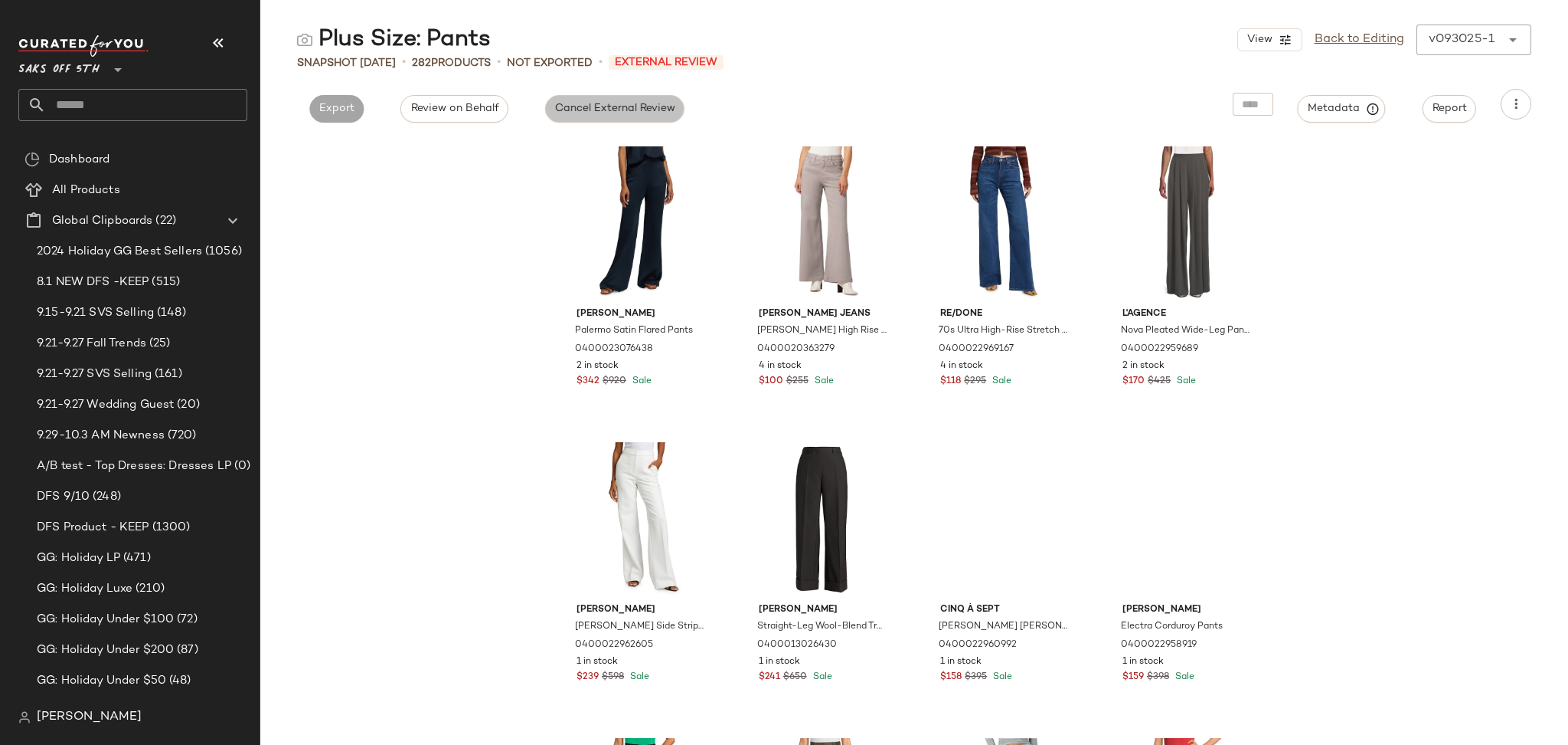
click at [574, 104] on span "Cancel External Review" at bounding box center [614, 108] width 121 height 12
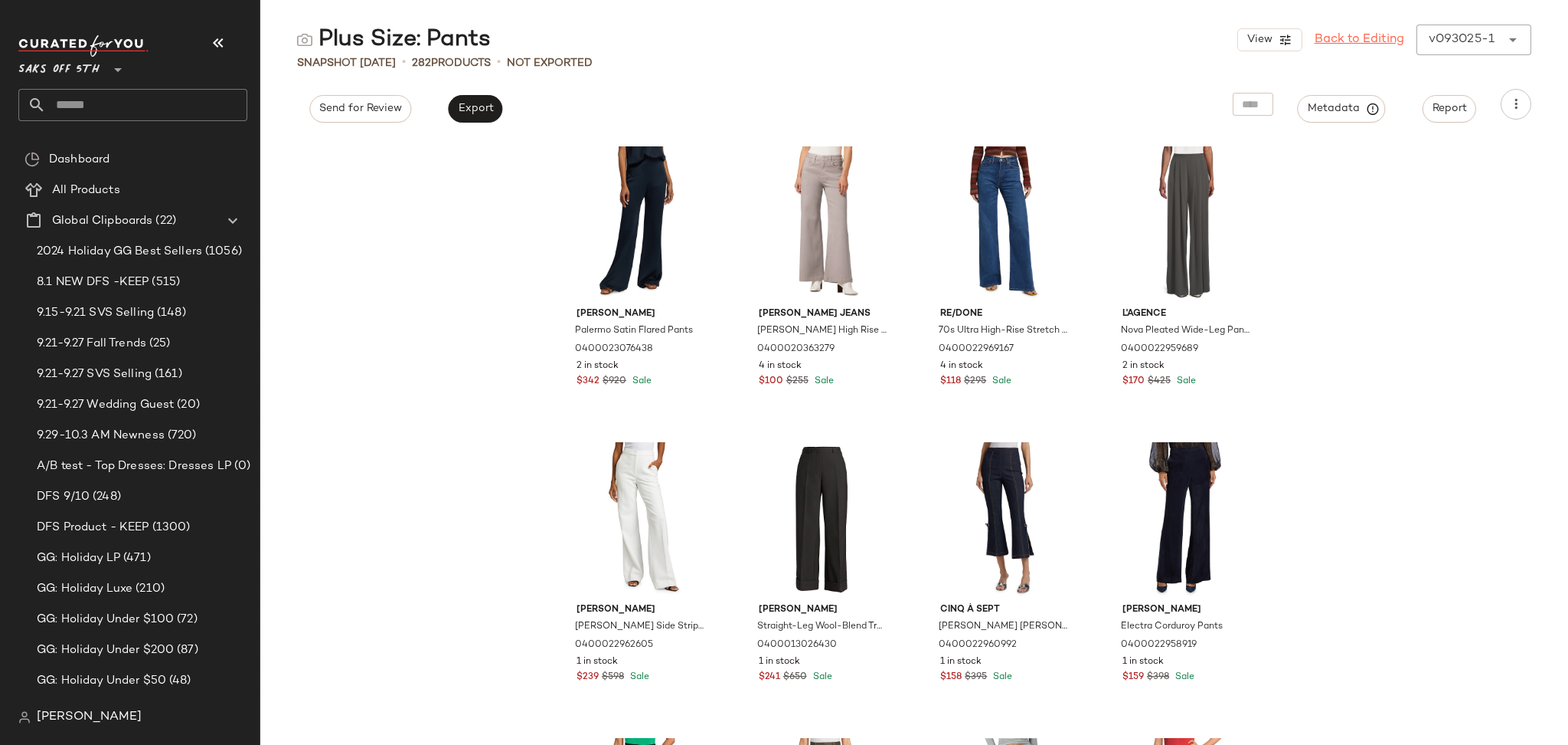
click at [1339, 40] on link "Back to Editing" at bounding box center [1359, 40] width 90 height 19
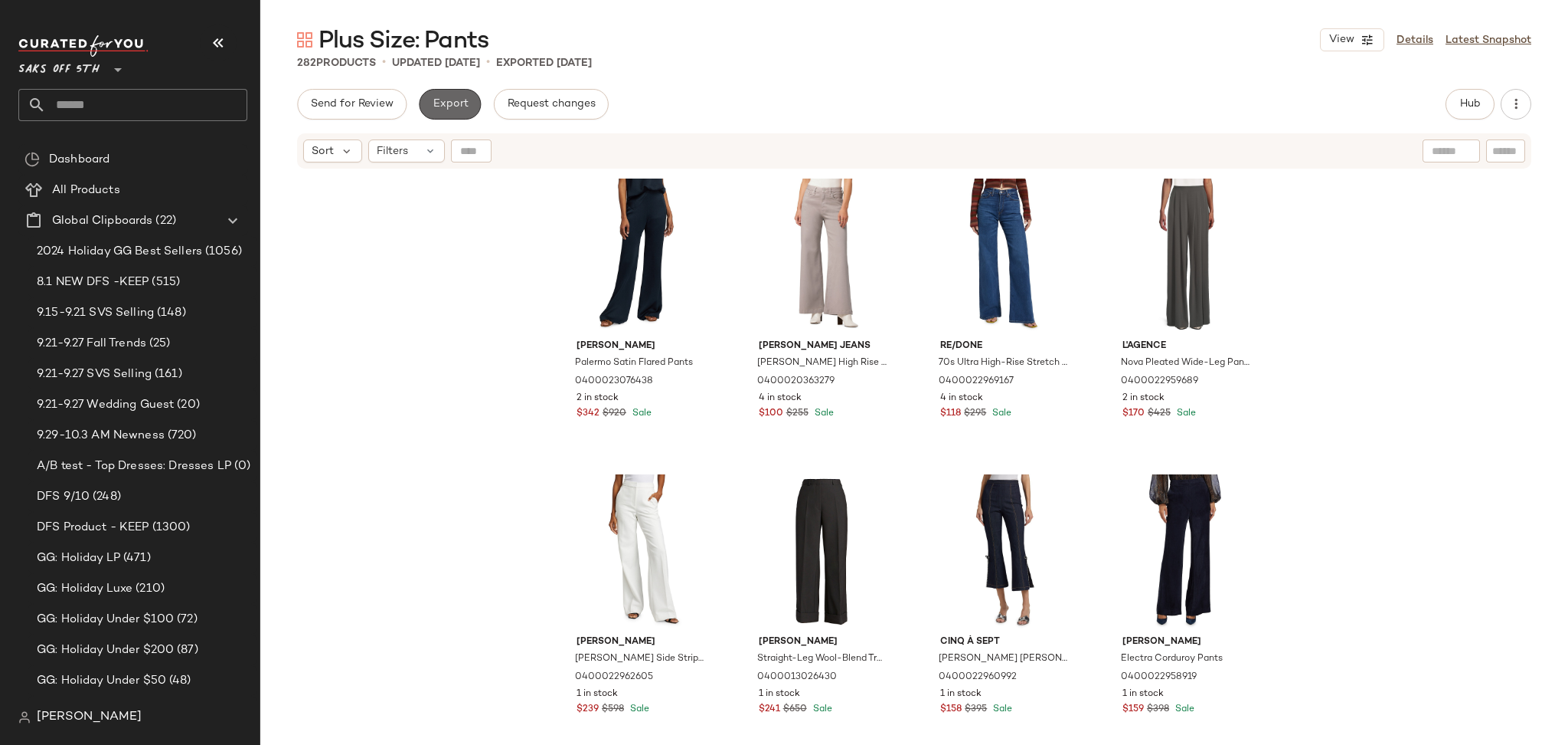
click at [462, 104] on span "Export" at bounding box center [450, 103] width 36 height 12
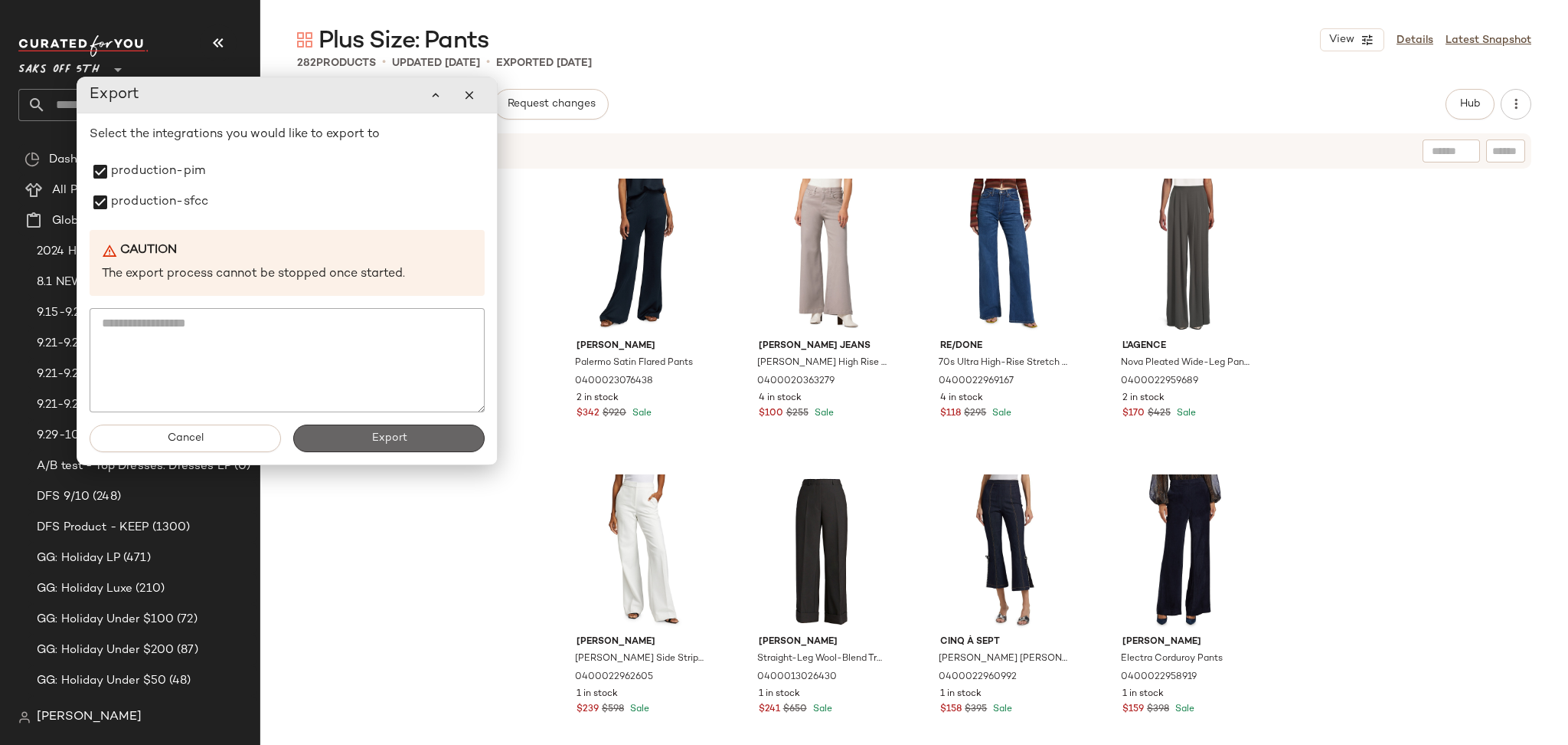
click at [382, 441] on span "Export" at bounding box center [388, 438] width 36 height 12
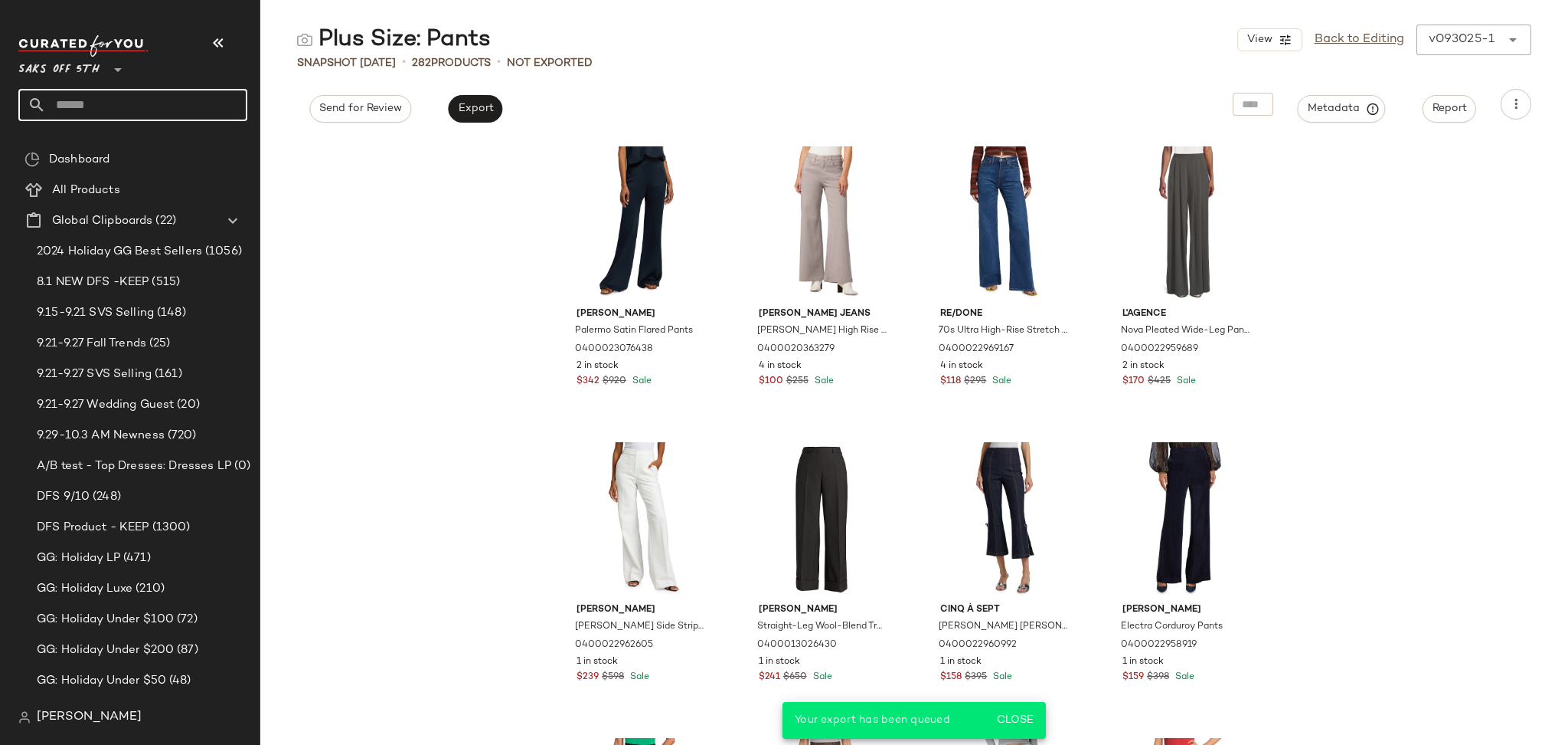
click at [173, 103] on input "text" at bounding box center [146, 105] width 201 height 33
type input "*"
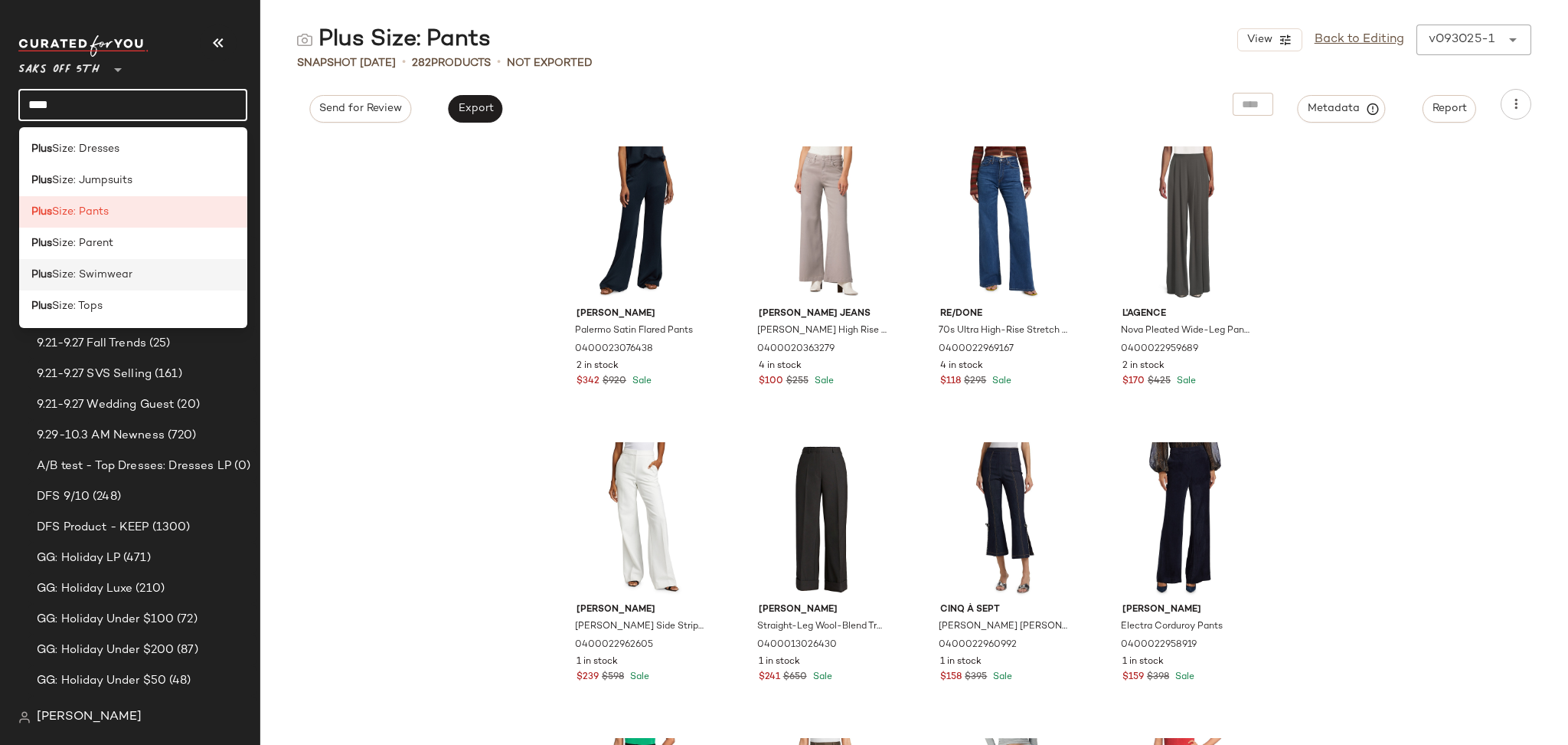
type input "****"
click at [114, 274] on span "Size: Swimwear" at bounding box center [92, 274] width 81 height 16
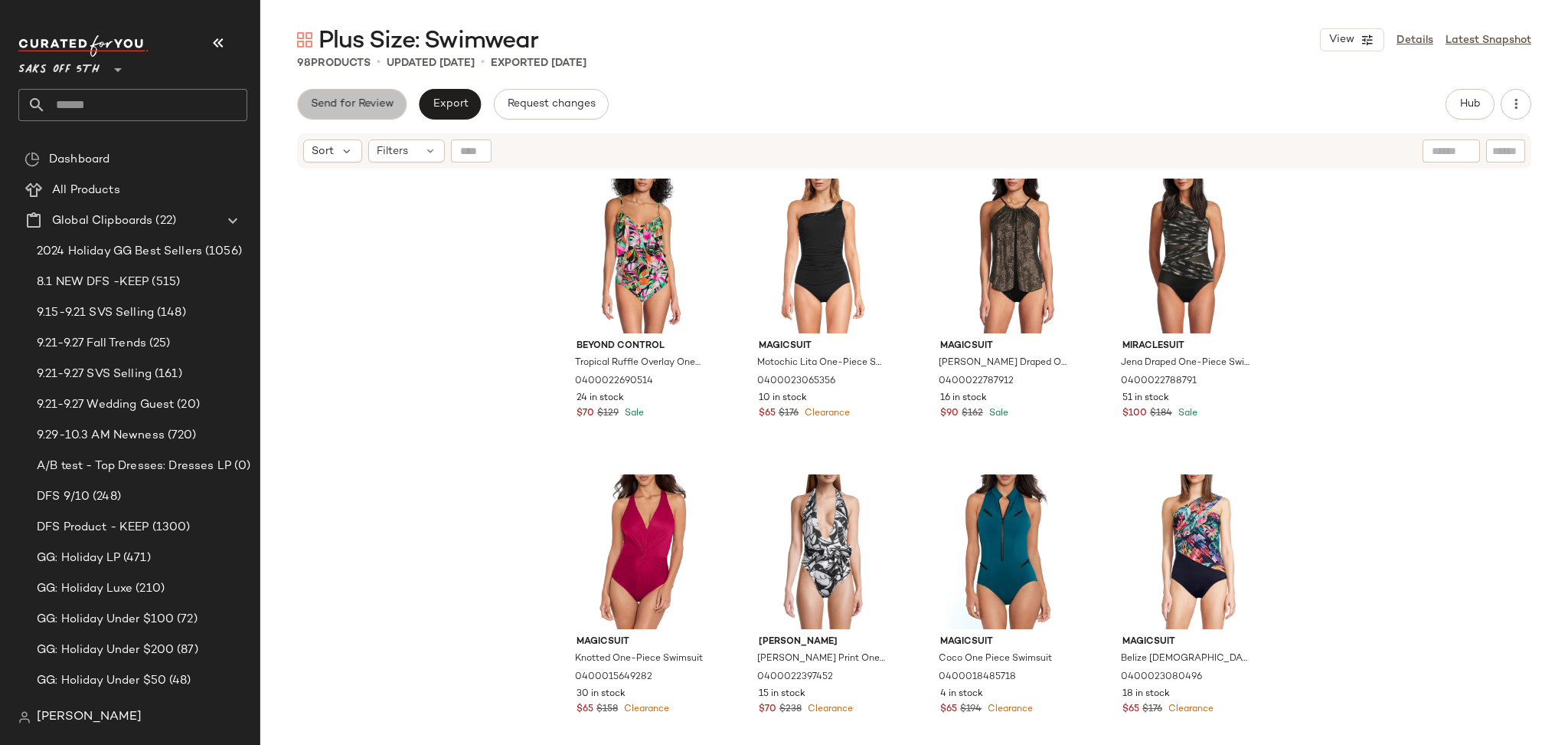
click at [348, 102] on span "Send for Review" at bounding box center [352, 103] width 84 height 12
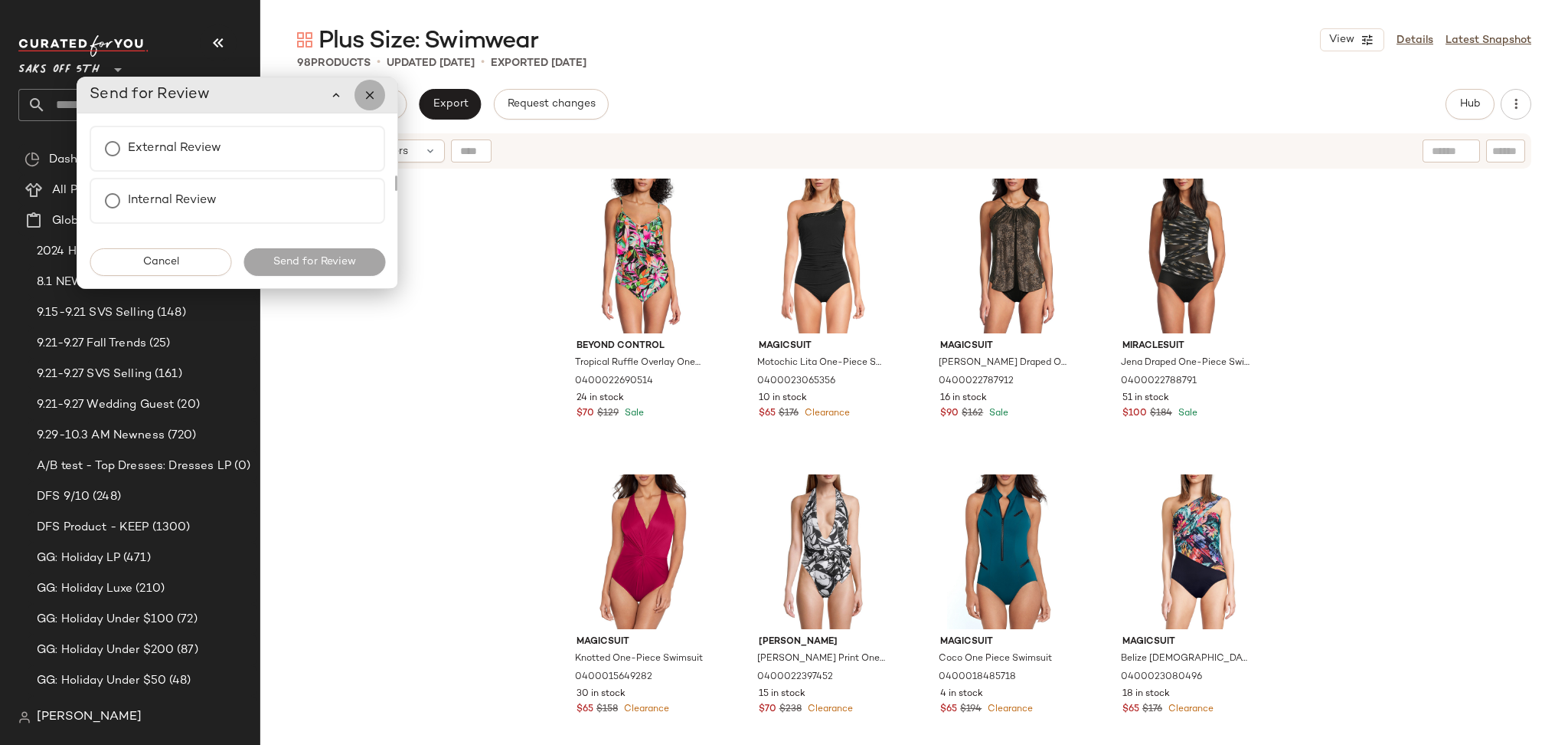
click at [365, 95] on icon "button" at bounding box center [369, 94] width 14 height 14
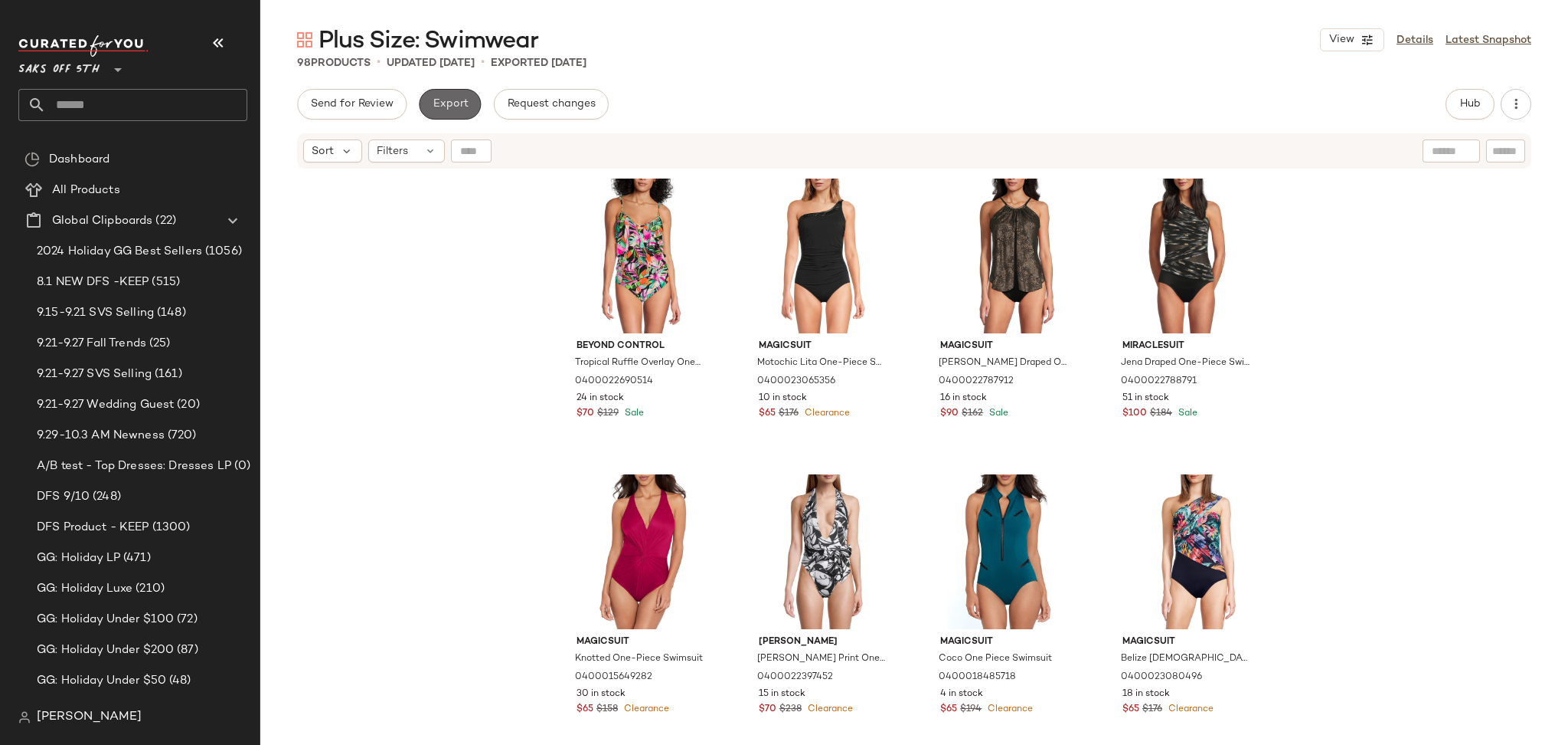
click at [449, 105] on span "Export" at bounding box center [450, 103] width 36 height 12
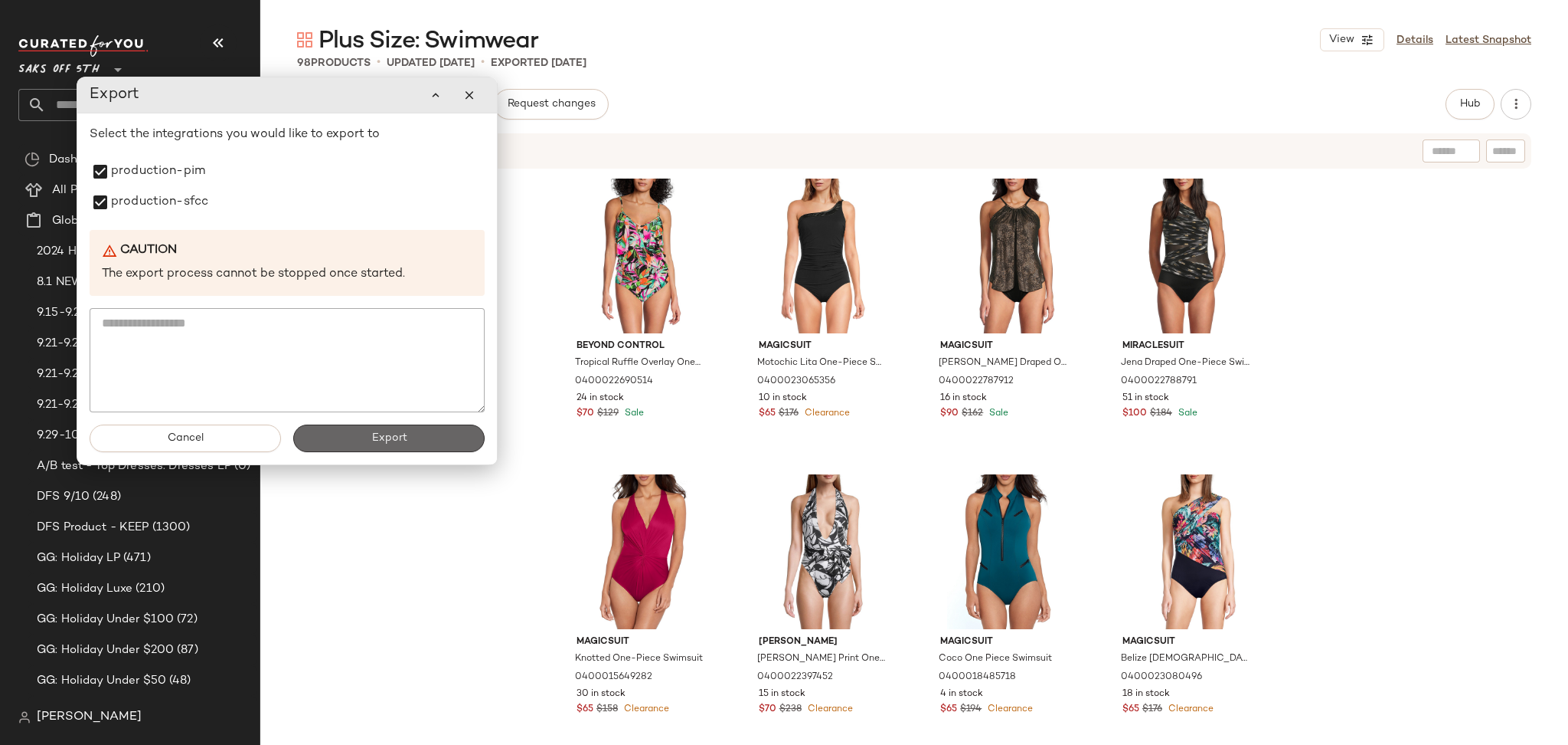
click at [356, 440] on button "Export" at bounding box center [388, 438] width 191 height 28
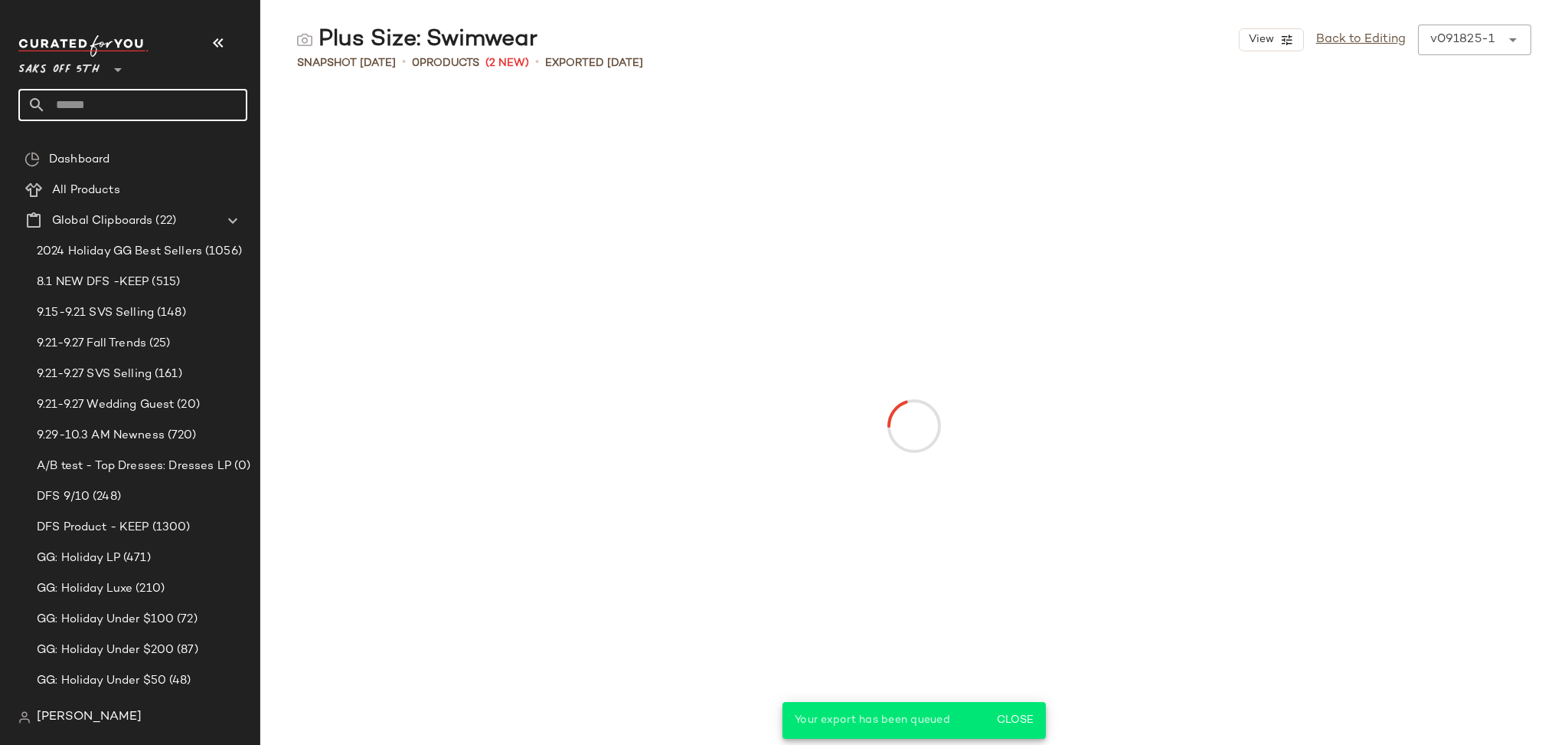
click at [199, 102] on input "text" at bounding box center [146, 105] width 201 height 33
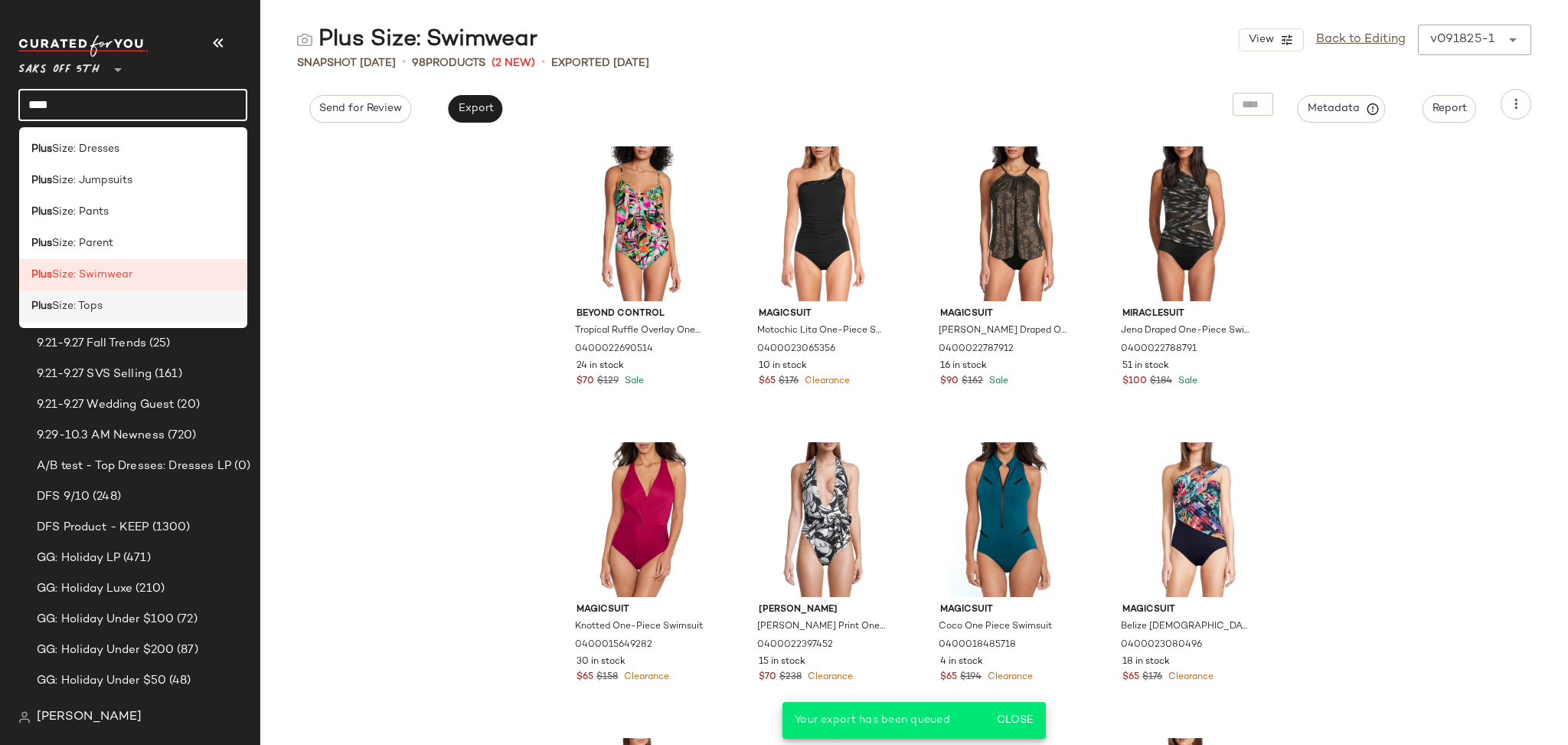
type input "****"
click at [96, 308] on span "Size: Tops" at bounding box center [77, 306] width 50 height 16
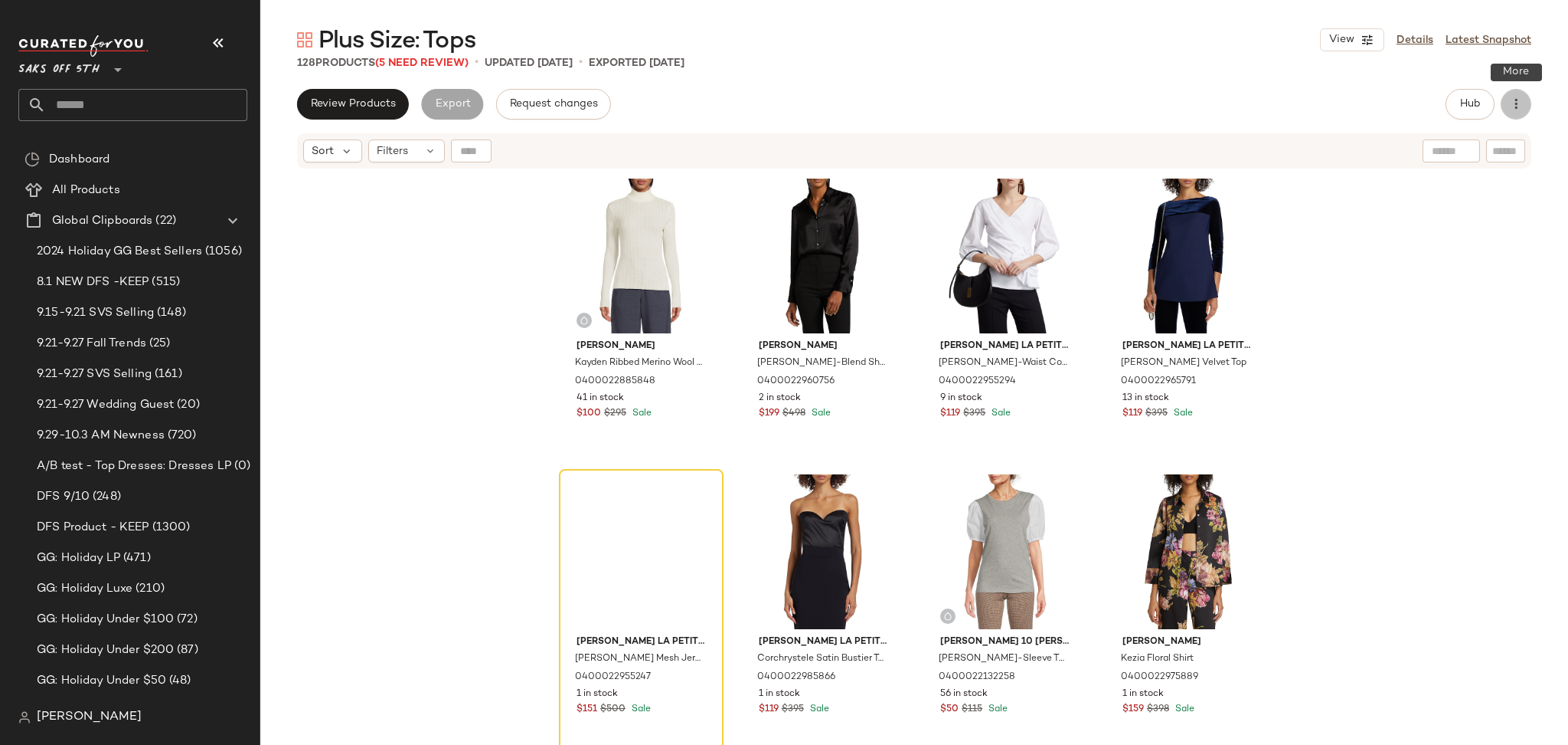
click at [1521, 100] on icon "button" at bounding box center [1515, 104] width 15 height 15
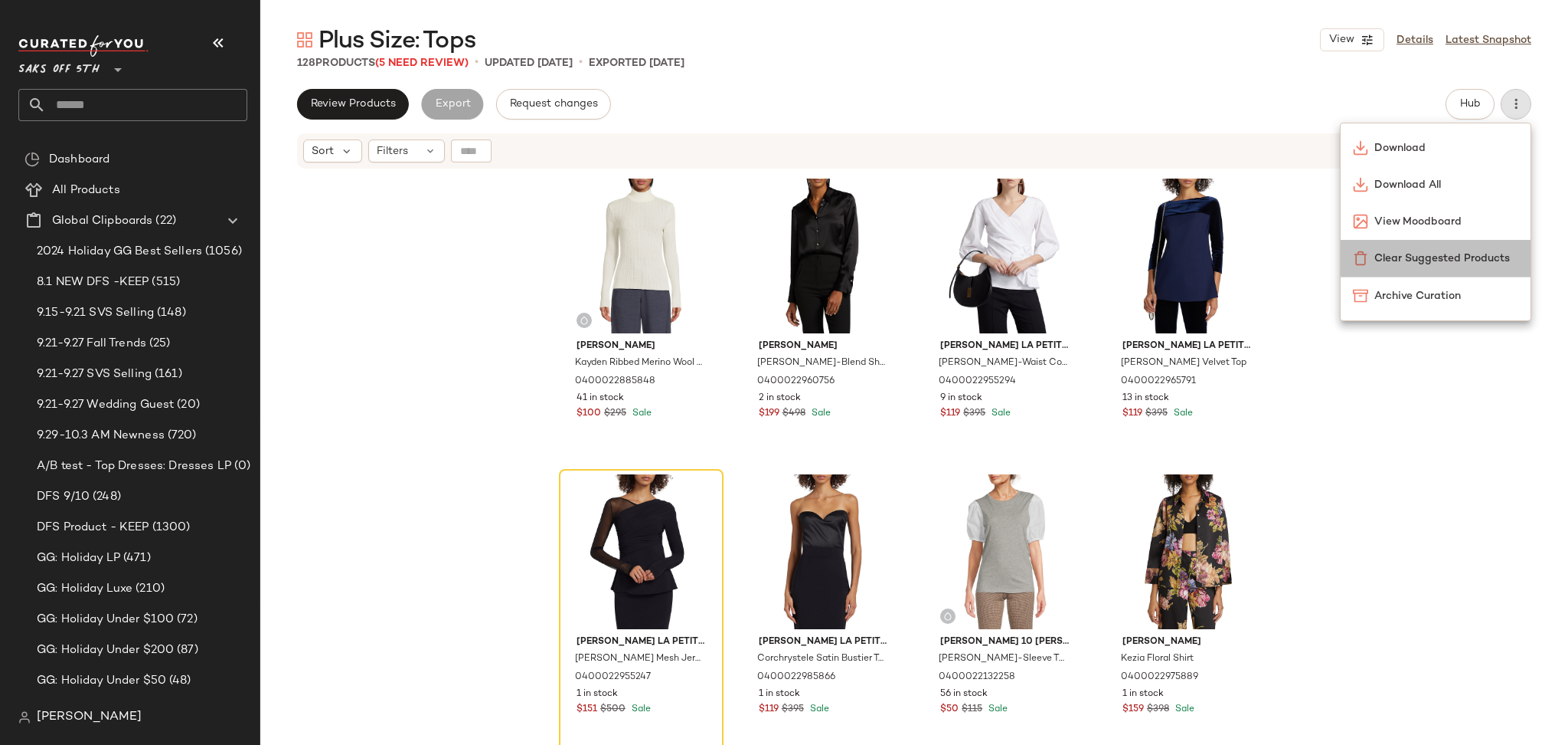
click at [1413, 259] on span "Clear Suggested Products" at bounding box center [1446, 259] width 144 height 16
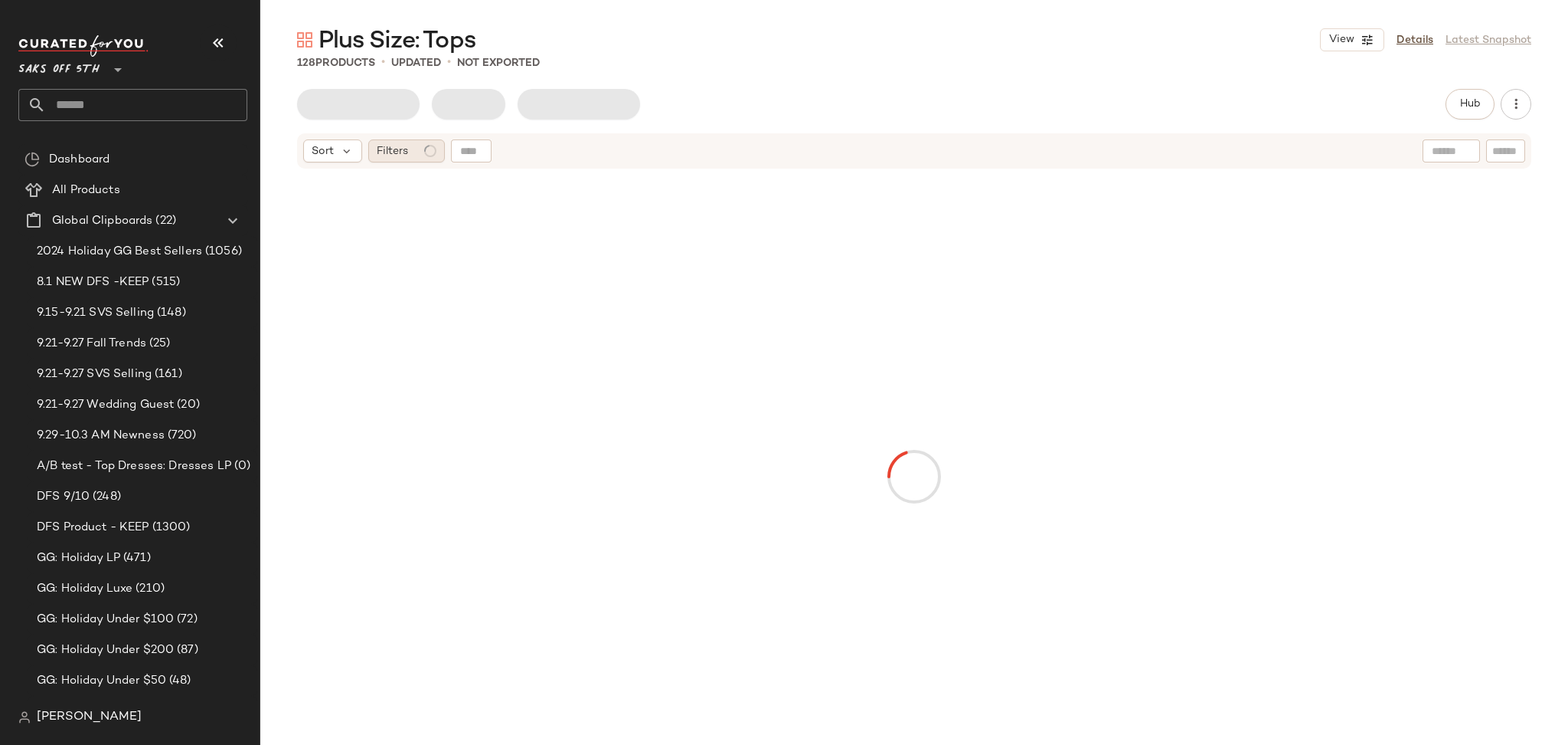
click at [396, 150] on span "Filters" at bounding box center [392, 151] width 32 height 16
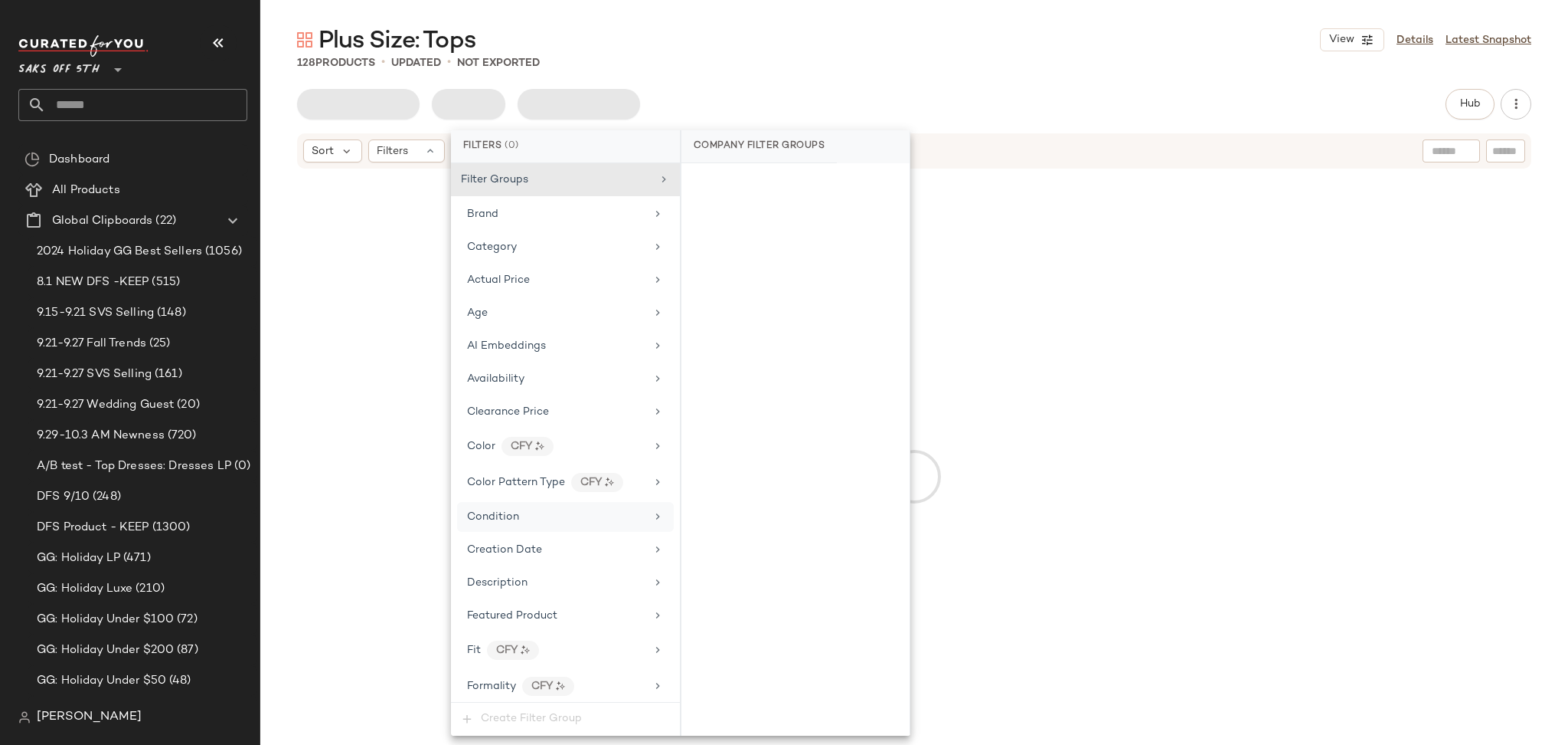
scroll to position [770, 0]
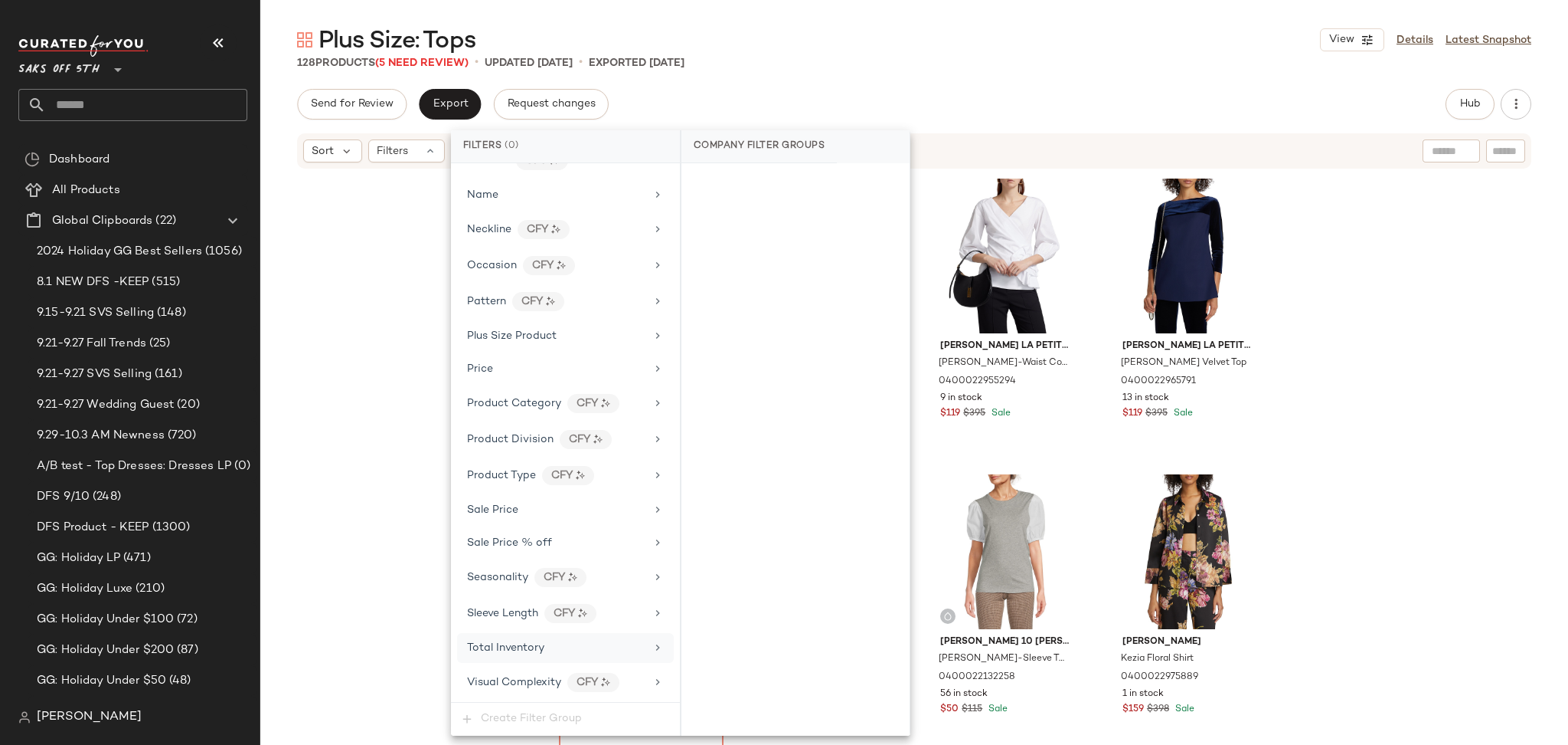
click at [493, 654] on div "Total Inventory" at bounding box center [505, 648] width 77 height 16
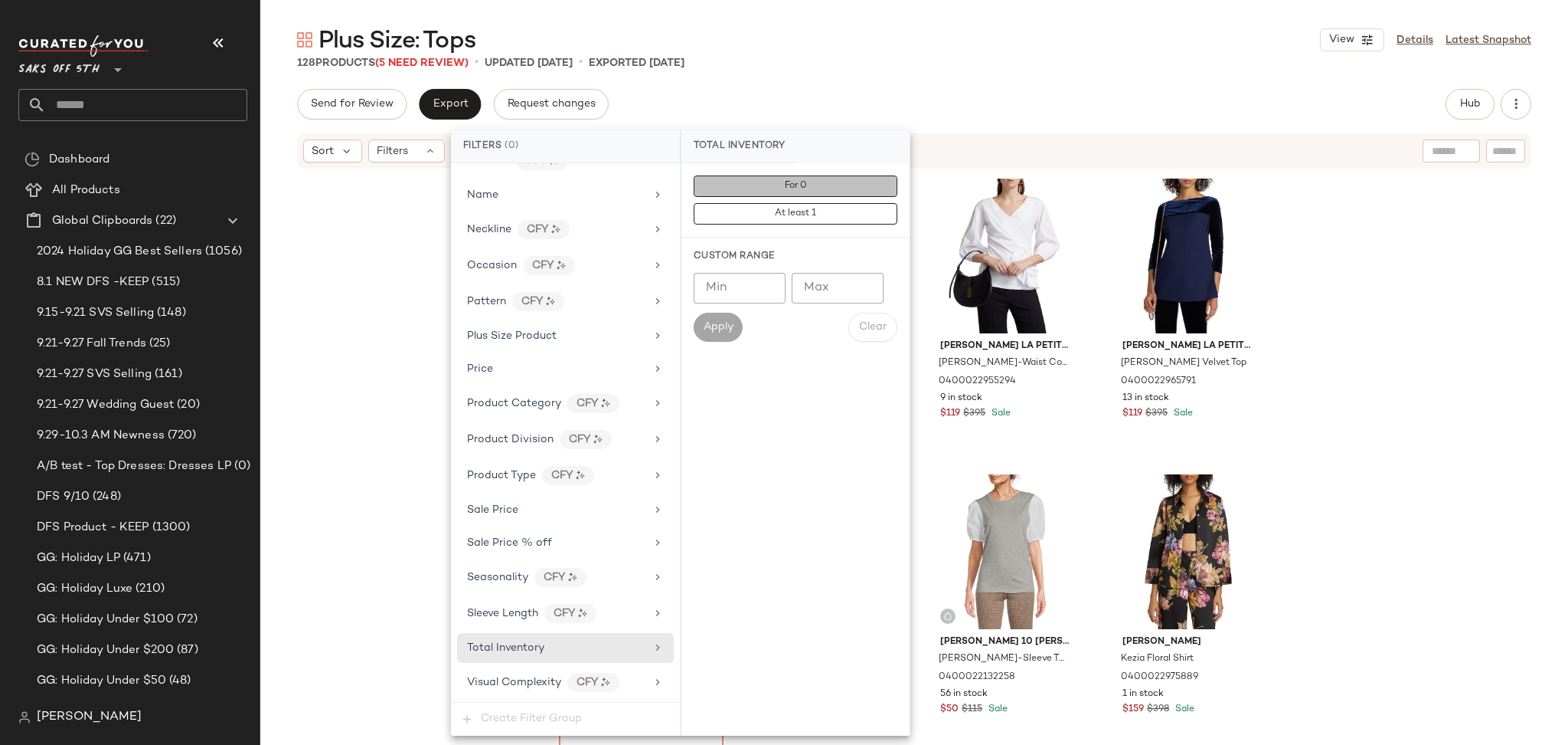
click at [800, 190] on span "For 0" at bounding box center [795, 186] width 23 height 11
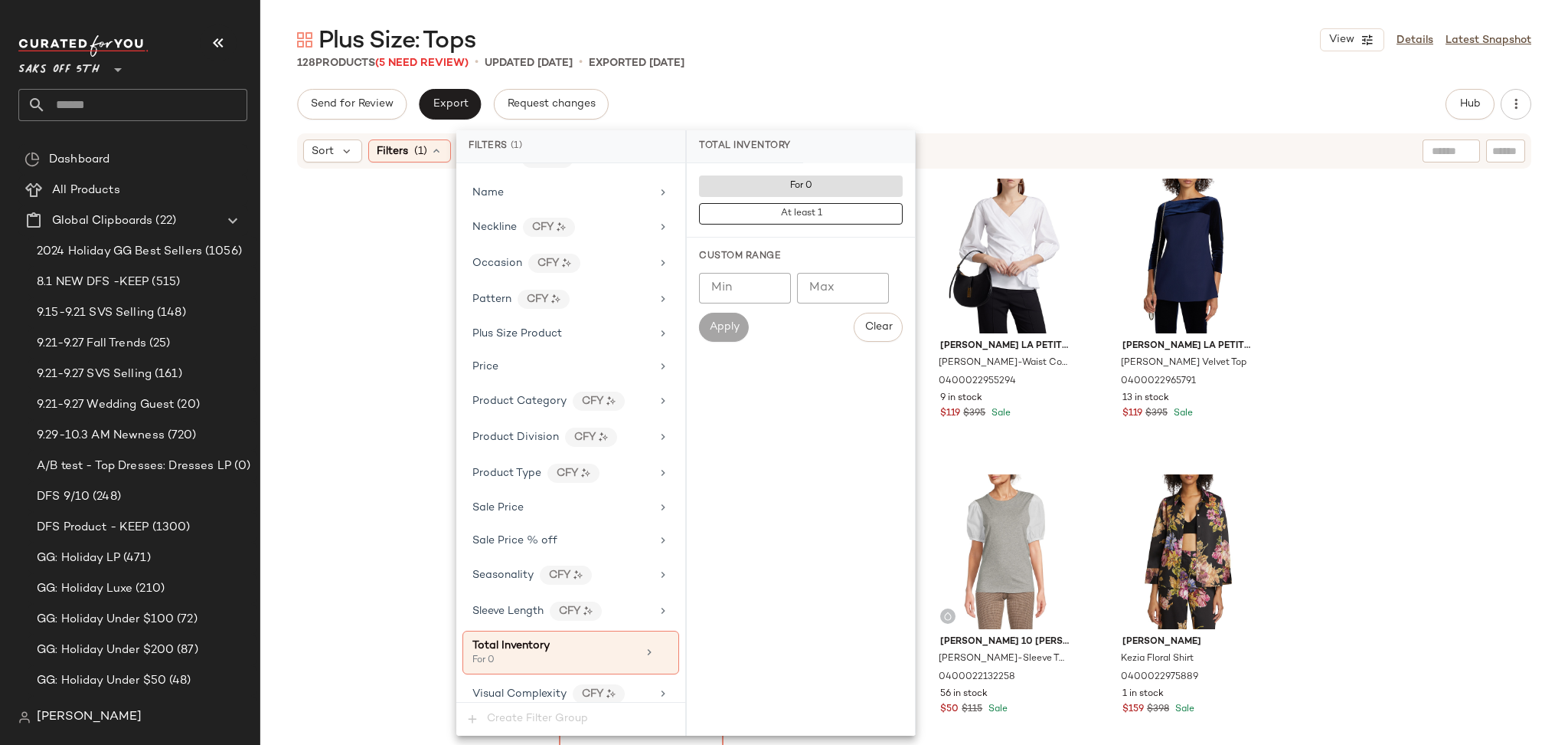
click at [964, 63] on div "128 Products (5 Need Review) • updated [DATE] • Exported [DATE]" at bounding box center [914, 63] width 1308 height 15
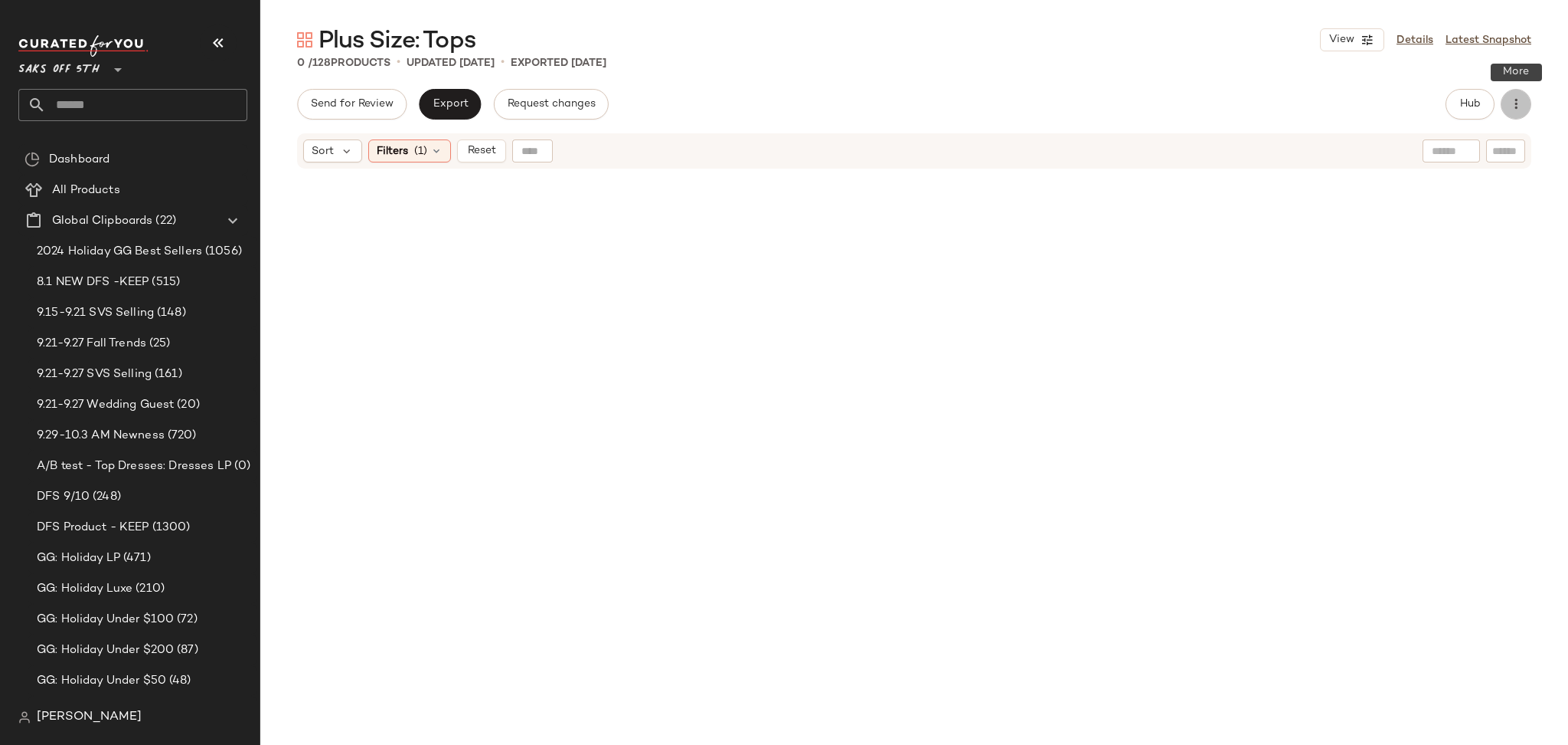
click at [1514, 102] on icon "button" at bounding box center [1515, 104] width 15 height 15
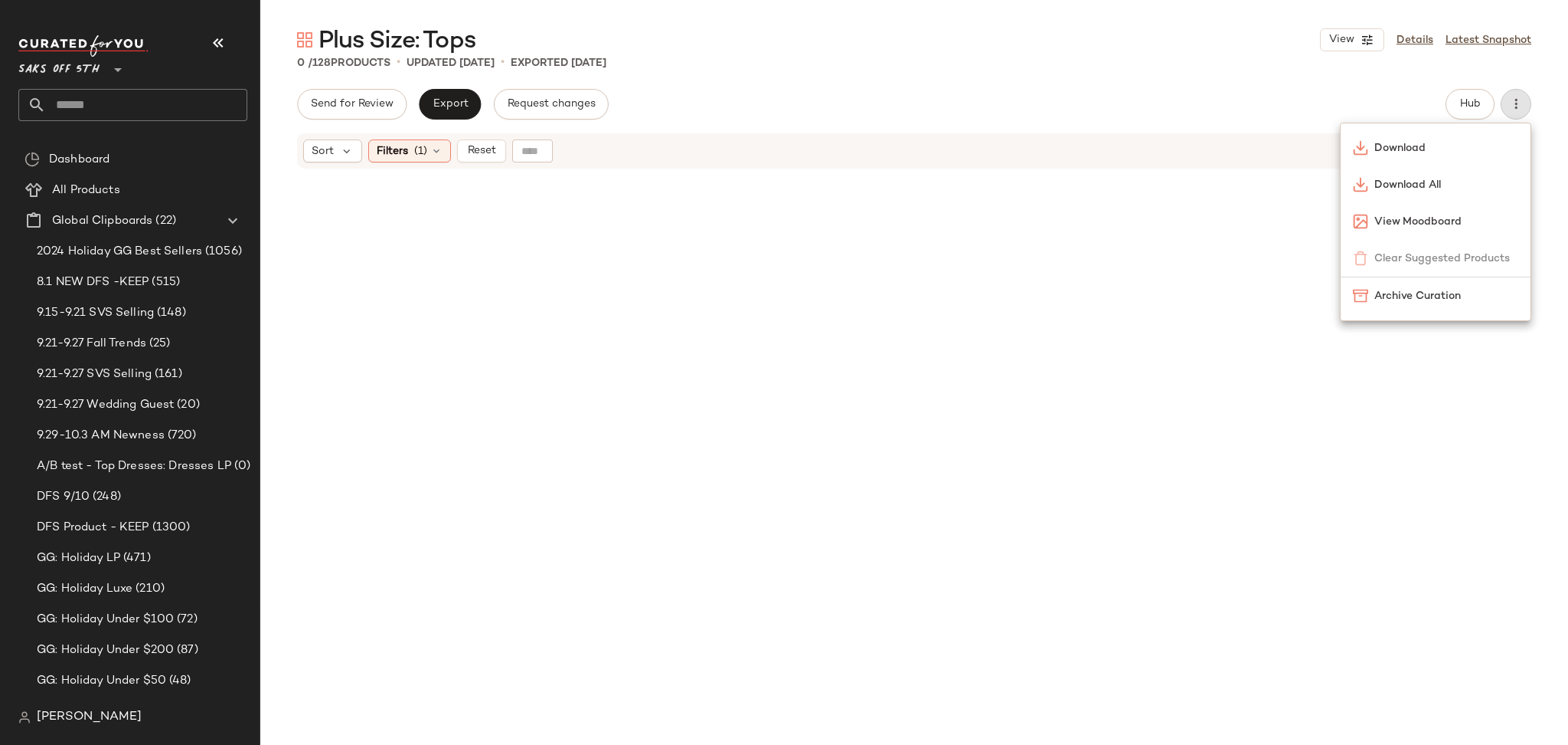
click at [433, 164] on div "Sort Filters (1) Reset" at bounding box center [914, 151] width 1234 height 35
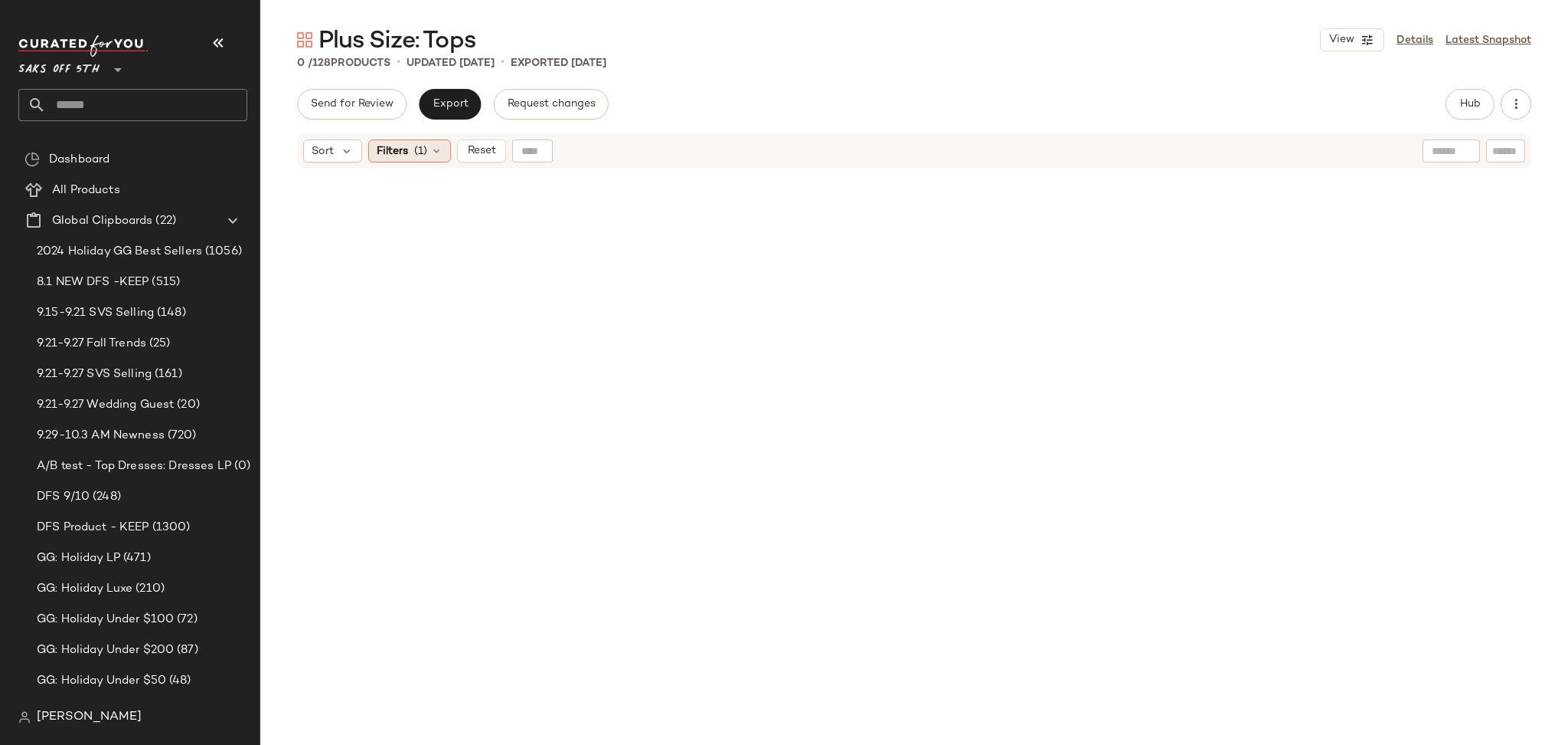
click at [426, 151] on span "(1)" at bounding box center [421, 151] width 13 height 16
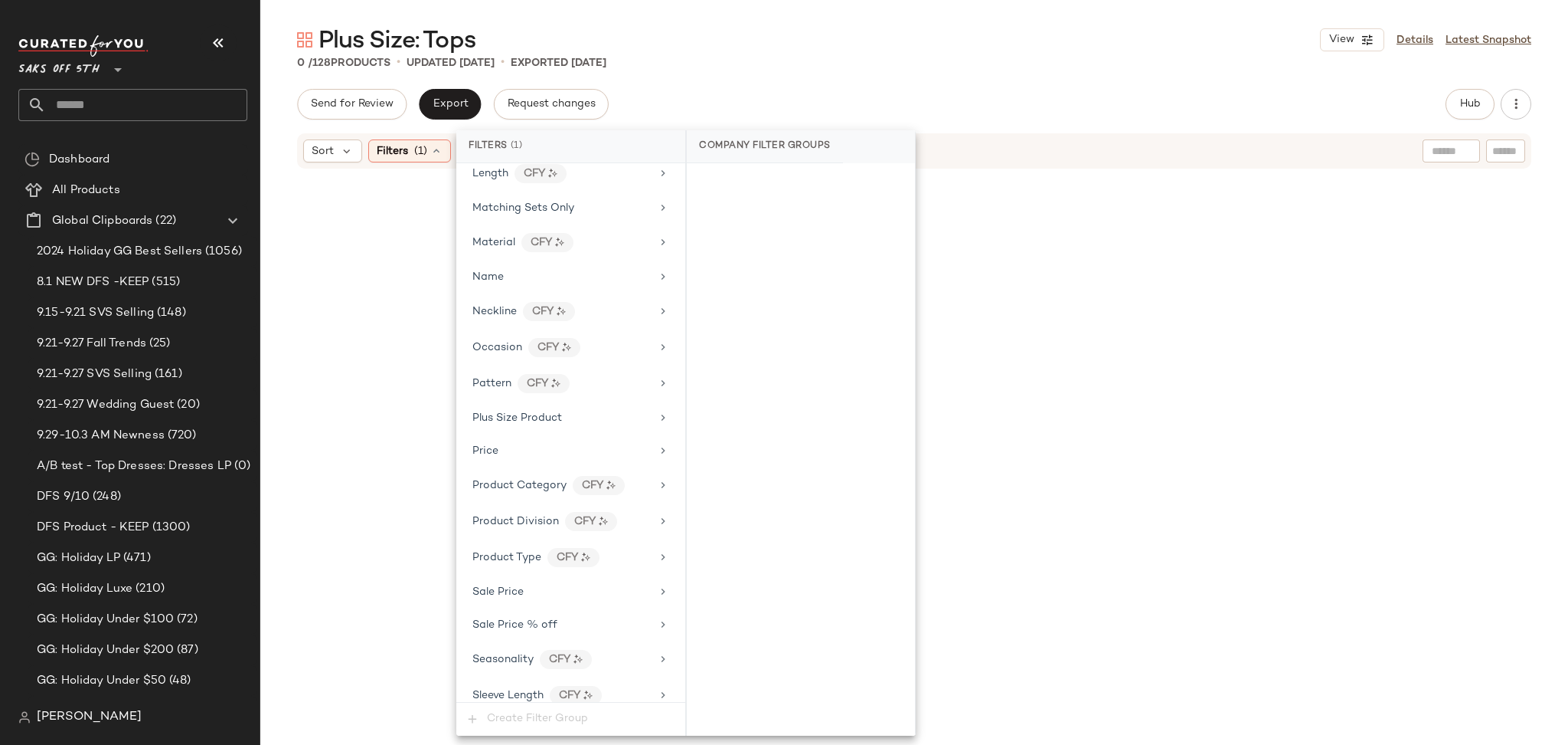
scroll to position [785, 0]
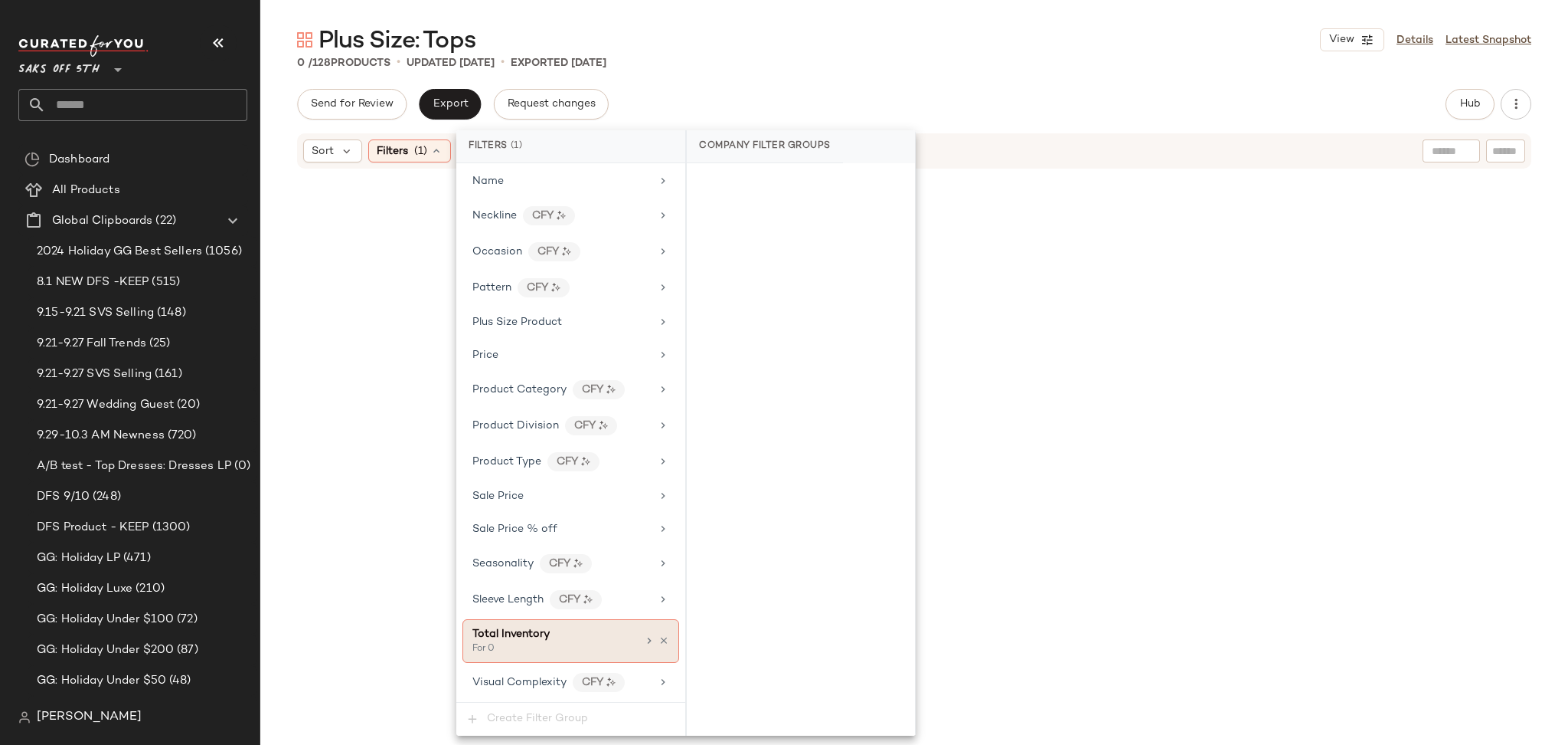
click at [566, 639] on div "Total Inventory" at bounding box center [555, 634] width 164 height 16
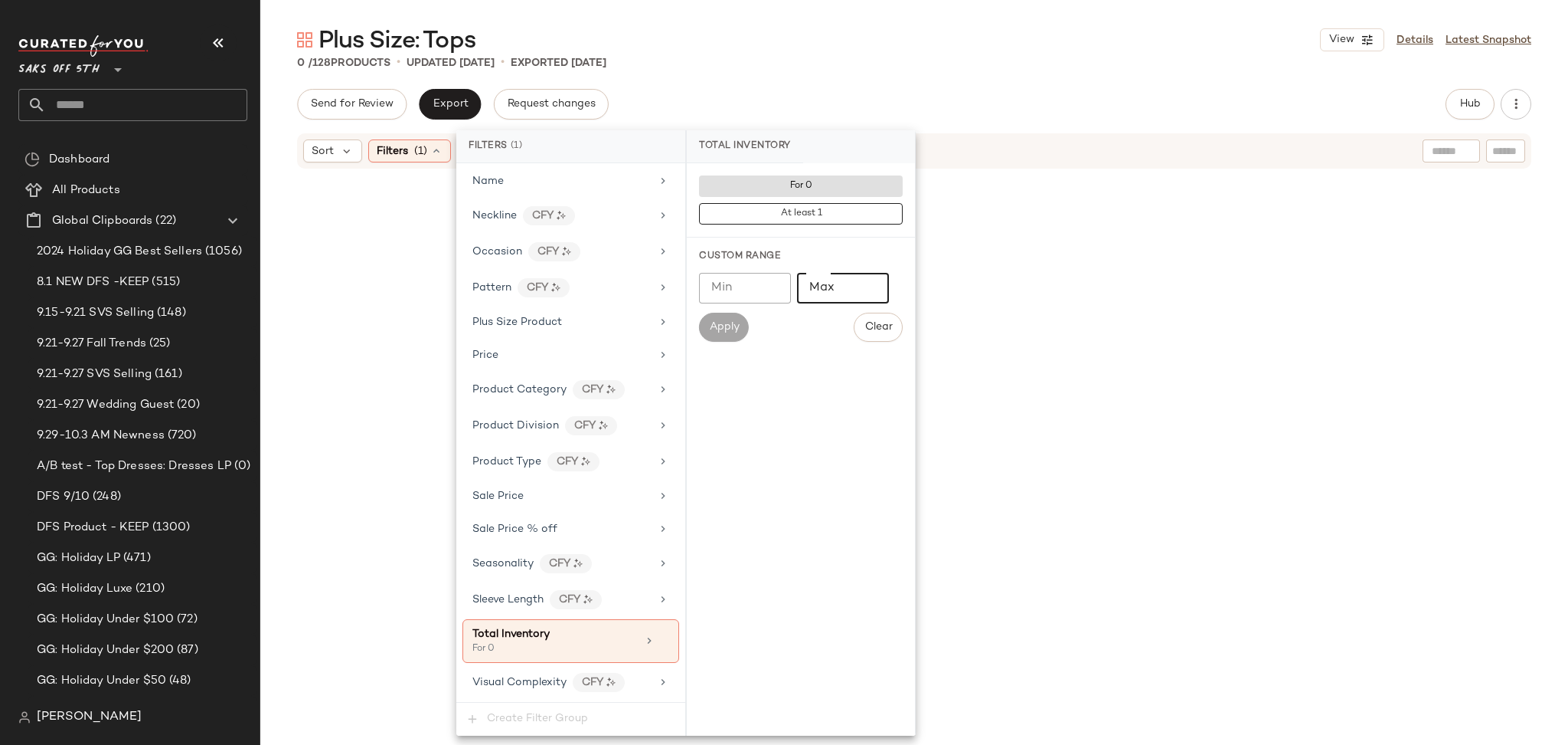
click at [841, 287] on input "Max" at bounding box center [842, 288] width 92 height 31
type input "*"
click at [732, 331] on span "Apply" at bounding box center [723, 326] width 31 height 12
click at [899, 38] on div "Plus Size: Tops View Details Latest Snapshot" at bounding box center [914, 40] width 1308 height 31
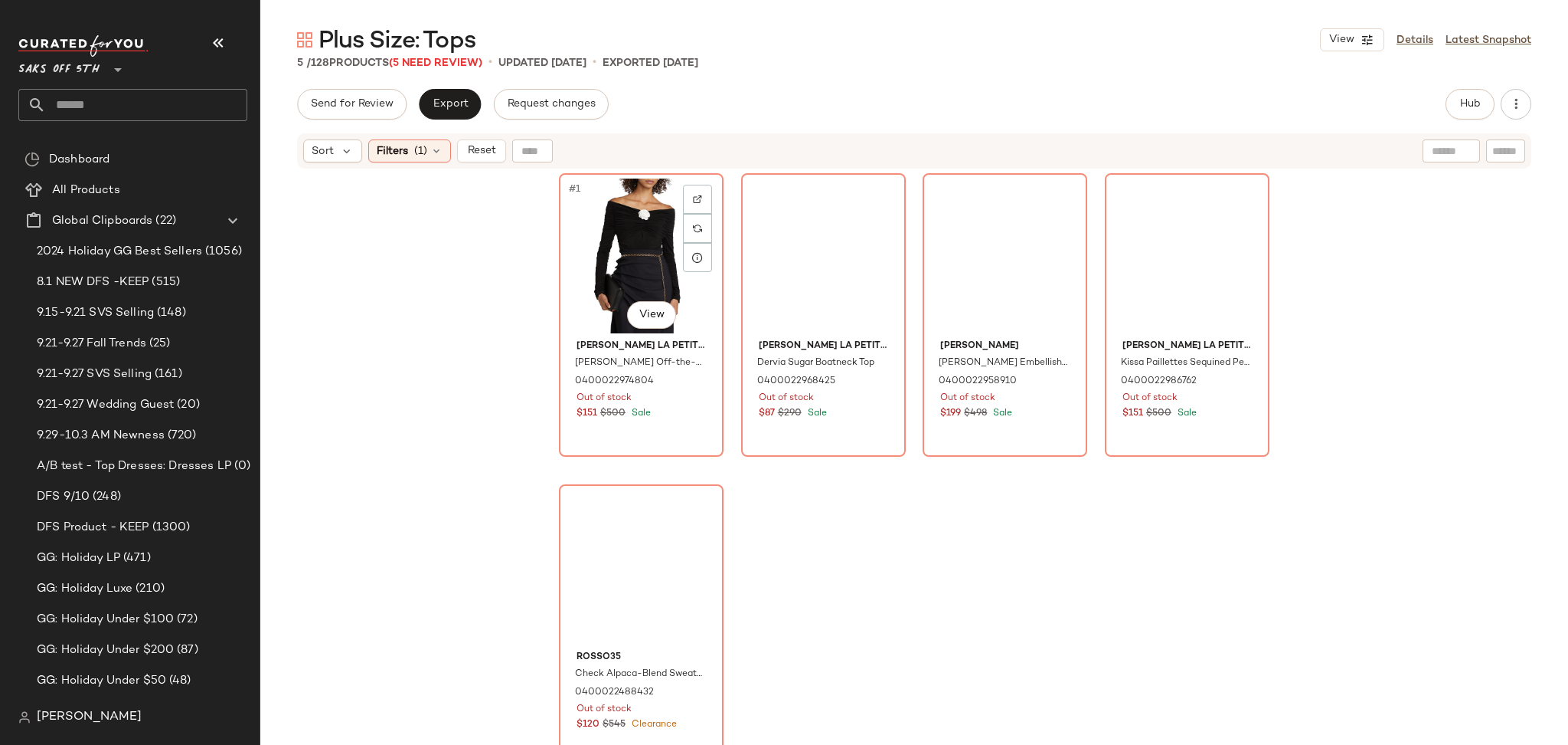
click at [582, 238] on div "#1 View" at bounding box center [640, 256] width 154 height 155
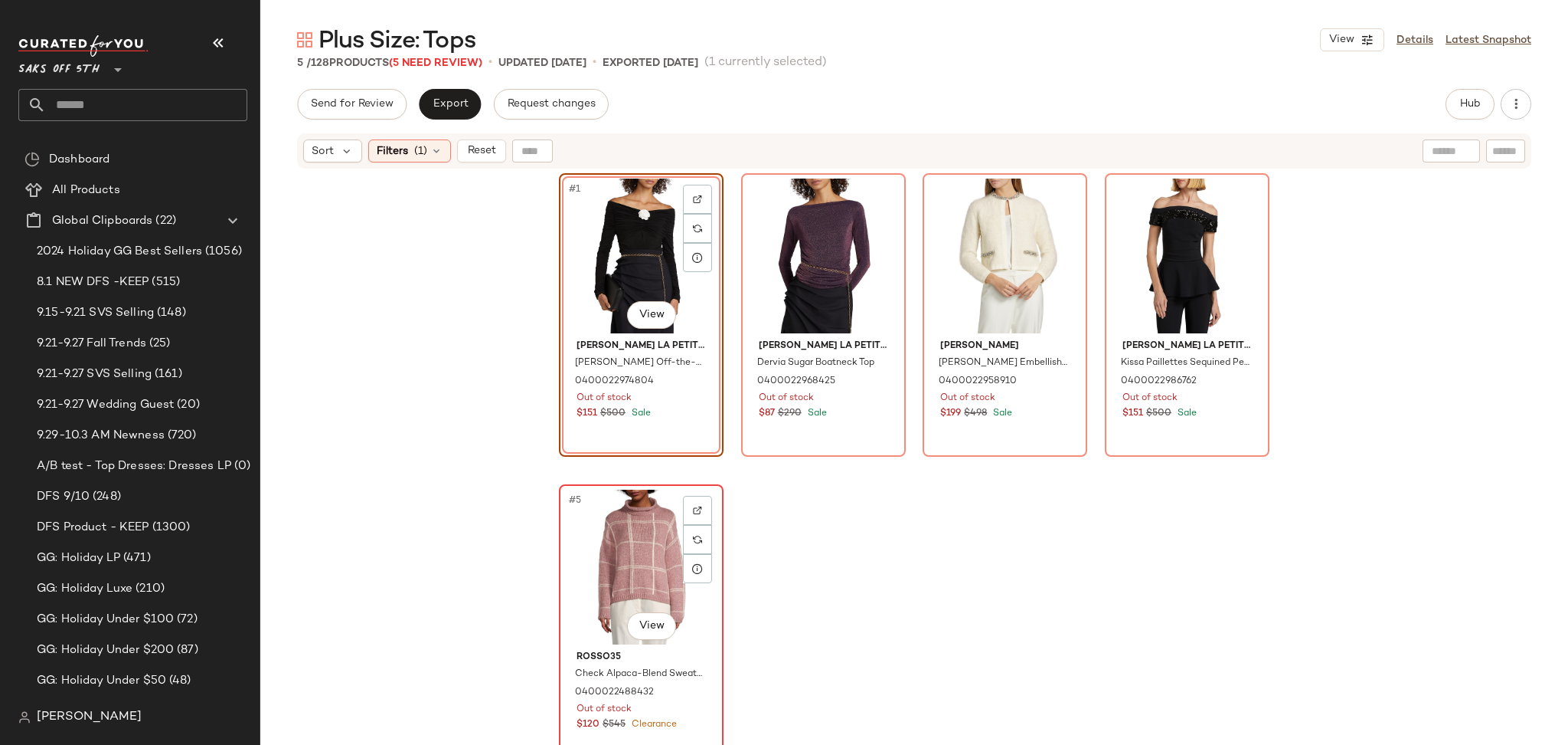
click at [670, 546] on div "#5 View" at bounding box center [640, 567] width 154 height 155
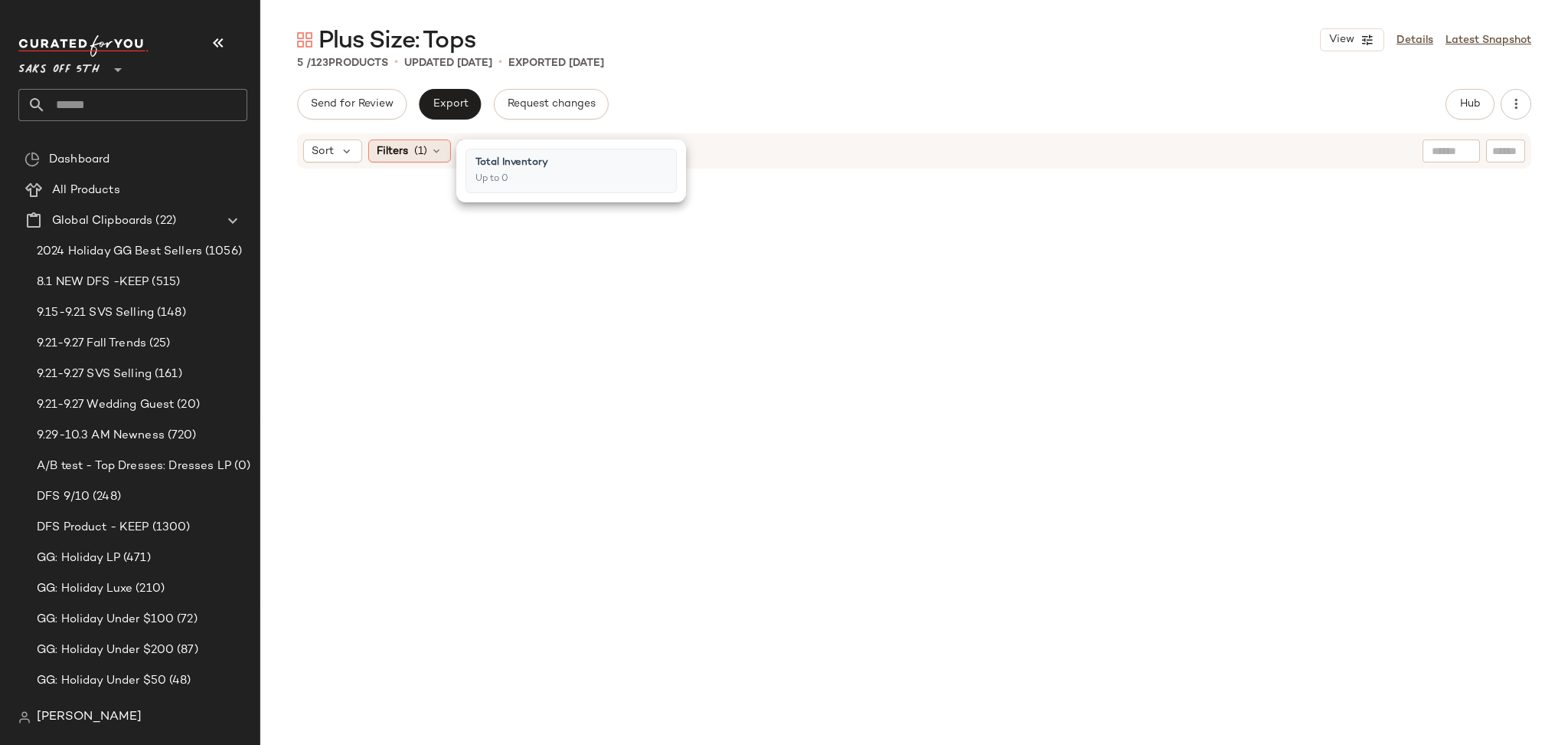
click at [408, 143] on span "Filters" at bounding box center [392, 151] width 32 height 16
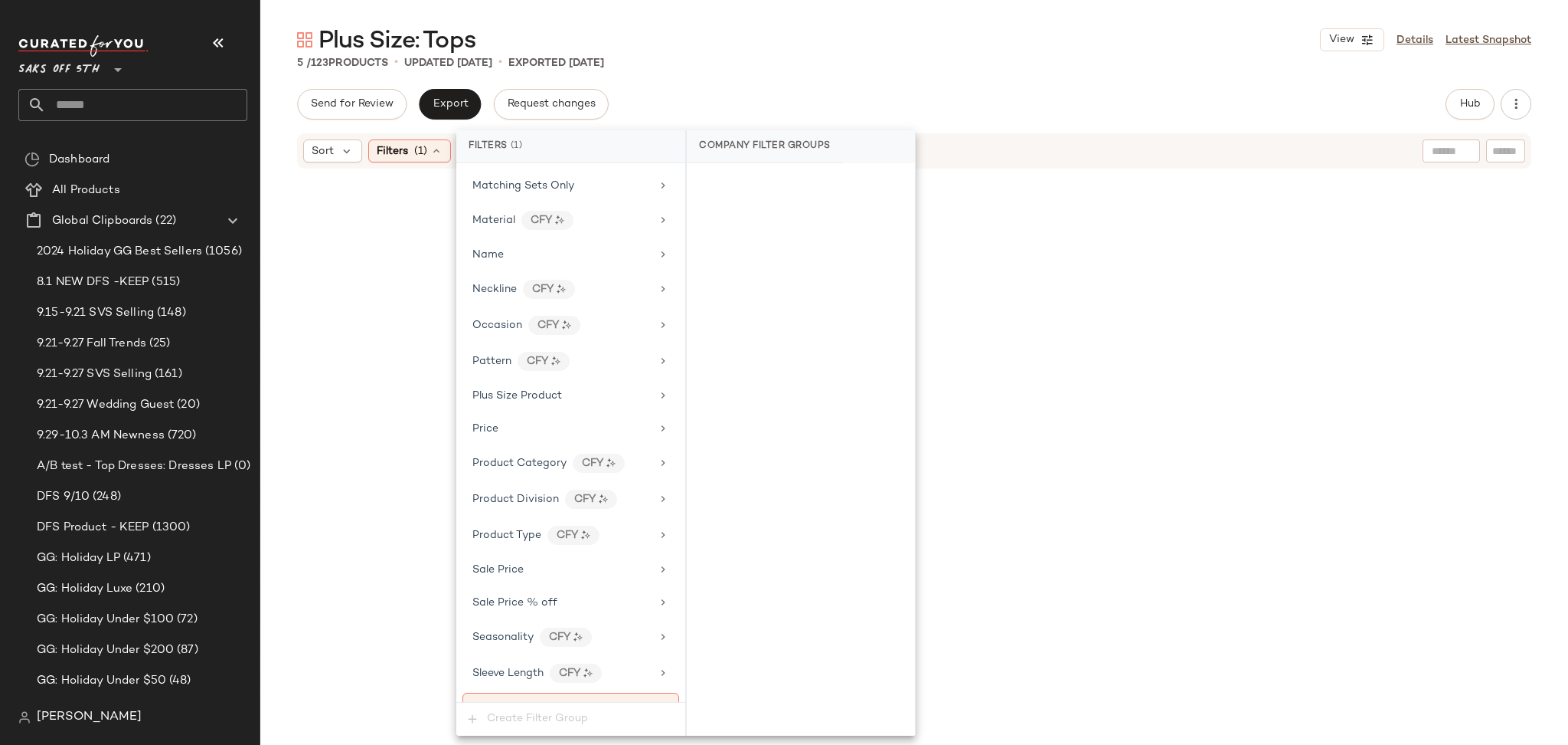
scroll to position [785, 0]
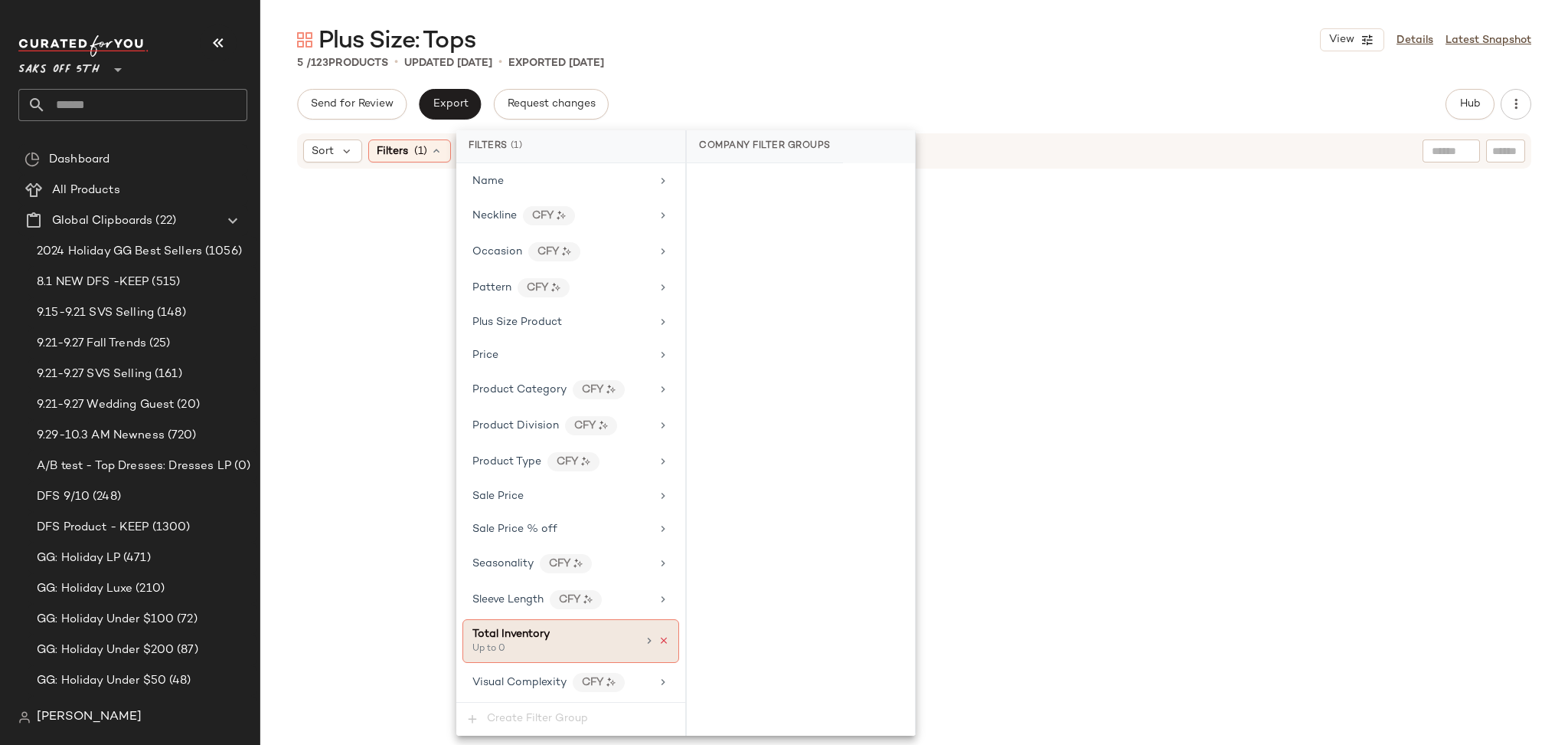
click at [658, 638] on icon at bounding box center [663, 640] width 11 height 11
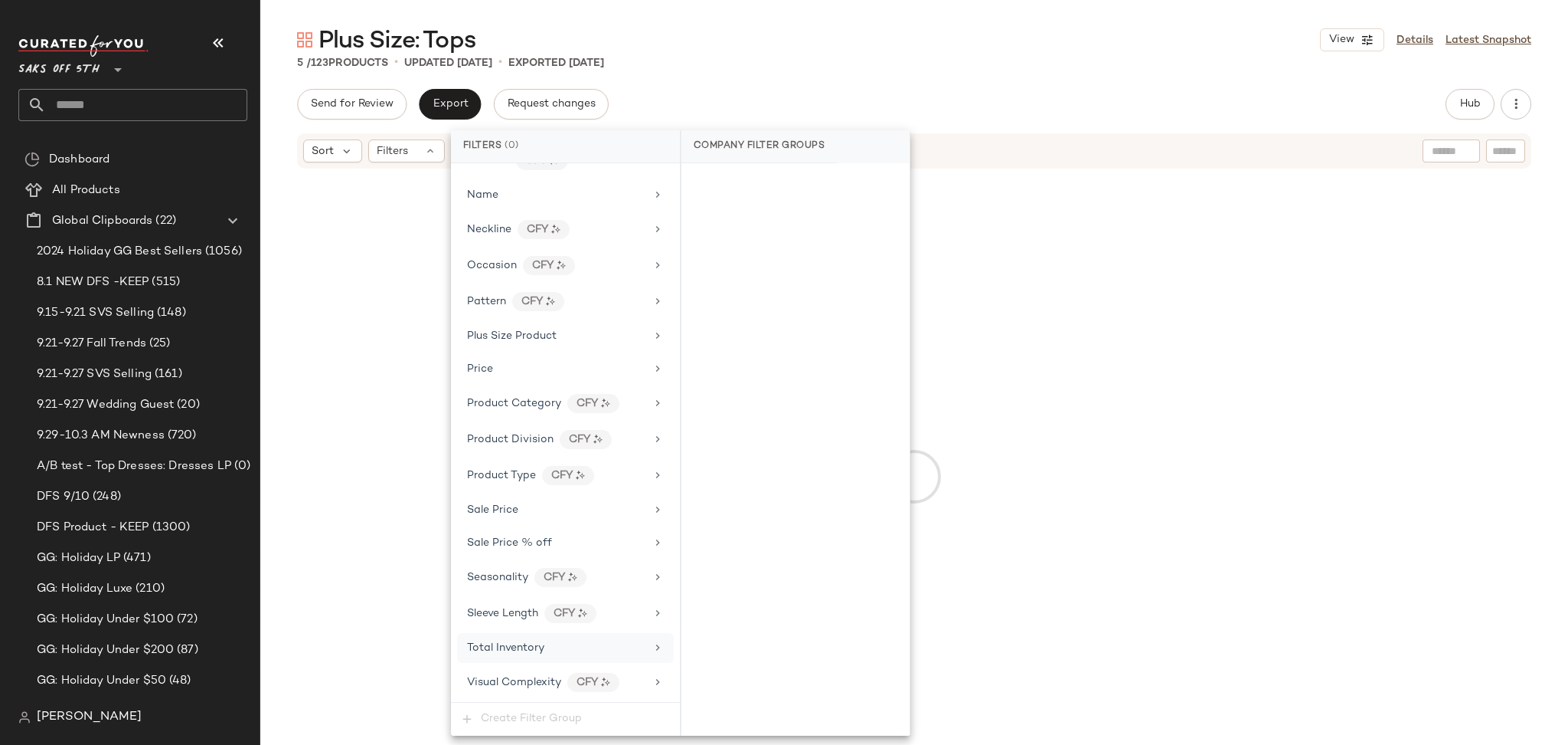
scroll to position [770, 0]
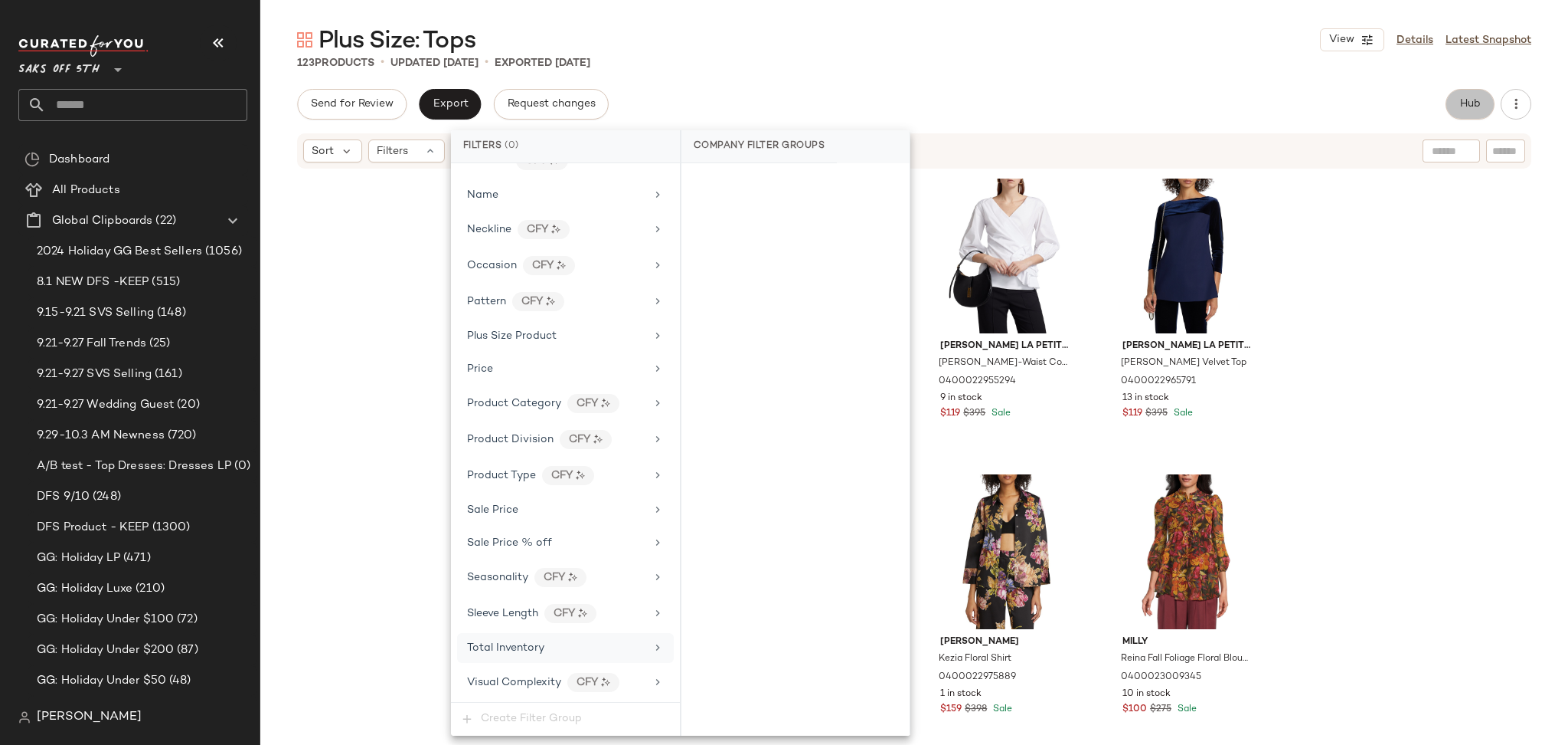
click at [1466, 93] on button "Hub" at bounding box center [1470, 104] width 49 height 31
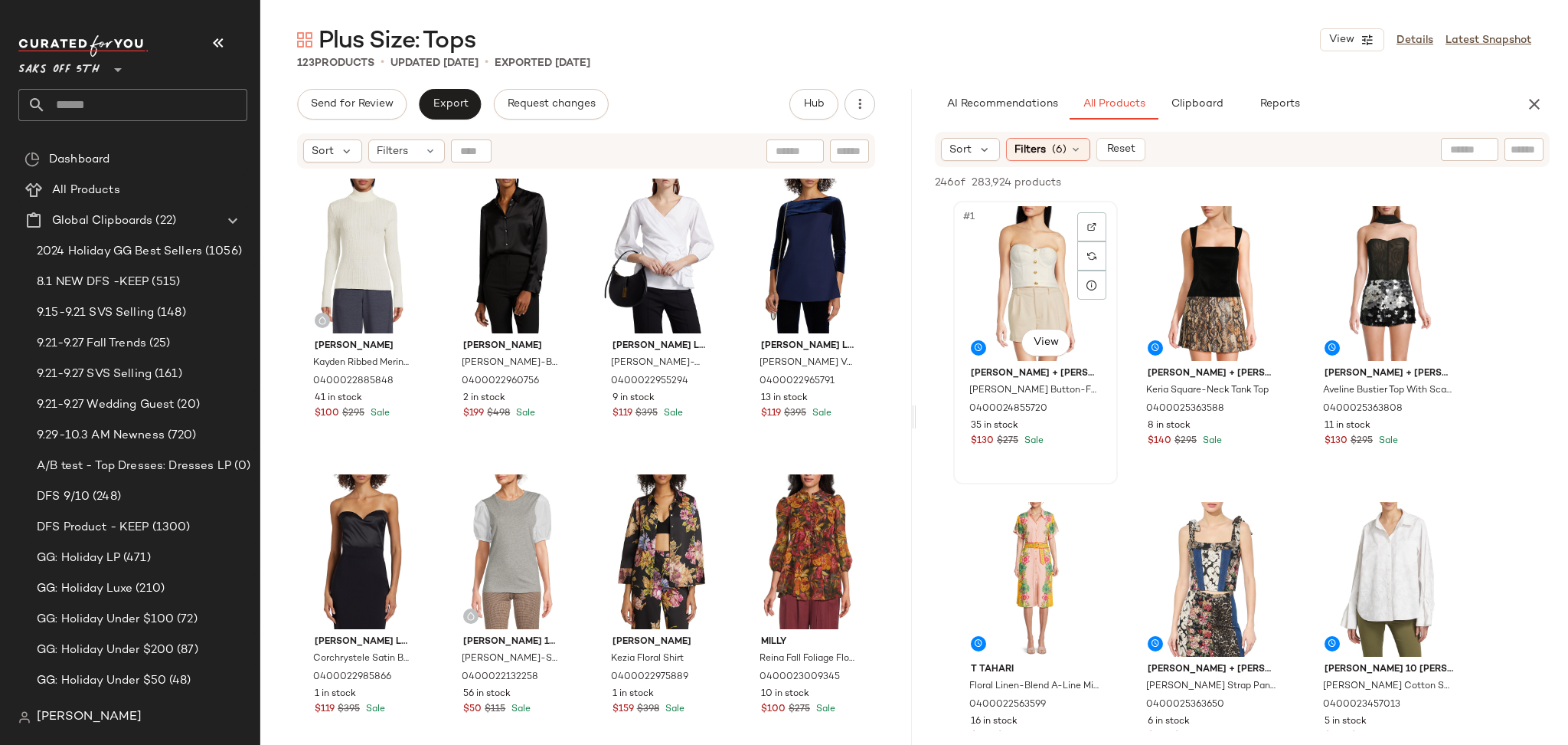
click at [1027, 260] on div "#1 View" at bounding box center [1035, 283] width 154 height 155
click at [1050, 149] on div "Filters (6)" at bounding box center [1047, 149] width 84 height 23
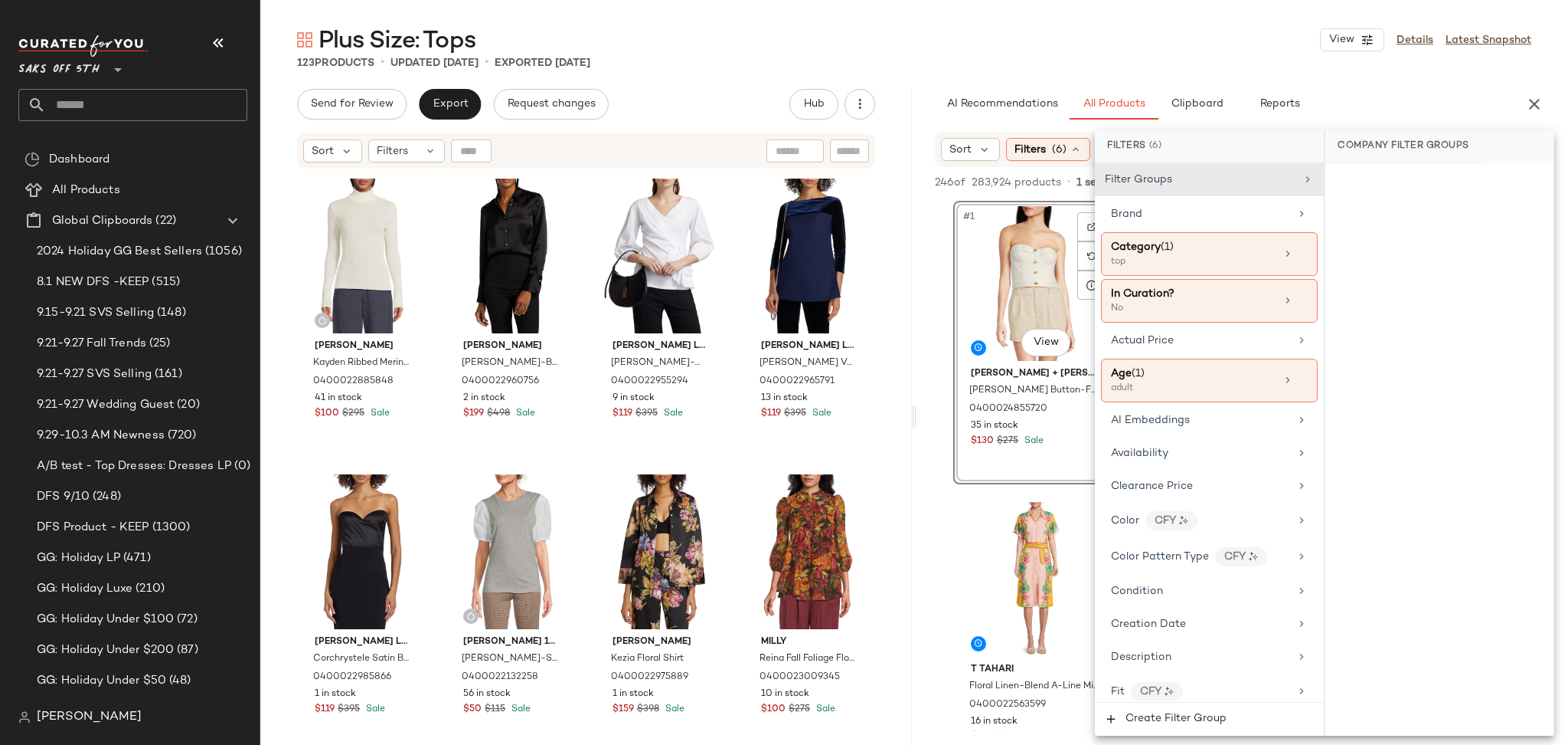
click at [1050, 149] on div "Filters (6)" at bounding box center [1047, 149] width 84 height 23
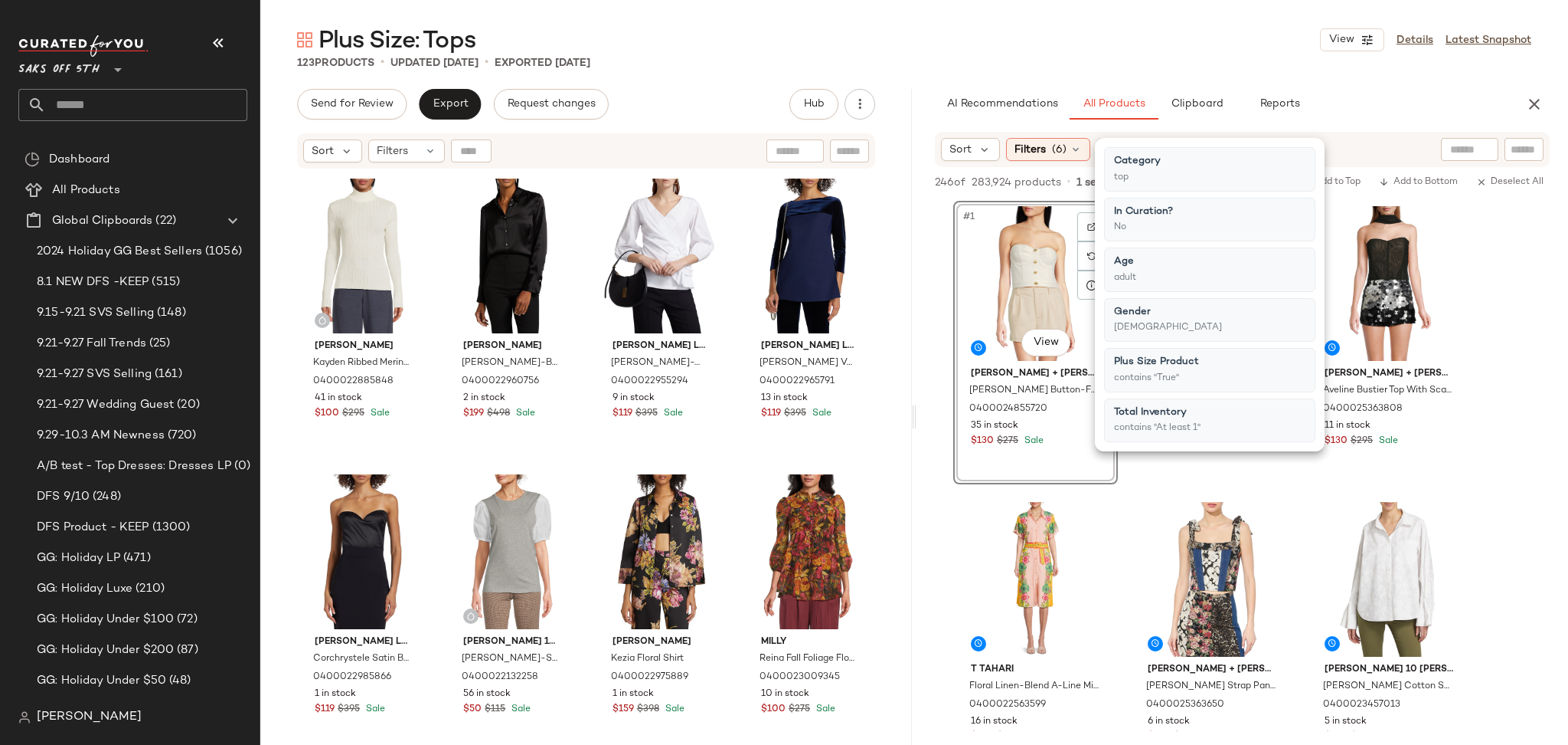
click at [1050, 149] on div "Filters (6)" at bounding box center [1047, 149] width 84 height 23
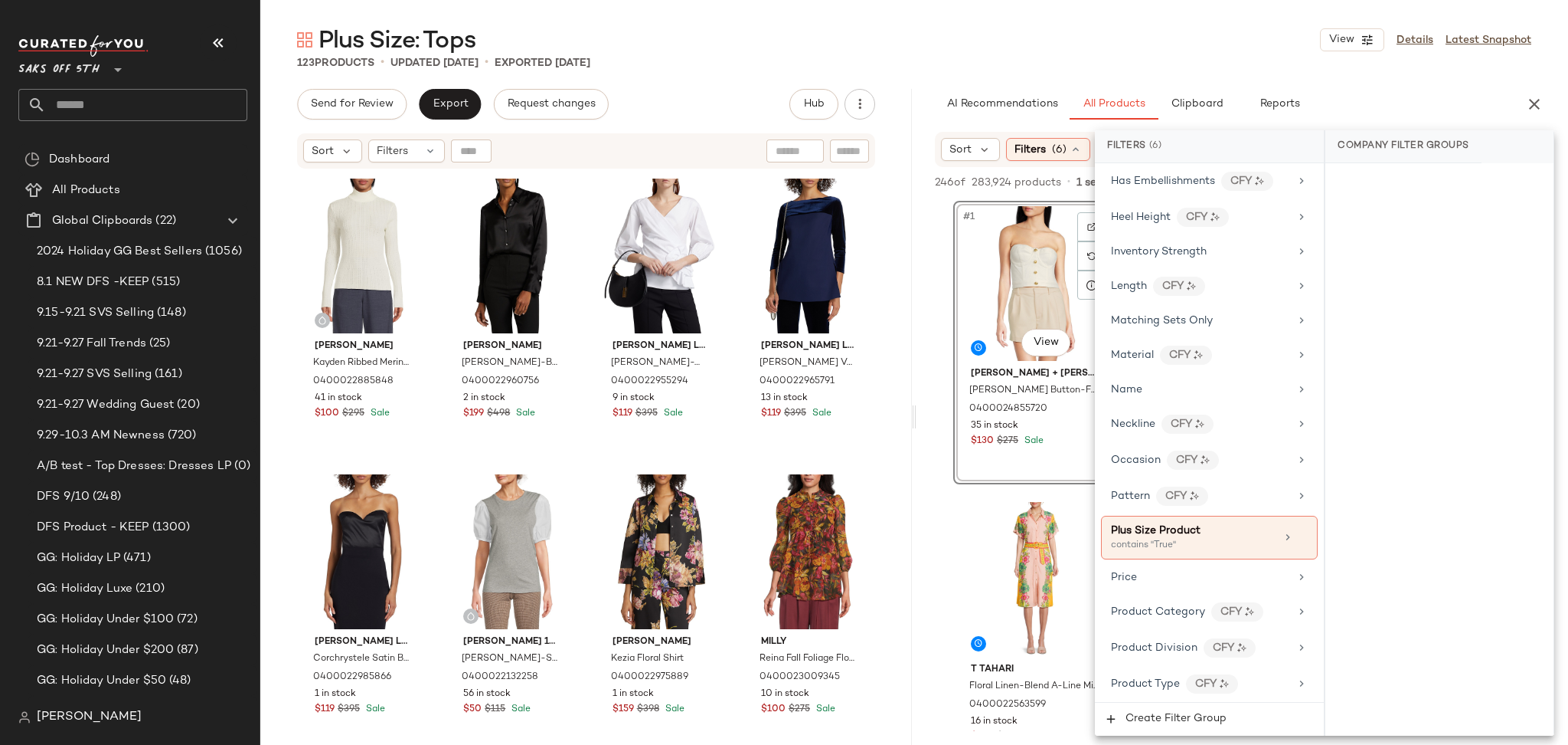
scroll to position [667, 0]
click at [1136, 54] on div "Plus Size: Tops View Details Latest Snapshot" at bounding box center [914, 40] width 1308 height 31
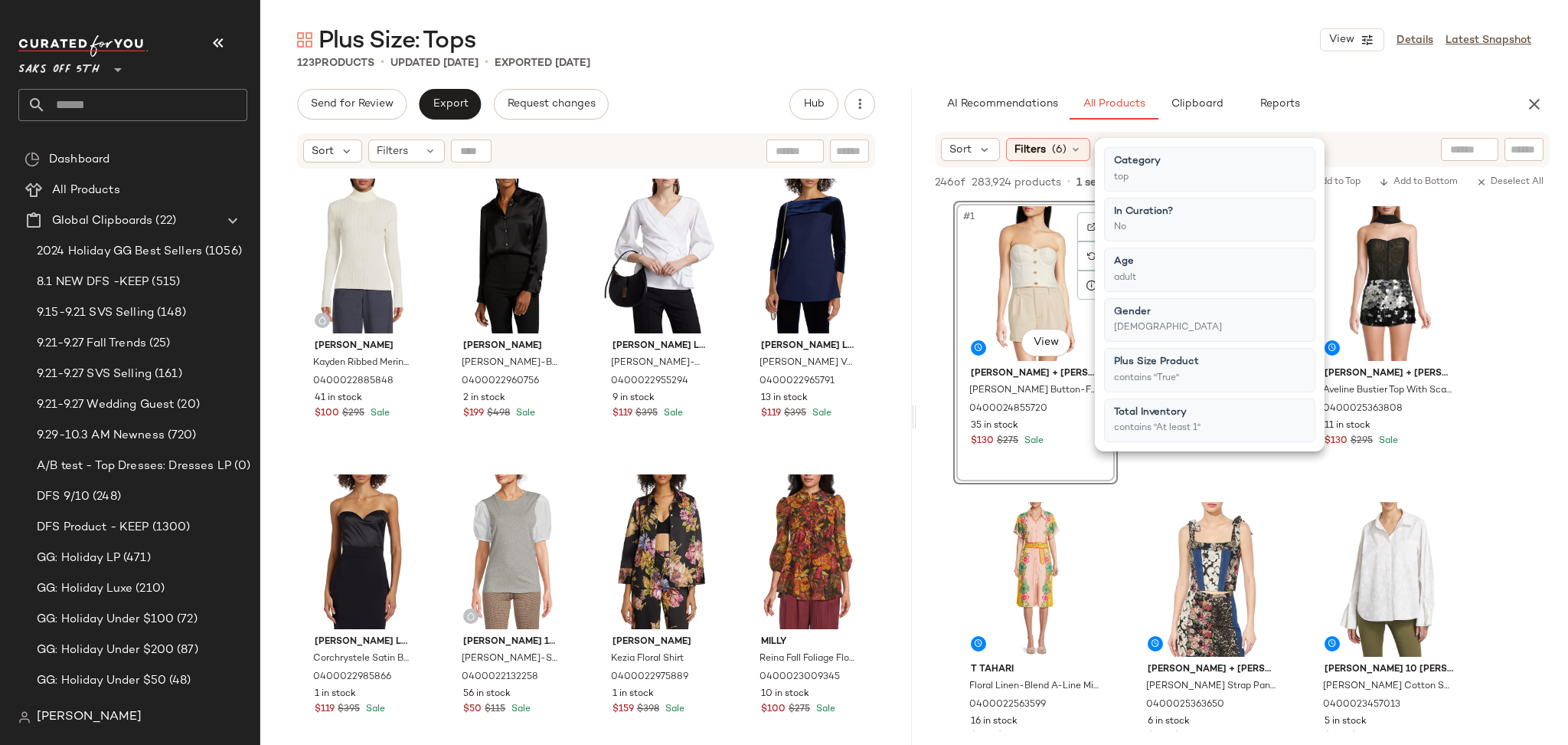
click at [1136, 40] on div "Plus Size: Tops View Details Latest Snapshot" at bounding box center [914, 40] width 1308 height 31
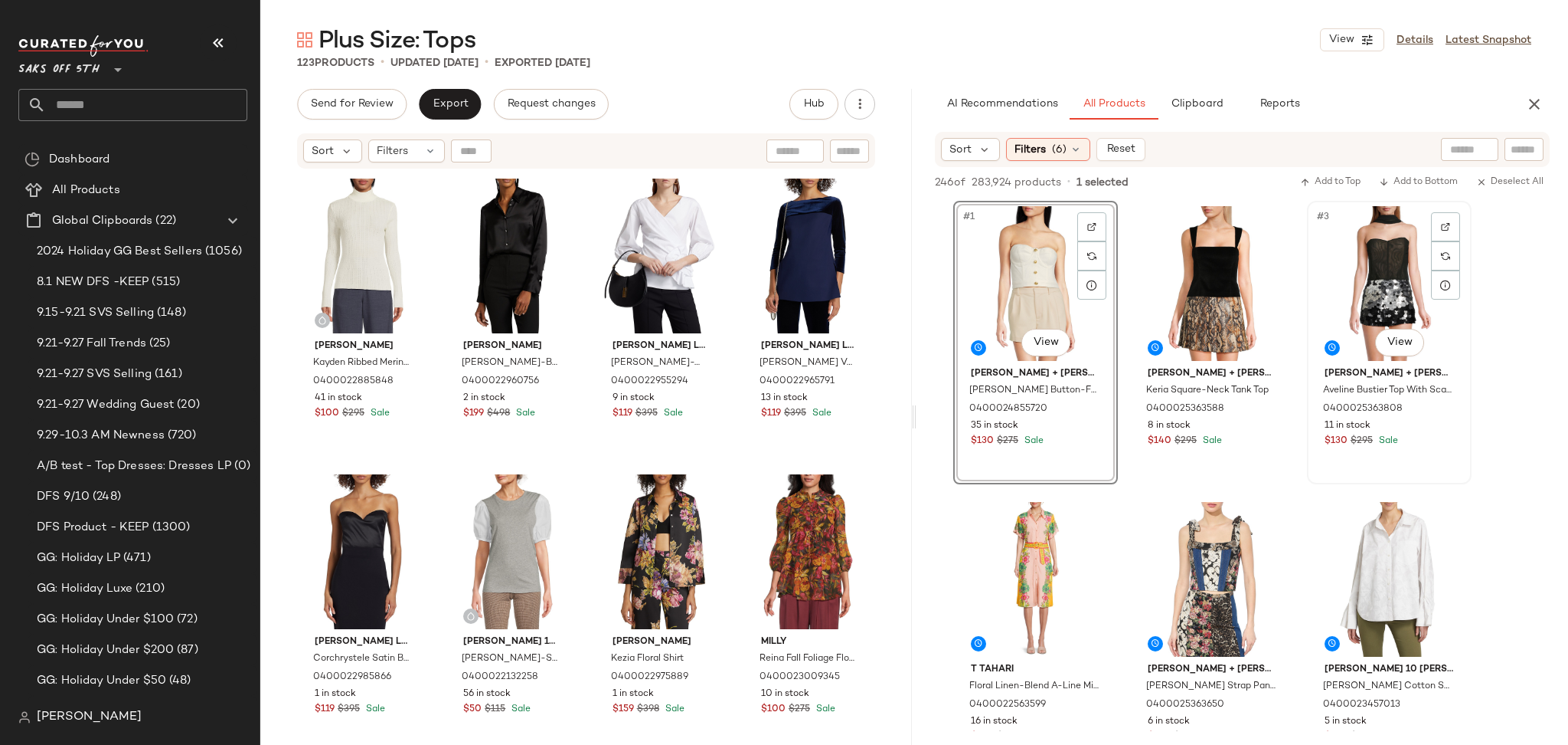
click at [1356, 255] on div "#3 View" at bounding box center [1389, 283] width 154 height 155
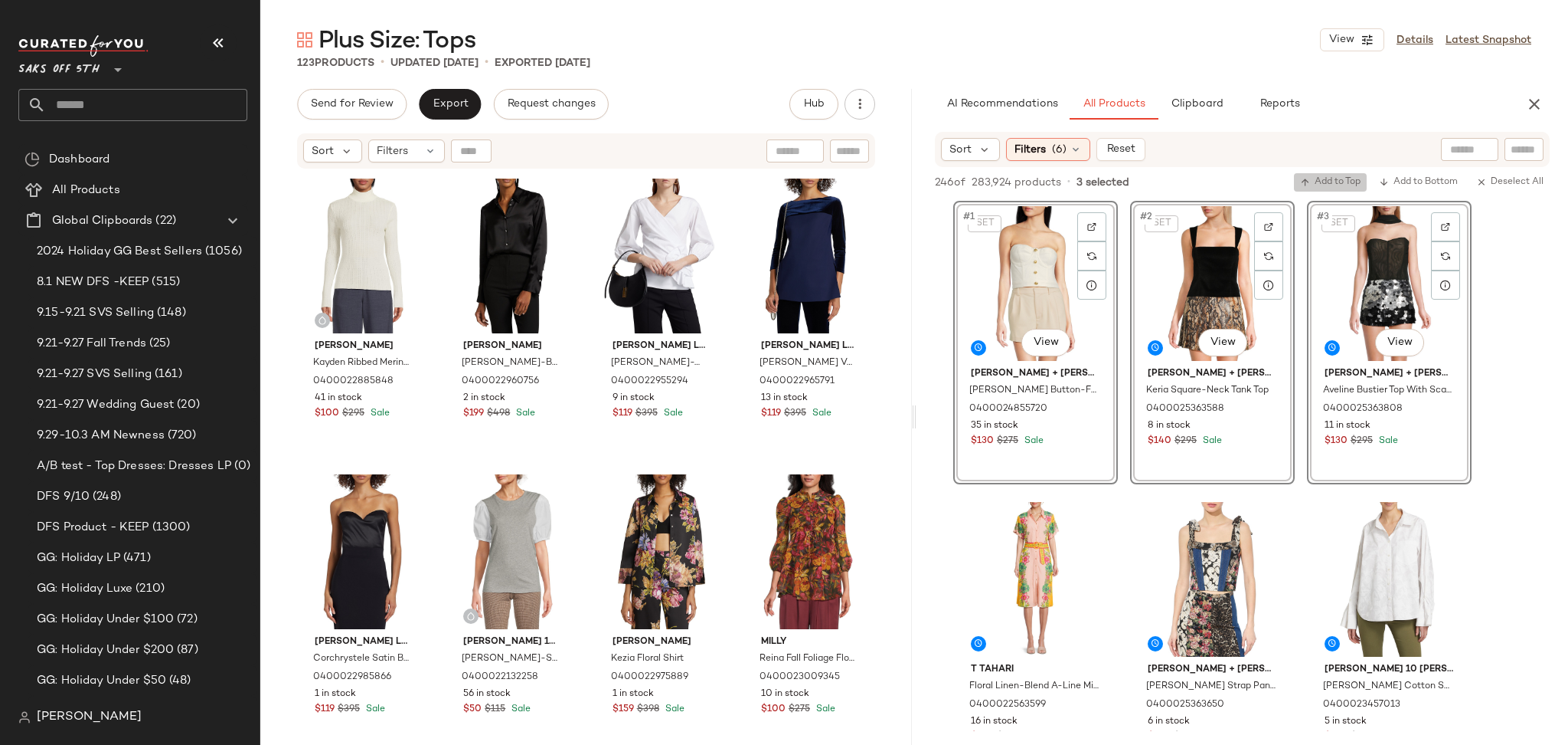
click at [1339, 187] on span "Add to Top" at bounding box center [1330, 182] width 60 height 11
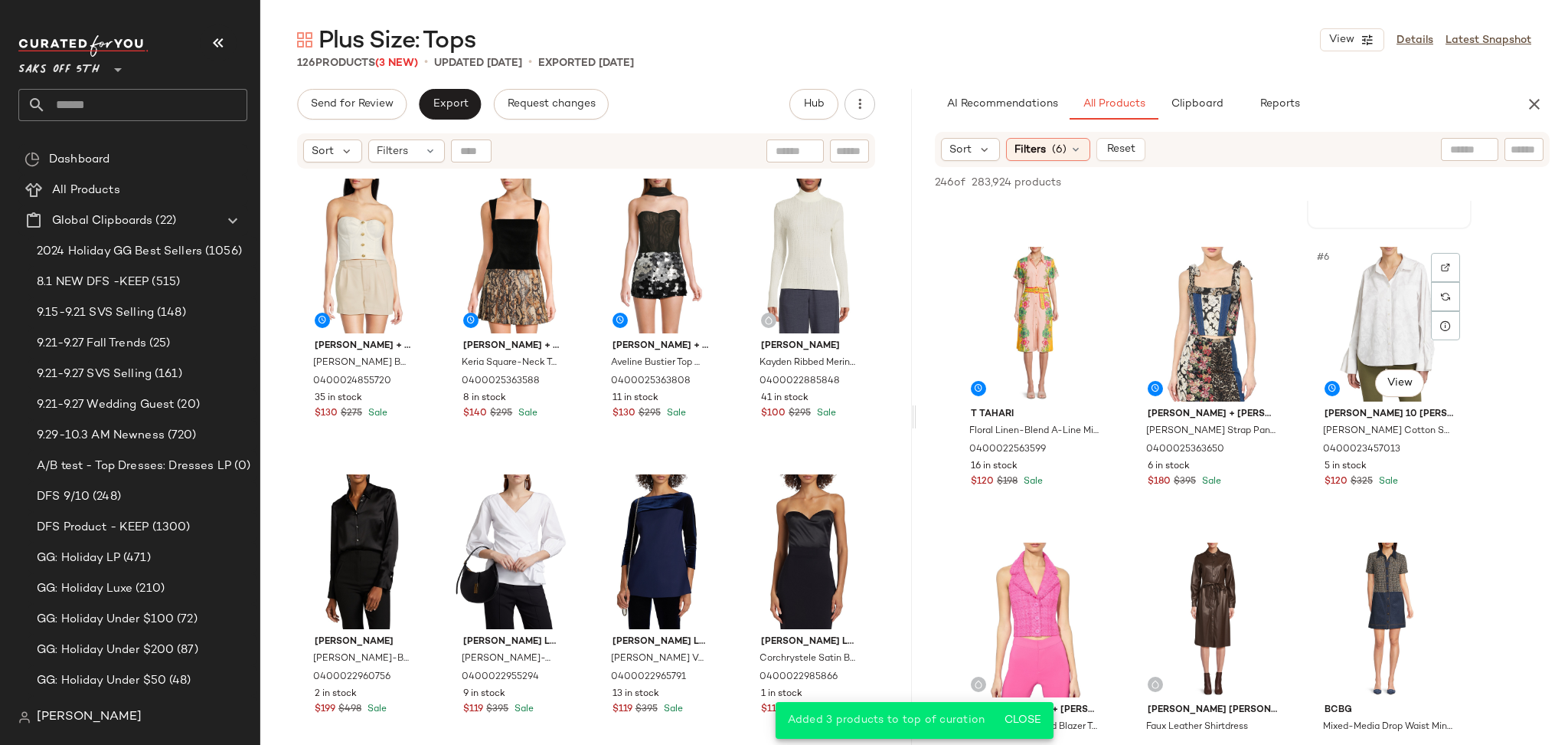
scroll to position [261, 0]
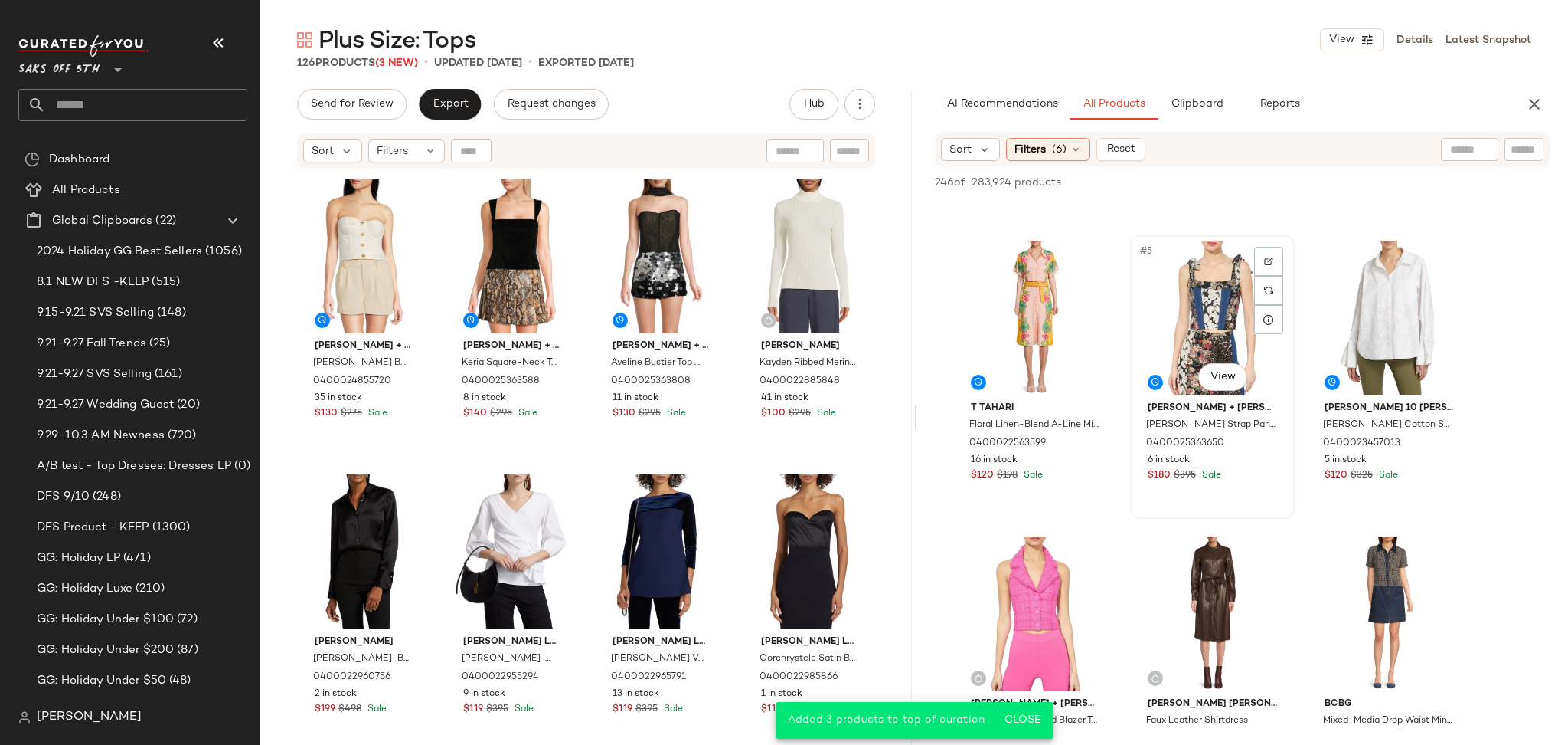
click at [1232, 280] on div "#5 View" at bounding box center [1212, 318] width 154 height 155
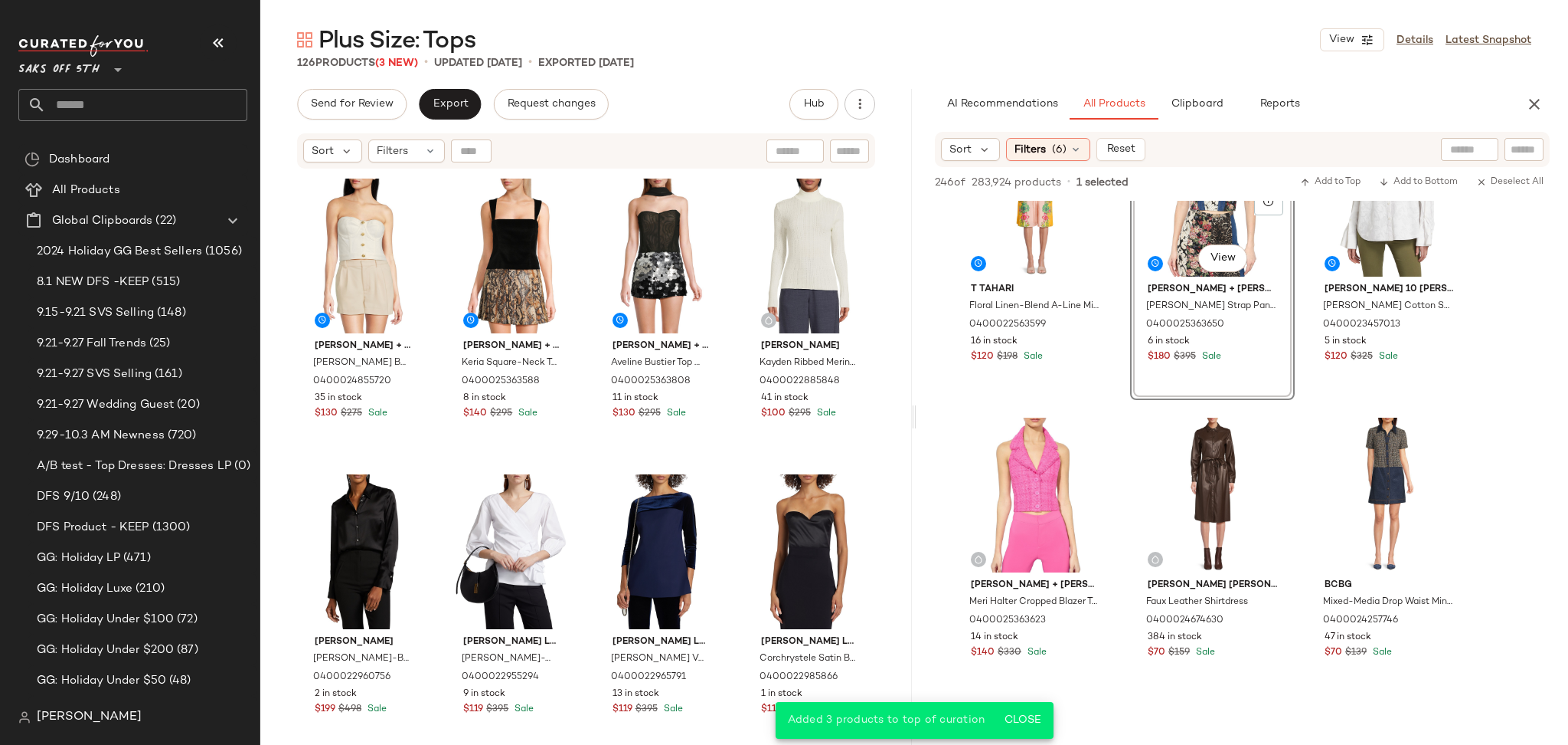
scroll to position [383, 0]
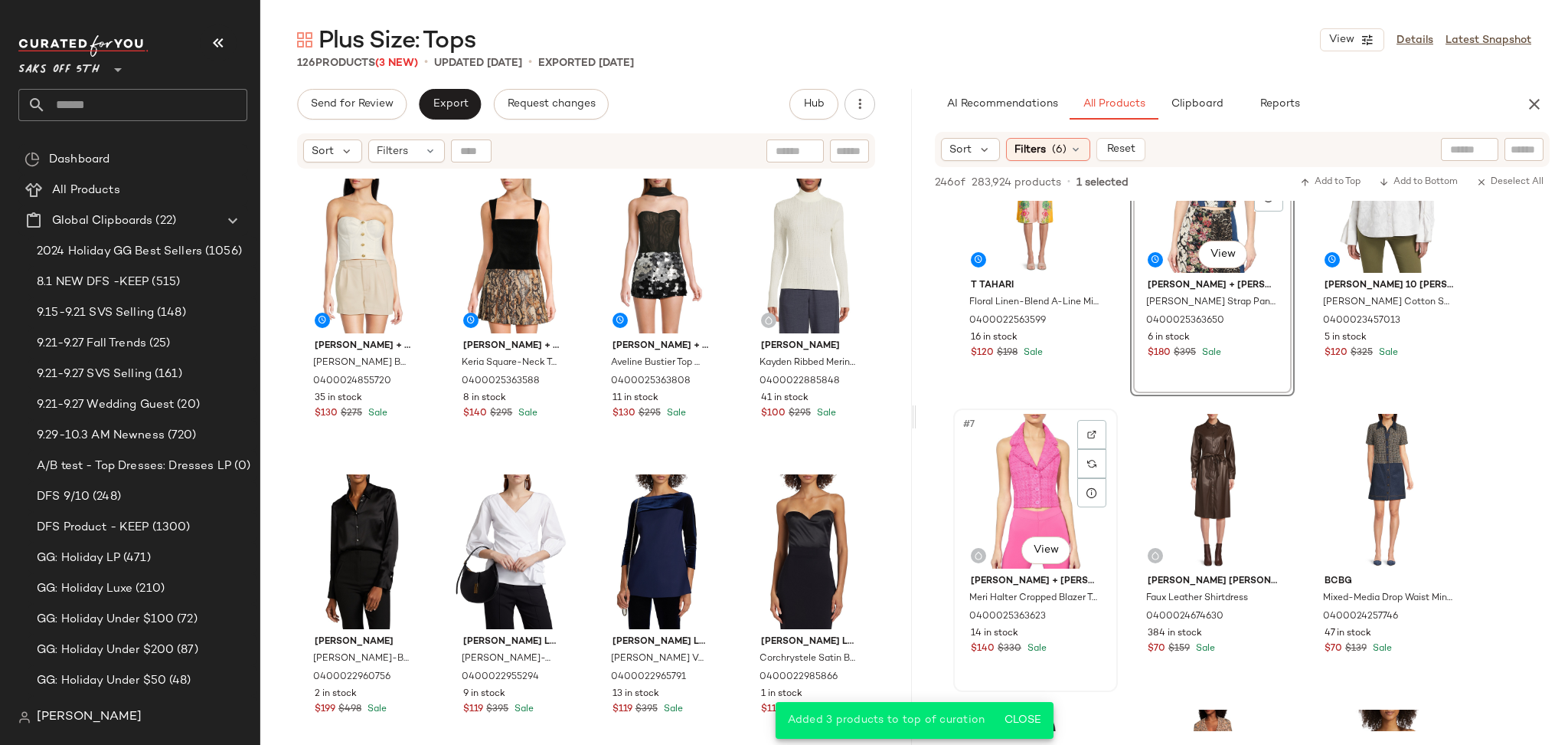
click at [1028, 448] on div "#7 View" at bounding box center [1035, 491] width 154 height 155
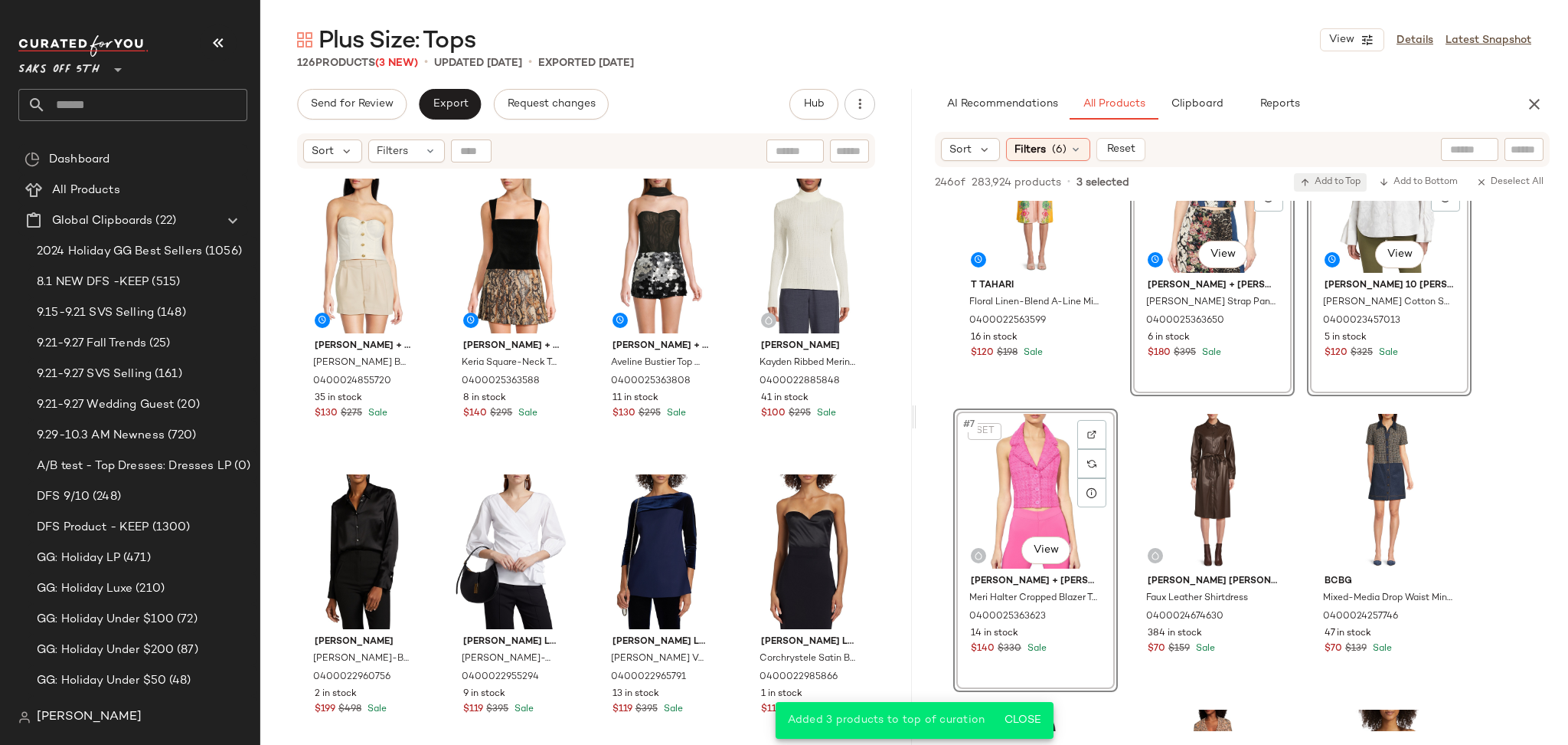
click at [1323, 186] on span "Add to Top" at bounding box center [1330, 182] width 60 height 11
click at [369, 111] on button "Send for Review" at bounding box center [352, 104] width 110 height 31
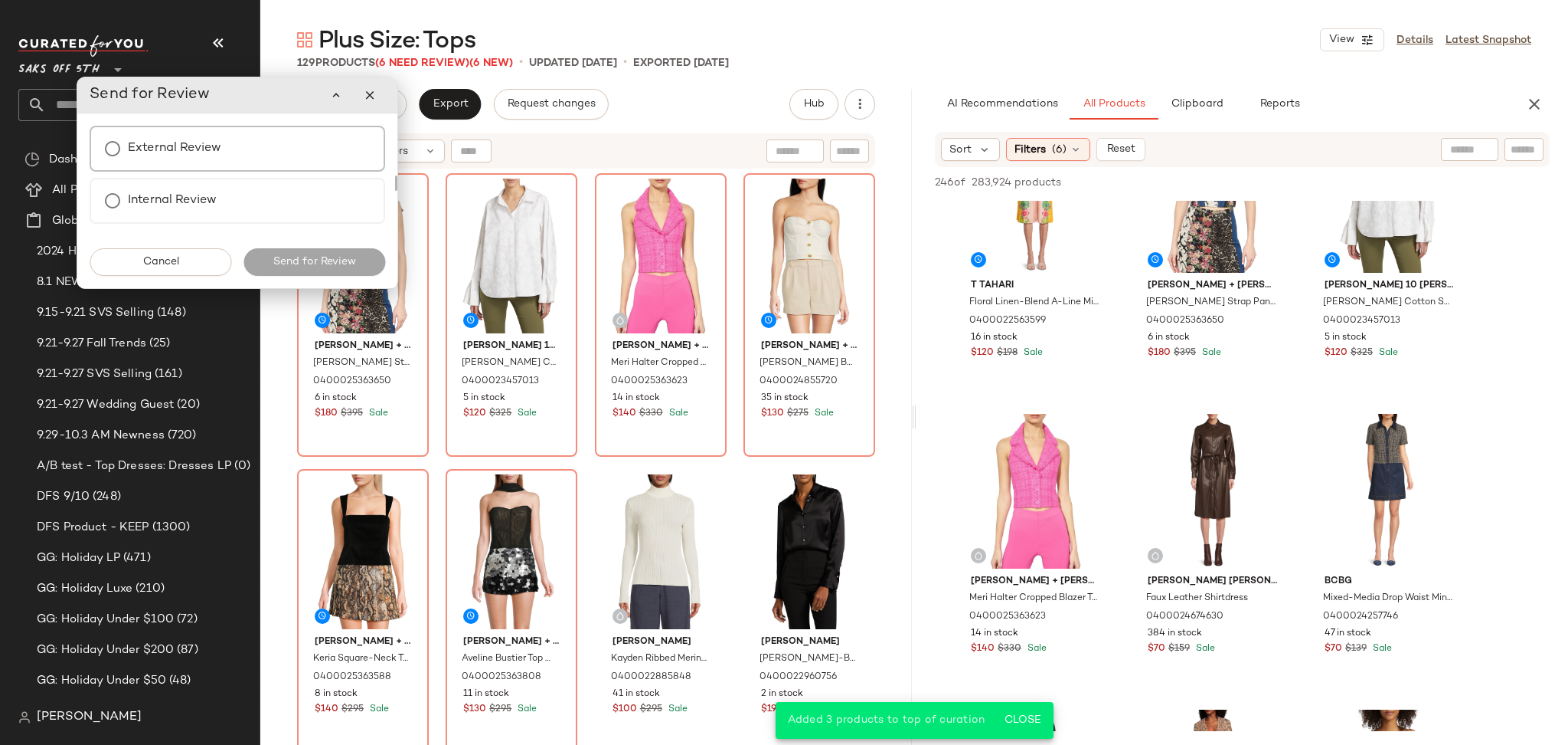
click at [270, 160] on div "External Review" at bounding box center [237, 148] width 295 height 46
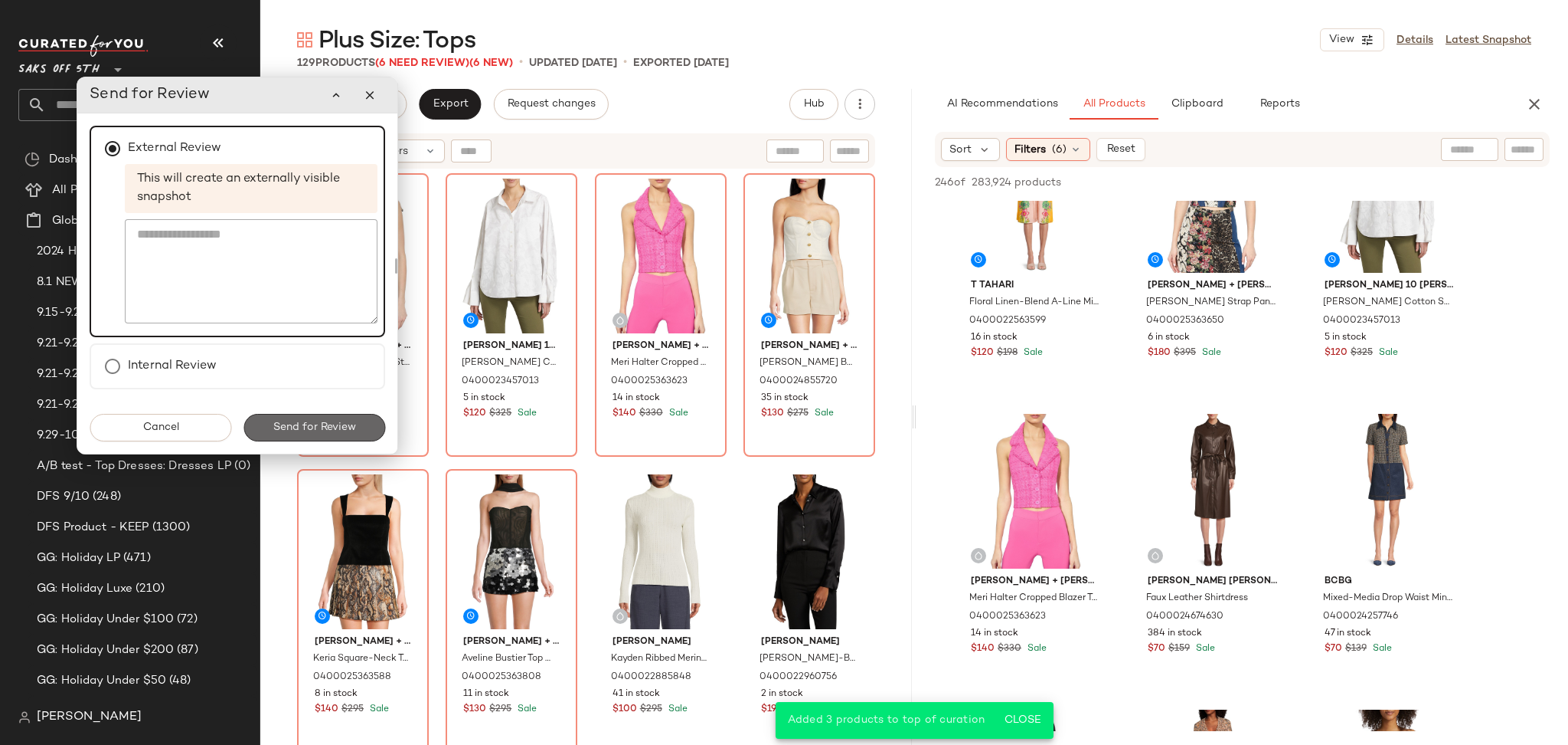
click at [327, 422] on span "Send for Review" at bounding box center [314, 427] width 84 height 12
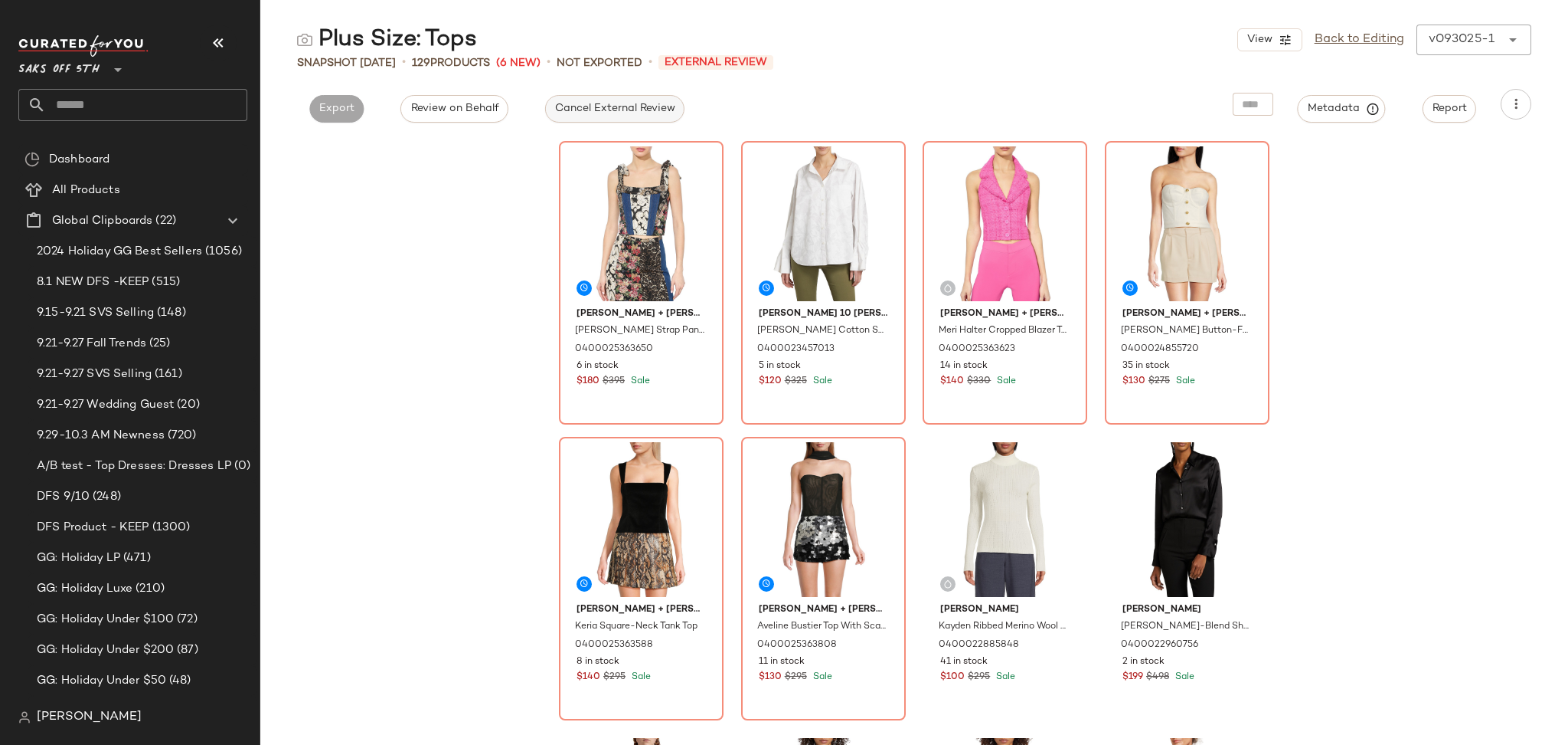
click at [654, 104] on span "Cancel External Review" at bounding box center [614, 108] width 121 height 12
click at [1365, 44] on link "Back to Editing" at bounding box center [1359, 40] width 90 height 19
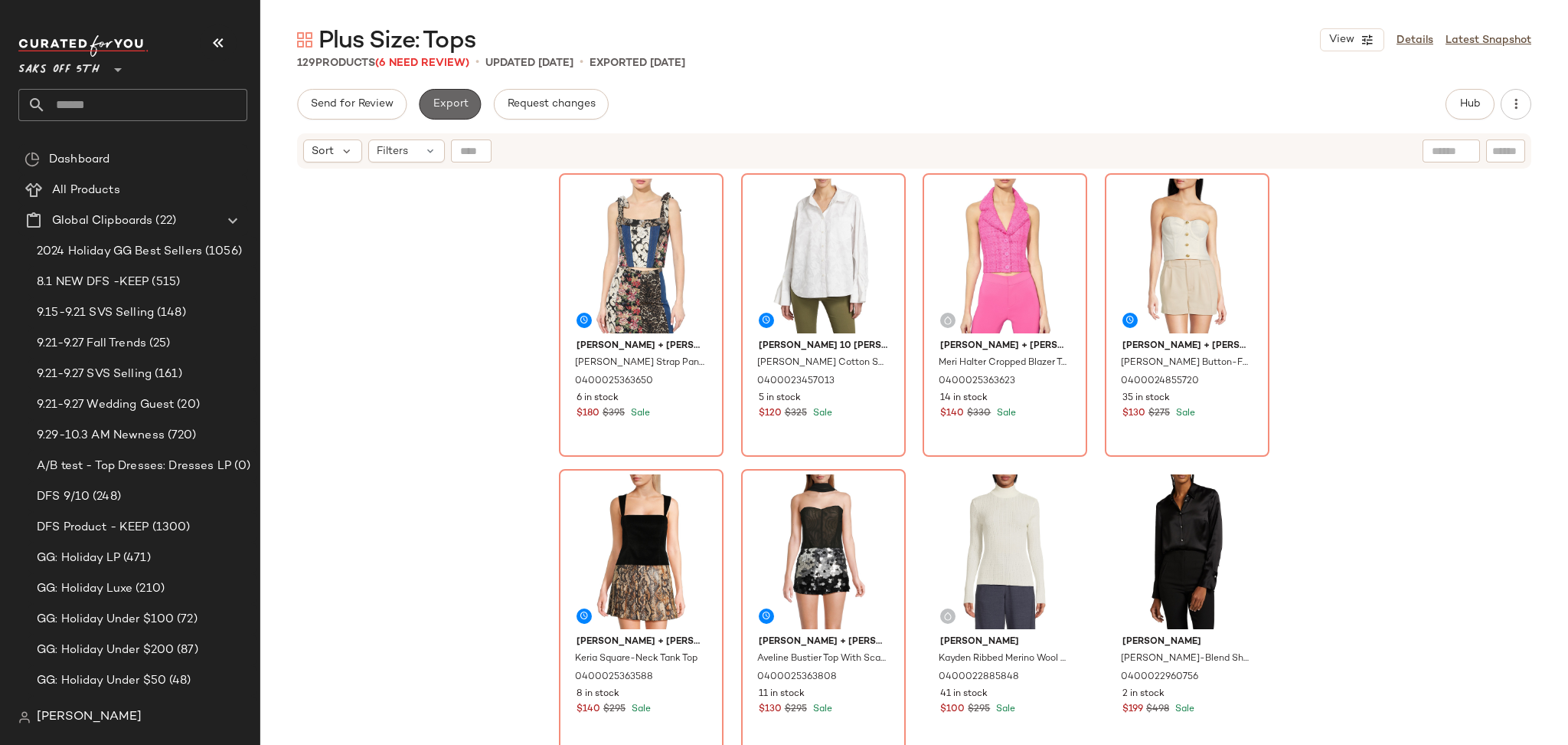
click at [455, 103] on span "Export" at bounding box center [450, 103] width 36 height 12
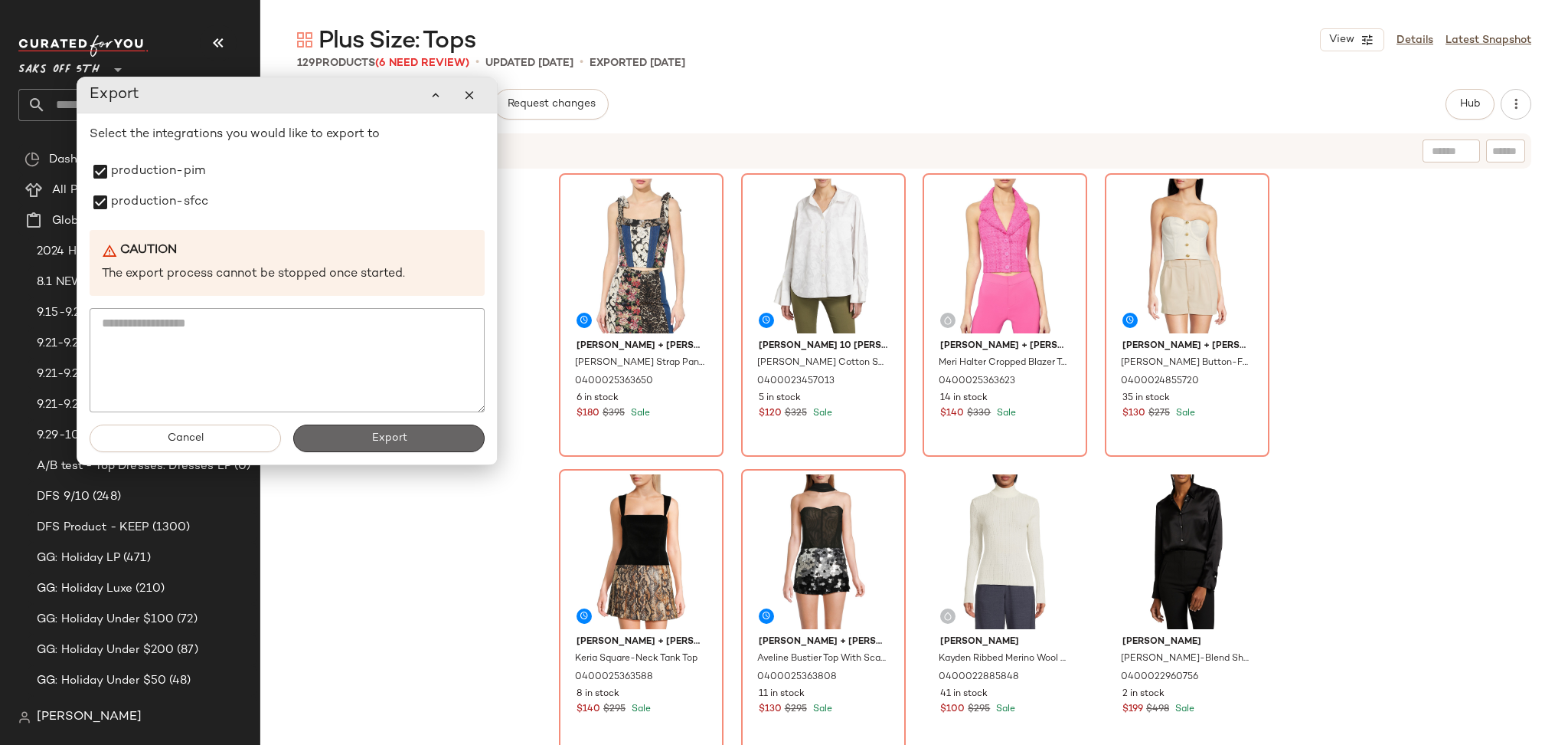
click at [321, 432] on button "Export" at bounding box center [388, 438] width 191 height 28
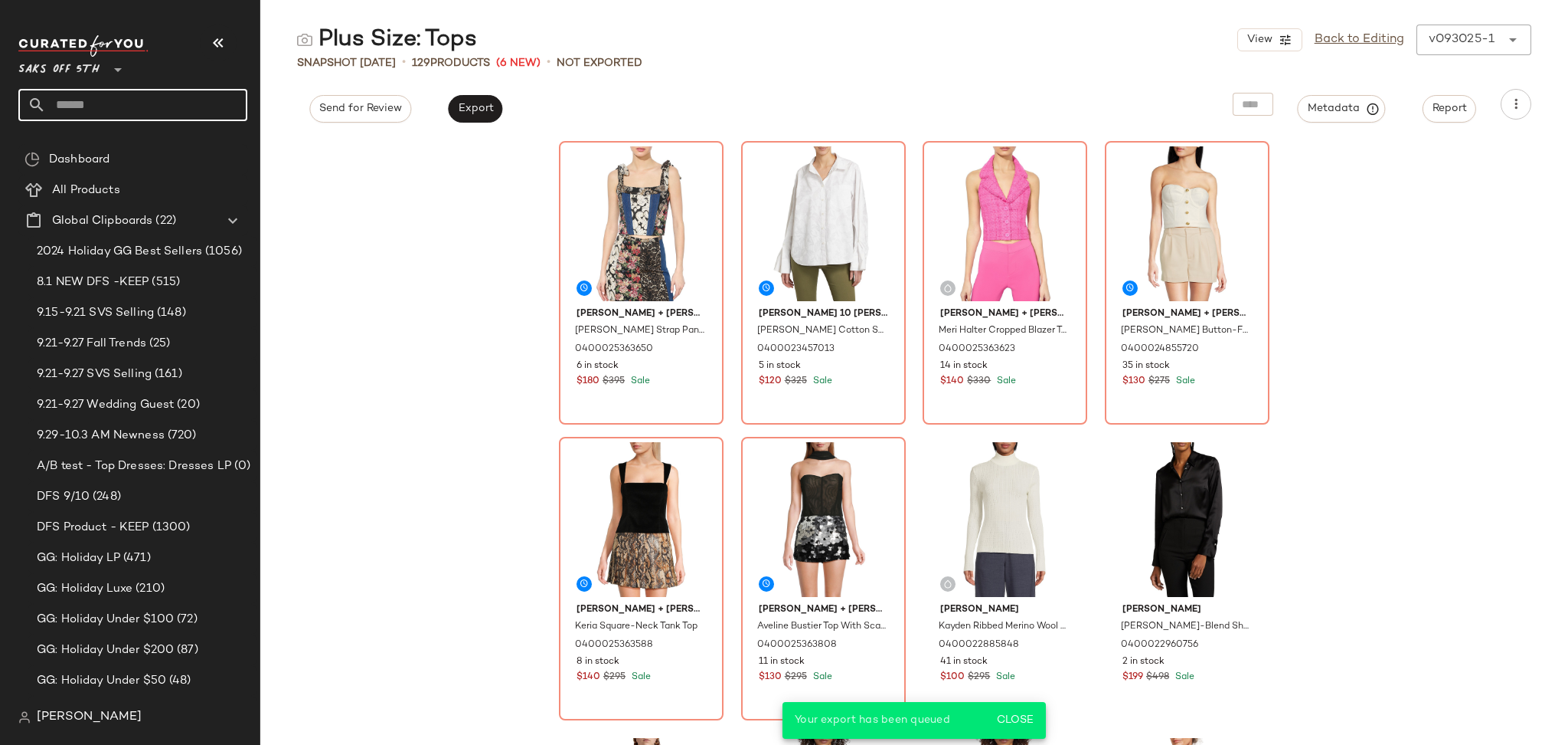
click at [213, 106] on input "text" at bounding box center [146, 105] width 201 height 33
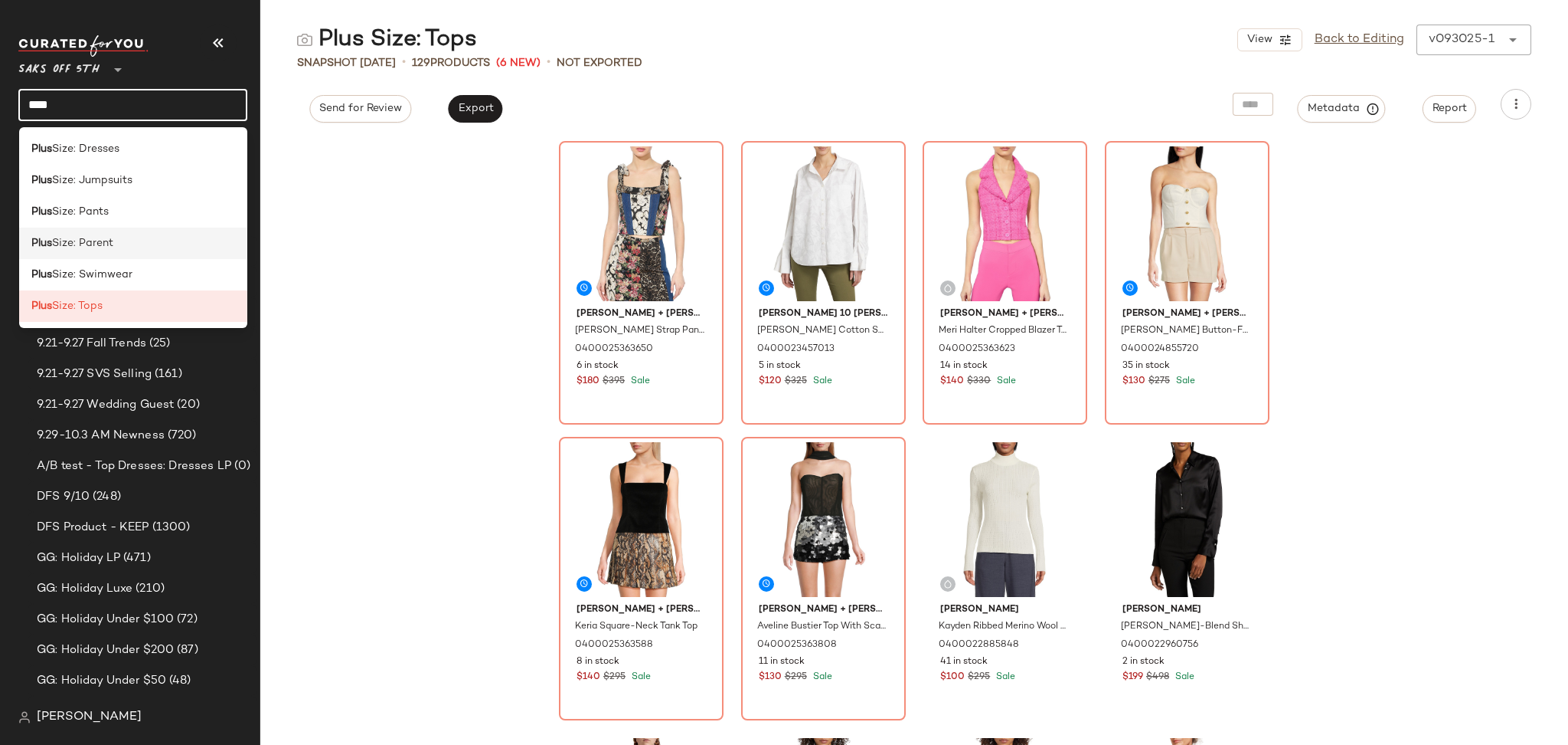
type input "****"
click at [107, 252] on div "Plus Size: Parent" at bounding box center [133, 243] width 229 height 32
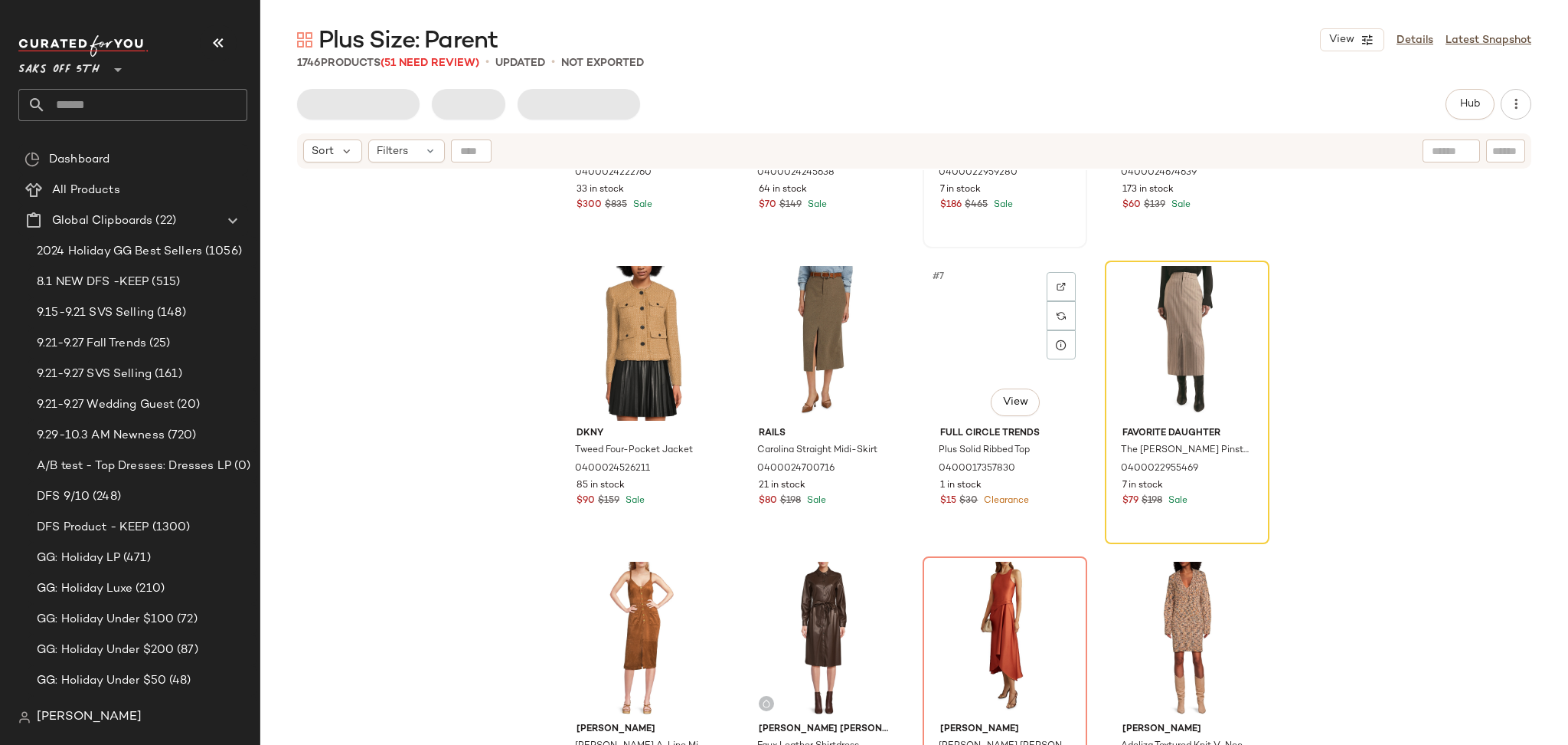
scroll to position [211, 0]
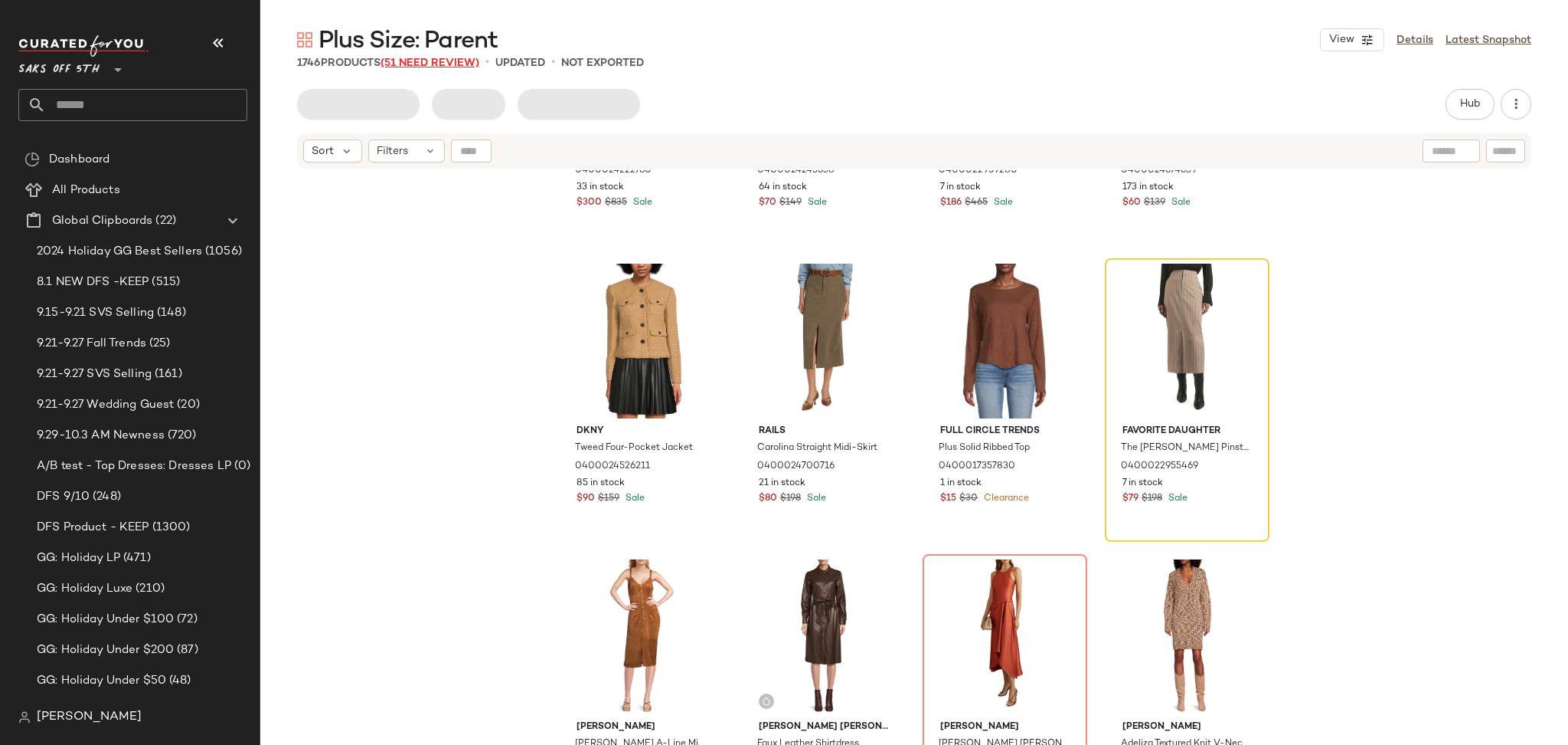
click at [413, 64] on span "(51 Need Review)" at bounding box center [430, 64] width 98 height 11
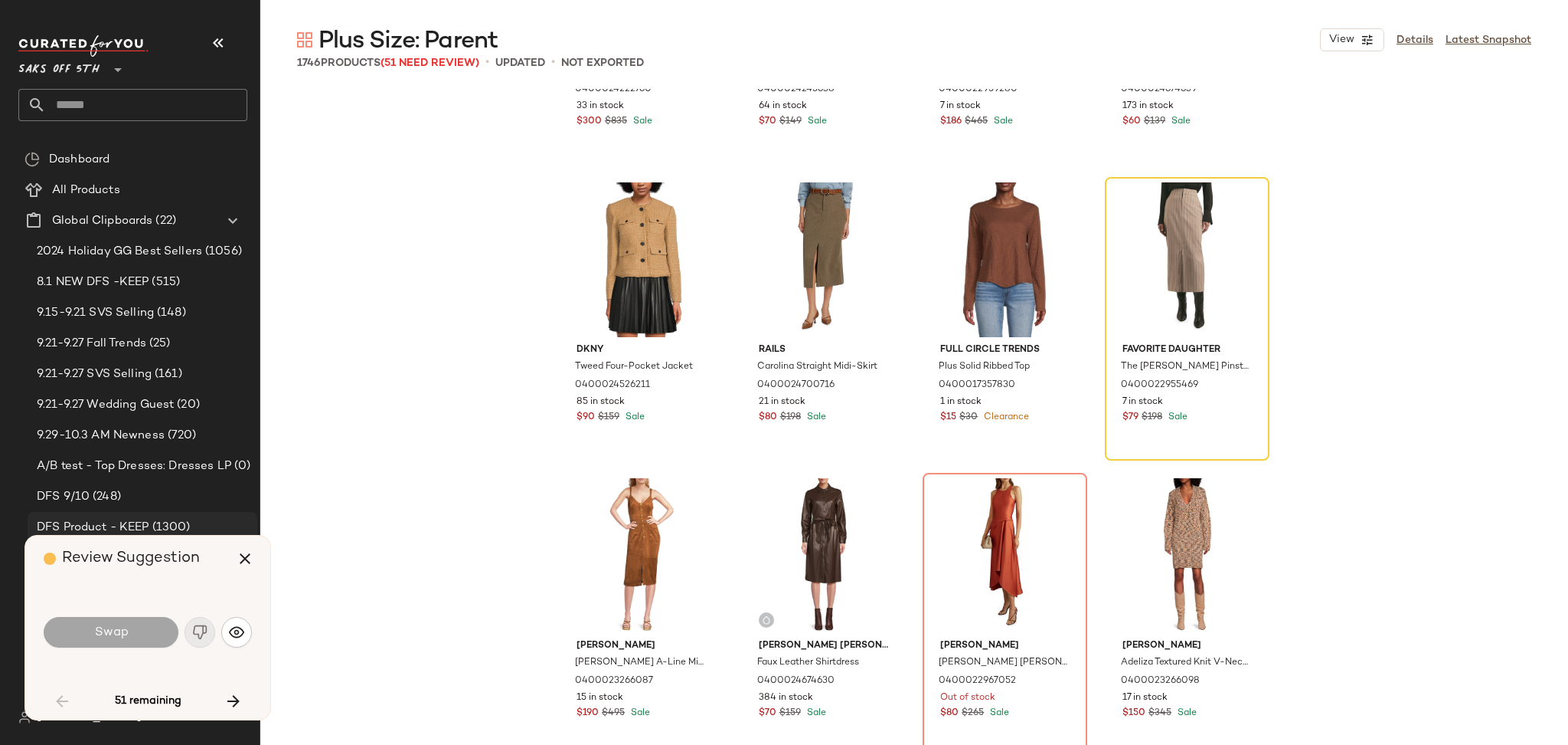
scroll to position [1, 0]
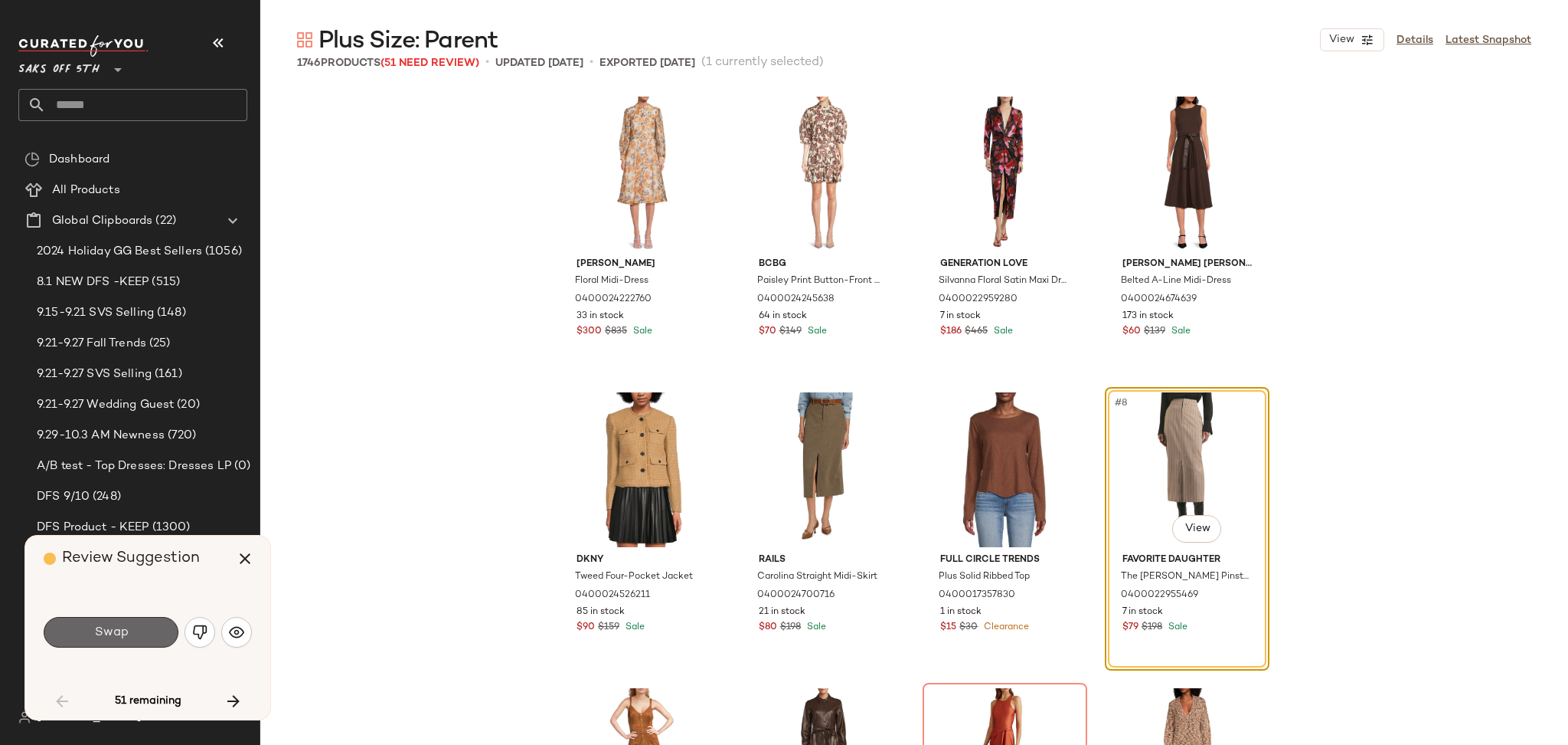
click at [107, 642] on button "Swap" at bounding box center [111, 632] width 135 height 31
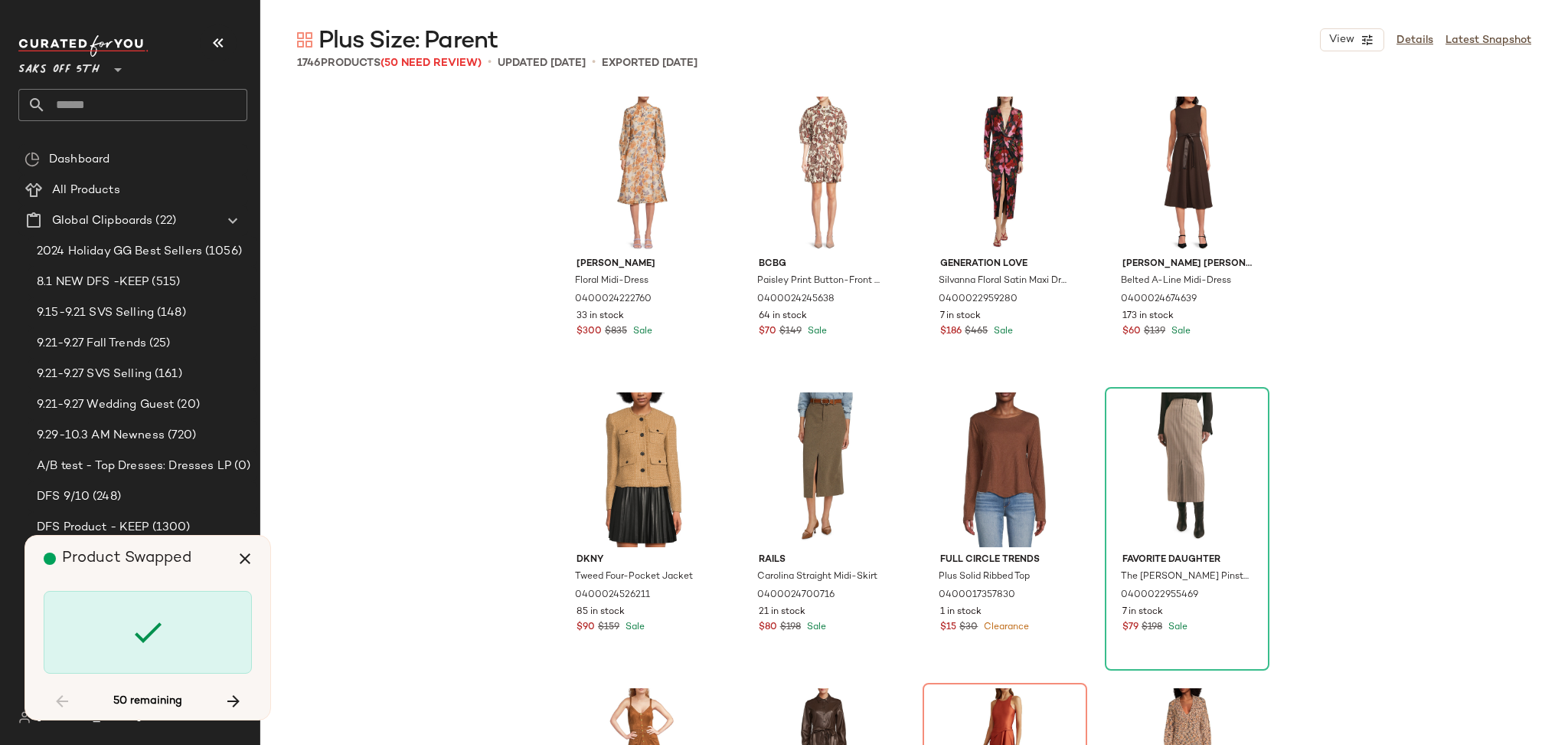
scroll to position [308, 0]
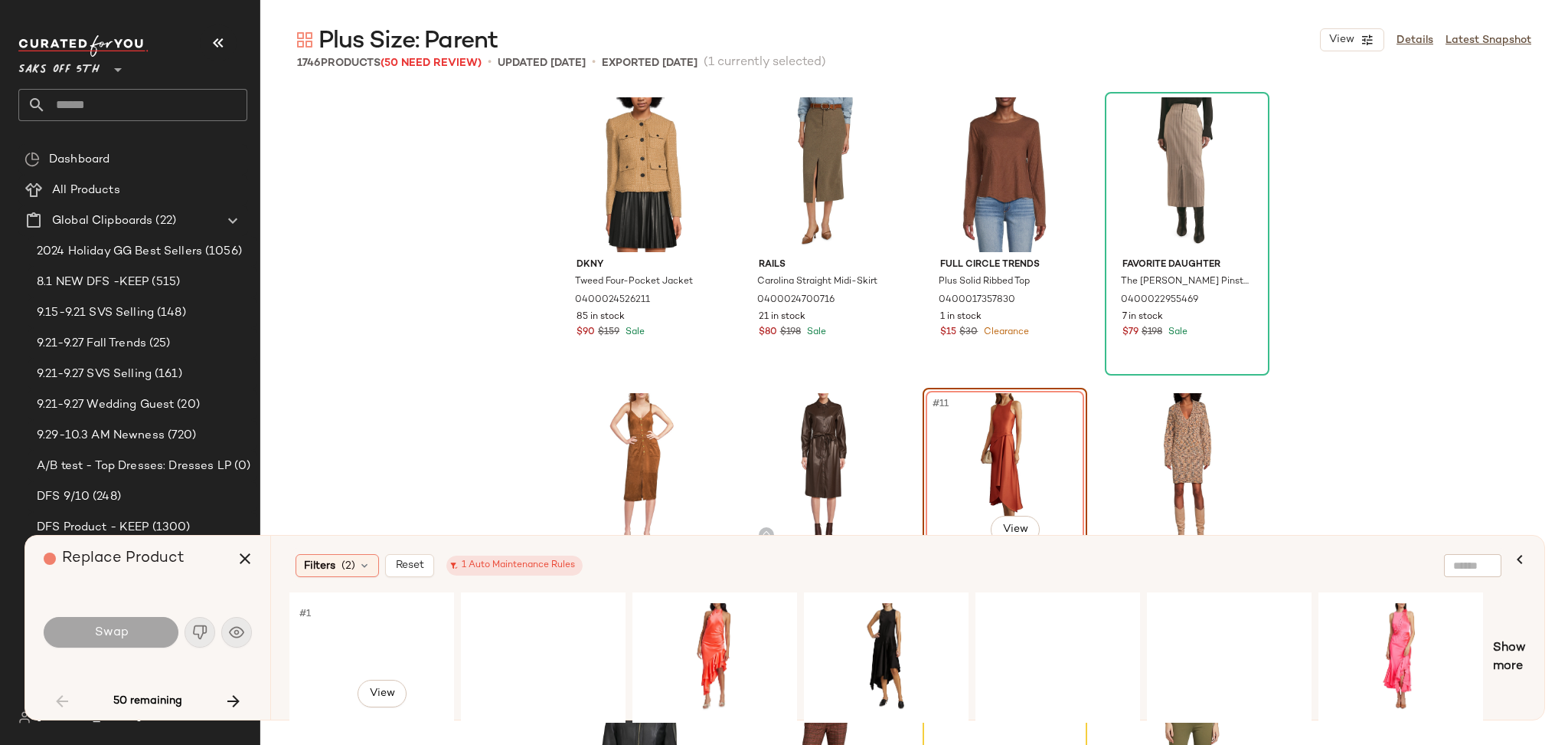
click at [352, 618] on div "#1 View" at bounding box center [371, 657] width 154 height 109
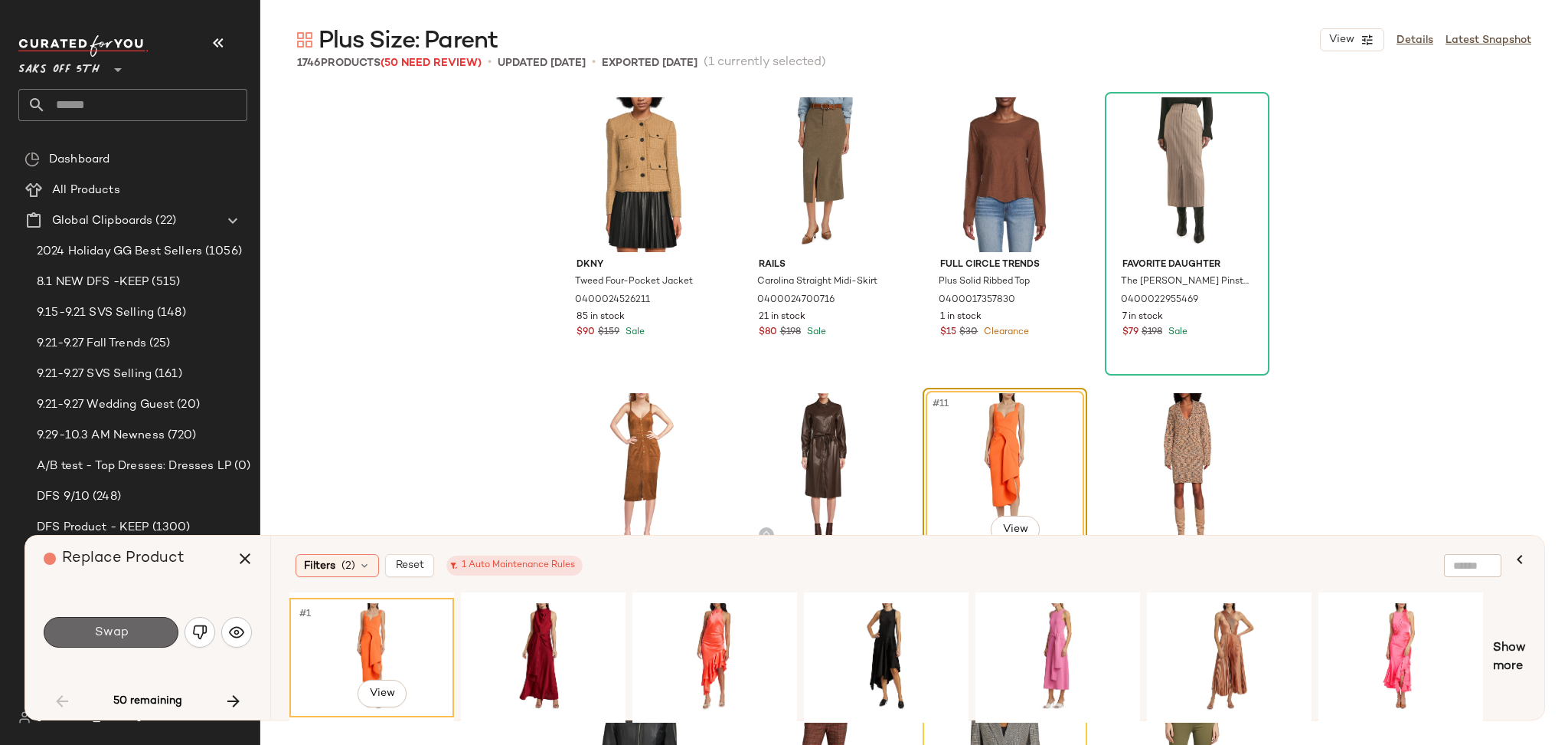
click at [116, 625] on span "Swap" at bounding box center [111, 633] width 34 height 15
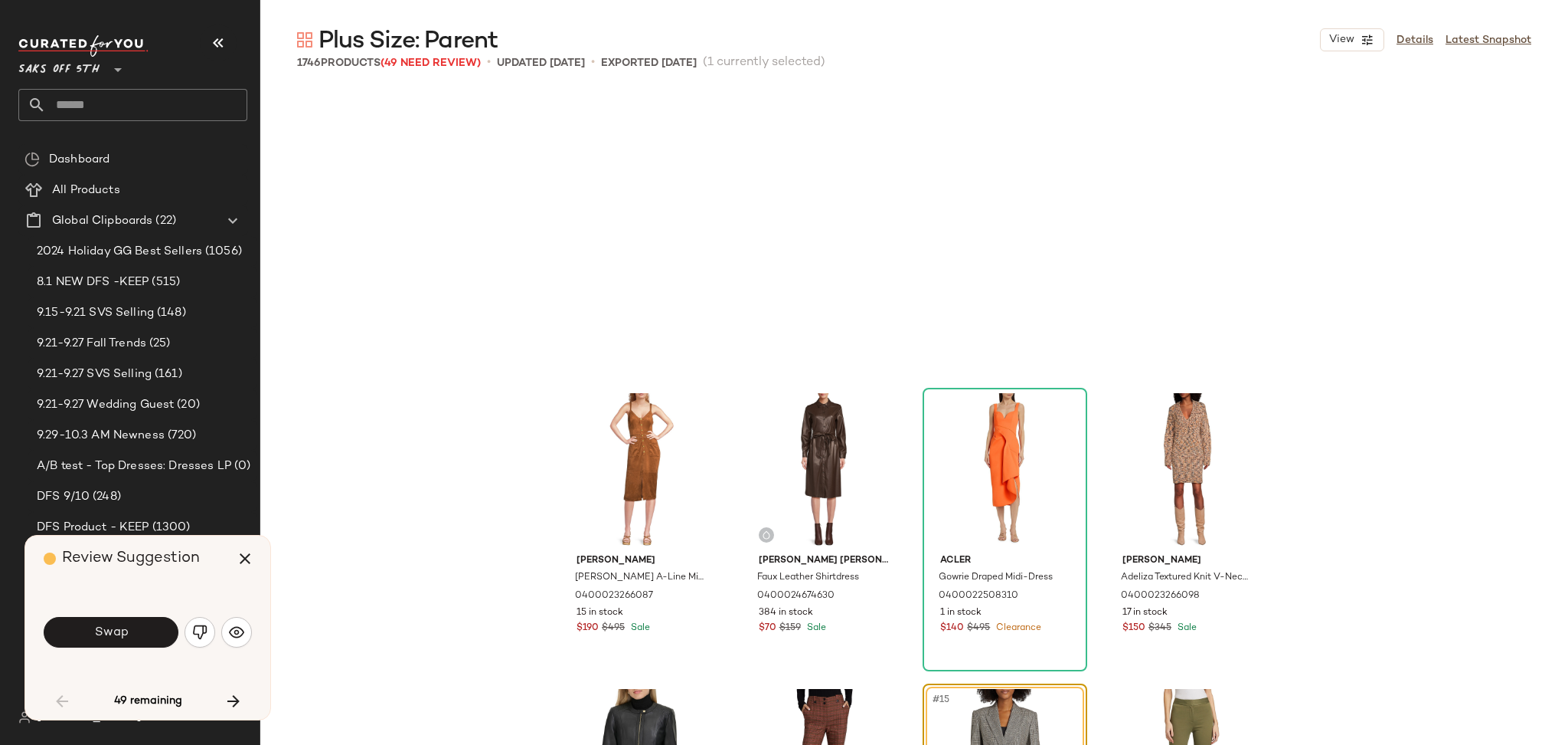
scroll to position [591, 0]
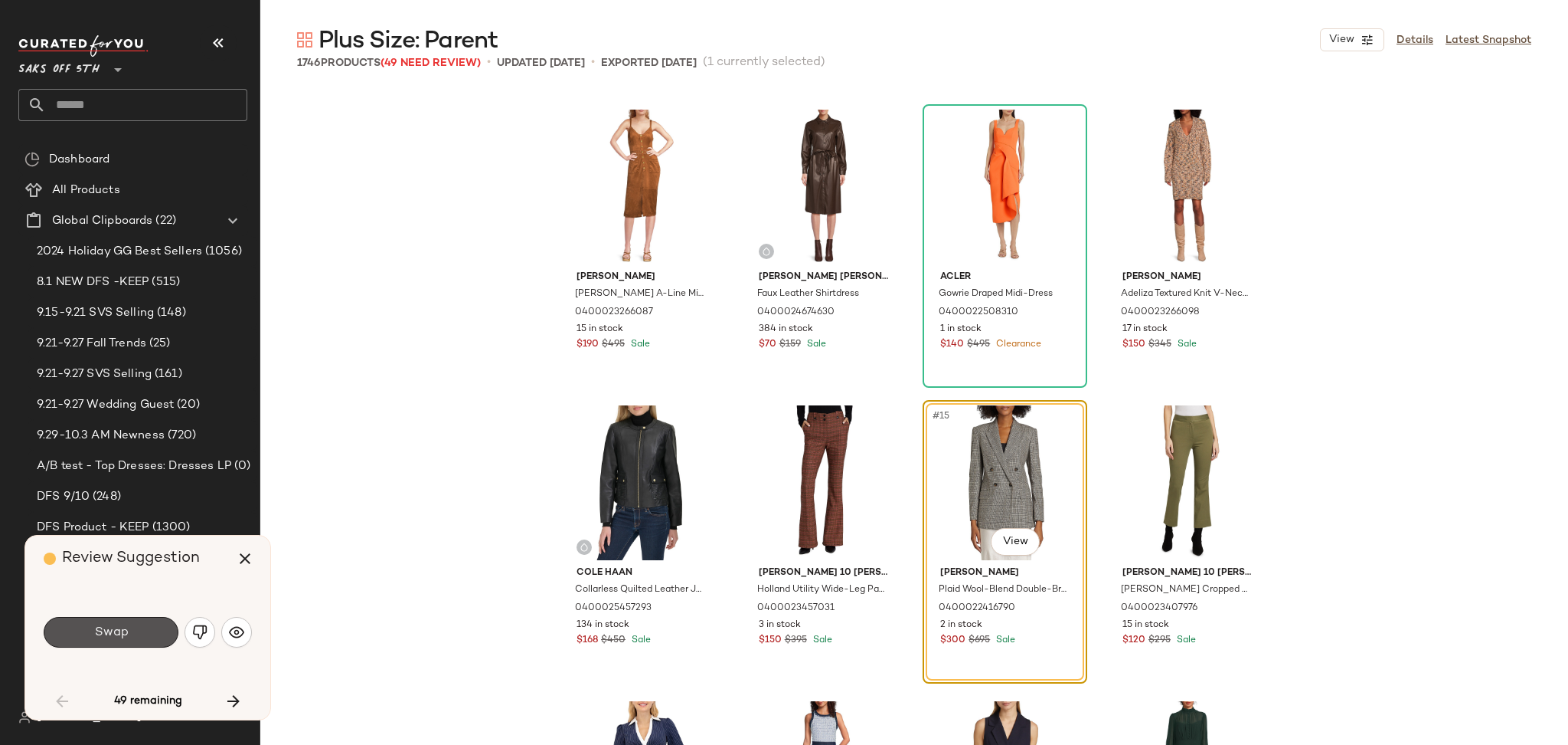
click at [116, 625] on span "Swap" at bounding box center [111, 633] width 34 height 15
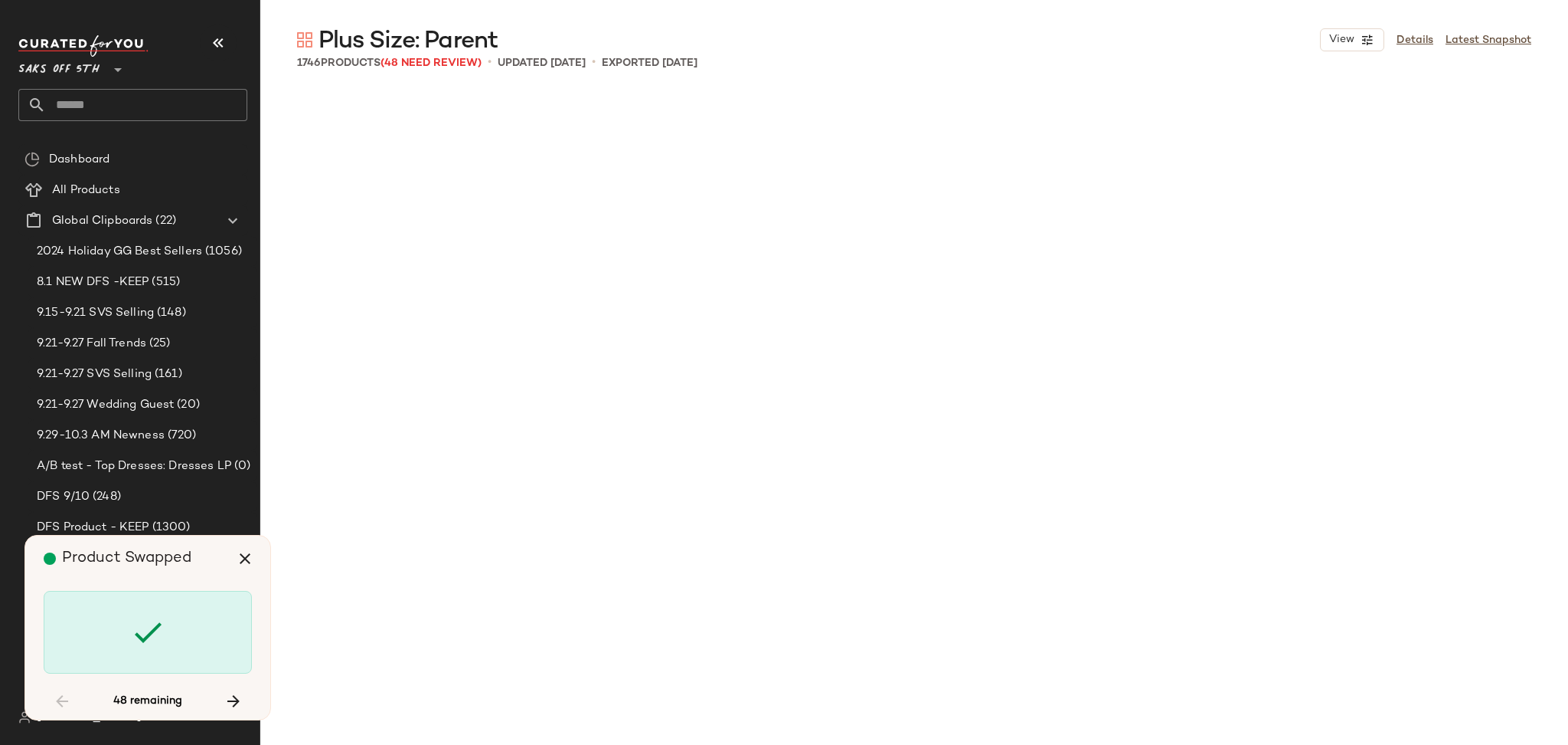
scroll to position [5914, 0]
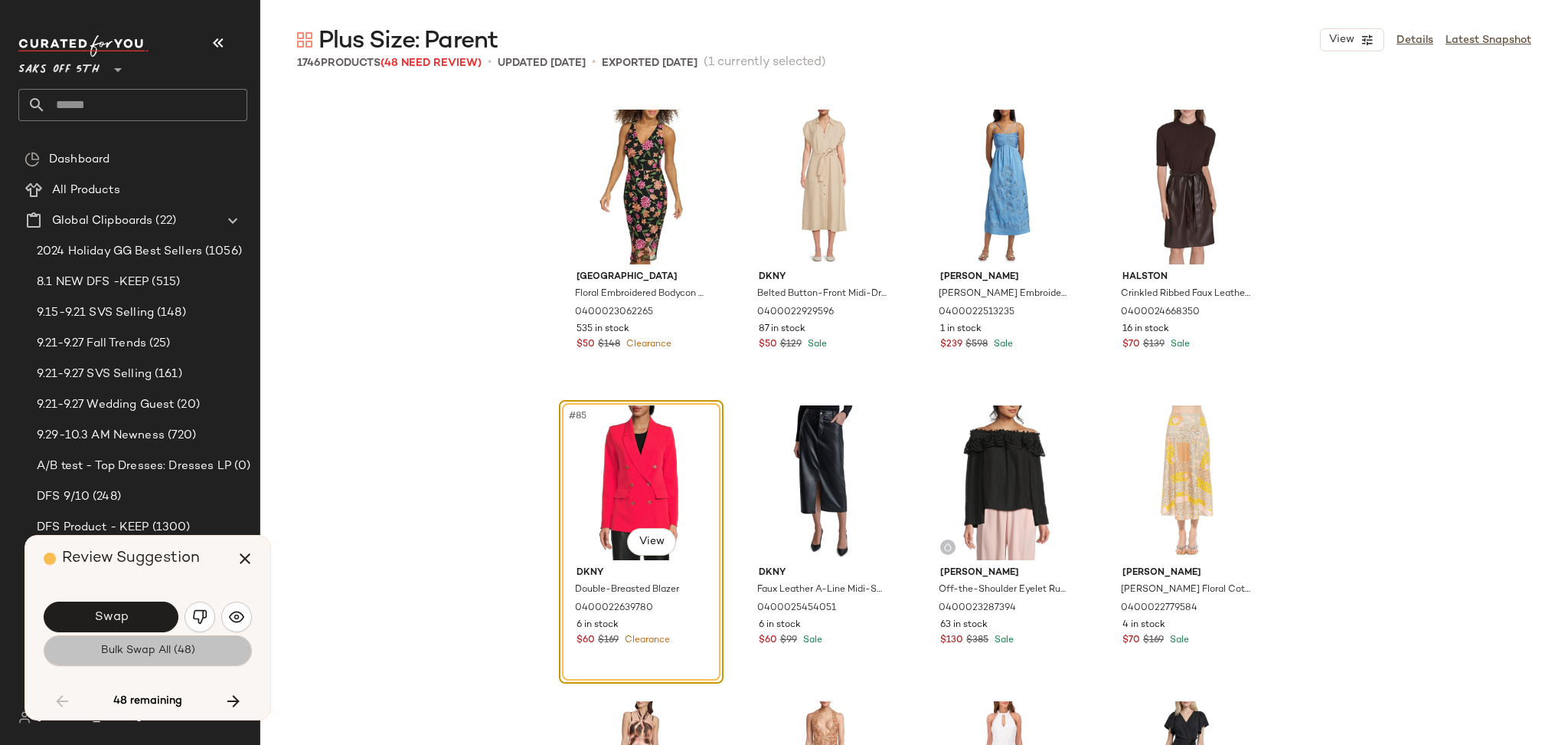
click at [129, 651] on span "Bulk Swap All (48)" at bounding box center [147, 650] width 95 height 12
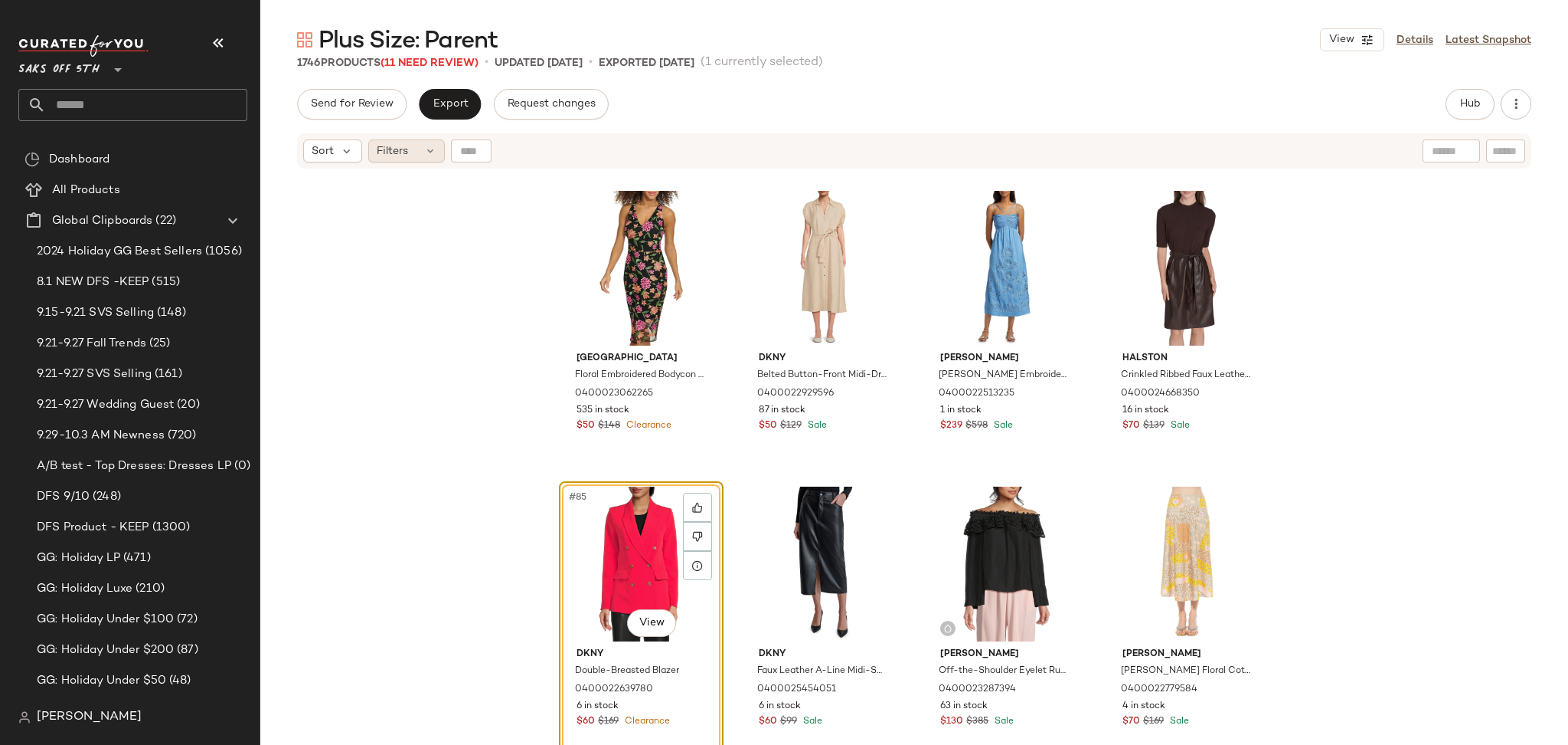
click at [413, 140] on div "Filters" at bounding box center [407, 151] width 76 height 23
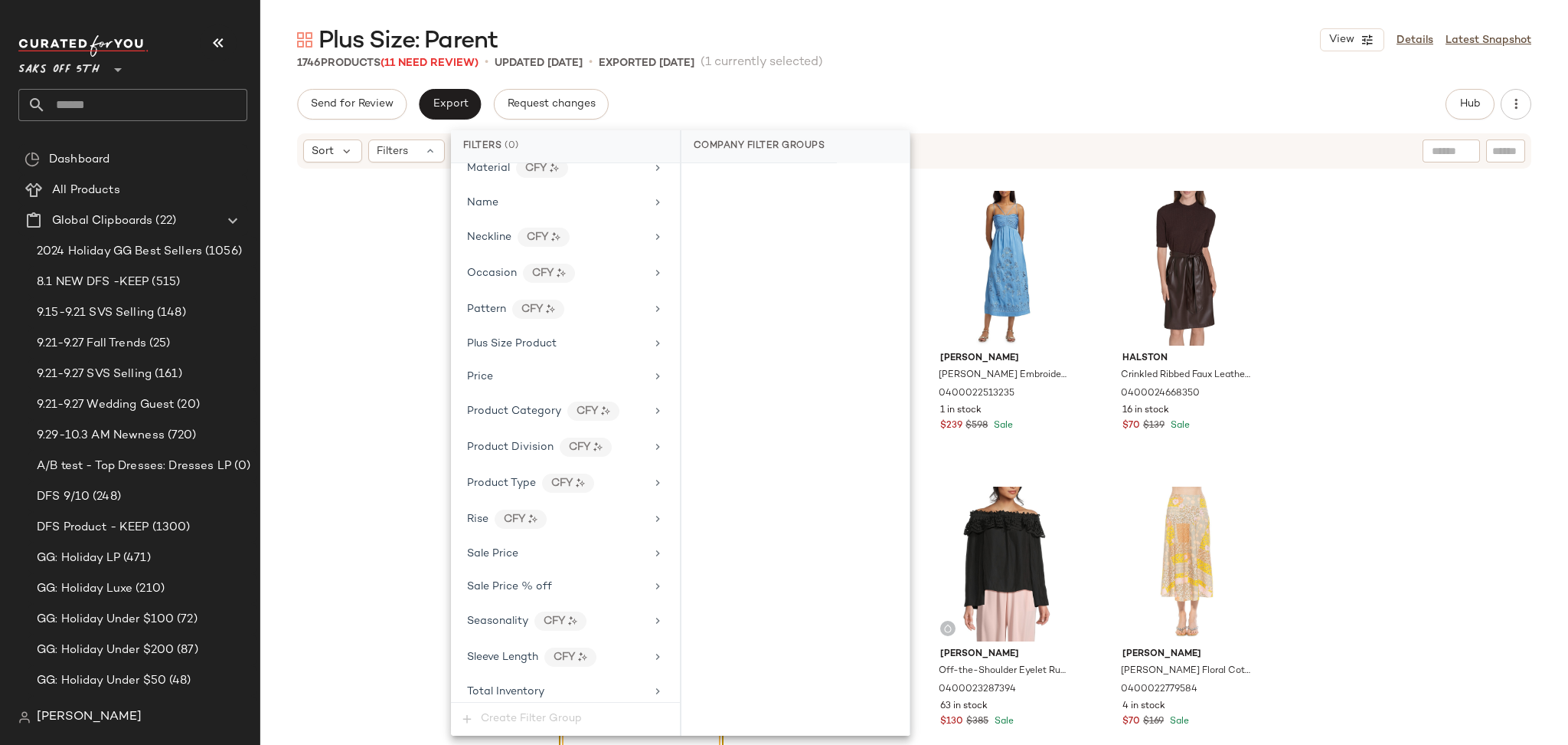
scroll to position [807, 0]
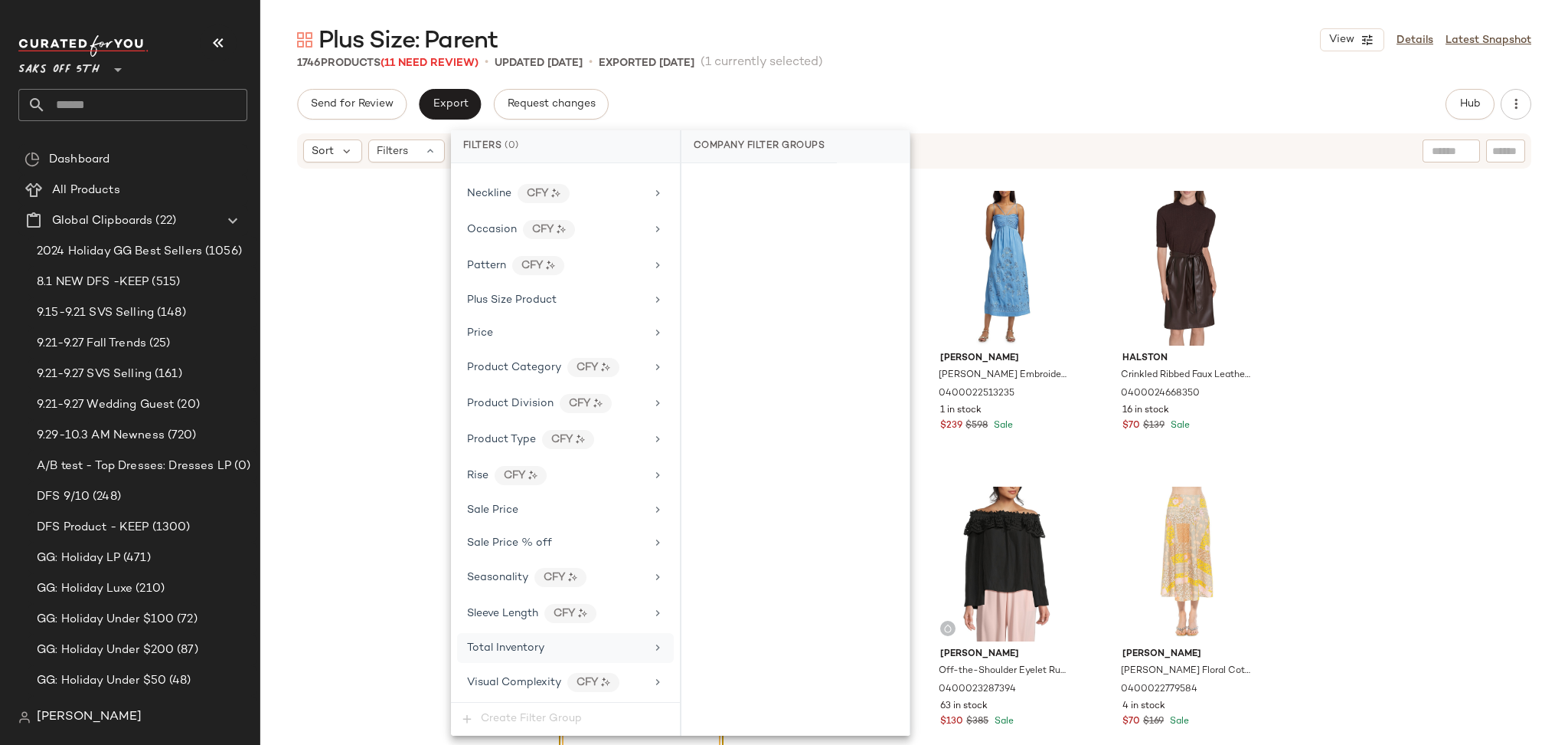
click at [544, 641] on div "Total Inventory" at bounding box center [556, 648] width 178 height 16
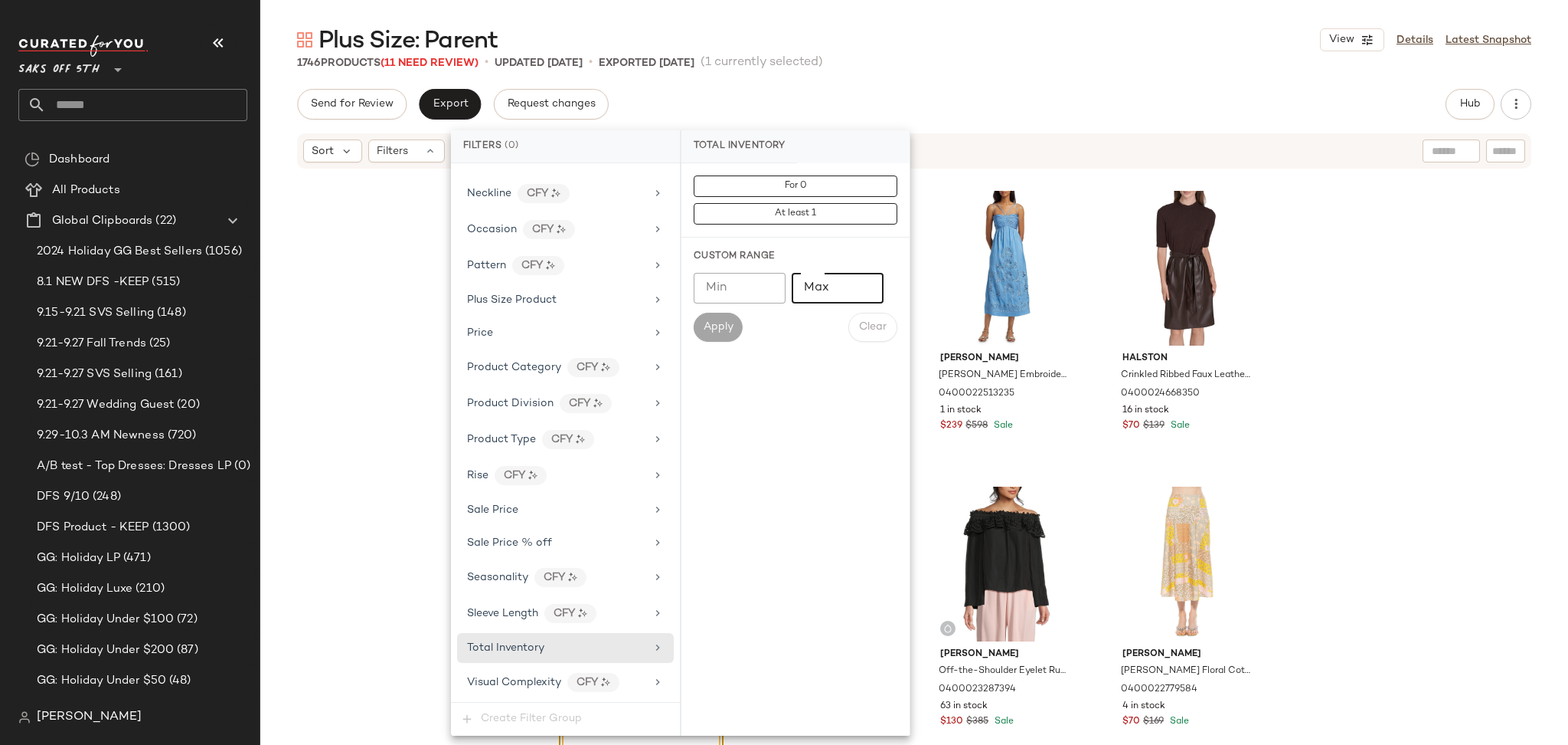
click at [806, 289] on input "Max" at bounding box center [837, 288] width 92 height 31
type input "*"
click at [723, 329] on span "Apply" at bounding box center [718, 326] width 31 height 12
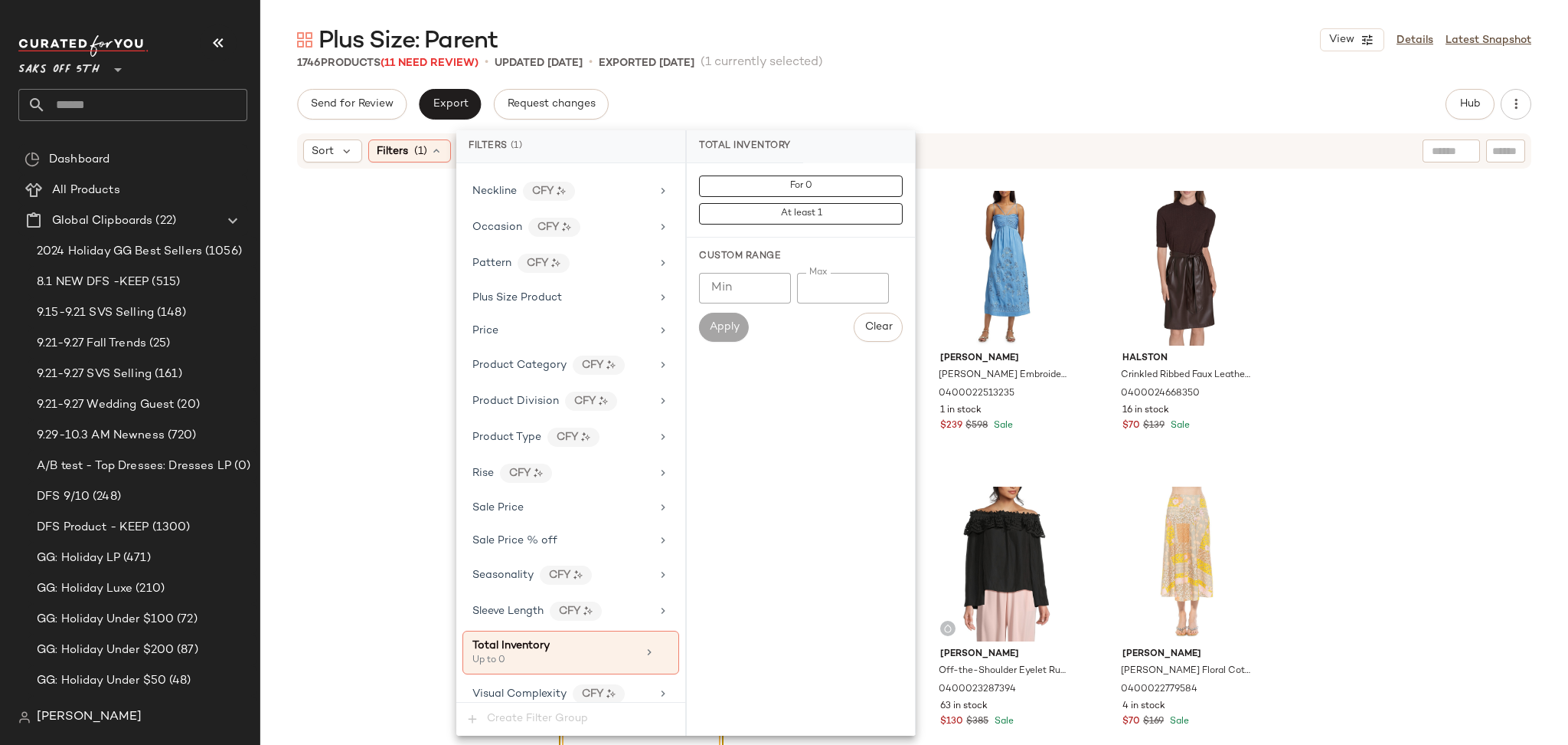
click at [1013, 76] on div "Plus Size: Parent View Details Latest Snapshot 1746 Products (11 Need Review) •…" at bounding box center [914, 384] width 1308 height 720
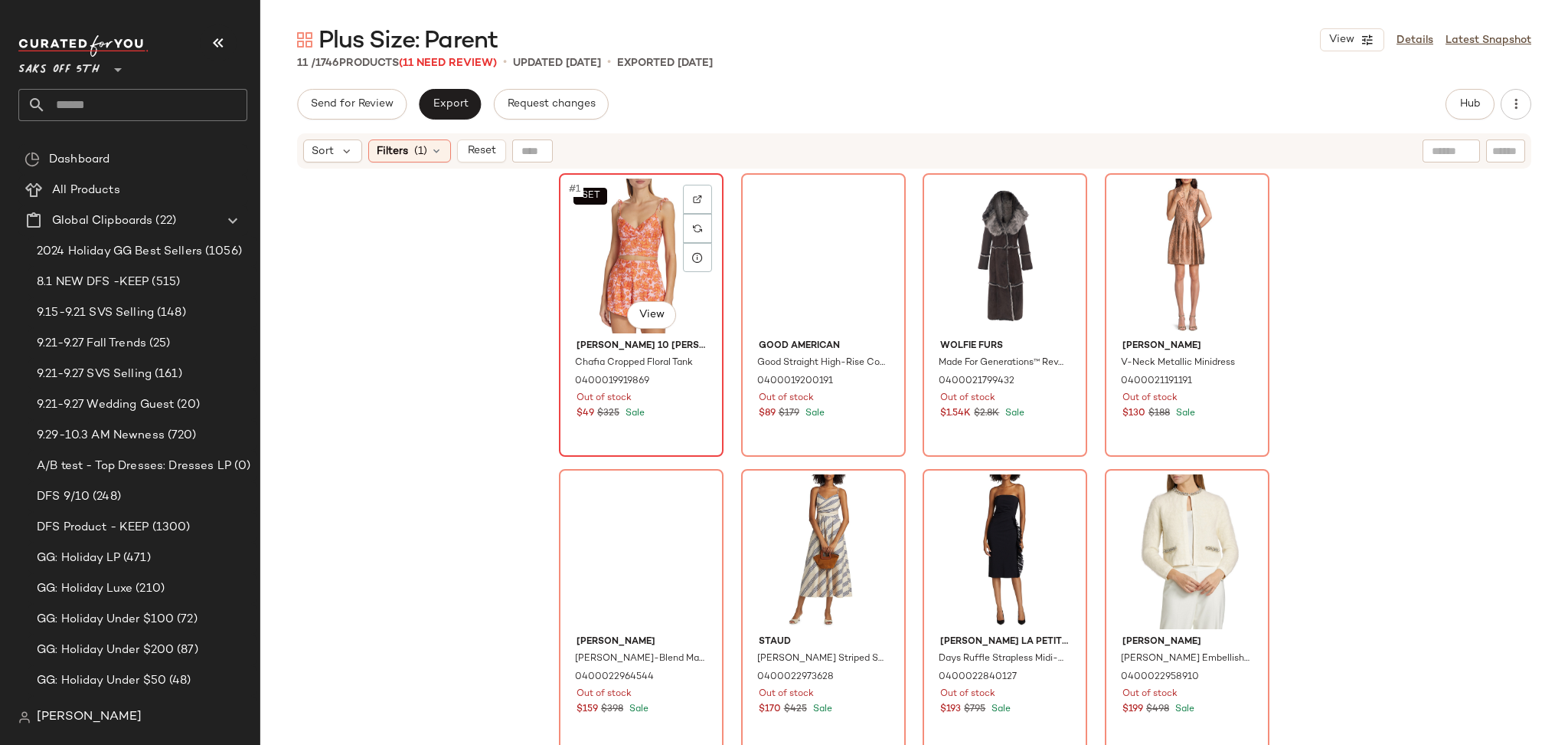
click at [590, 256] on div "SET #1 View" at bounding box center [640, 256] width 154 height 155
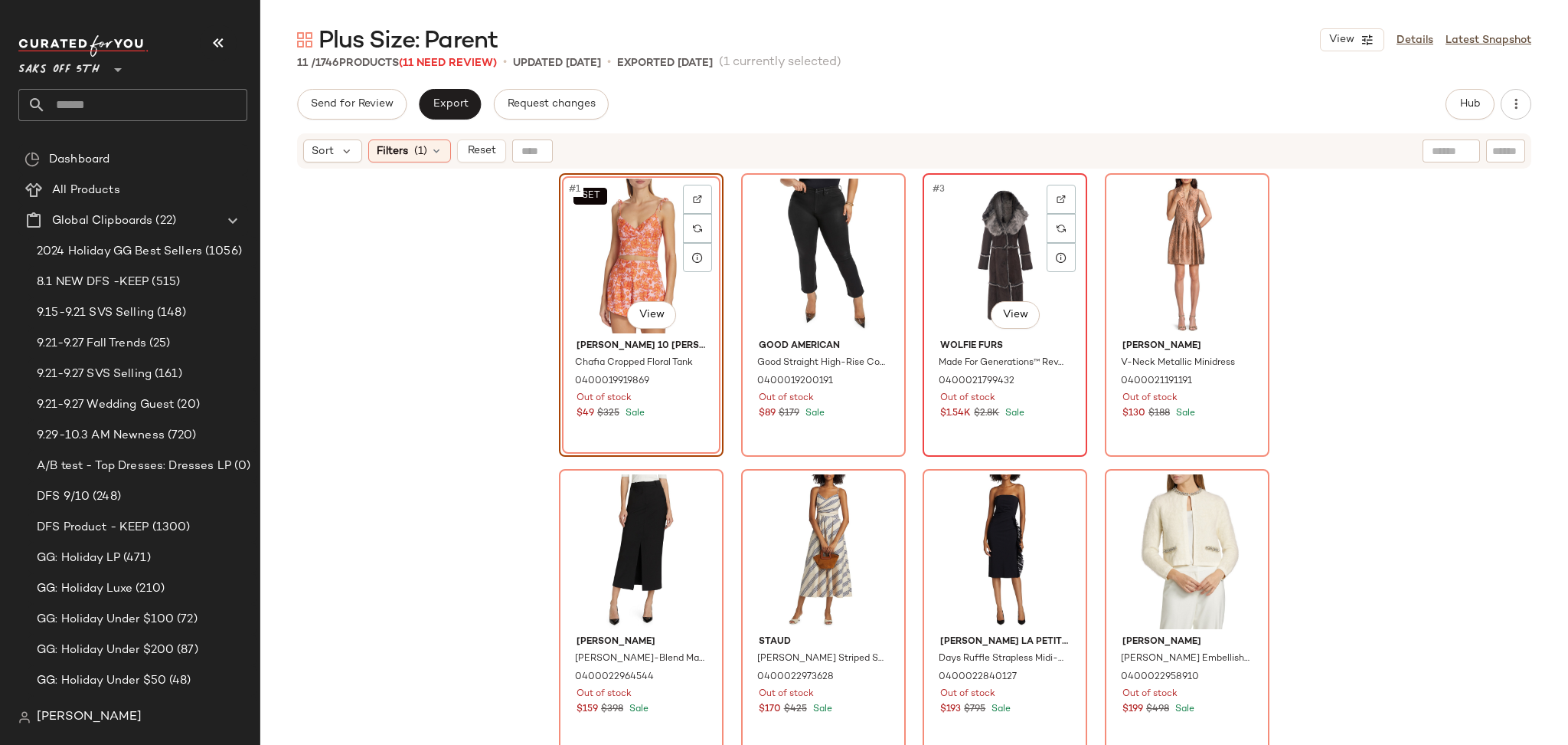
scroll to position [264, 0]
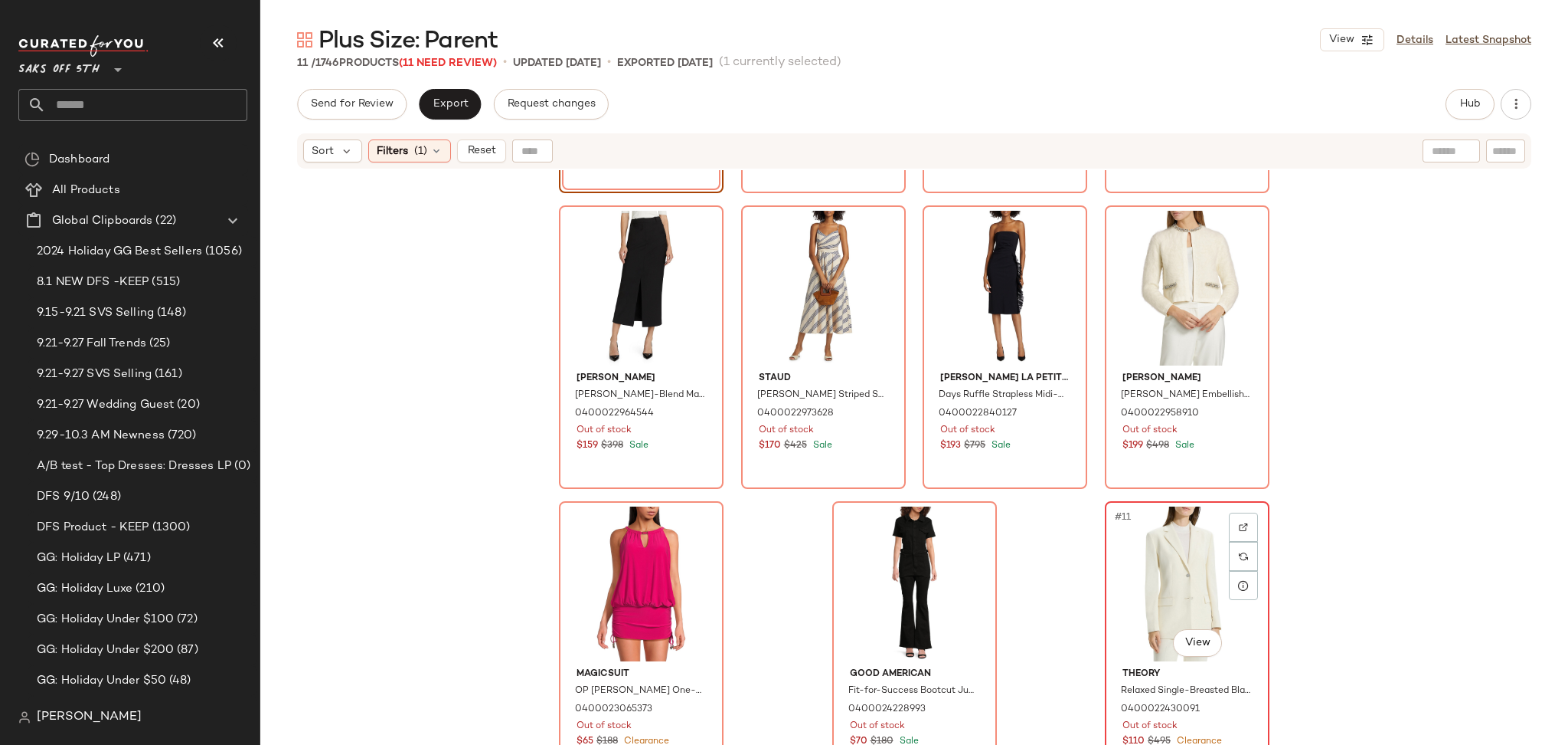
click at [1172, 579] on div "#11 View" at bounding box center [1186, 584] width 154 height 155
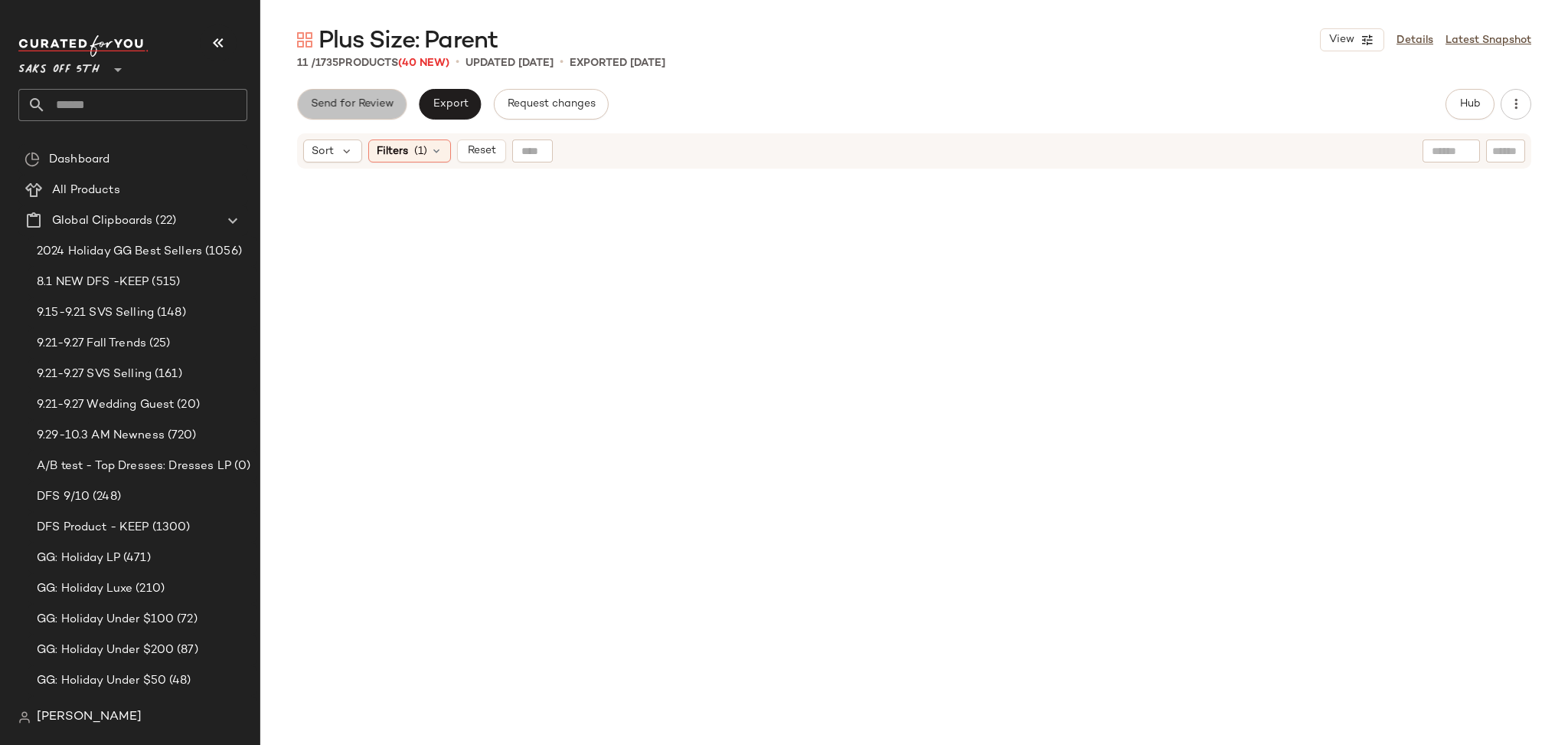
click at [369, 99] on span "Send for Review" at bounding box center [352, 103] width 84 height 12
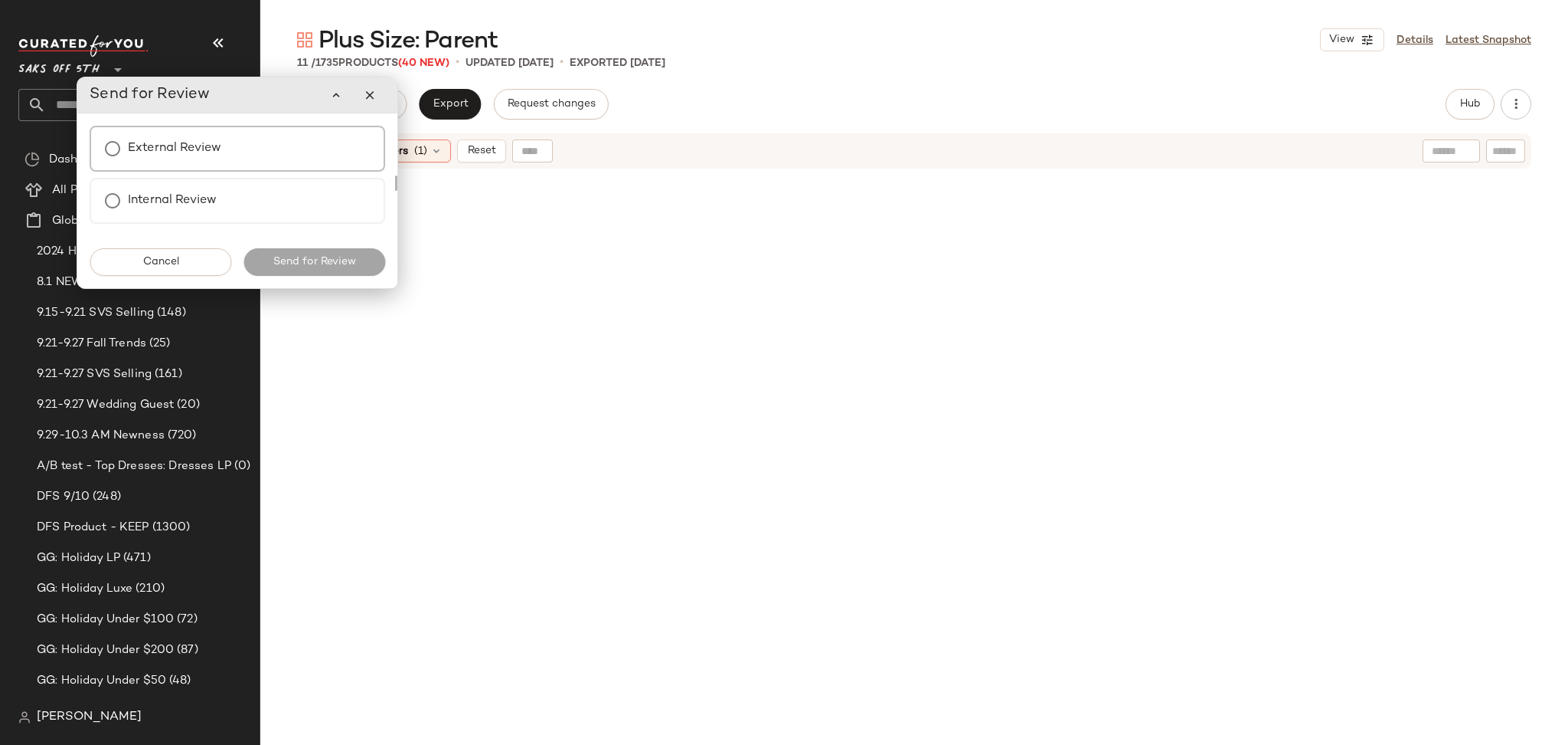
click at [196, 129] on div "External Review" at bounding box center [237, 148] width 295 height 46
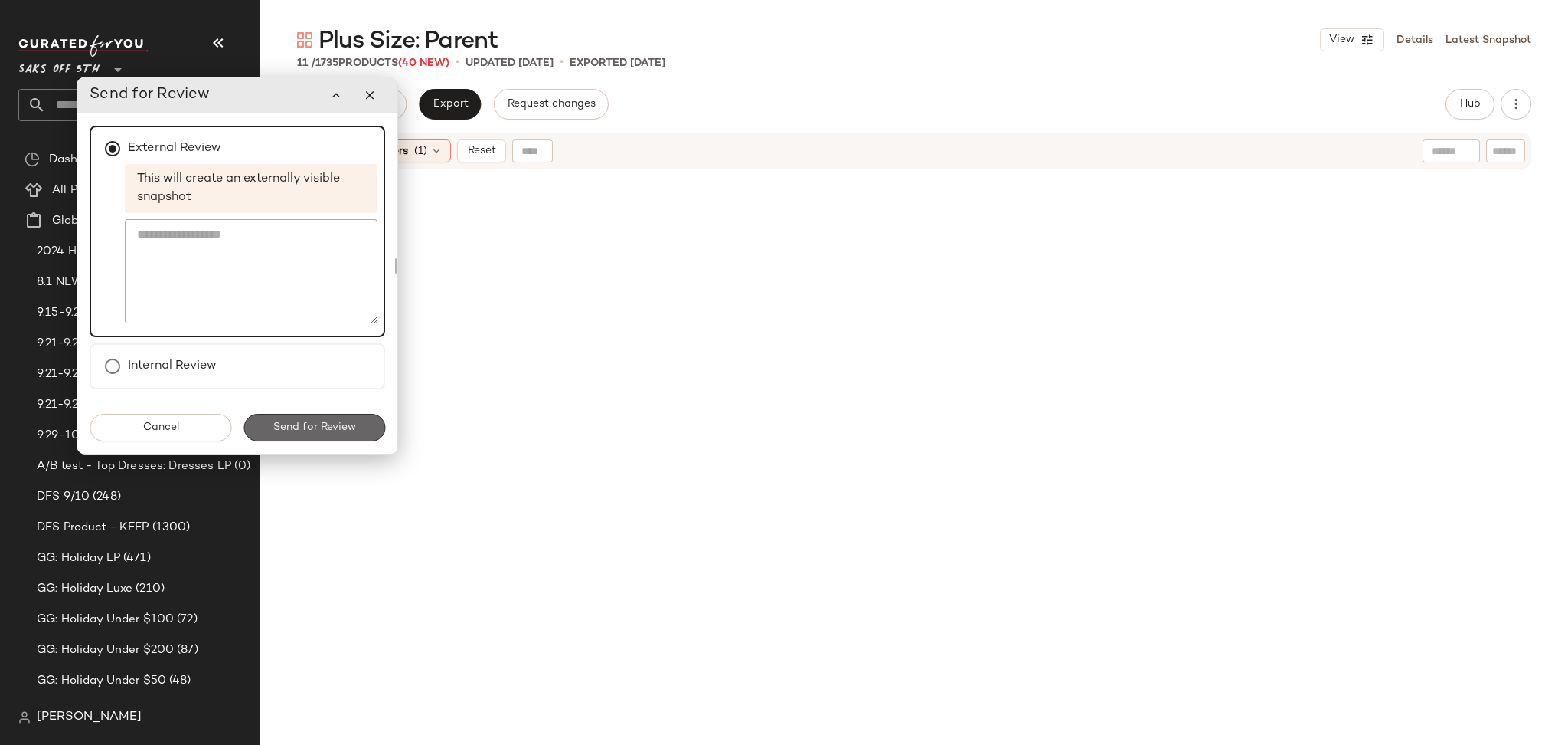
click at [324, 431] on span "Send for Review" at bounding box center [314, 427] width 84 height 12
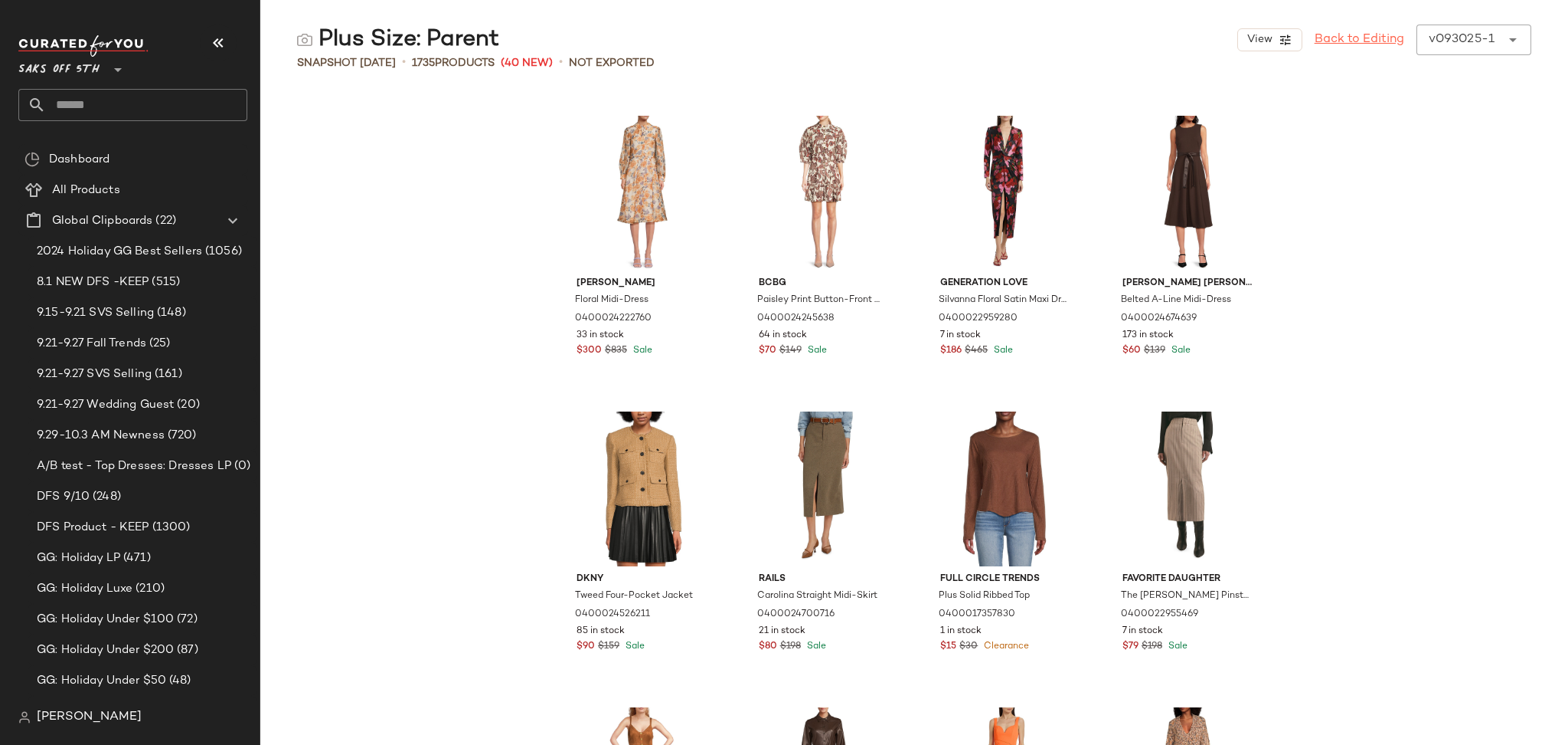
click at [1378, 37] on link "Back to Editing" at bounding box center [1359, 40] width 90 height 19
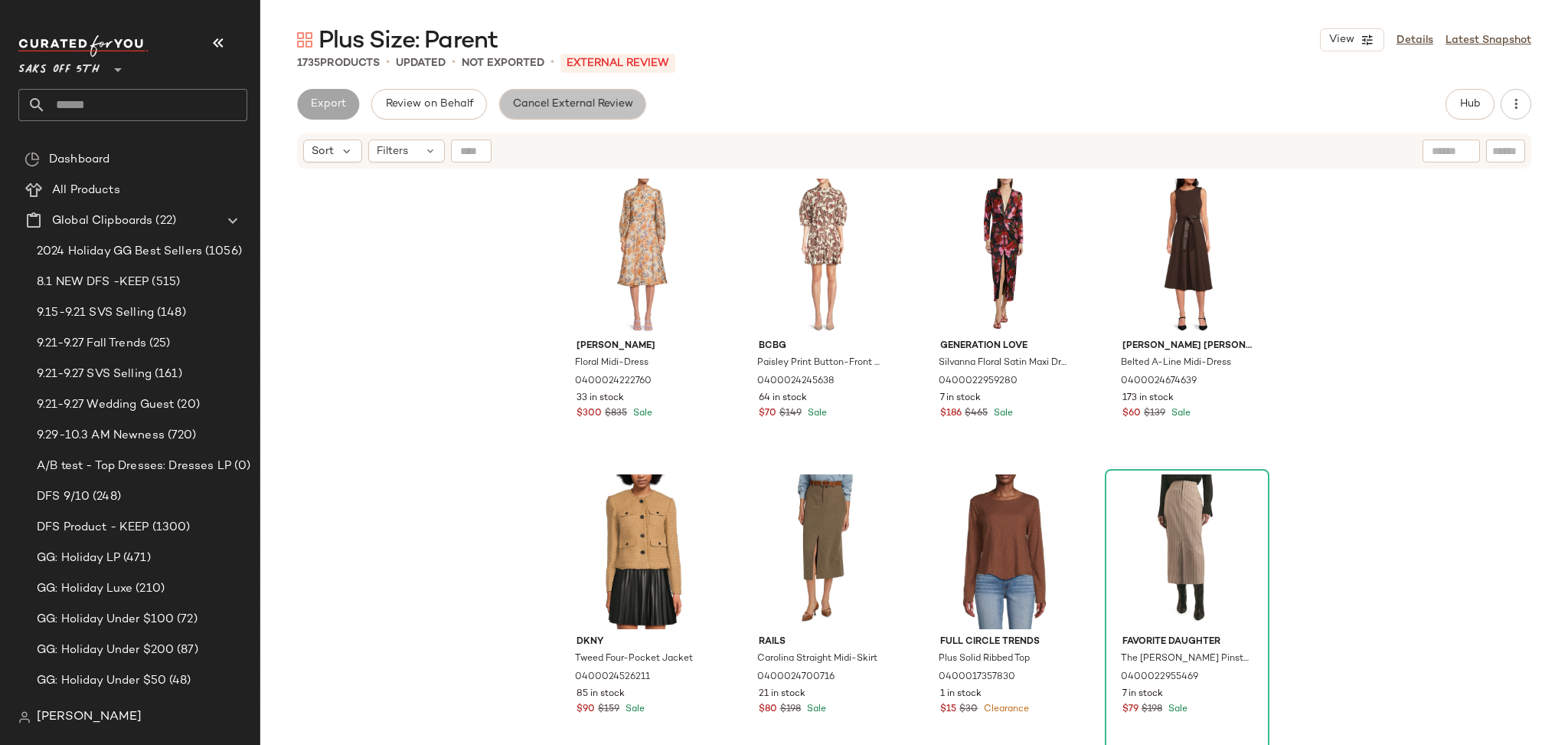
click at [532, 106] on span "Cancel External Review" at bounding box center [572, 103] width 121 height 12
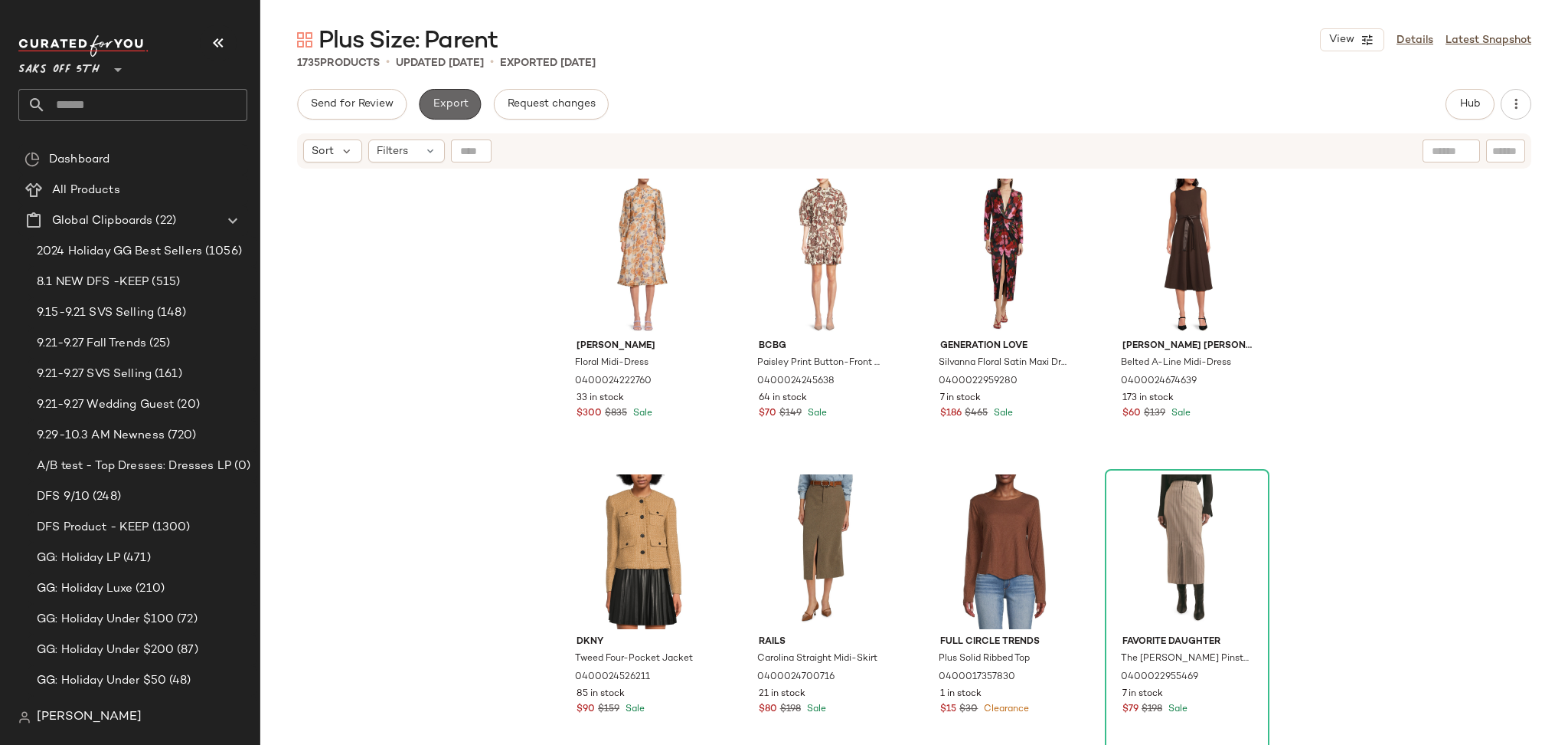
click at [449, 105] on span "Export" at bounding box center [450, 103] width 36 height 12
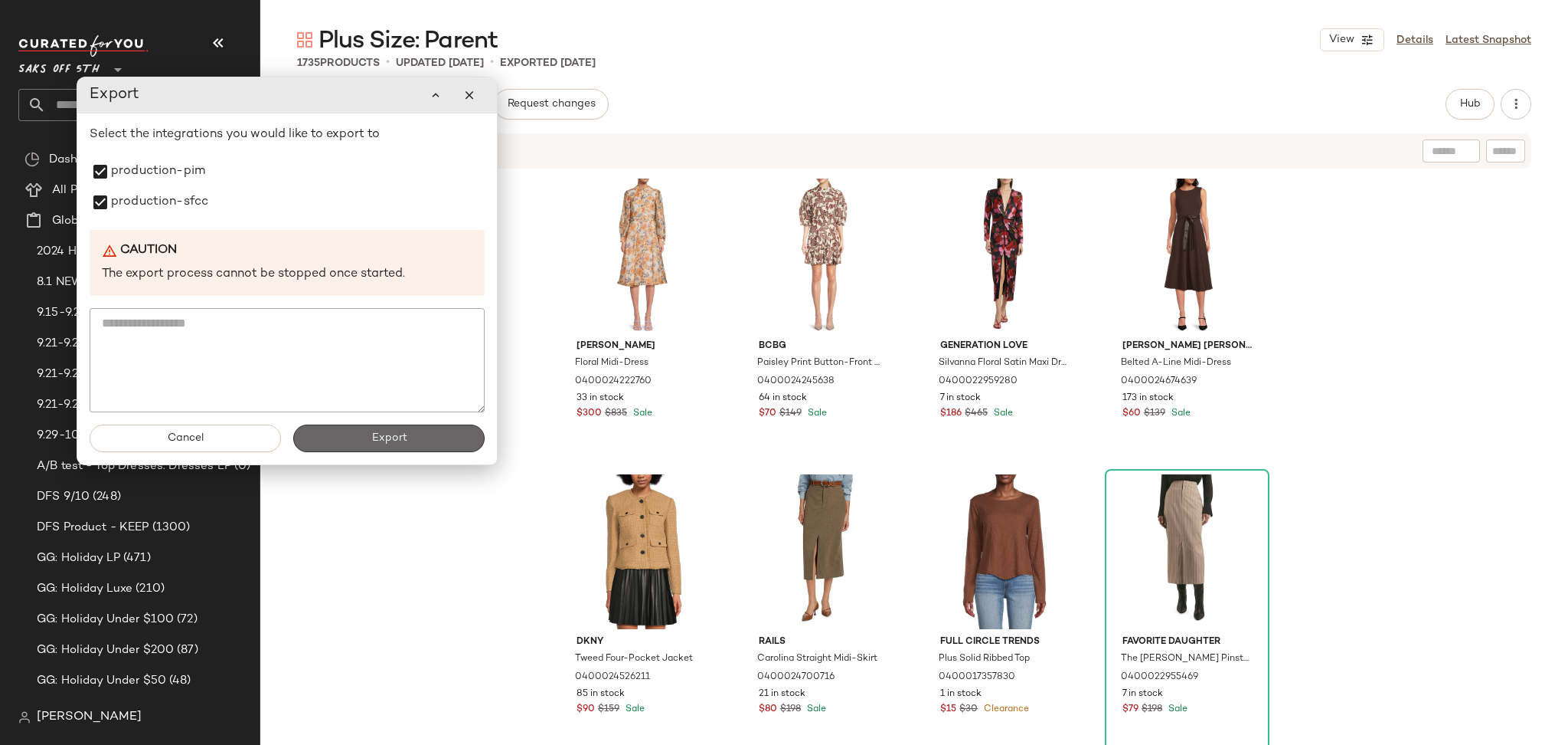
click at [344, 449] on button "Export" at bounding box center [388, 438] width 191 height 28
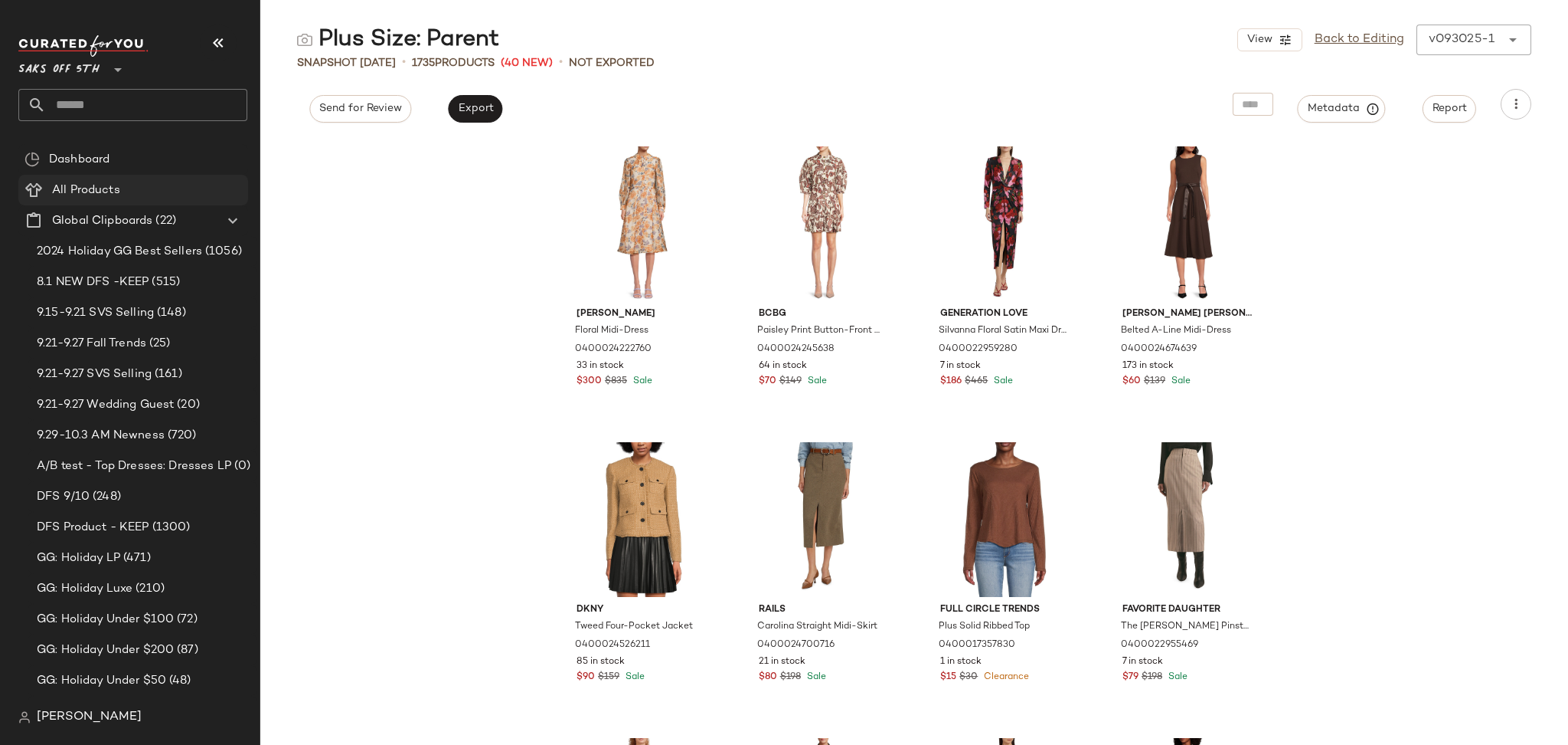
click at [100, 182] on span "All Products" at bounding box center [86, 191] width 68 height 18
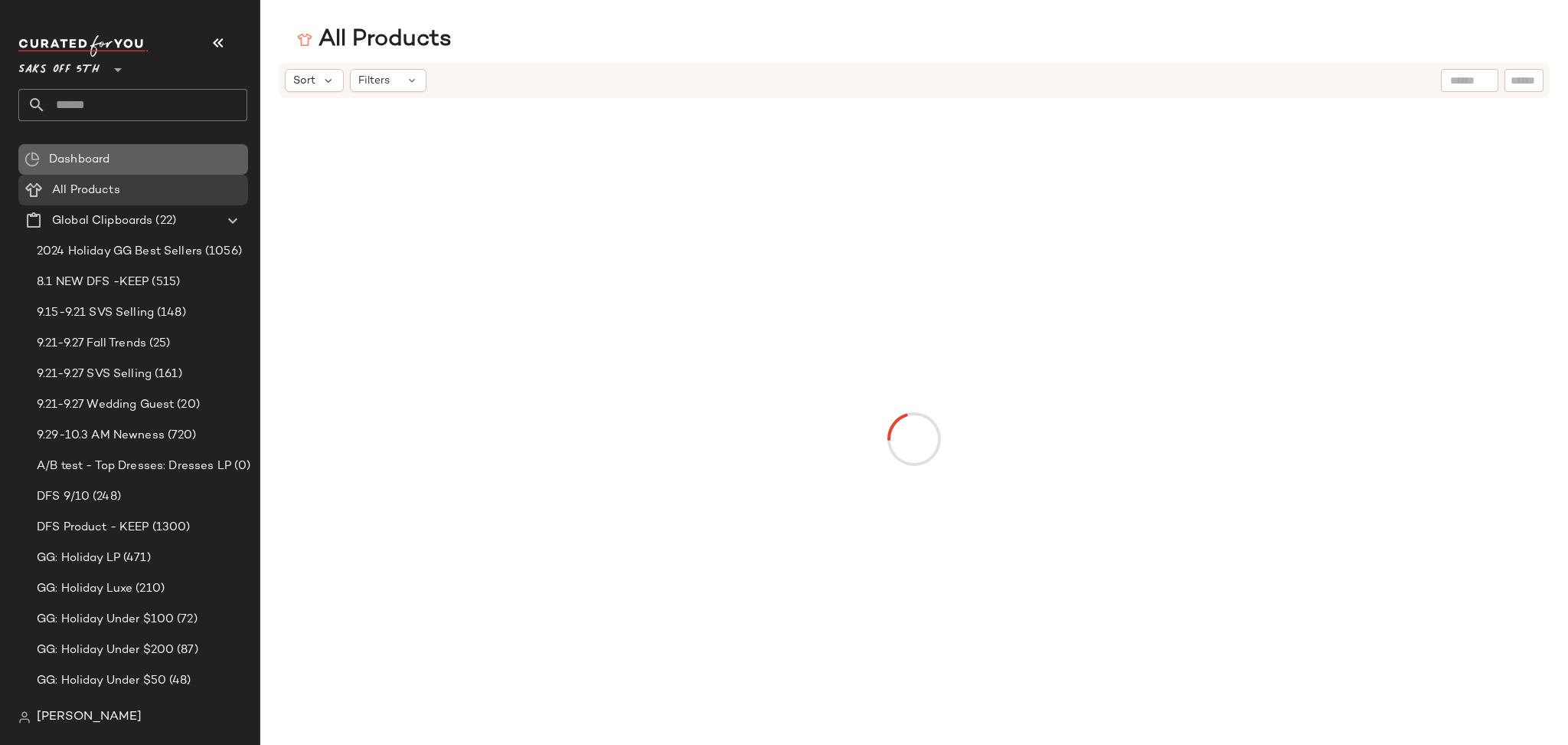
click at [103, 158] on span "Dashboard" at bounding box center [79, 160] width 60 height 18
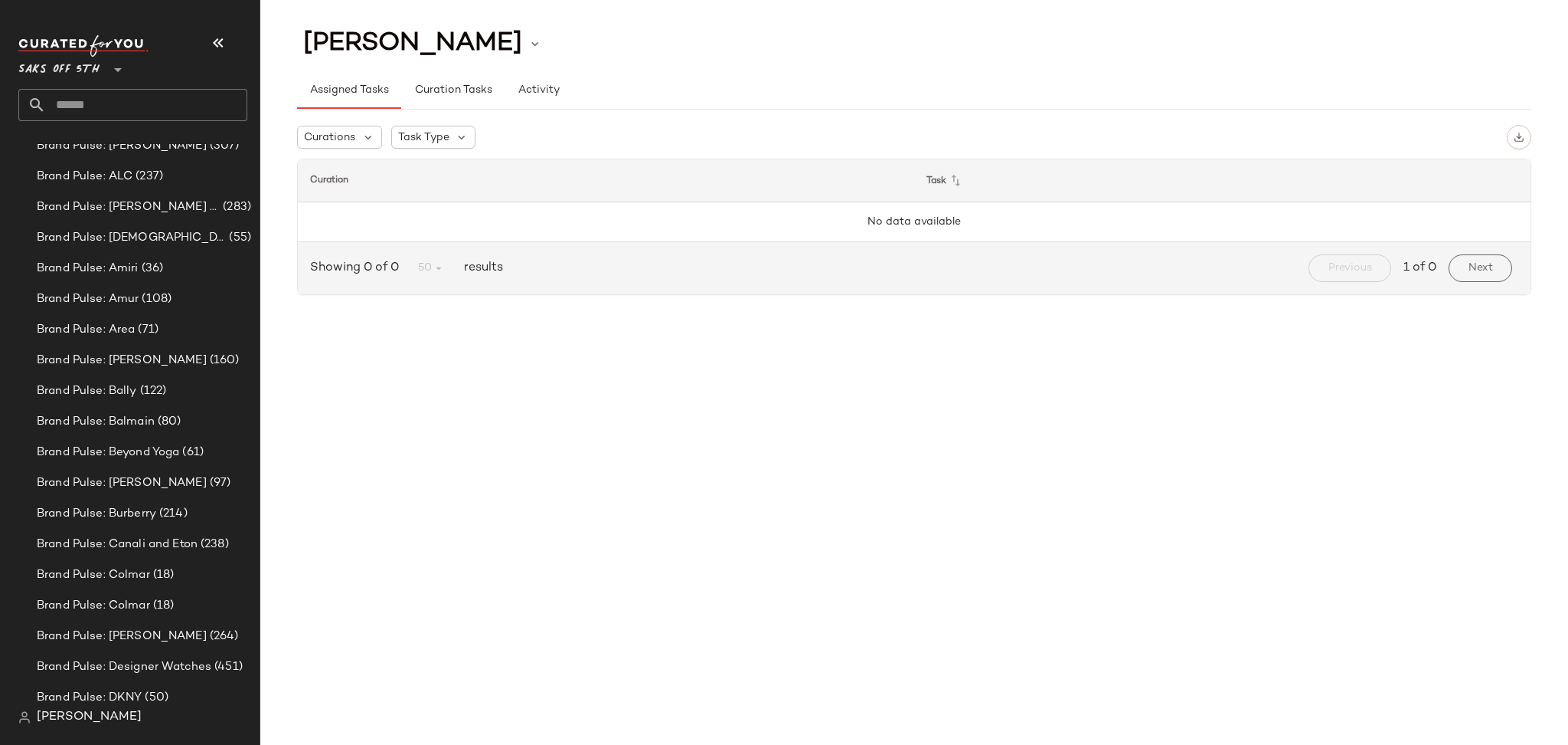
scroll to position [2268, 0]
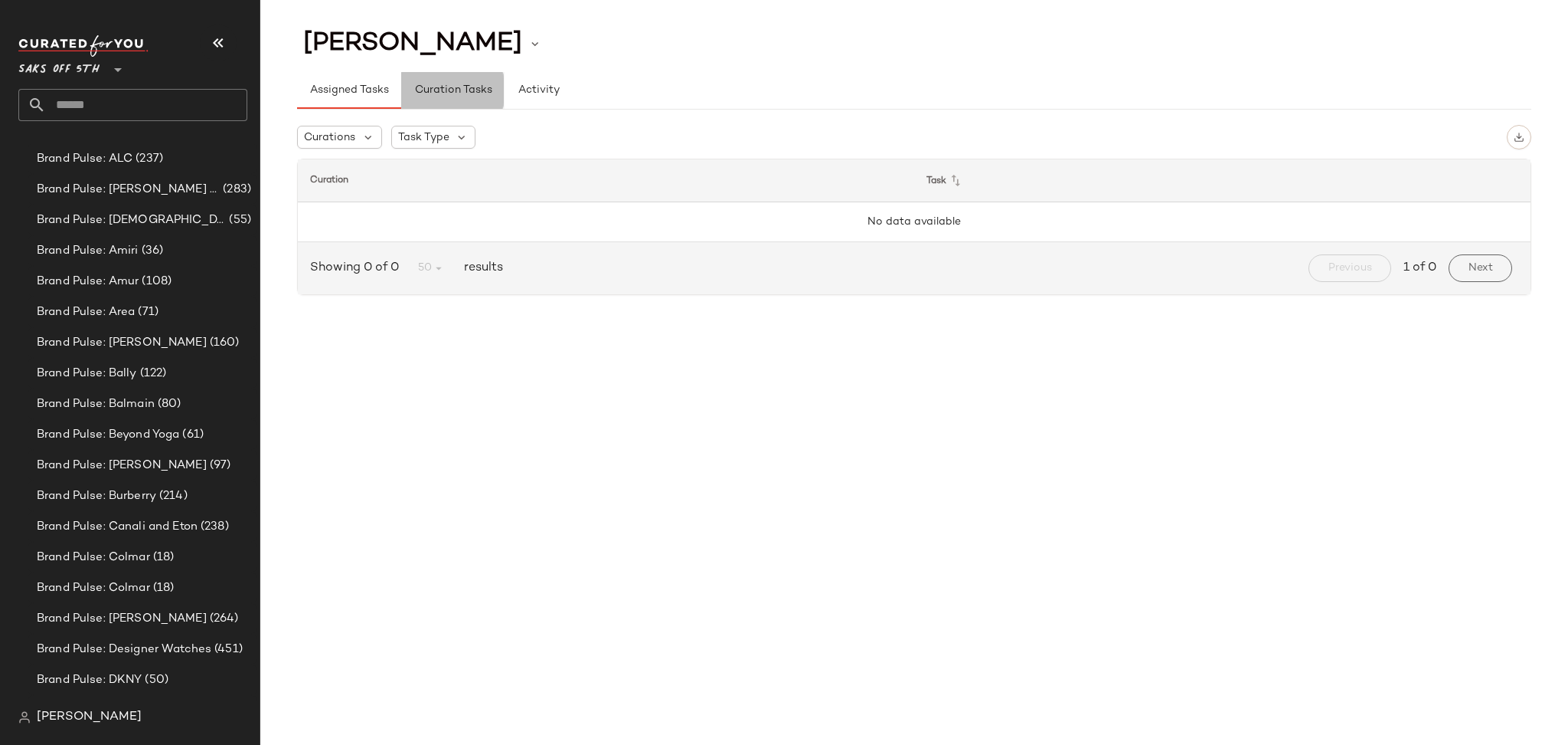
click at [454, 87] on span "Curation Tasks" at bounding box center [452, 90] width 78 height 12
click at [523, 97] on button "Activity" at bounding box center [539, 90] width 69 height 37
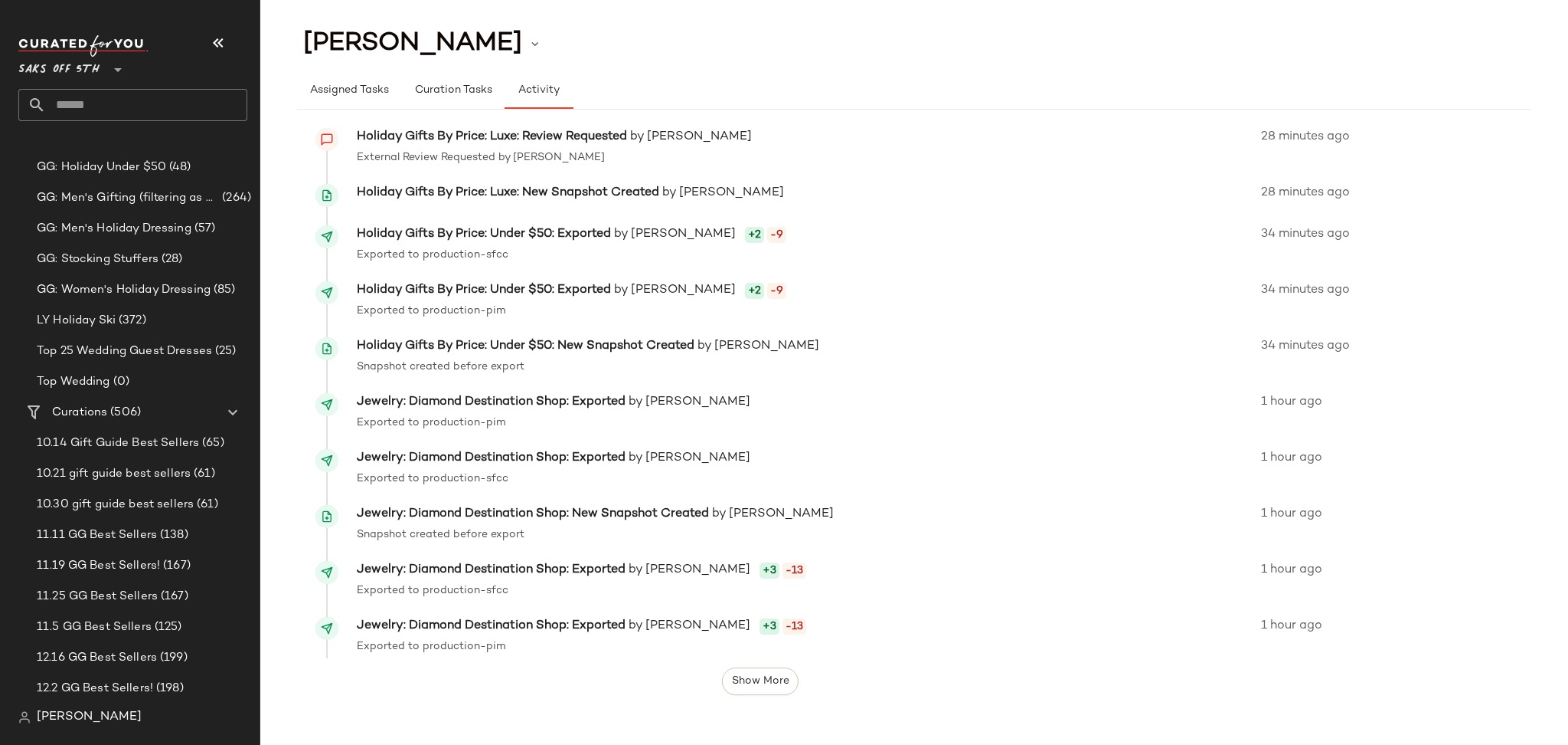
scroll to position [0, 0]
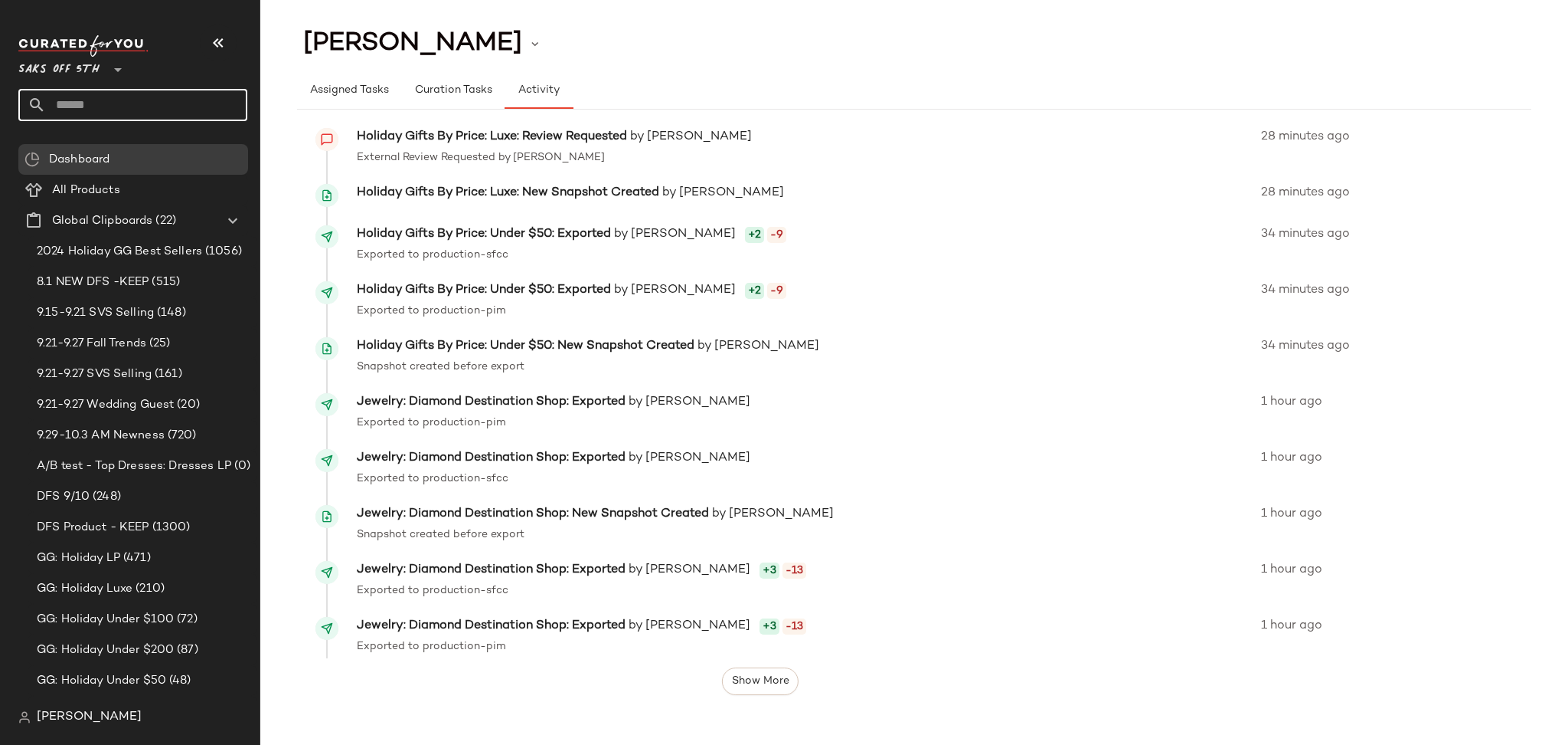
click at [98, 110] on input "text" at bounding box center [146, 105] width 201 height 33
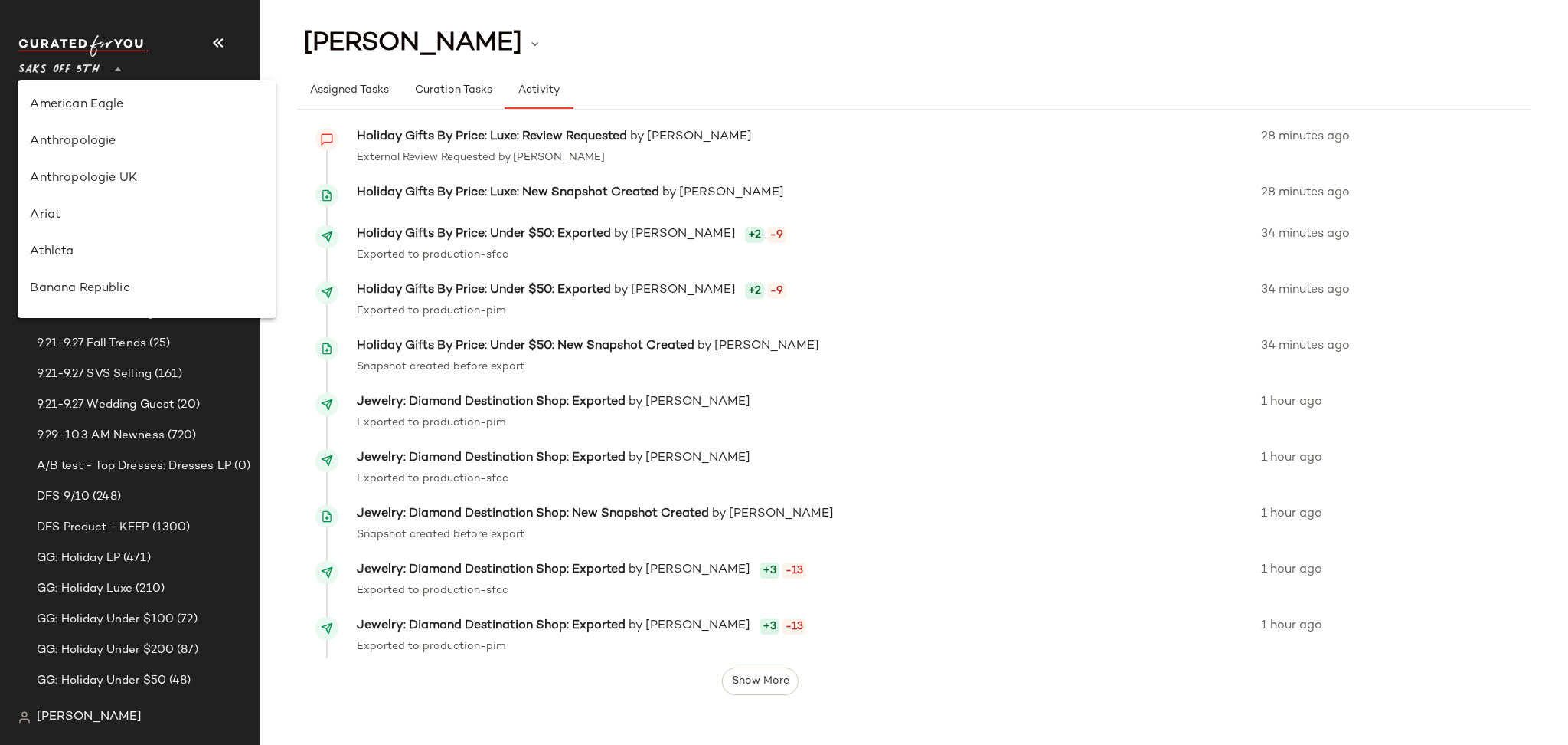
click at [99, 71] on div "Saks OFF 5TH **" at bounding box center [62, 60] width 87 height 38
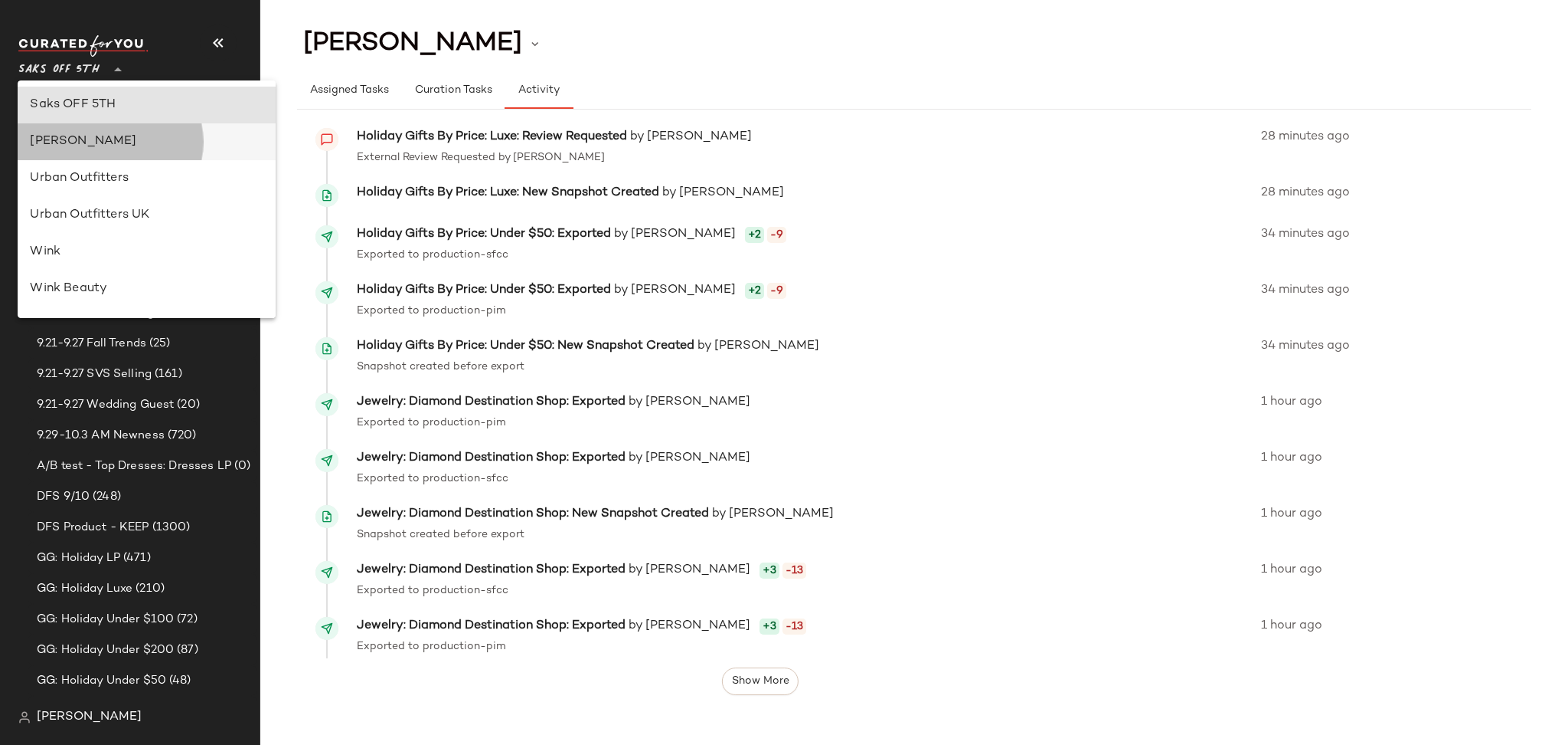
click at [94, 142] on div "[PERSON_NAME]" at bounding box center [146, 142] width 233 height 19
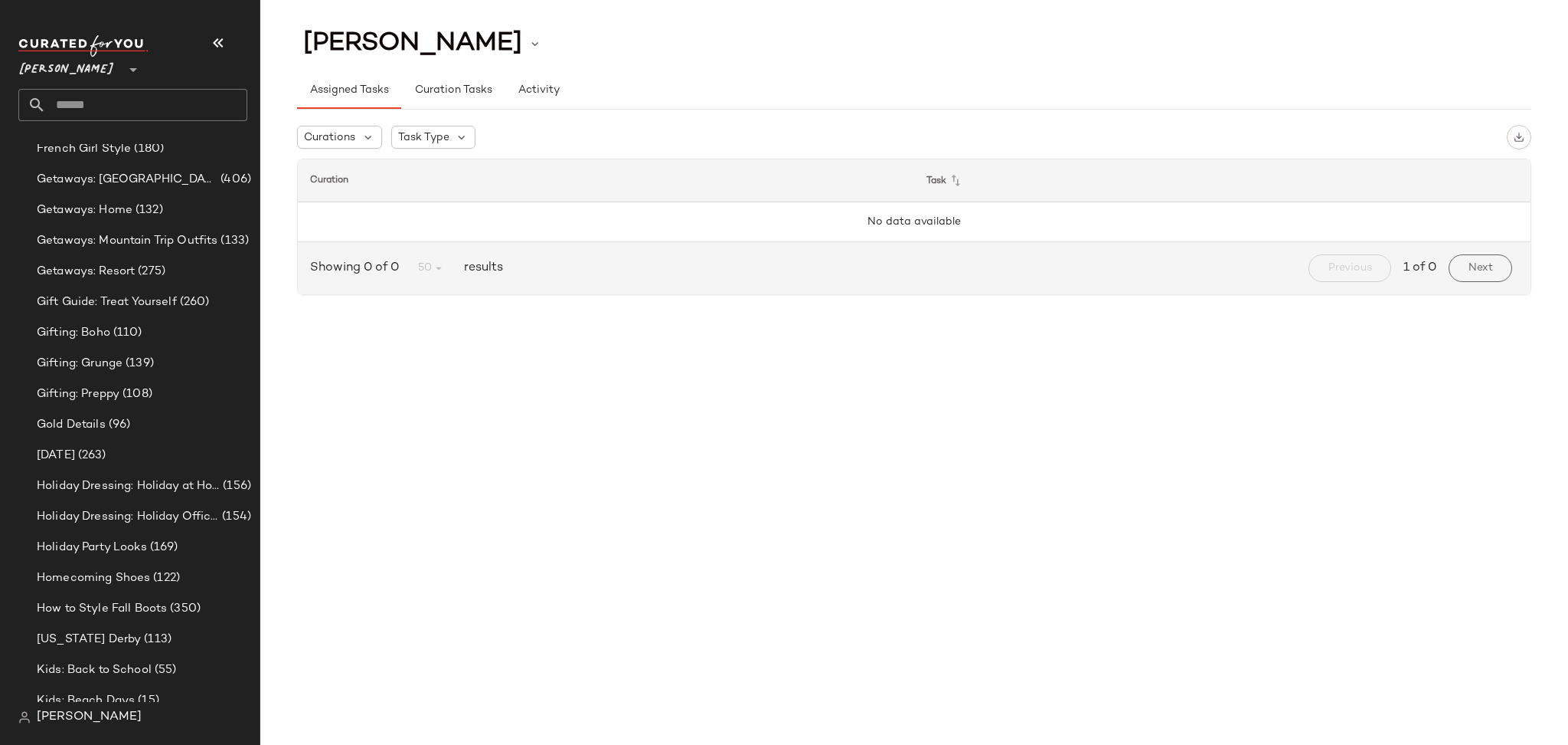
scroll to position [1451, 0]
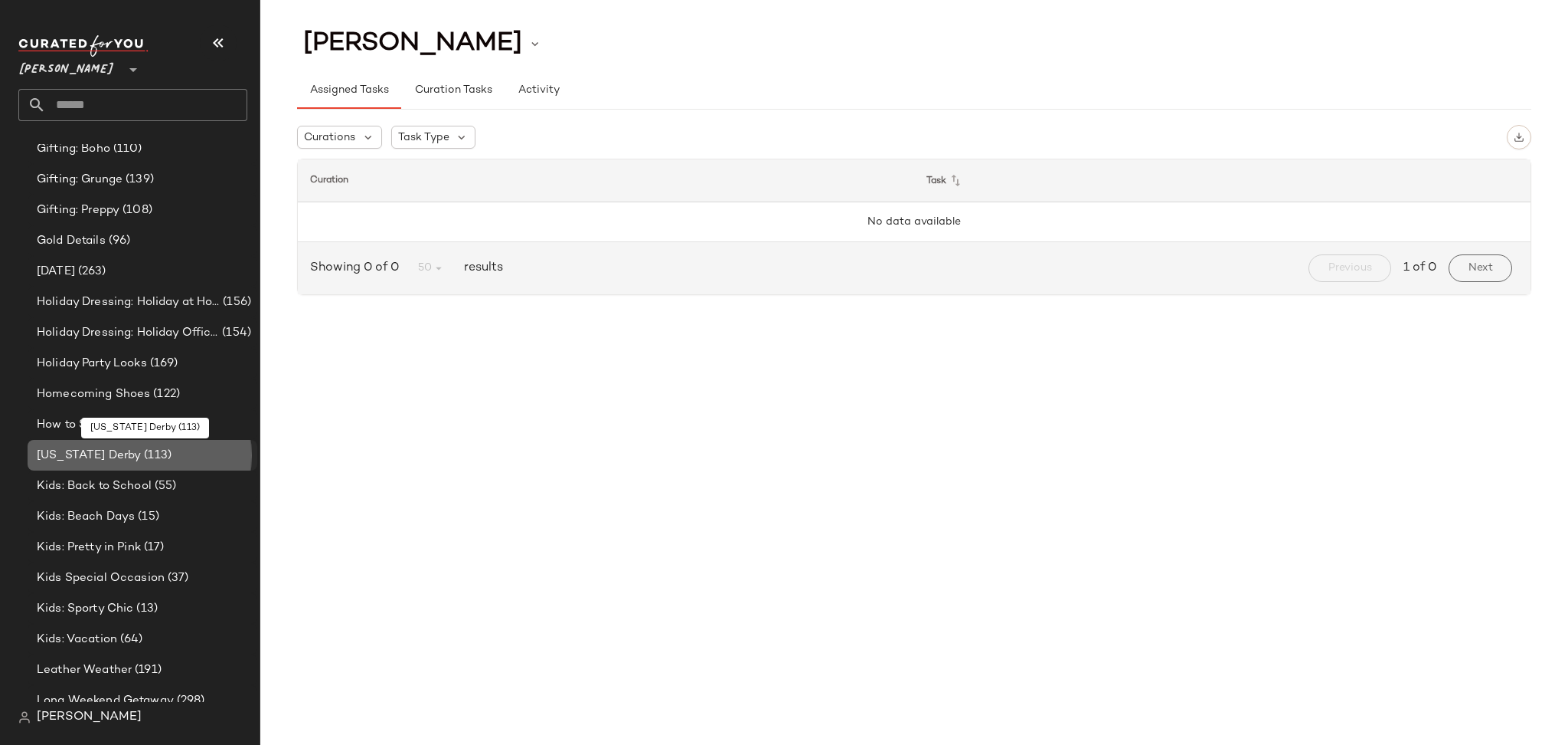
click at [161, 449] on div "[US_STATE] Derby (113)" at bounding box center [142, 456] width 219 height 18
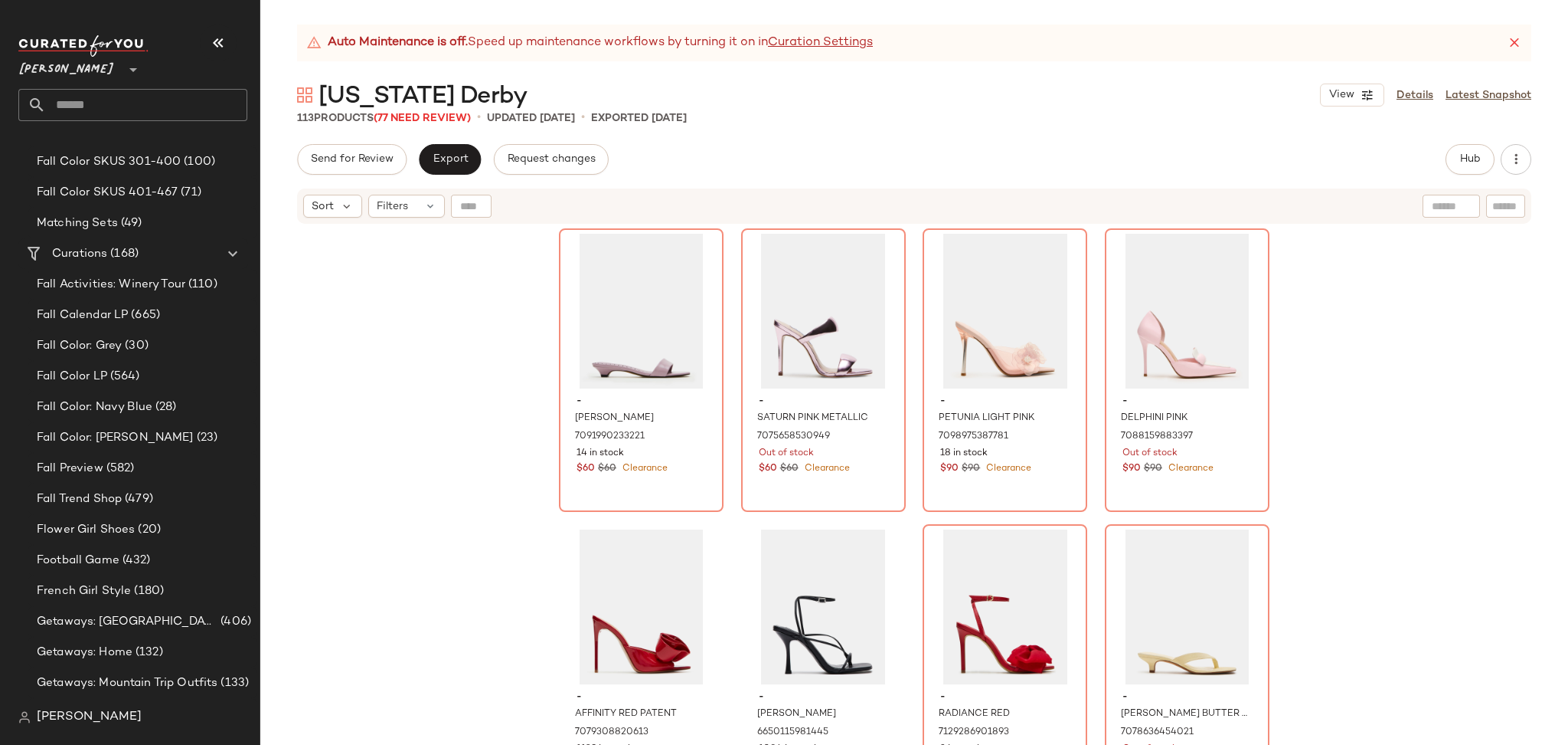
scroll to position [824, 0]
click at [133, 380] on span "(564)" at bounding box center [124, 378] width 33 height 18
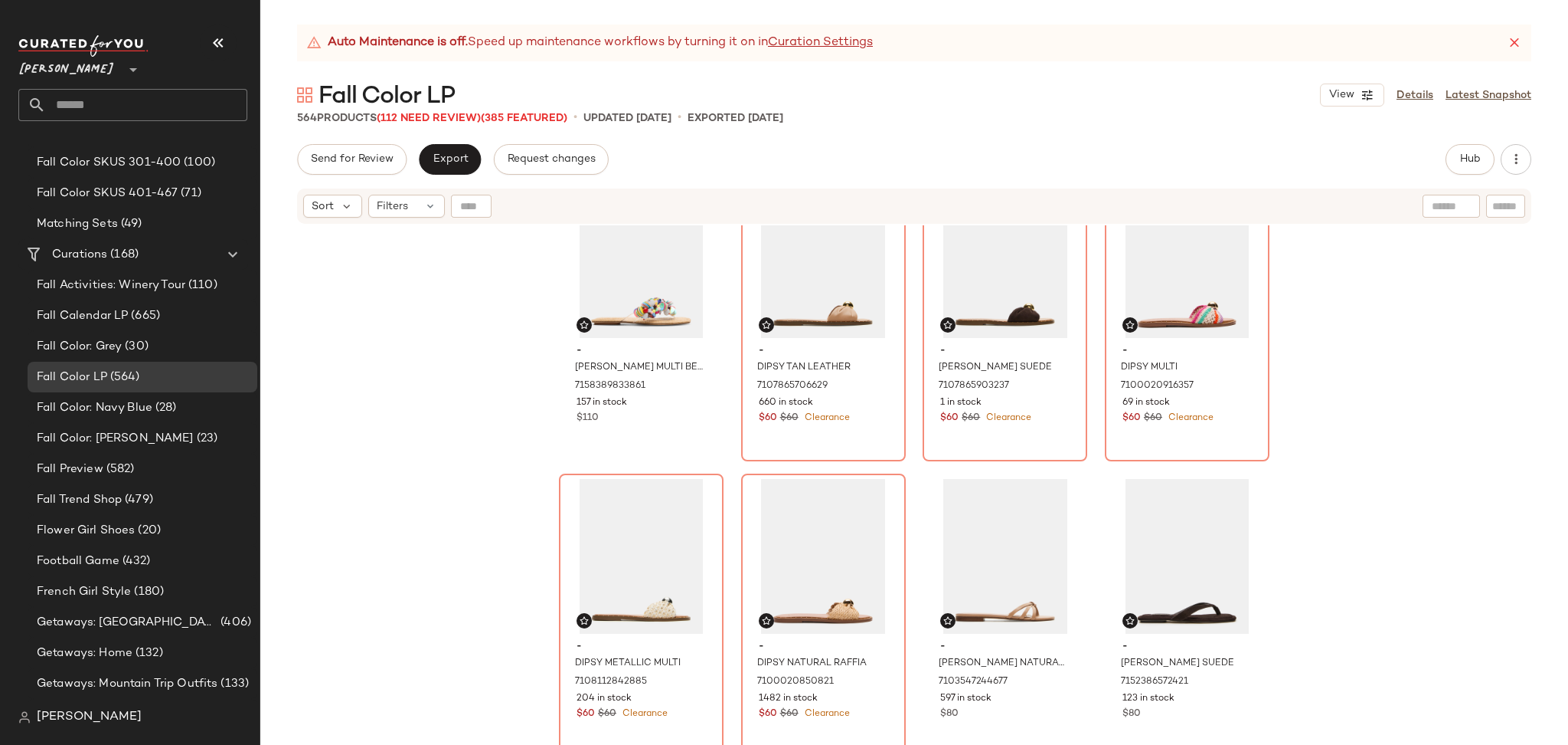
scroll to position [10450, 0]
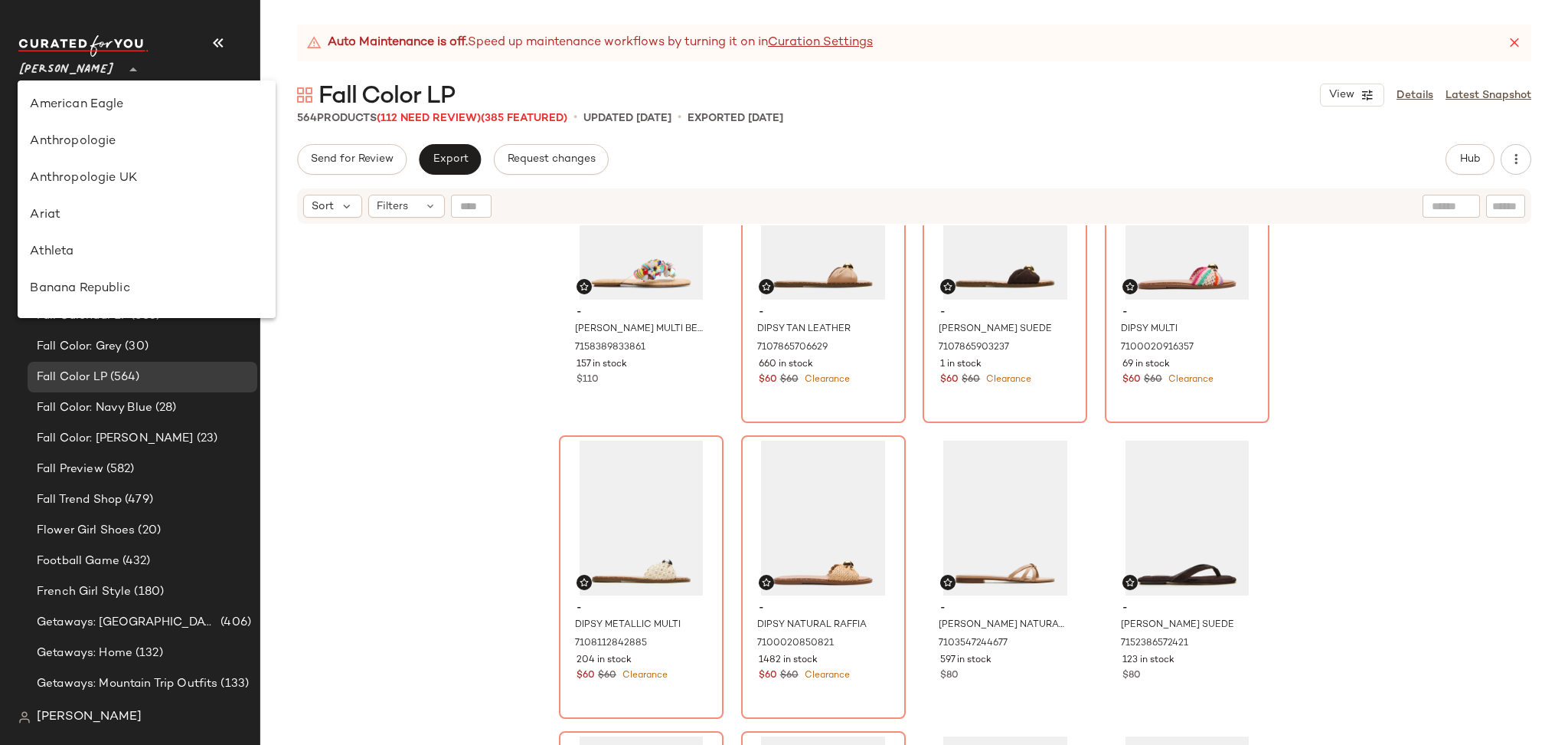
click at [102, 64] on span "[PERSON_NAME]" at bounding box center [67, 66] width 97 height 28
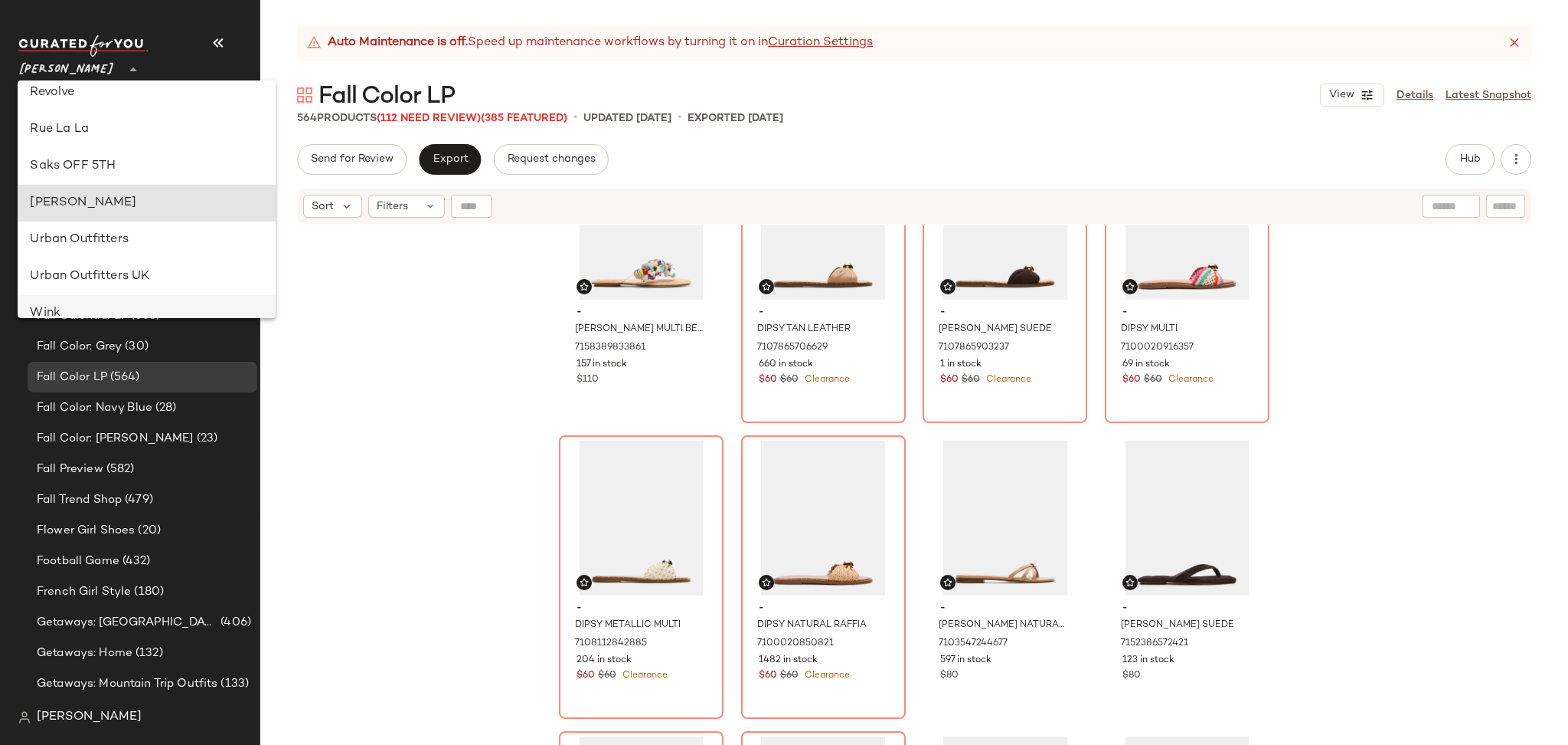
scroll to position [719, 0]
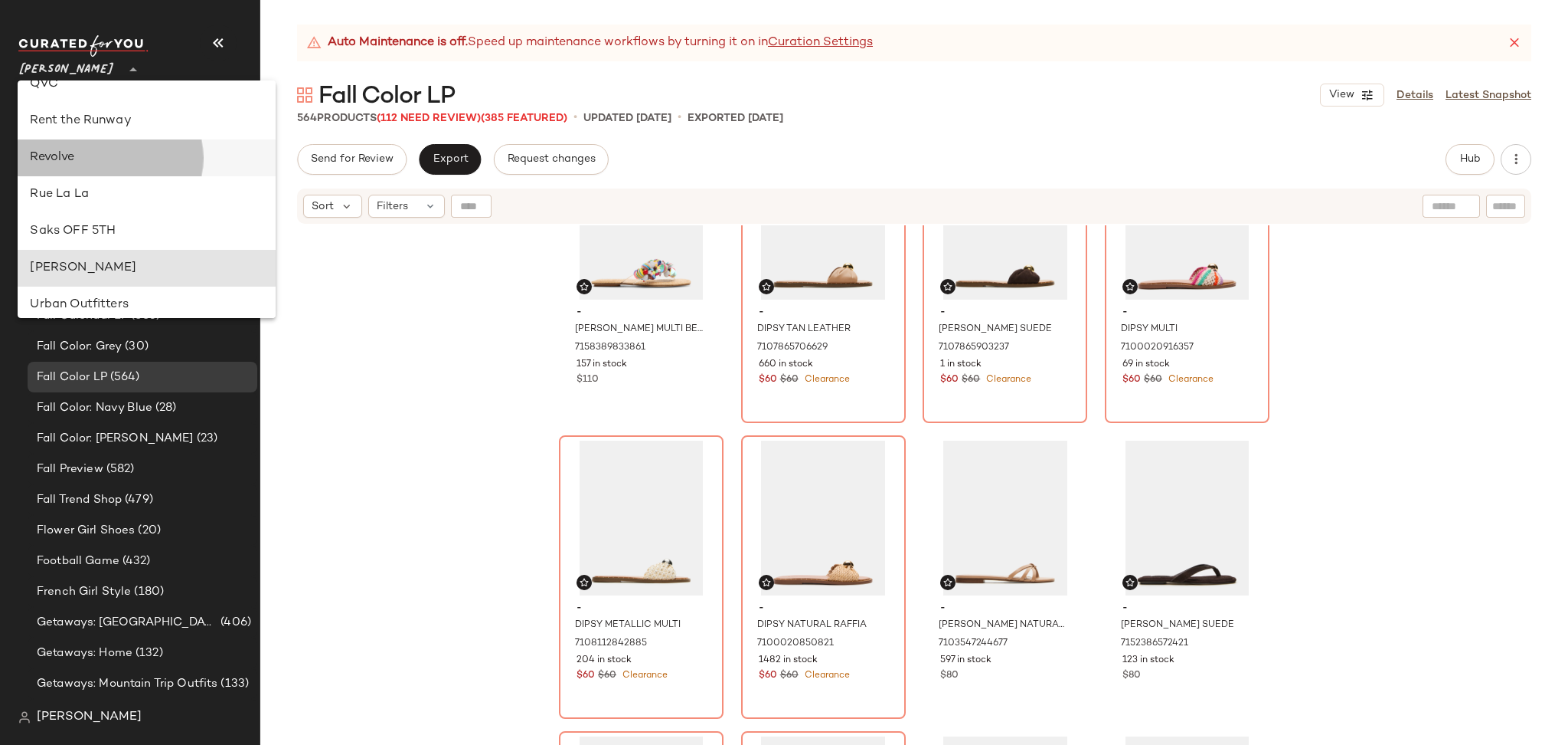
click at [84, 166] on div "Revolve" at bounding box center [146, 157] width 257 height 37
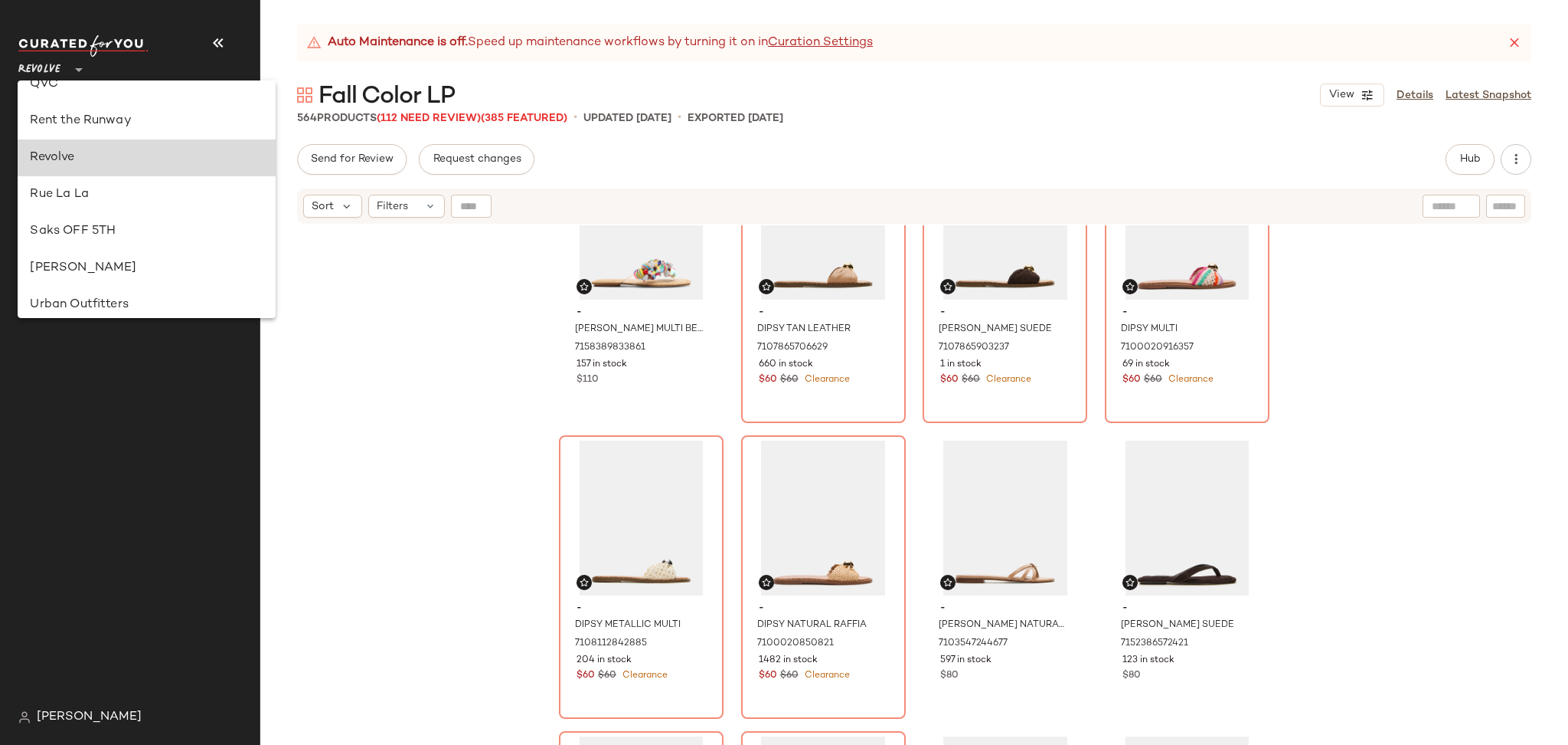
scroll to position [0, 0]
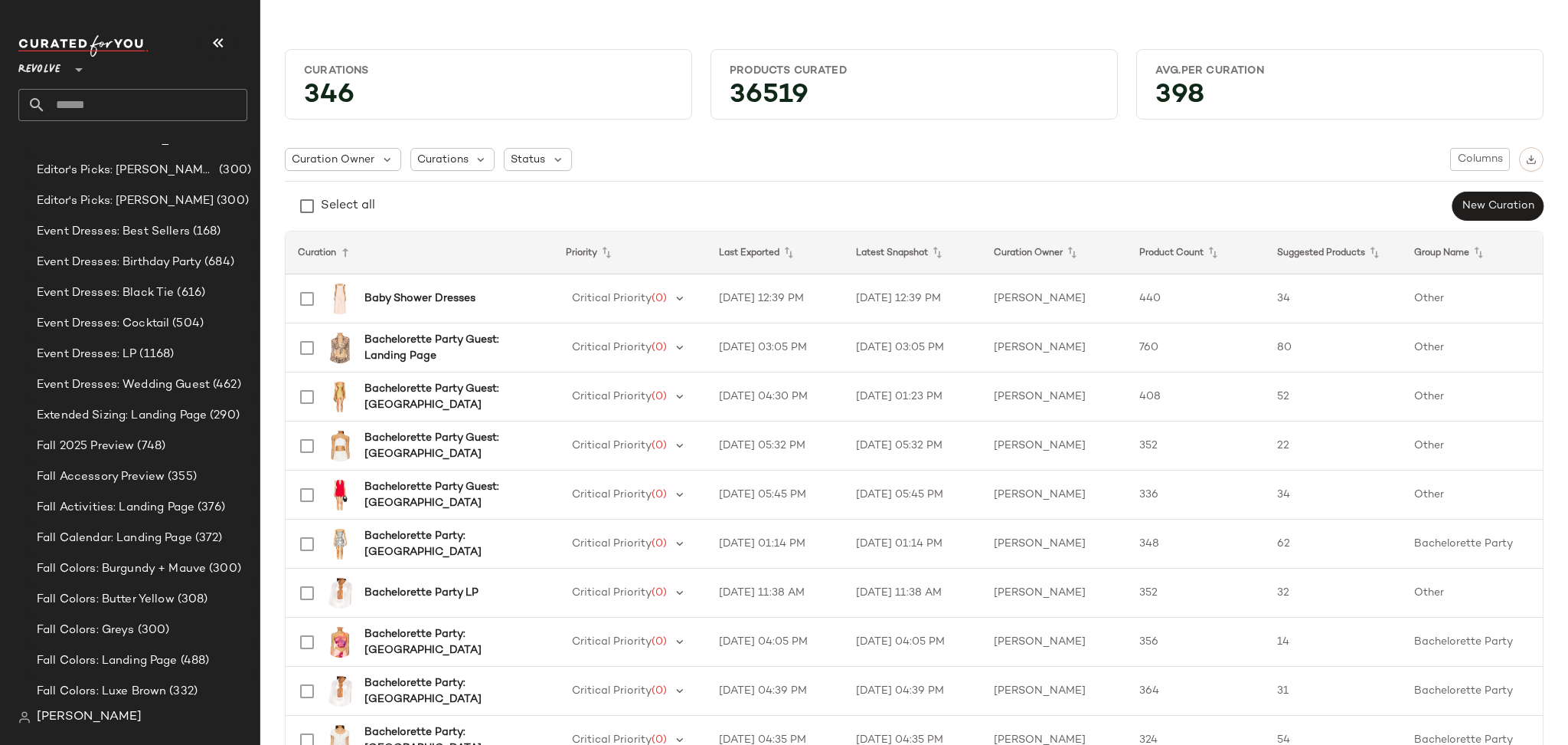
scroll to position [1435, 0]
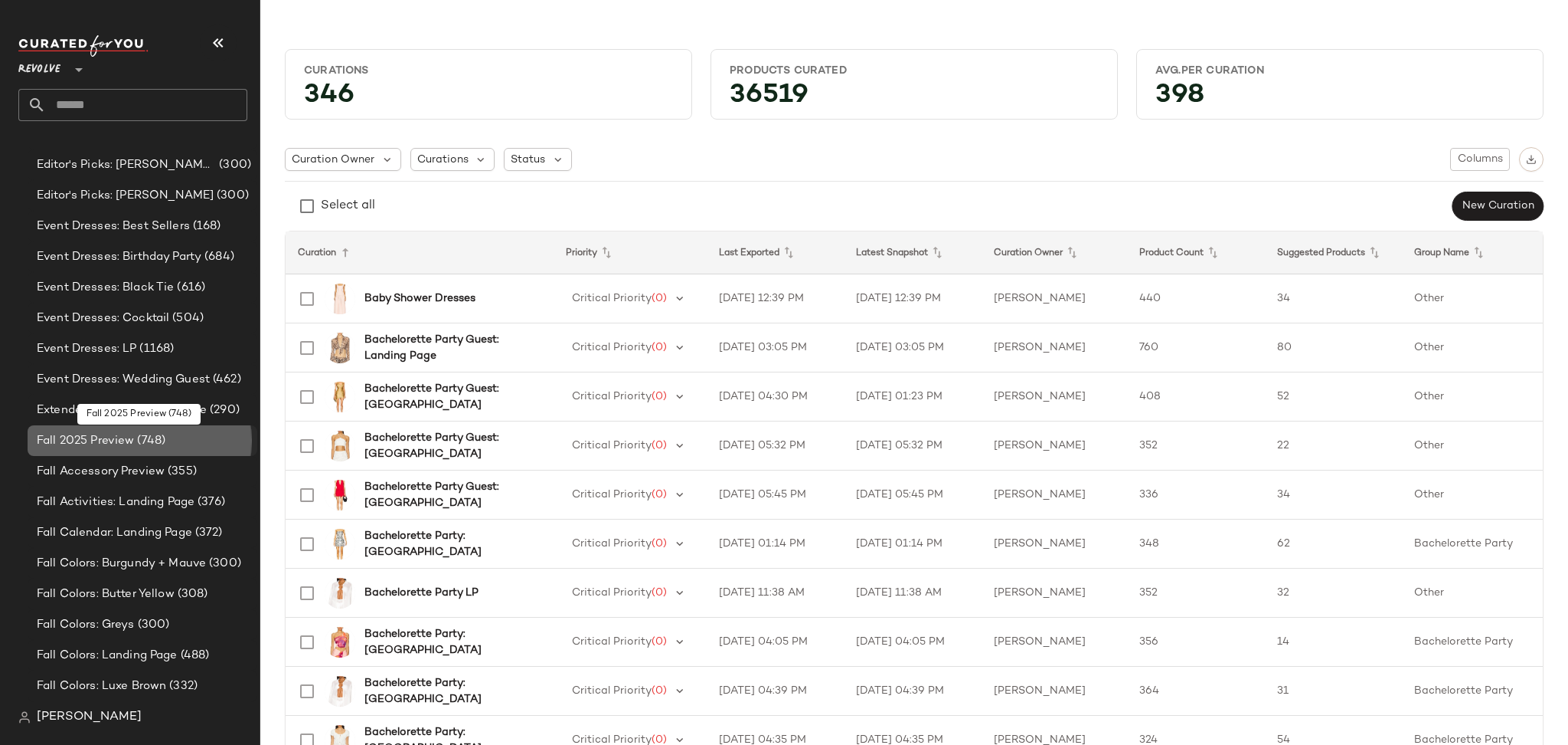
click at [136, 433] on span "(748)" at bounding box center [150, 441] width 32 height 18
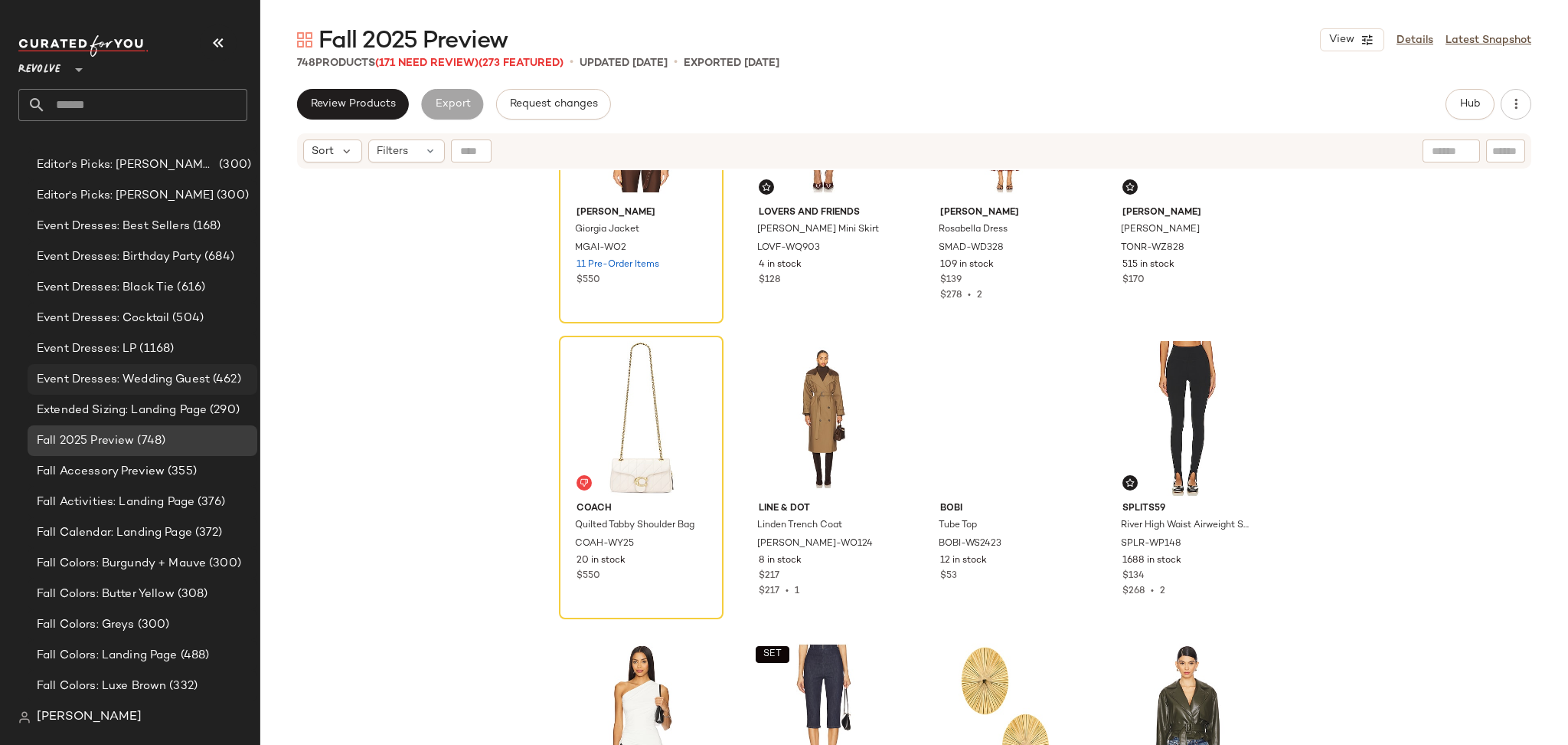
scroll to position [6063, 0]
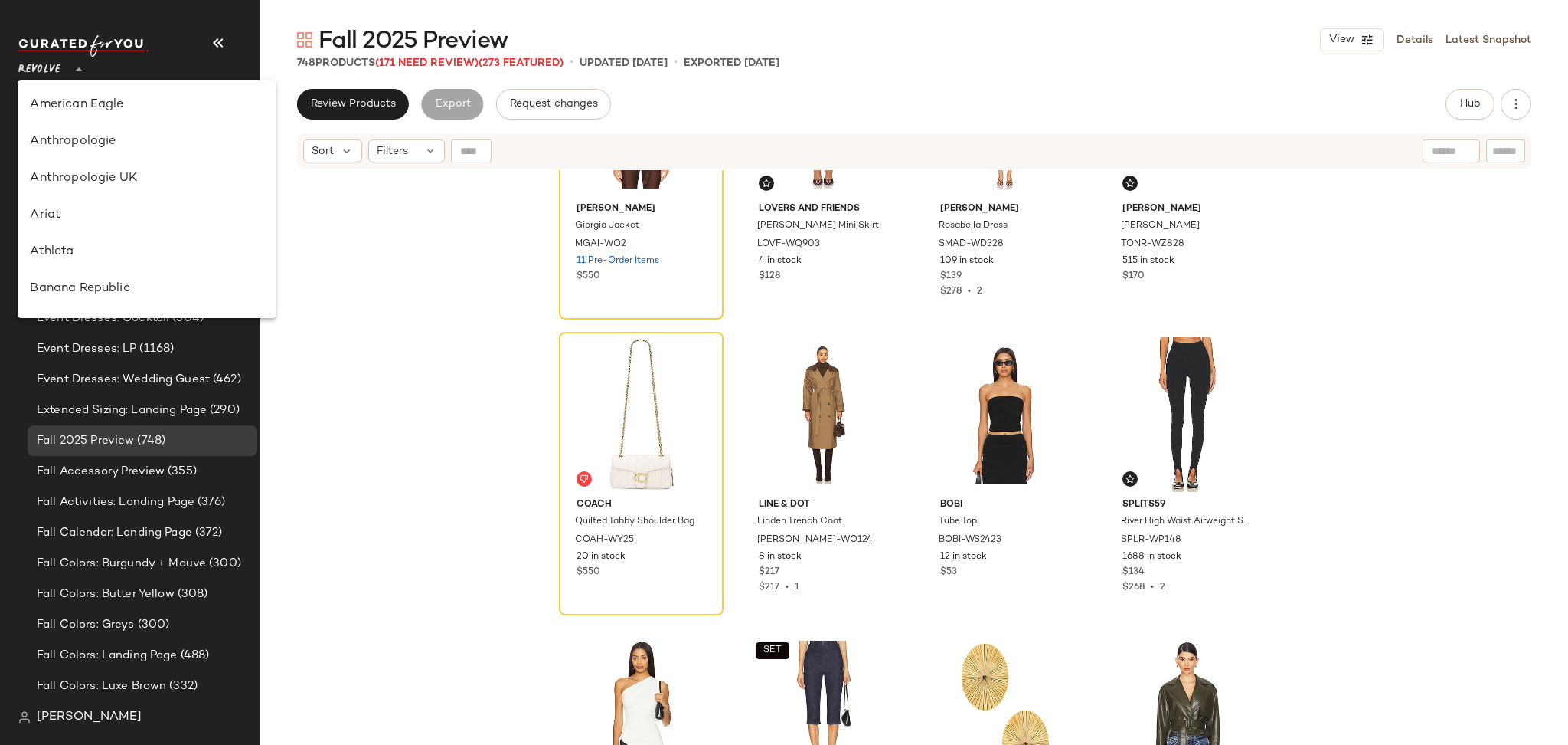
click at [71, 74] on icon at bounding box center [79, 69] width 19 height 19
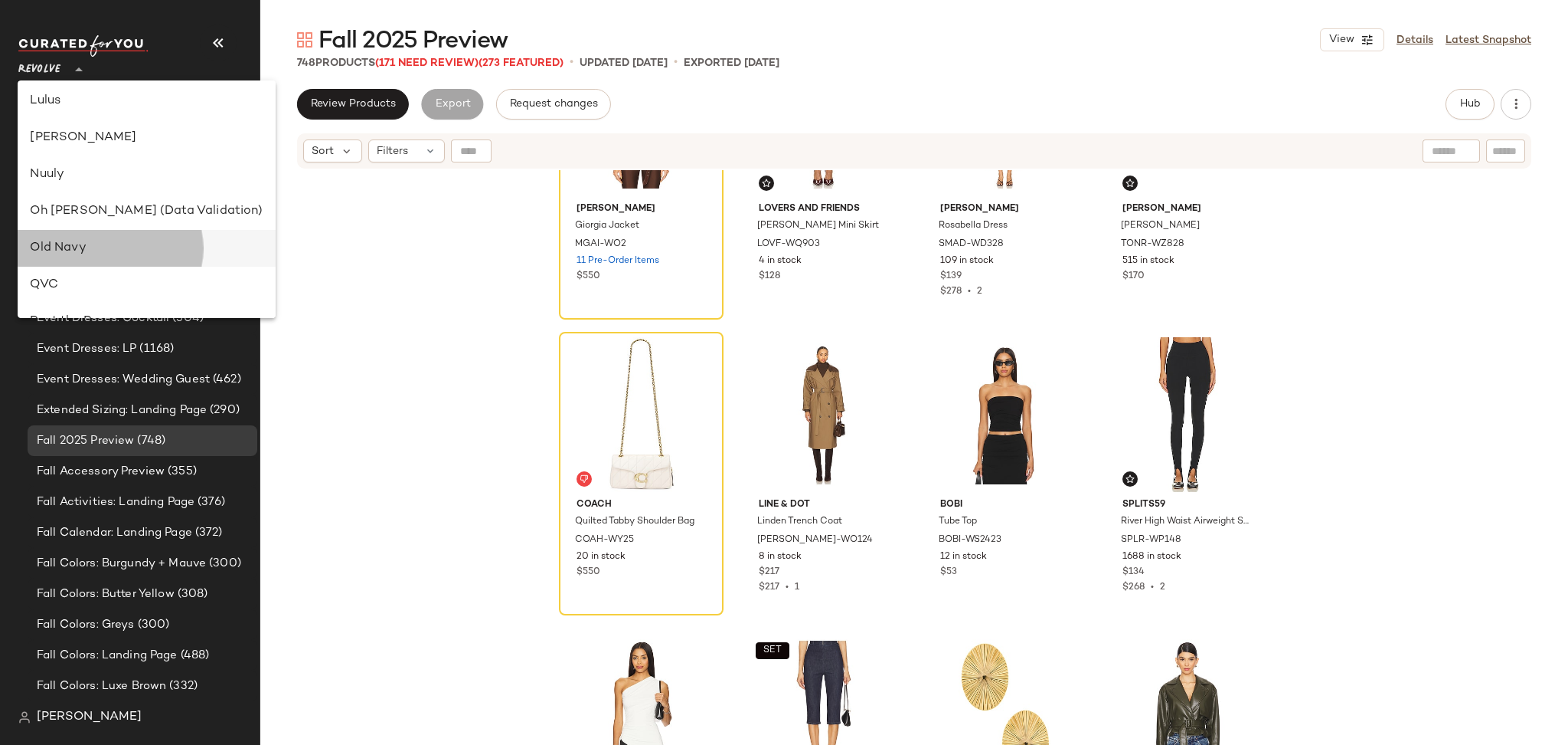
click at [98, 247] on div "Old Navy" at bounding box center [146, 248] width 233 height 19
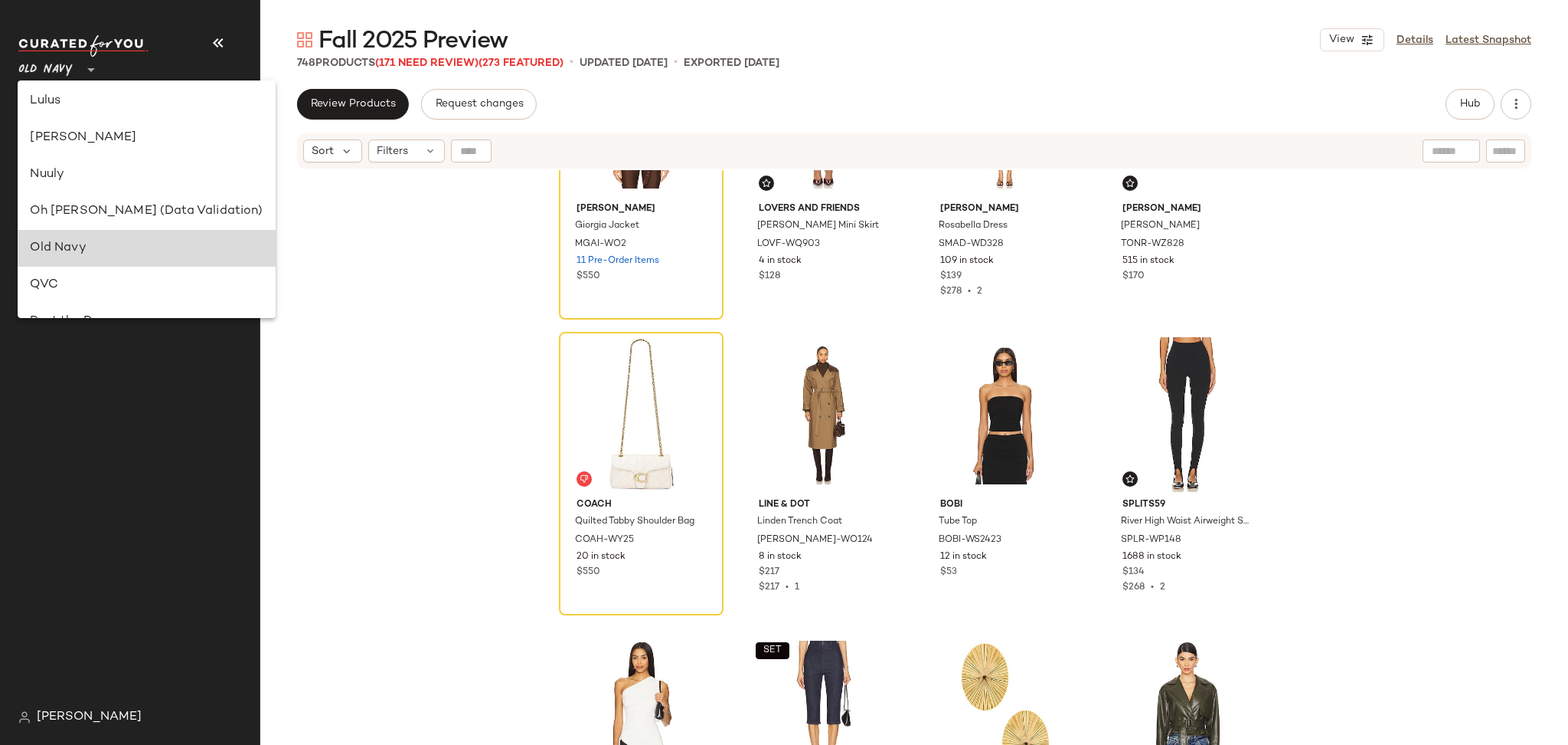
scroll to position [0, 0]
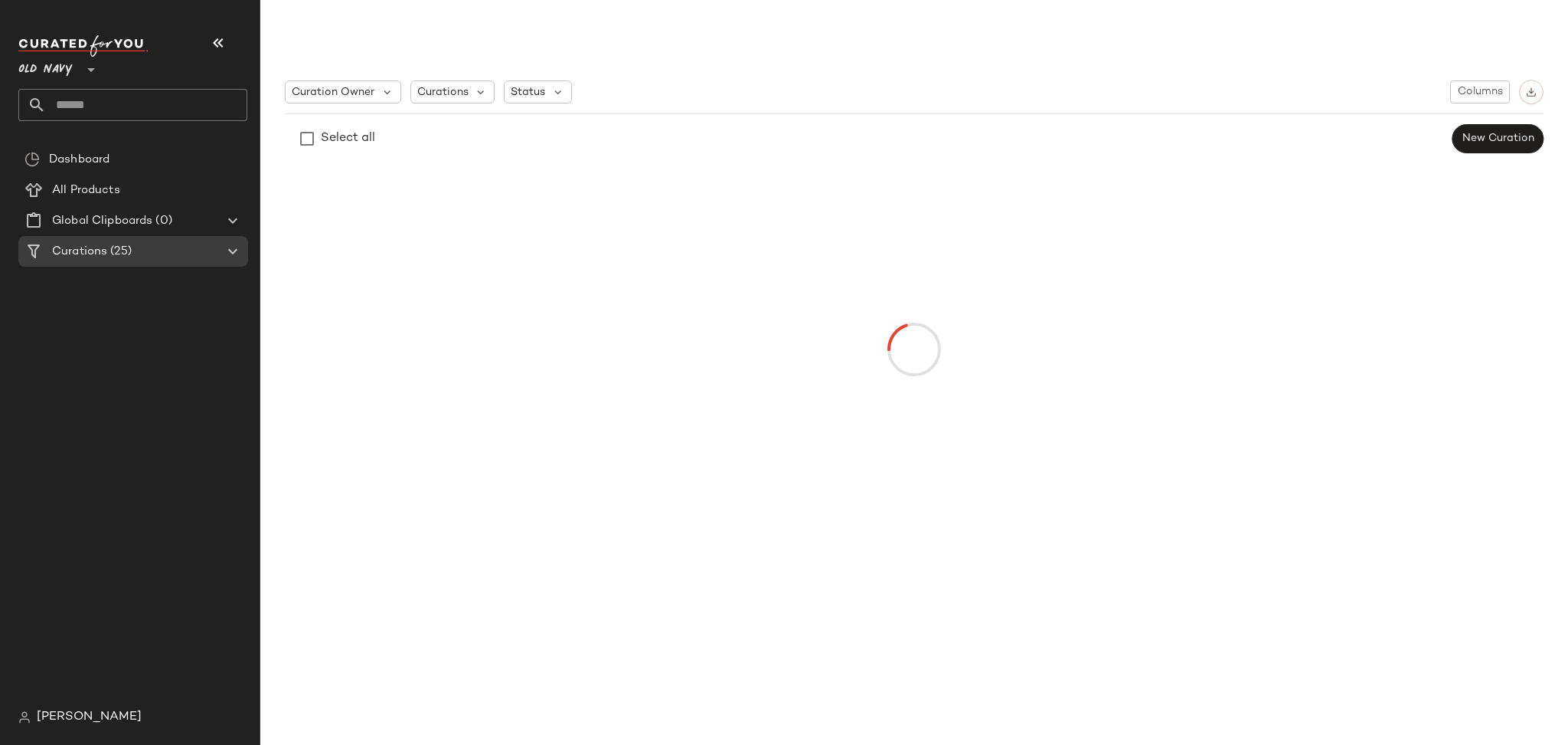
click at [98, 247] on span "Curations" at bounding box center [80, 252] width 55 height 18
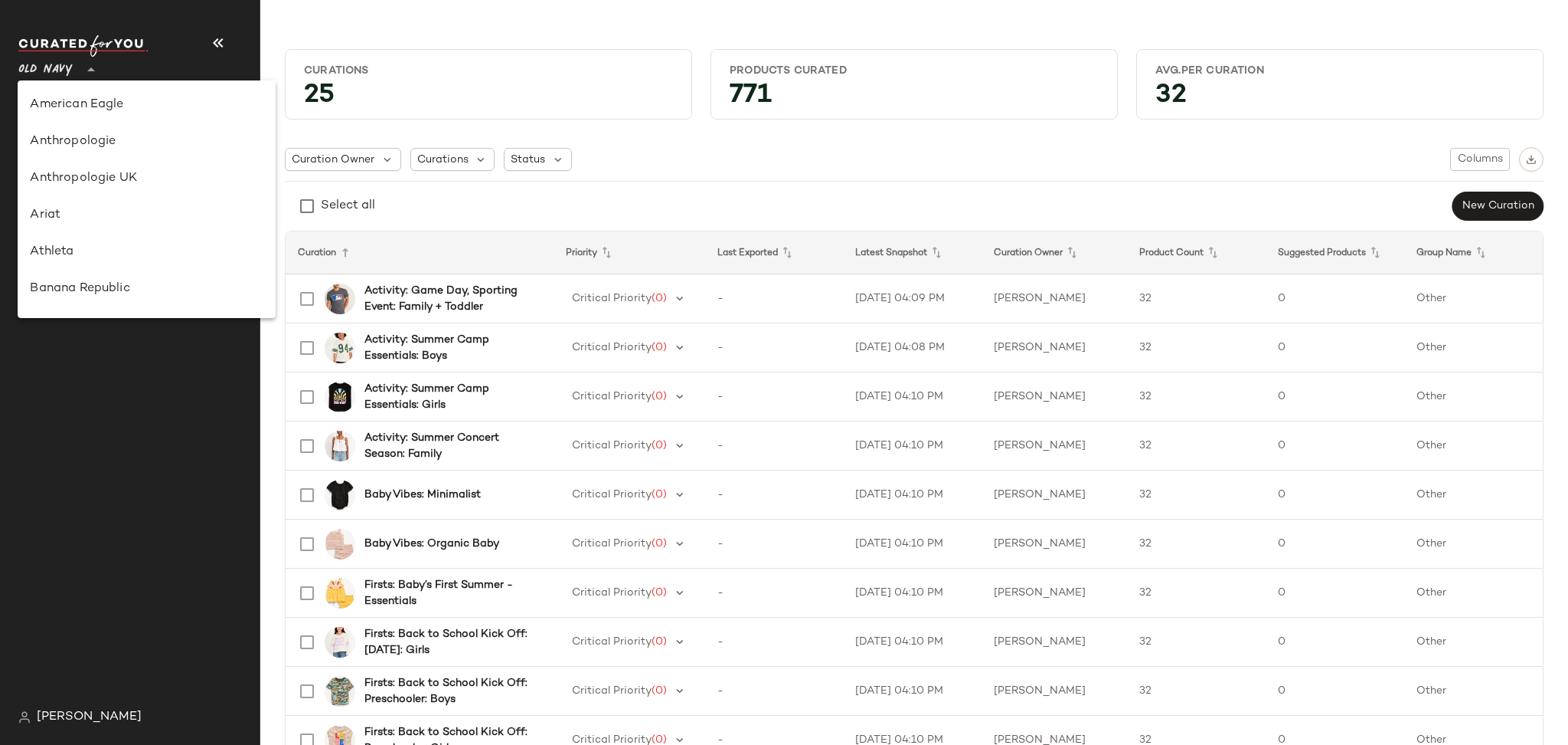
click at [71, 77] on span "Old Navy" at bounding box center [46, 66] width 55 height 28
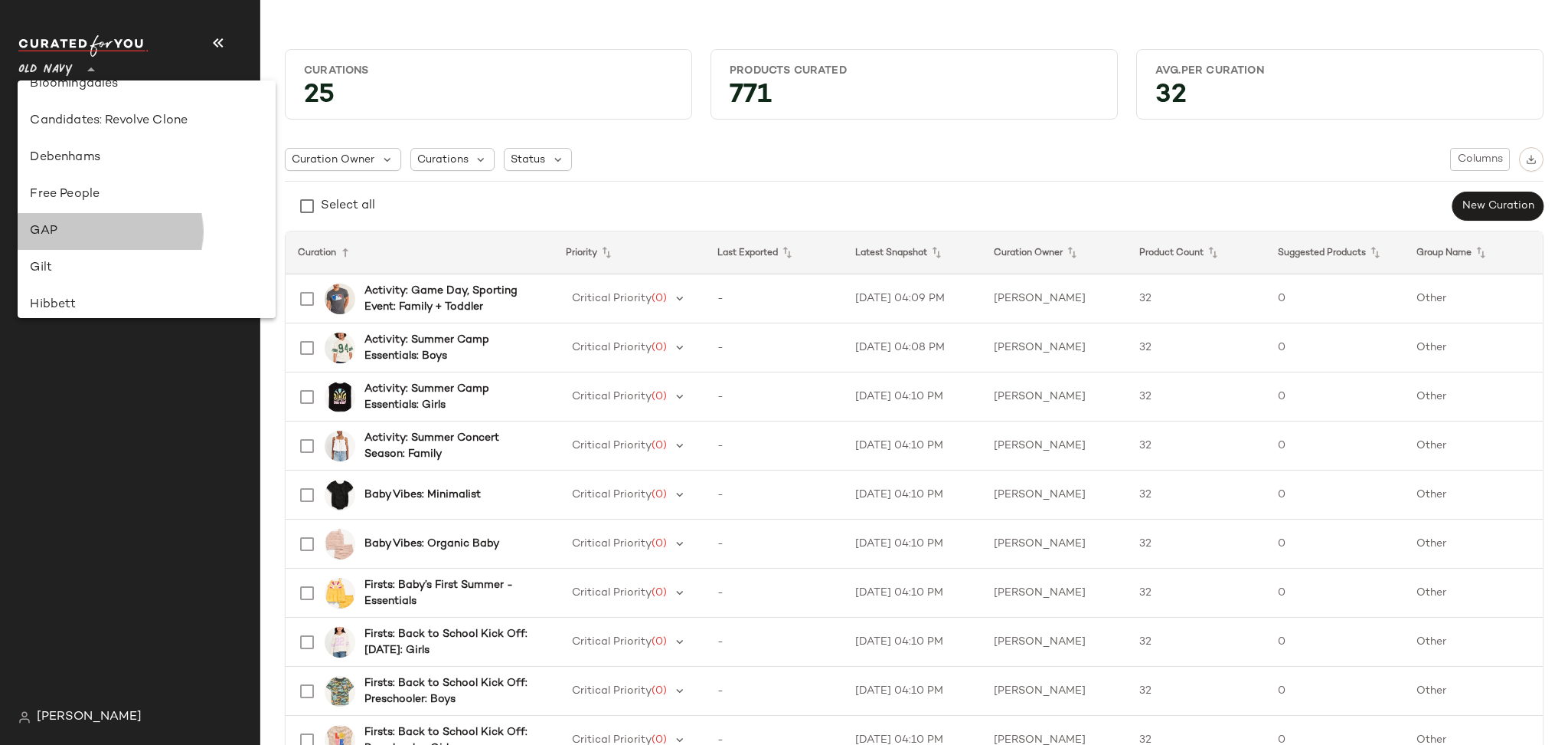
click at [111, 234] on div "GAP" at bounding box center [146, 231] width 233 height 19
type input "**"
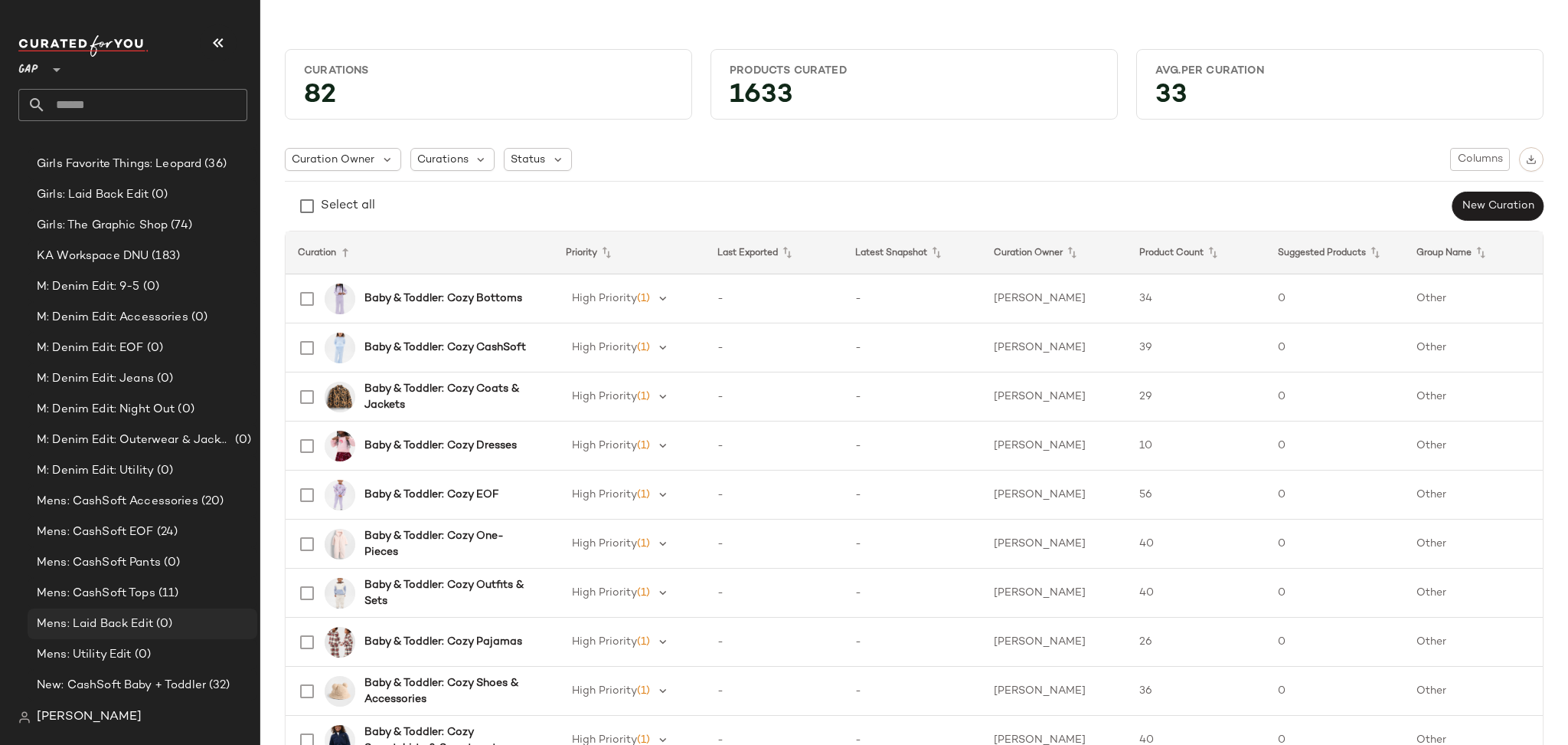
scroll to position [1529, 0]
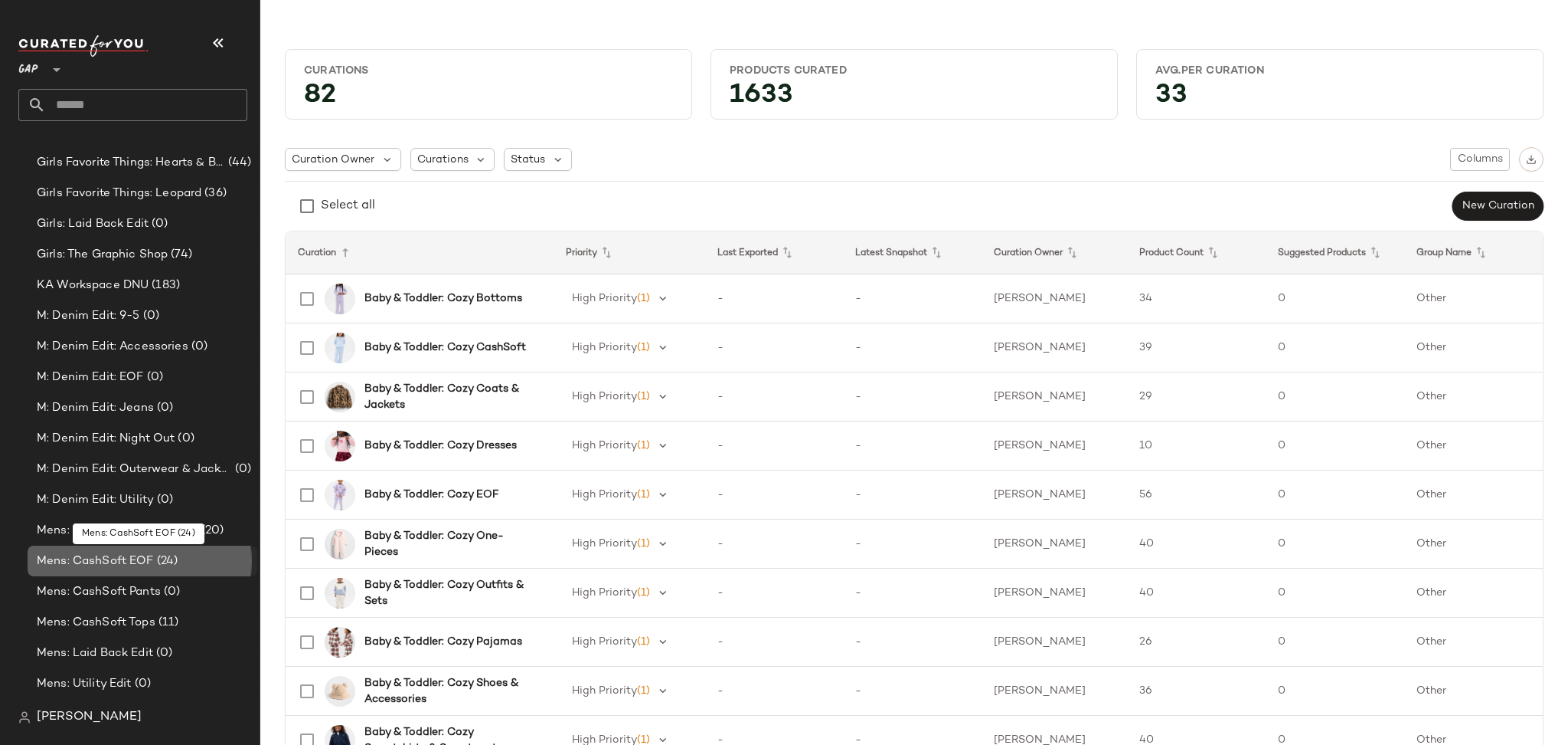
click at [155, 555] on span "(24)" at bounding box center [166, 561] width 24 height 18
